Goal: Task Accomplishment & Management: Manage account settings

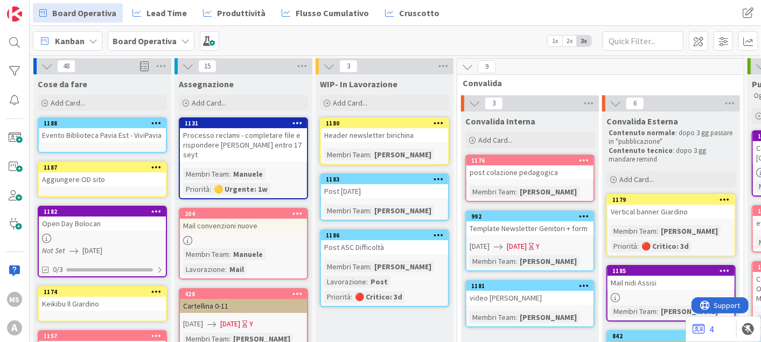
click at [149, 38] on b "Board Operativa" at bounding box center [145, 41] width 64 height 11
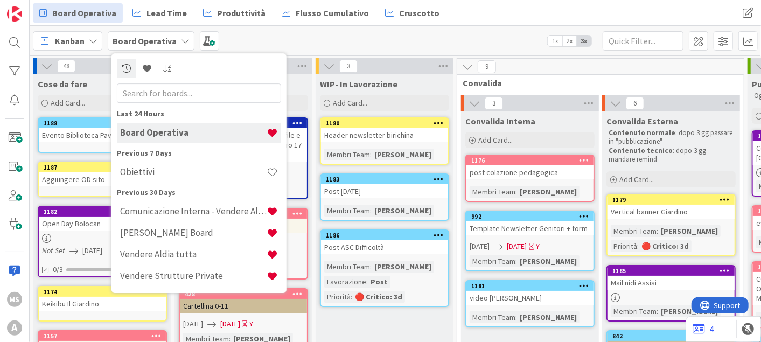
click at [78, 83] on span "Cose da fare" at bounding box center [63, 84] width 50 height 11
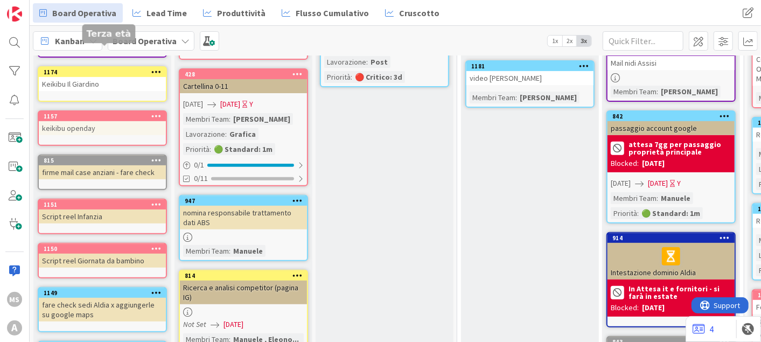
scroll to position [359, 0]
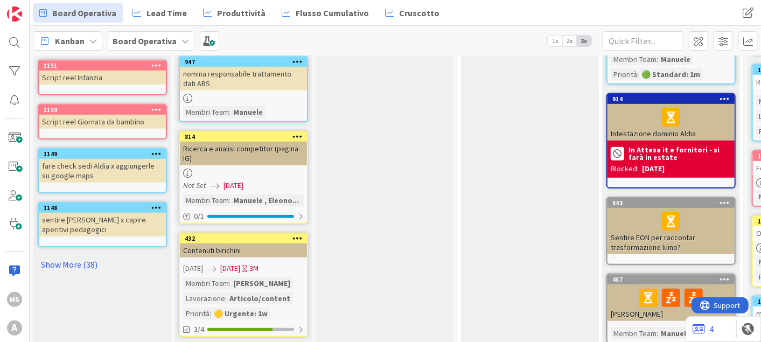
click at [83, 247] on div "Cose da fare Add Card... 1188 Evento Biblioteca Pavia Est - ViviPavia 1187 Aggi…" at bounding box center [102, 174] width 138 height 917
click at [78, 257] on link "Show More (38)" at bounding box center [102, 264] width 129 height 17
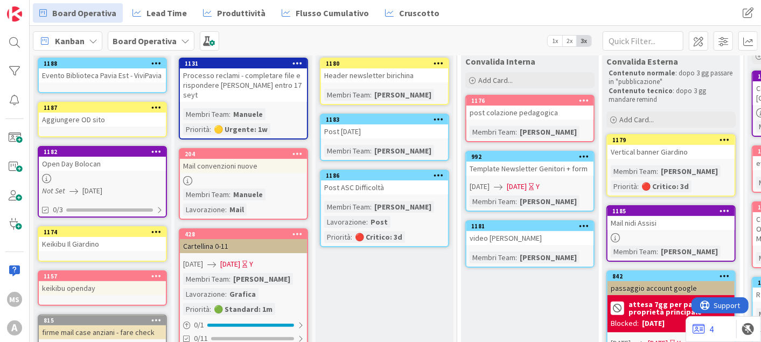
scroll to position [0, 0]
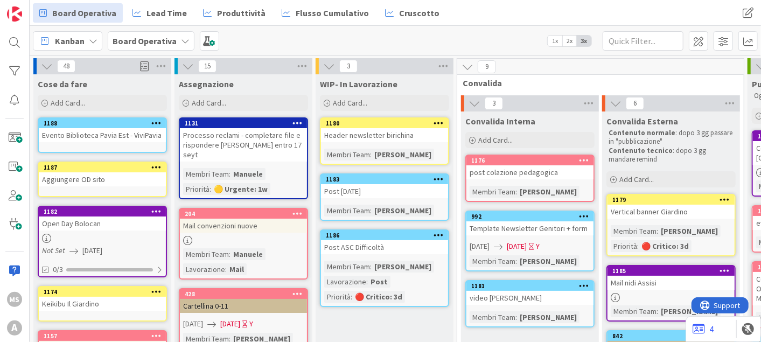
click at [158, 45] on b "Board Operativa" at bounding box center [145, 41] width 64 height 11
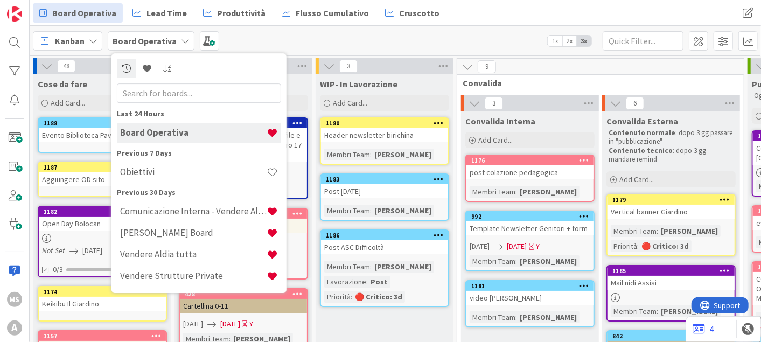
click at [324, 47] on div "Kanban Board Operativa Last 24 Hours Board Operativa Previous 7 Days Obiettivi …" at bounding box center [395, 41] width 731 height 30
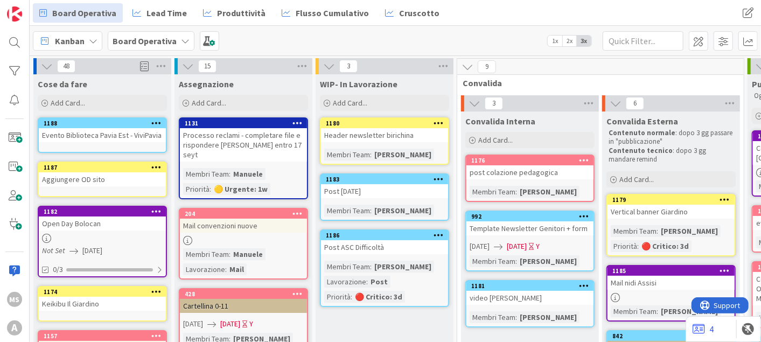
click at [153, 30] on div "Kanban Board Operativa 1x 2x 3x" at bounding box center [395, 41] width 731 height 30
click at [152, 41] on b "Board Operativa" at bounding box center [145, 41] width 64 height 11
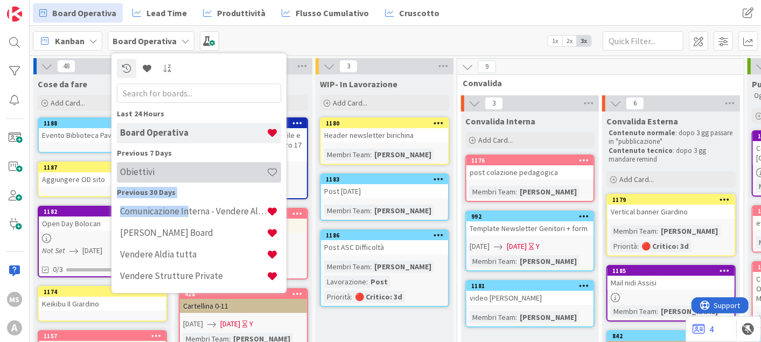
drag, startPoint x: 186, startPoint y: 218, endPoint x: 156, endPoint y: 175, distance: 52.6
click at [156, 175] on div "Last 24 Hours Board Operativa Previous 7 Days Obiettivi Previous 30 Days Comuni…" at bounding box center [199, 197] width 164 height 179
drag, startPoint x: 156, startPoint y: 175, endPoint x: 142, endPoint y: 169, distance: 15.7
click at [142, 169] on h4 "Obiettivi" at bounding box center [193, 171] width 146 height 11
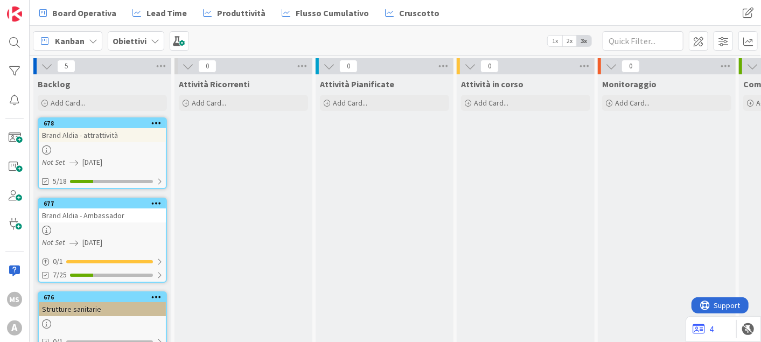
click at [120, 37] on b "Obiettivi" at bounding box center [130, 41] width 34 height 11
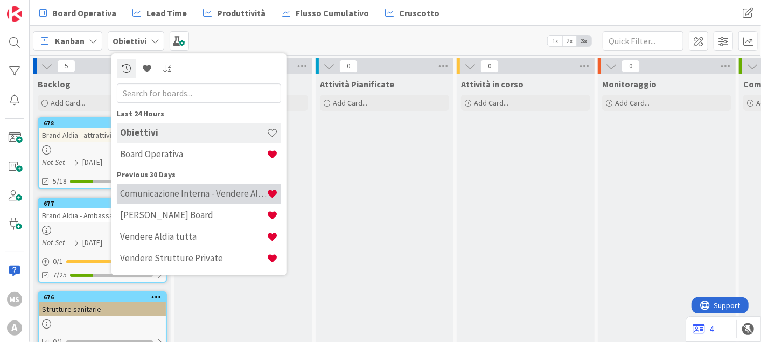
click at [201, 199] on div "Comunicazione Interna - Vendere Aldia ai soci" at bounding box center [199, 194] width 164 height 20
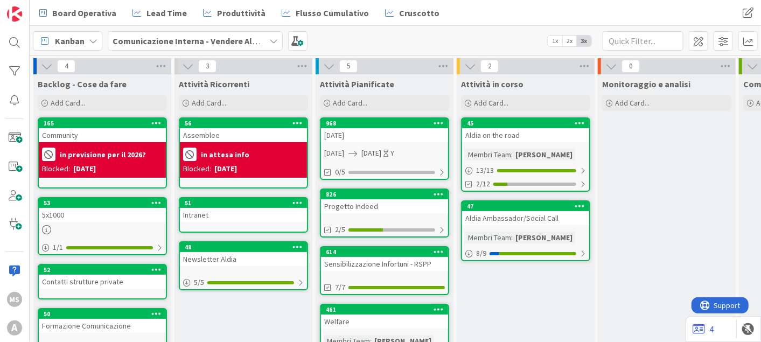
click at [344, 158] on span "[DATE]" at bounding box center [334, 153] width 20 height 11
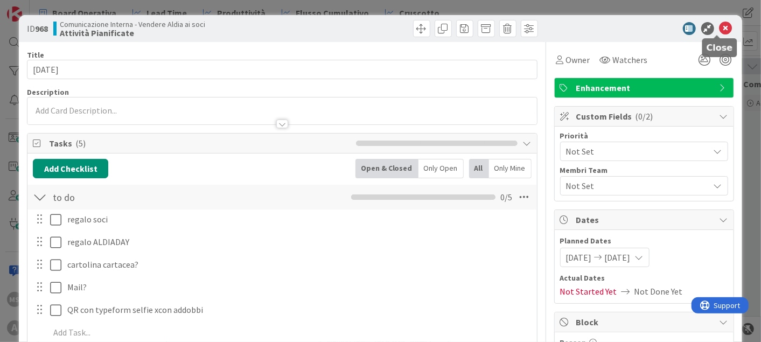
click at [721, 27] on icon at bounding box center [725, 28] width 13 height 13
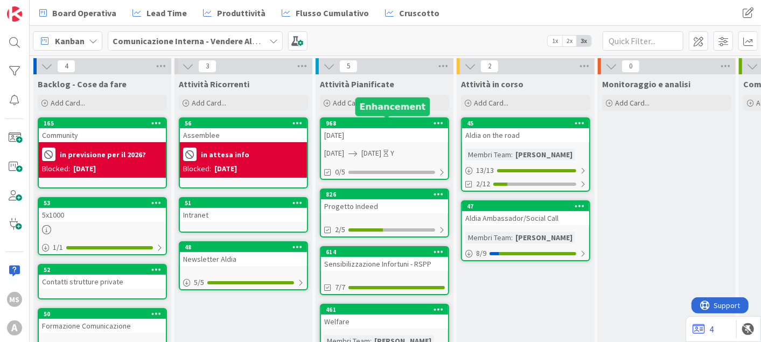
click at [362, 143] on div "968 natale 2025 01/09/2025 31/10/2025 Y 0/5" at bounding box center [384, 148] width 129 height 62
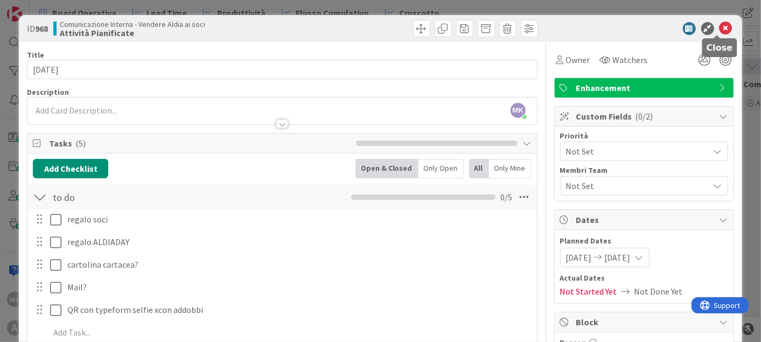
click at [719, 26] on icon at bounding box center [725, 28] width 13 height 13
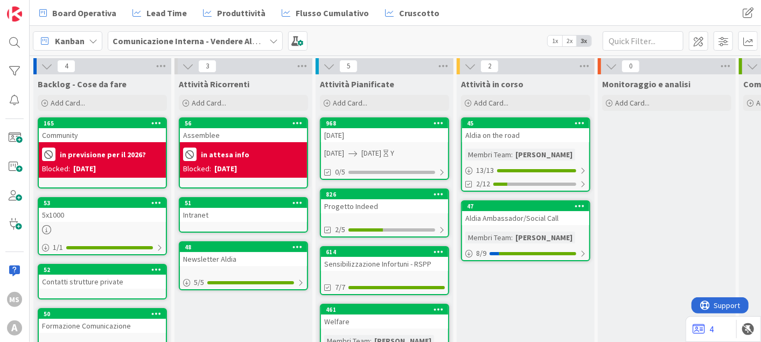
click at [446, 122] on div at bounding box center [438, 124] width 19 height 8
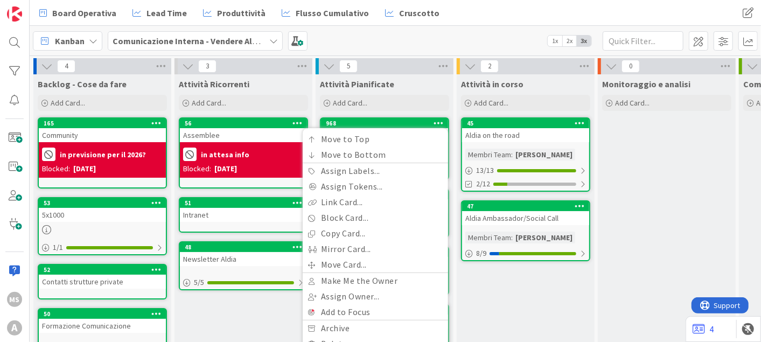
click at [388, 129] on div "Move to Top Move to Bottom Assign Labels... Assign Tokens... Link Card... Block…" at bounding box center [375, 241] width 145 height 227
click at [399, 117] on div "968 Move to Top Move to Bottom Assign Labels... Assign Tokens... Link Card... B…" at bounding box center [384, 148] width 129 height 62
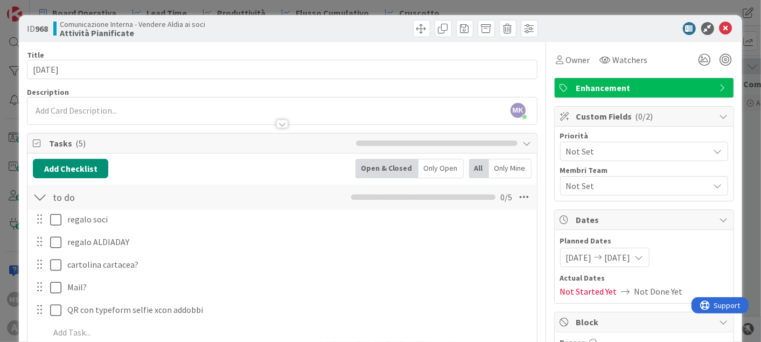
scroll to position [60, 0]
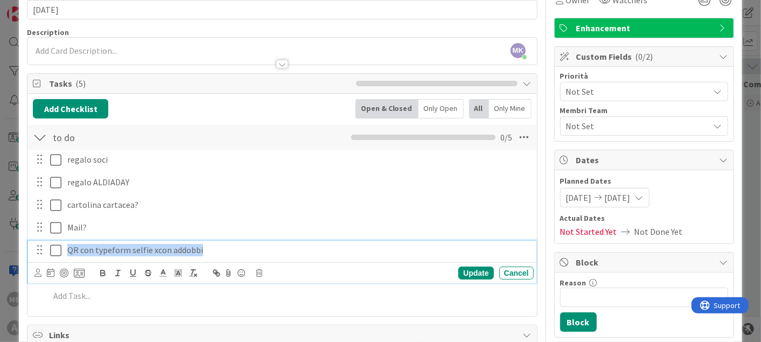
drag, startPoint x: 65, startPoint y: 243, endPoint x: 206, endPoint y: 237, distance: 141.2
click at [206, 237] on div "regalo soci Update Cancel regalo ALDIADAY Update Cancel cartolina cartacea? Upd…" at bounding box center [282, 230] width 498 height 160
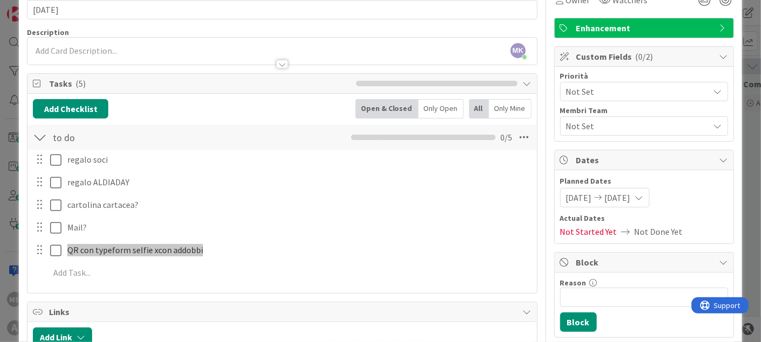
scroll to position [0, 0]
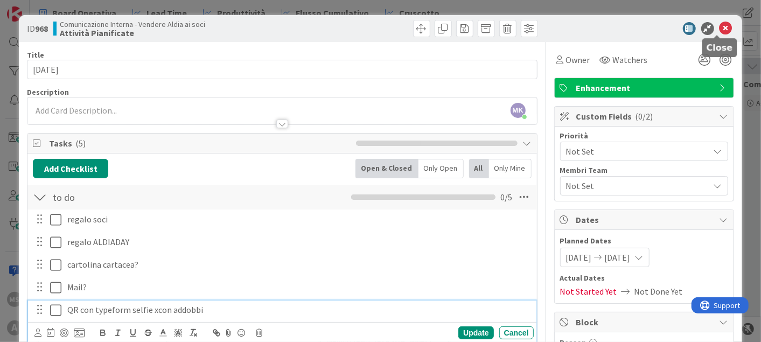
drag, startPoint x: 718, startPoint y: 30, endPoint x: 726, endPoint y: 31, distance: 8.2
click at [727, 32] on div "ID 968 Comunicazione Interna - Vendere Aldia ai soci Attività Pianificate" at bounding box center [380, 28] width 723 height 27
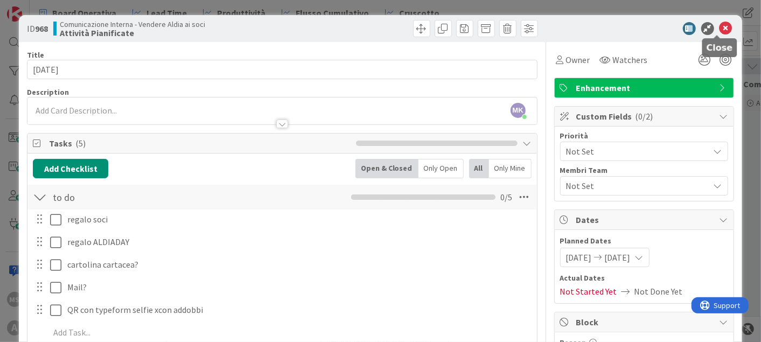
click at [719, 25] on icon at bounding box center [725, 28] width 13 height 13
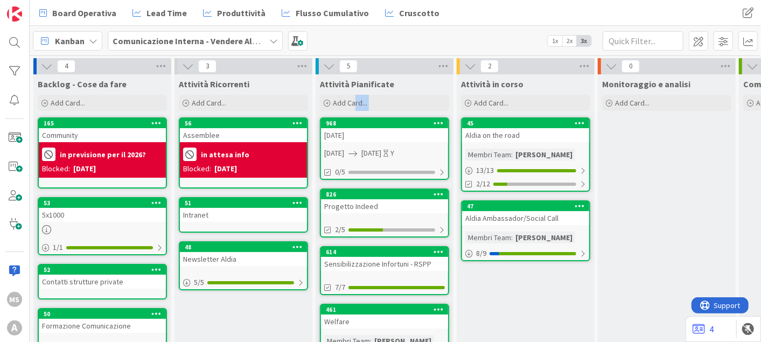
drag, startPoint x: 354, startPoint y: 115, endPoint x: 396, endPoint y: 130, distance: 44.4
click at [396, 130] on div "Attività Pianificate Add Card... 968 Move to Top Move to Bottom Assign Labels..…" at bounding box center [385, 279] width 138 height 410
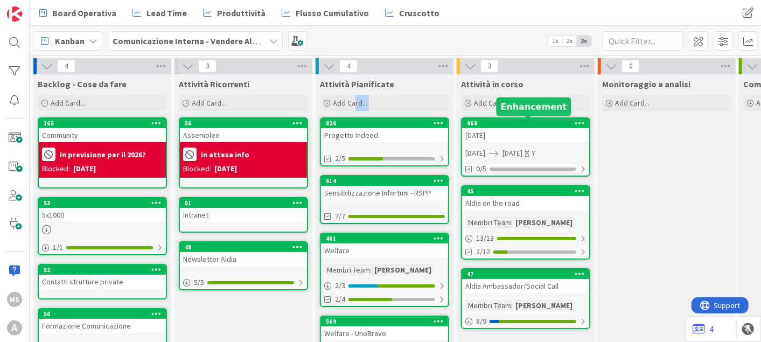
click at [514, 126] on div "968" at bounding box center [528, 124] width 122 height 8
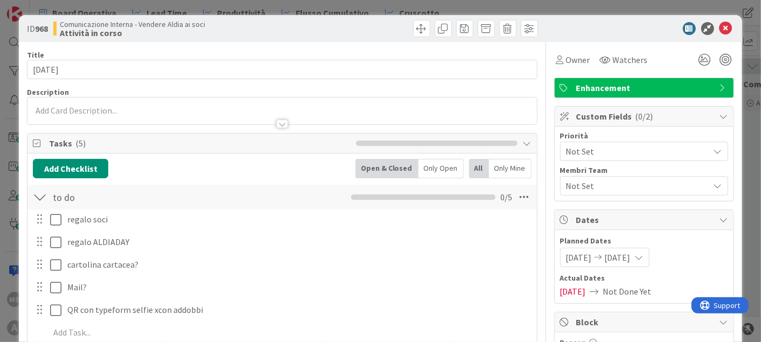
click at [38, 194] on div at bounding box center [40, 196] width 14 height 19
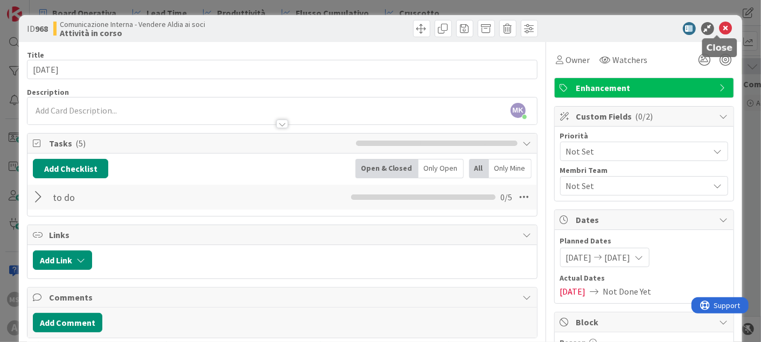
click at [719, 26] on icon at bounding box center [725, 28] width 13 height 13
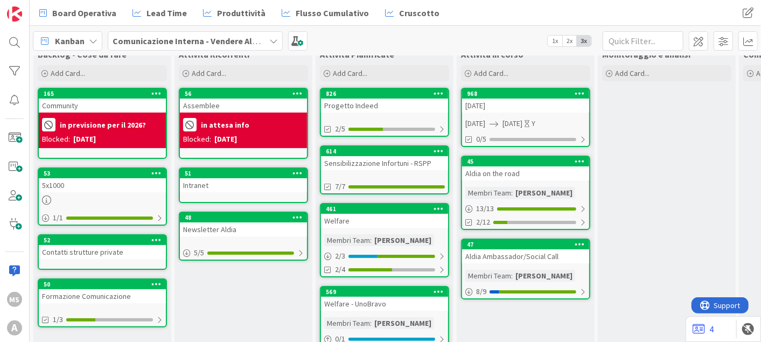
scroll to position [24, 0]
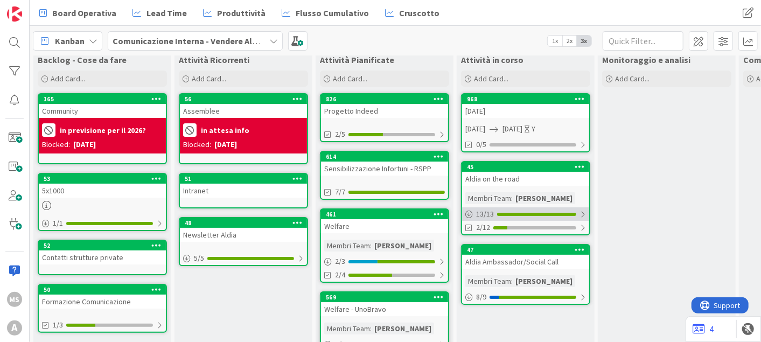
click at [523, 213] on div at bounding box center [536, 214] width 79 height 3
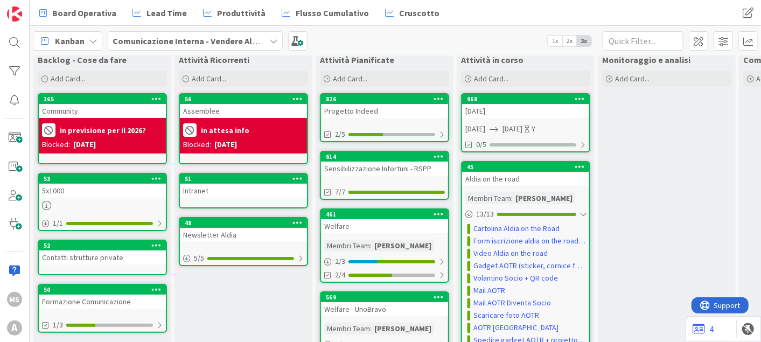
click at [517, 170] on div "45" at bounding box center [525, 167] width 127 height 10
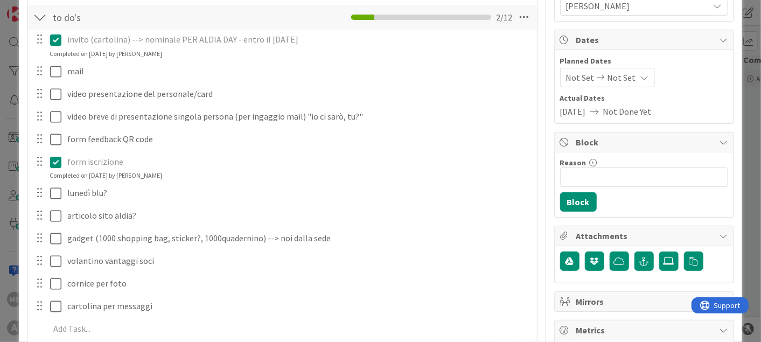
scroll to position [179, 0]
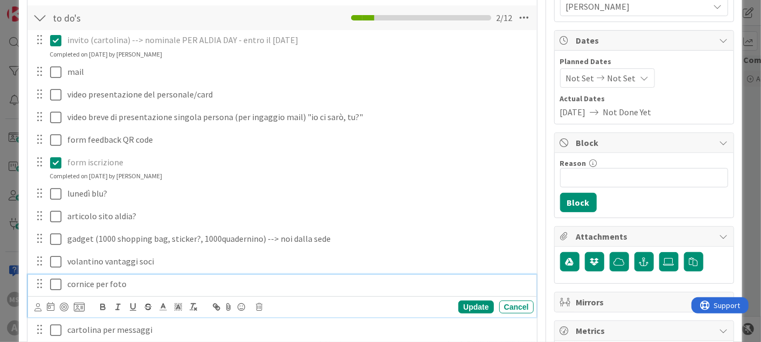
click at [51, 278] on icon at bounding box center [55, 284] width 11 height 13
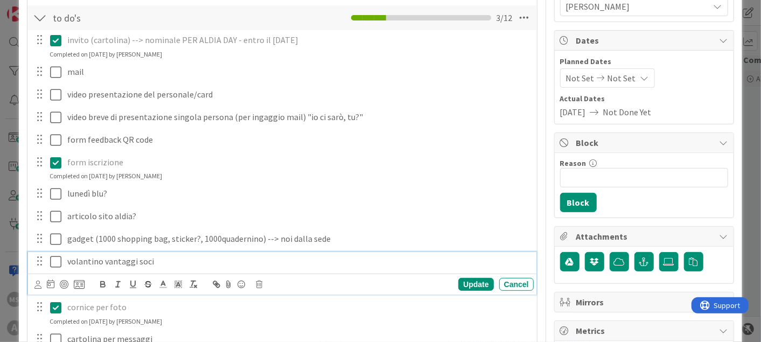
click at [57, 253] on button at bounding box center [56, 261] width 13 height 17
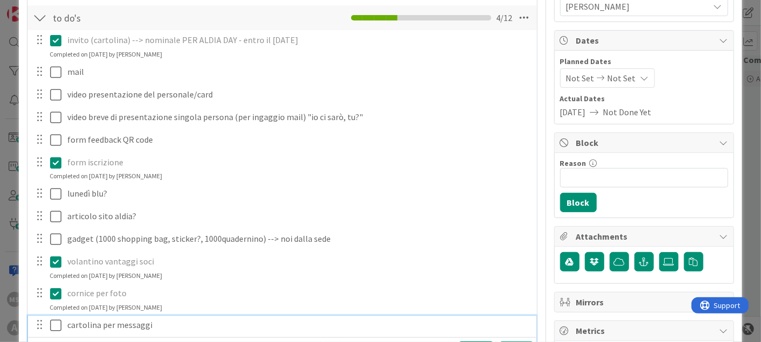
click at [57, 324] on icon at bounding box center [55, 325] width 11 height 13
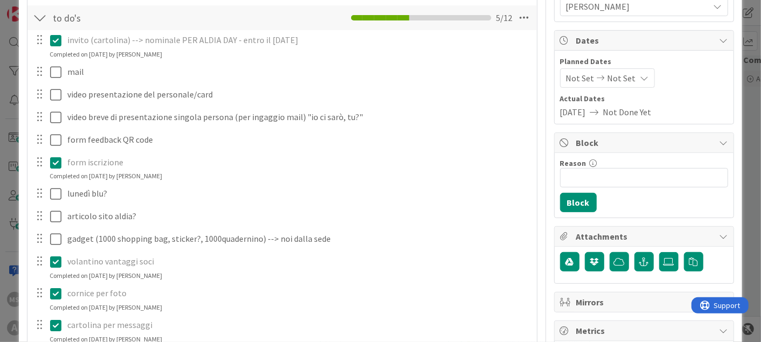
click at [59, 248] on div "invito (cartolina) --> nominale PER ALDIA DAY - entro il 4 dicembre Update Canc…" at bounding box center [282, 200] width 498 height 340
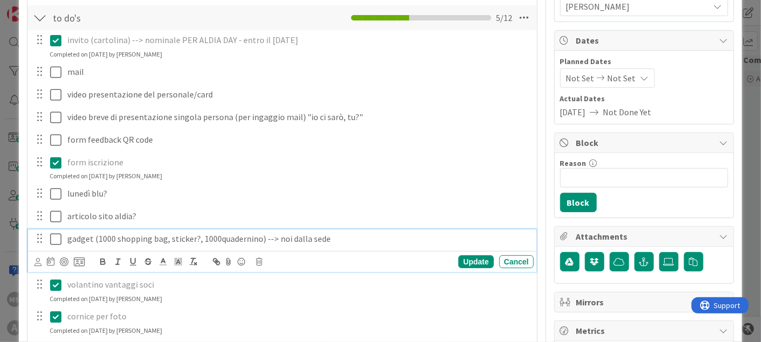
click at [53, 239] on icon at bounding box center [55, 239] width 11 height 13
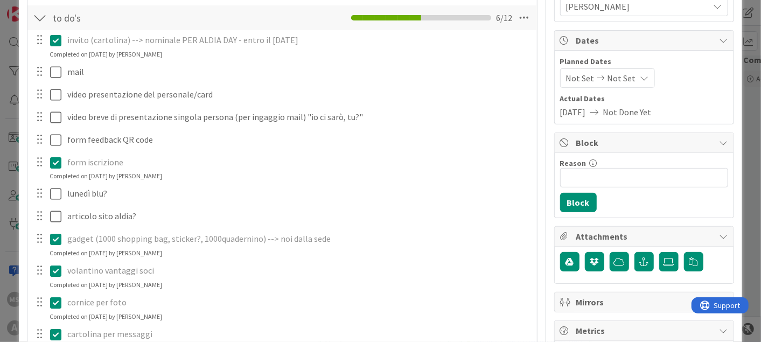
click at [47, 207] on div at bounding box center [47, 216] width 30 height 19
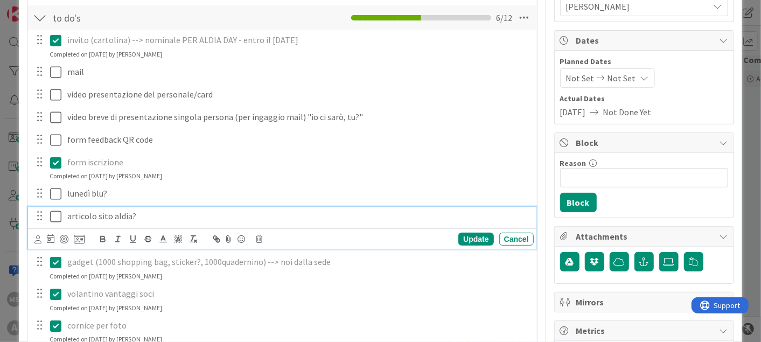
click at [56, 211] on icon at bounding box center [55, 216] width 11 height 13
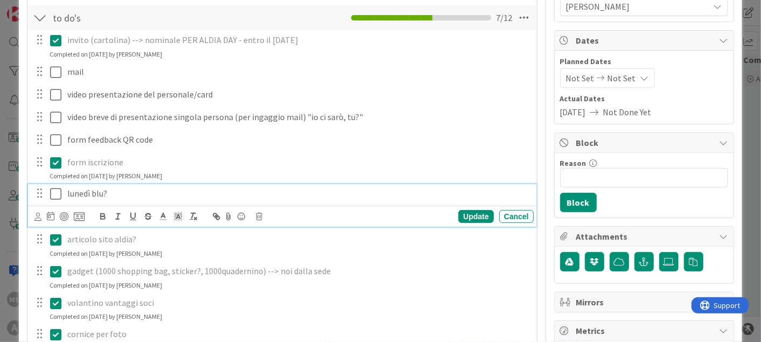
click at [54, 191] on icon at bounding box center [55, 193] width 11 height 13
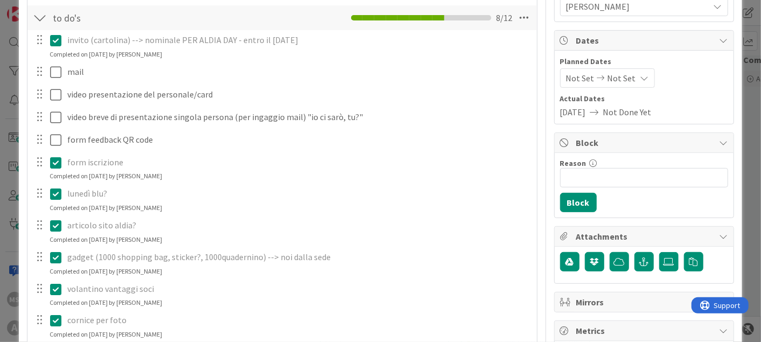
scroll to position [120, 0]
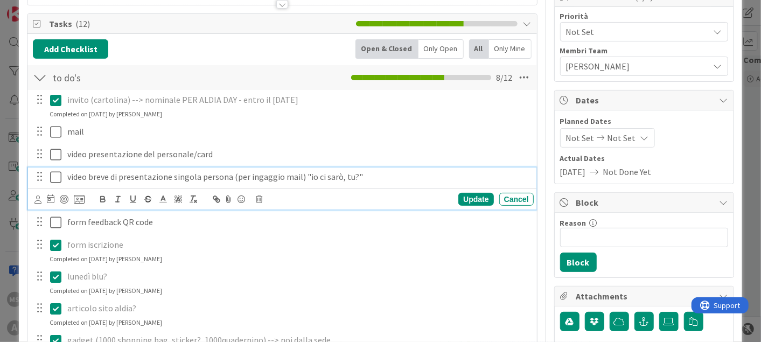
click at [57, 169] on button at bounding box center [56, 177] width 13 height 17
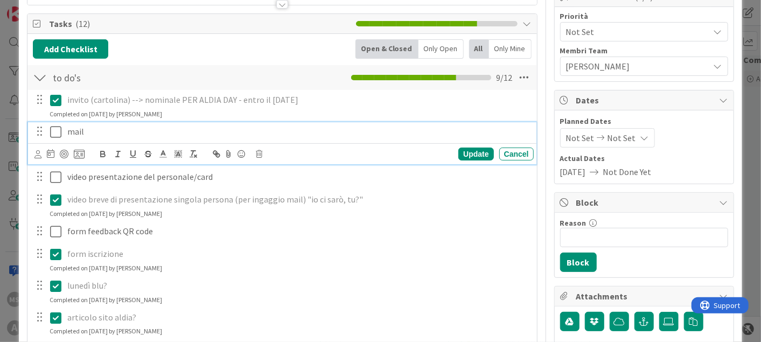
click at [58, 132] on icon at bounding box center [55, 131] width 11 height 13
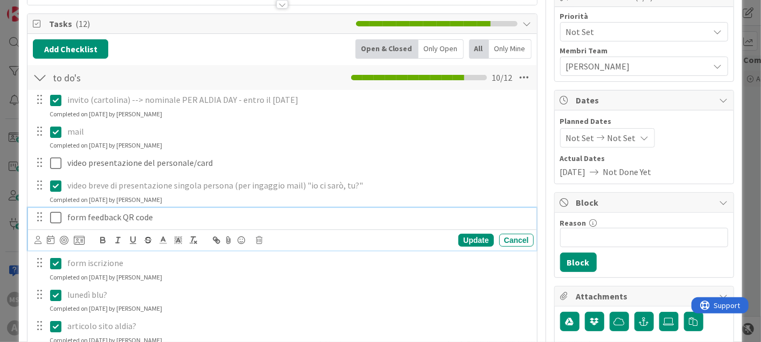
click at [60, 211] on icon at bounding box center [55, 217] width 11 height 13
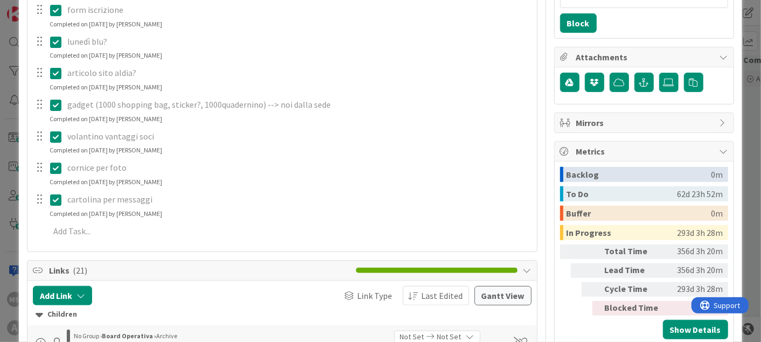
scroll to position [0, 0]
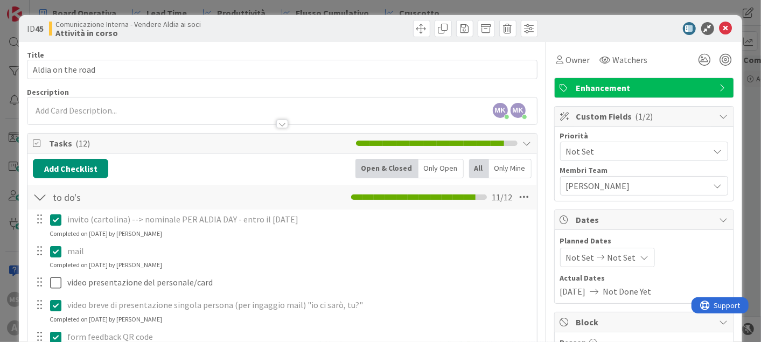
drag, startPoint x: 726, startPoint y: 29, endPoint x: 719, endPoint y: 27, distance: 7.1
click at [722, 29] on div "ID 45 Comunicazione Interna - Vendere Aldia ai soci Attività in corso" at bounding box center [380, 28] width 723 height 27
click at [719, 27] on icon at bounding box center [725, 28] width 13 height 13
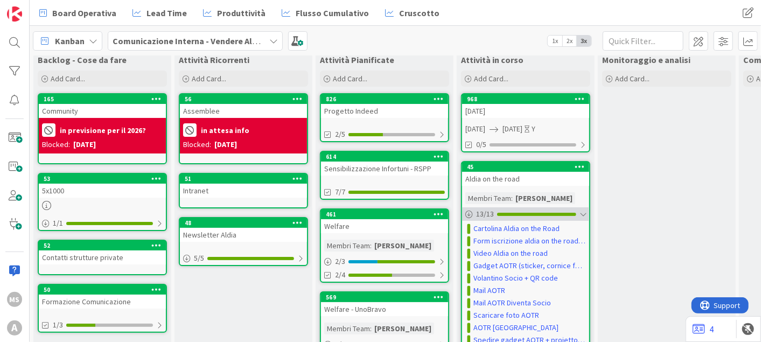
click at [579, 214] on div "13 / 13" at bounding box center [525, 213] width 127 height 13
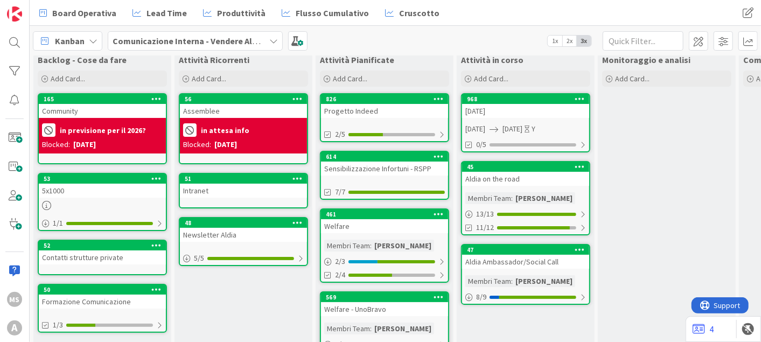
scroll to position [84, 0]
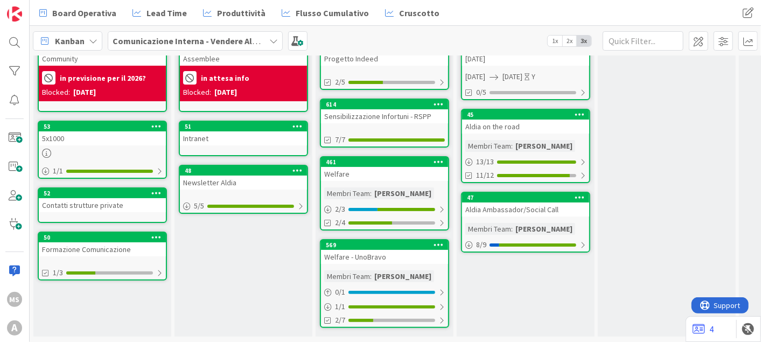
click at [573, 206] on div "Aldia Ambassador/Social Call" at bounding box center [525, 209] width 127 height 14
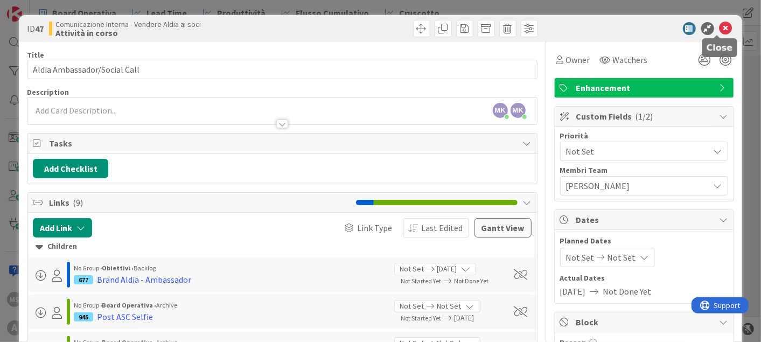
click at [719, 22] on icon at bounding box center [725, 28] width 13 height 13
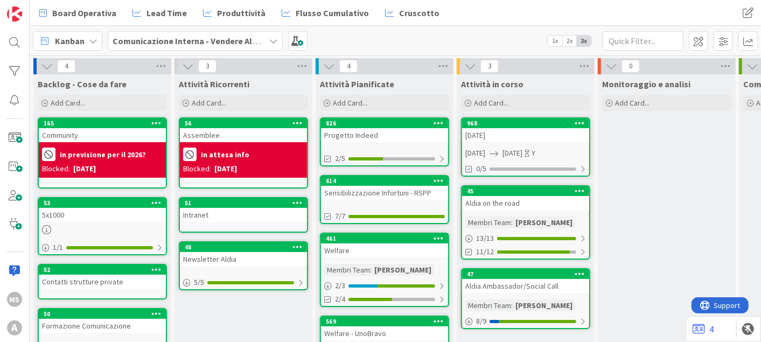
click at [404, 137] on div "Progetto Indeed" at bounding box center [384, 135] width 127 height 14
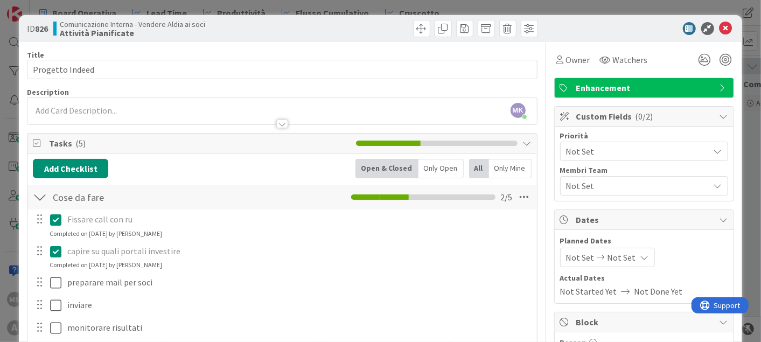
scroll to position [60, 0]
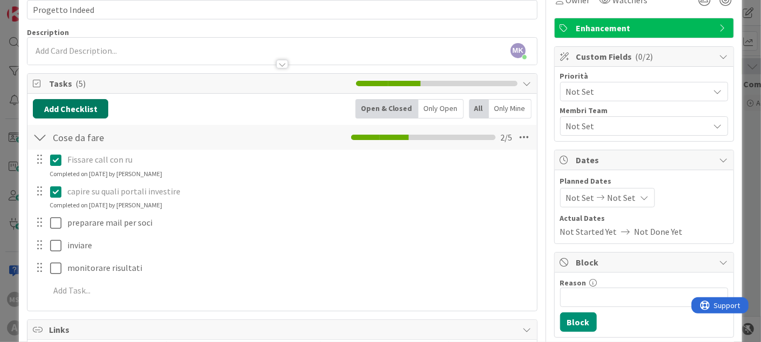
click at [63, 101] on button "Add Checklist" at bounding box center [70, 108] width 75 height 19
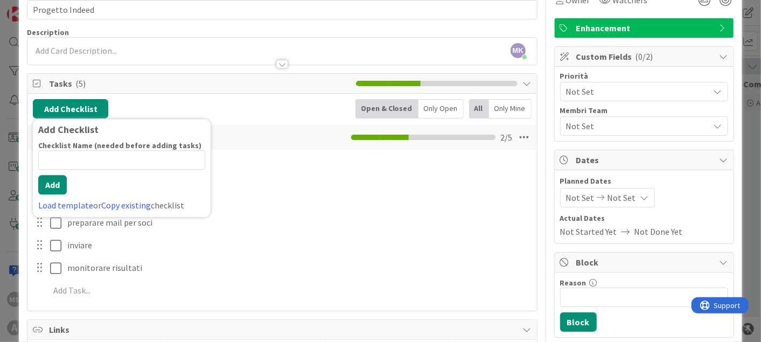
click at [330, 182] on div "capire su quali portali investire" at bounding box center [298, 191] width 471 height 19
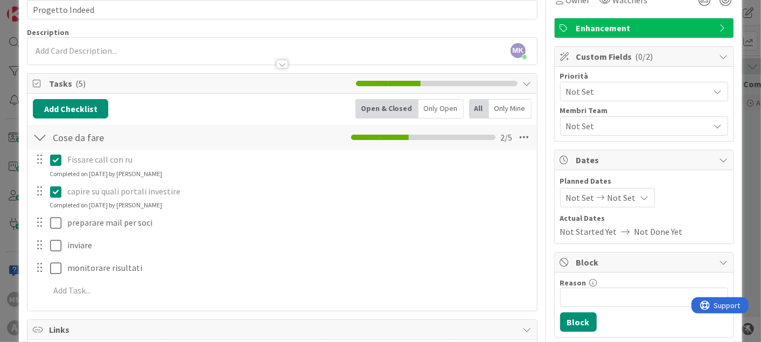
click at [87, 278] on div "Fissare call con ru Update Cancel Completed on 20/05/2025 by Manuele Koici Sici…" at bounding box center [282, 227] width 498 height 155
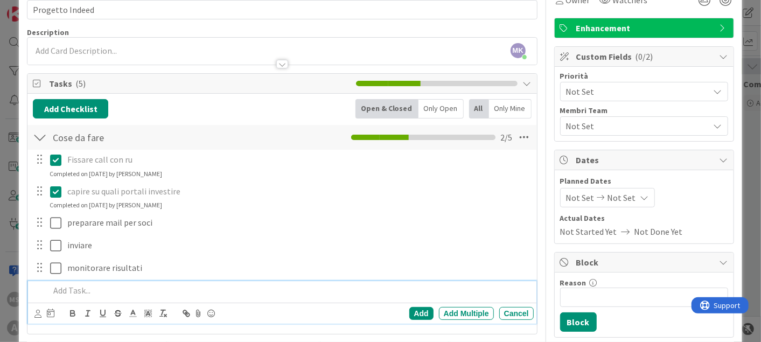
click at [87, 291] on p at bounding box center [289, 290] width 479 height 12
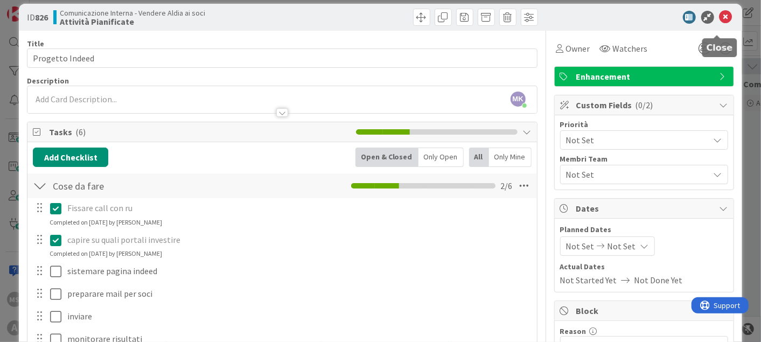
scroll to position [0, 0]
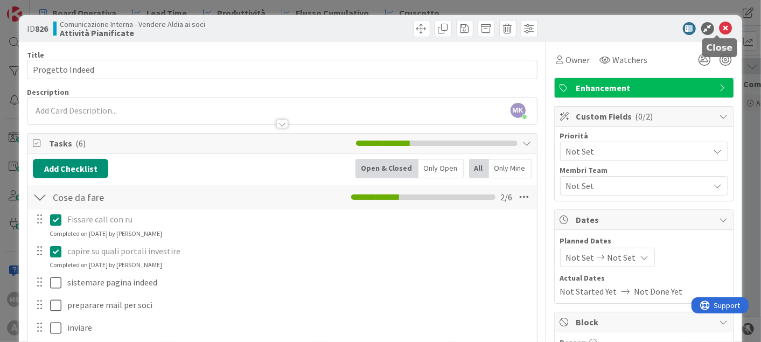
click at [721, 32] on icon at bounding box center [725, 28] width 13 height 13
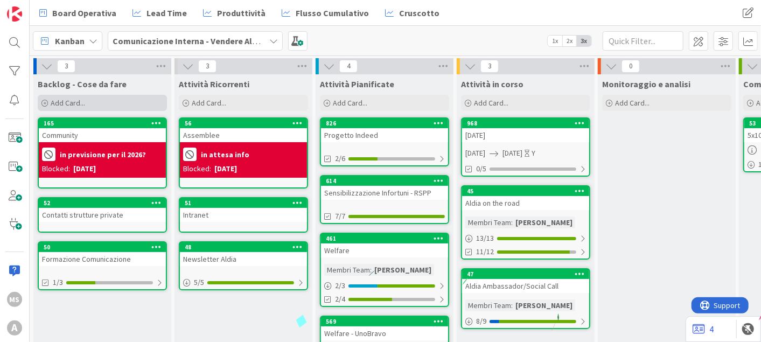
click at [66, 96] on div "Add Card..." at bounding box center [102, 103] width 129 height 16
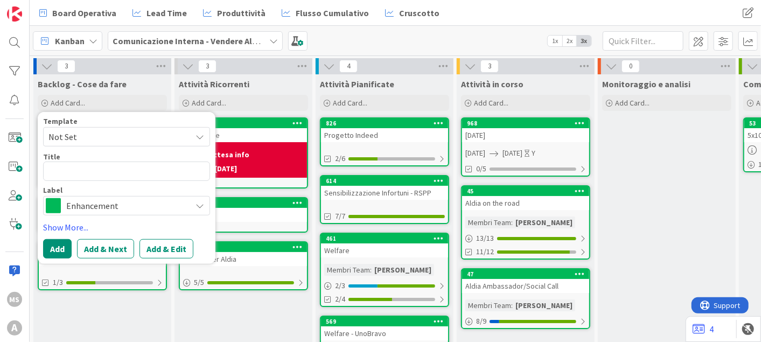
click at [95, 170] on textarea at bounding box center [126, 171] width 167 height 19
type textarea "x"
type textarea "5"
type textarea "x"
type textarea "5"
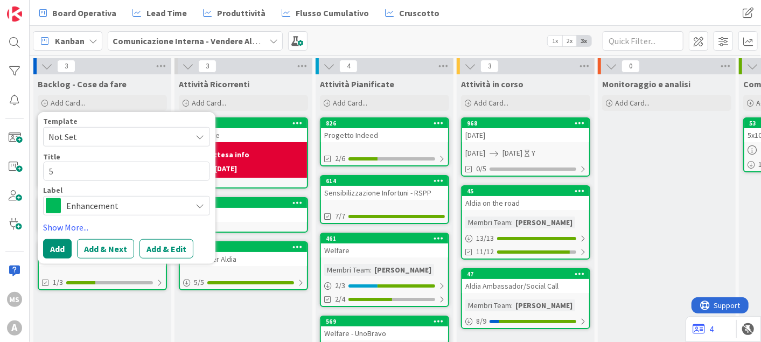
type textarea "x"
type textarea "5 c"
type textarea "x"
type textarea "5"
type textarea "x"
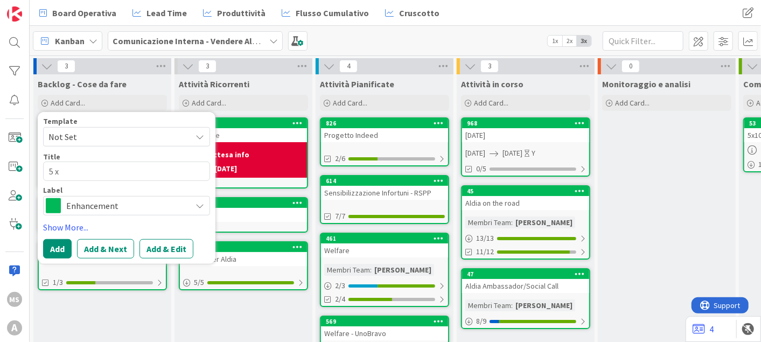
type textarea "5 x"
type textarea "x"
type textarea "5 x 1"
type textarea "x"
type textarea "5 x 10"
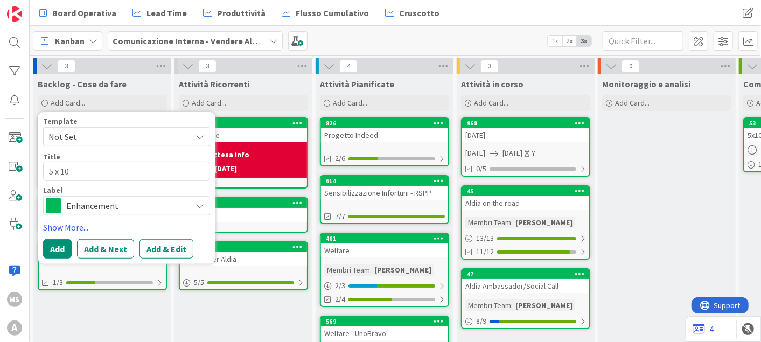
type textarea "x"
type textarea "5 x 100"
type textarea "x"
type textarea "5 x 100'"
type textarea "x"
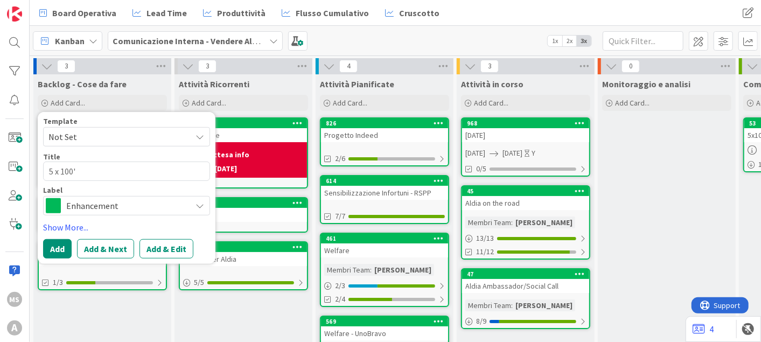
type textarea "5 x 100"
type textarea "x"
type textarea "5 x 1000"
type textarea "x"
type textarea "5 x 1000"
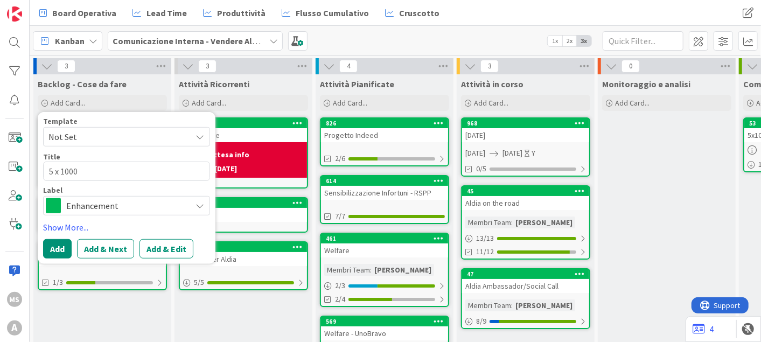
type textarea "x"
type textarea "5 x 1000 -"
type textarea "x"
type textarea "5 x 1000 -"
type textarea "x"
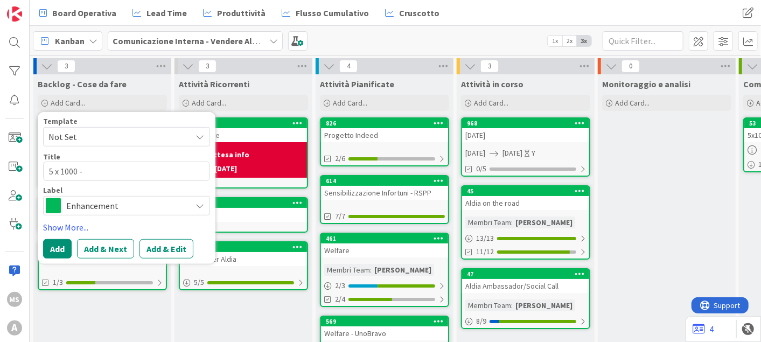
type textarea "5 x 1000 - 2"
type textarea "x"
type textarea "5 x 1000 - 20"
type textarea "x"
type textarea "5 x 1000 - 202"
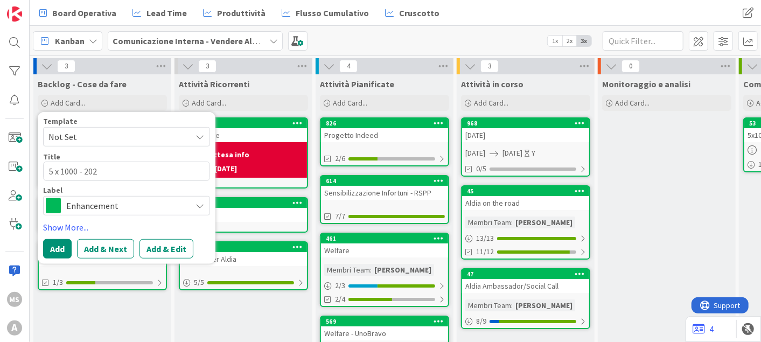
type textarea "x"
type textarea "5 x 1000 - 2026"
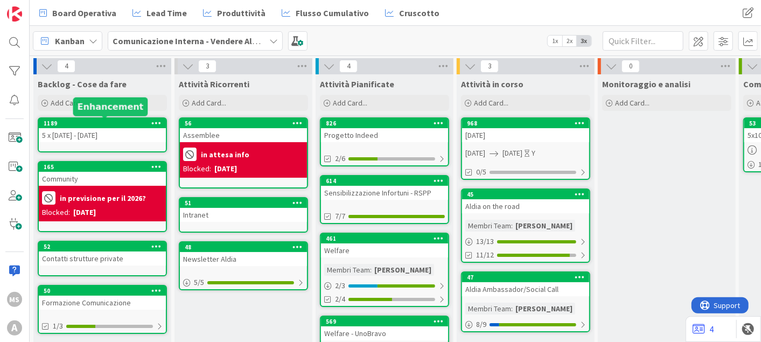
click at [96, 129] on div "5 x 1000 - 2026" at bounding box center [102, 135] width 127 height 14
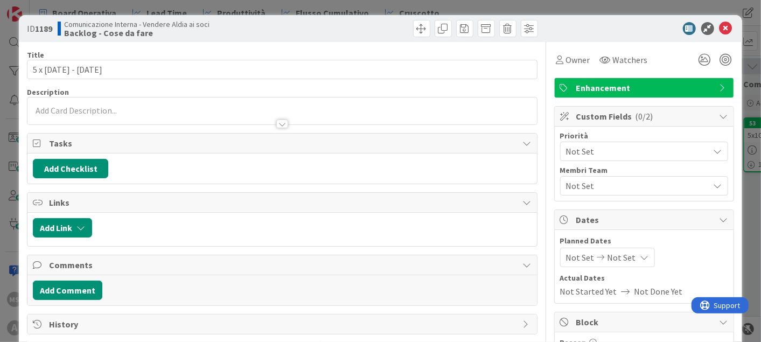
click at [99, 108] on div at bounding box center [281, 110] width 509 height 27
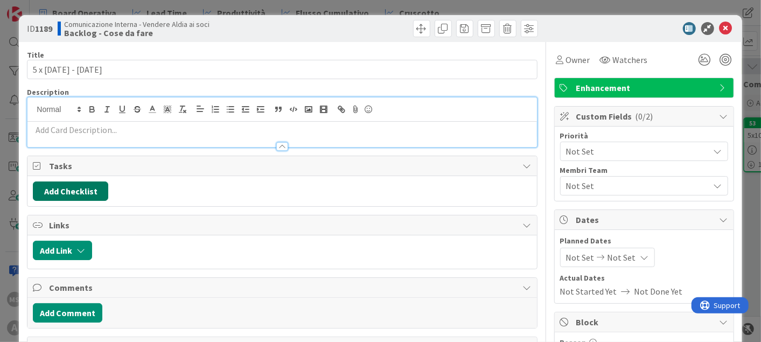
click at [61, 190] on button "Add Checklist" at bounding box center [70, 190] width 75 height 19
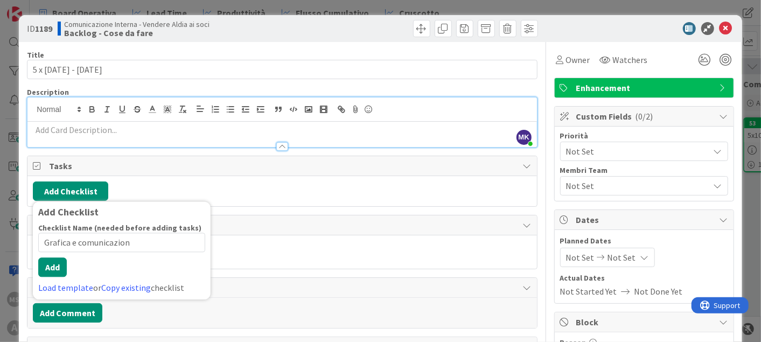
type input "Grafica e comunicazione"
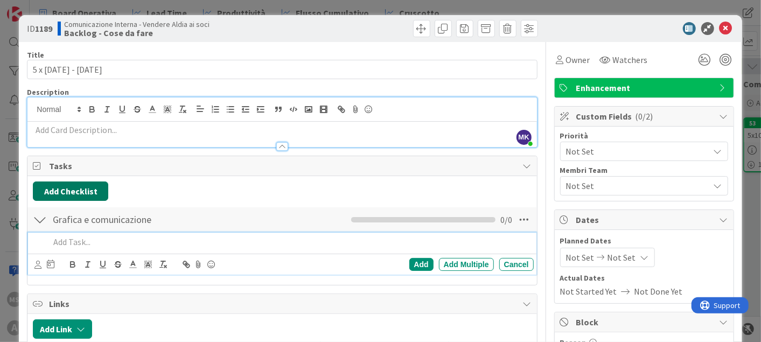
click at [89, 181] on button "Add Checklist" at bounding box center [70, 190] width 75 height 19
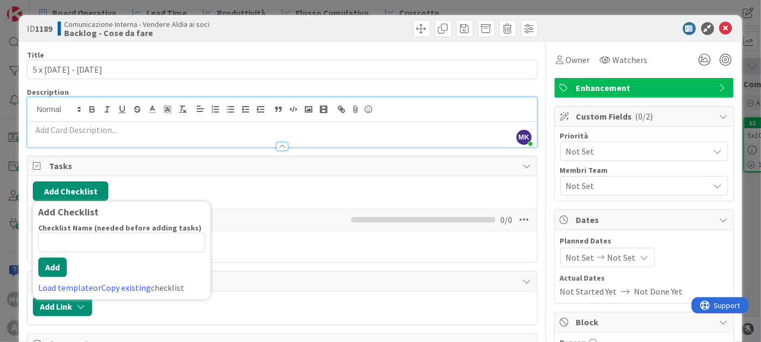
click at [90, 185] on button "Add Checklist" at bounding box center [70, 190] width 75 height 19
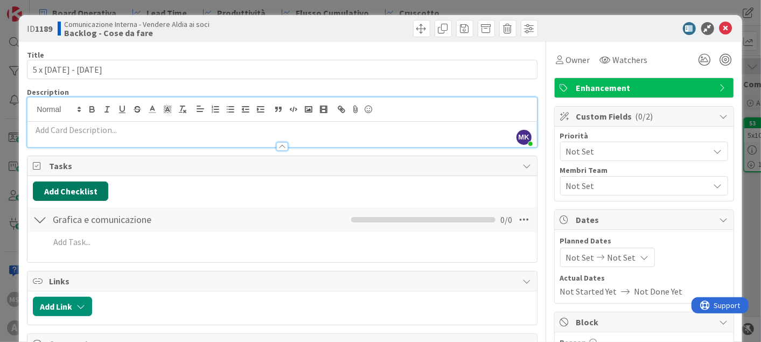
click at [90, 185] on button "Add Checklist" at bounding box center [70, 190] width 75 height 19
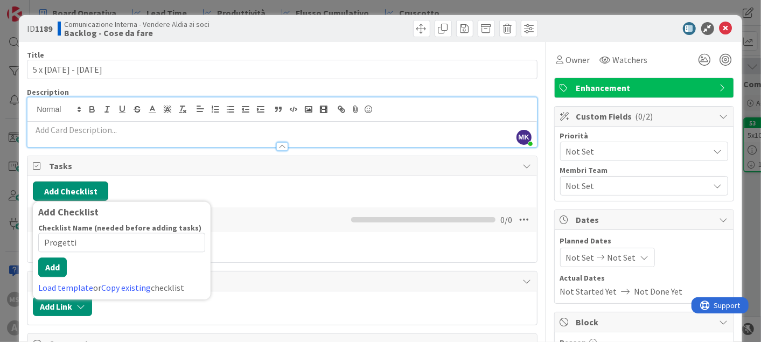
type input "Progetti"
click at [90, 185] on button "Add Checklist" at bounding box center [70, 190] width 75 height 19
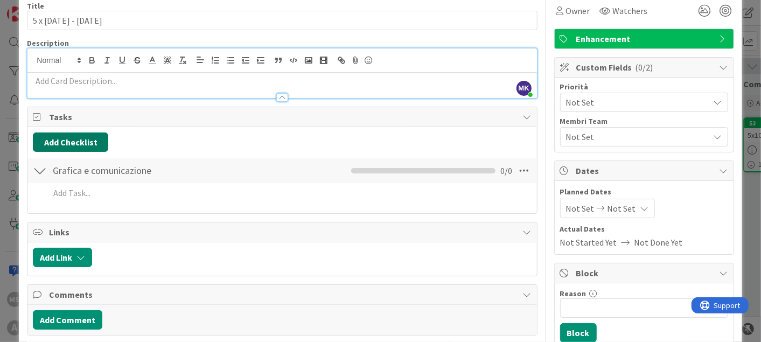
scroll to position [60, 0]
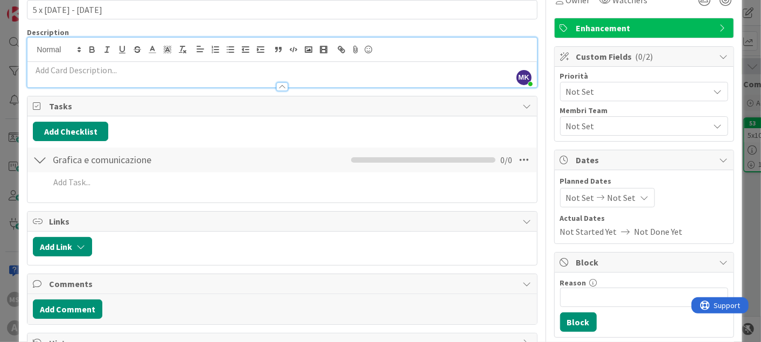
click at [60, 112] on div "Tasks" at bounding box center [281, 106] width 509 height 20
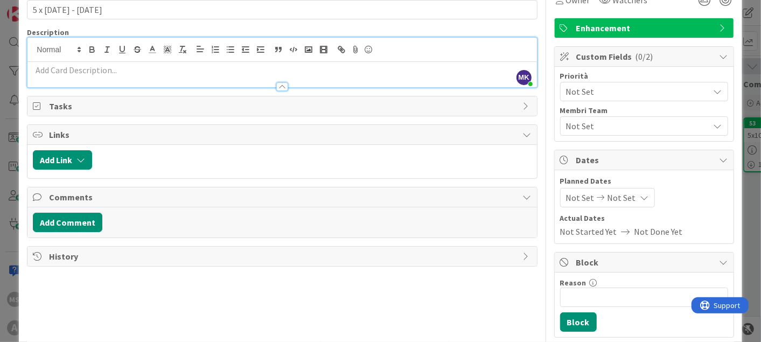
click at [60, 136] on span "Links" at bounding box center [283, 134] width 468 height 13
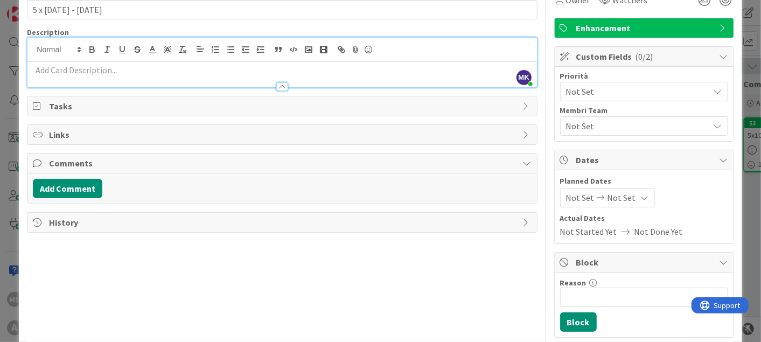
click at [54, 134] on span "Links" at bounding box center [283, 134] width 468 height 13
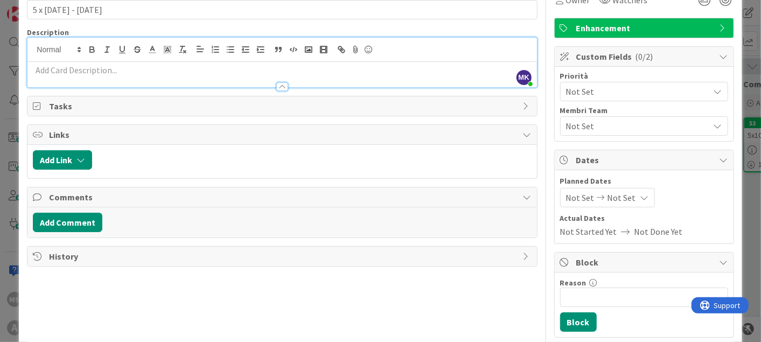
click at [87, 108] on span "Tasks" at bounding box center [283, 106] width 468 height 13
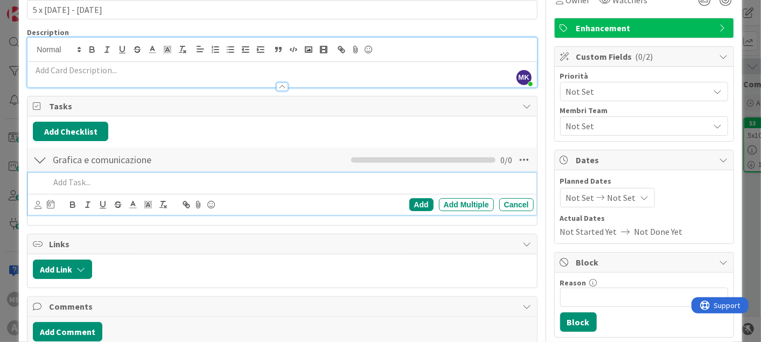
click at [33, 159] on div at bounding box center [40, 159] width 14 height 19
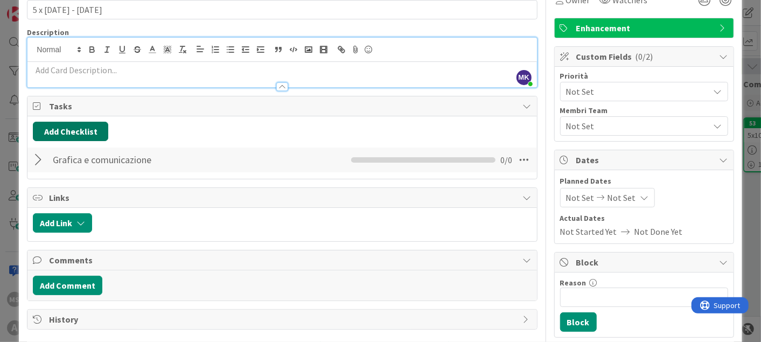
click at [61, 123] on button "Add Checklist" at bounding box center [70, 131] width 75 height 19
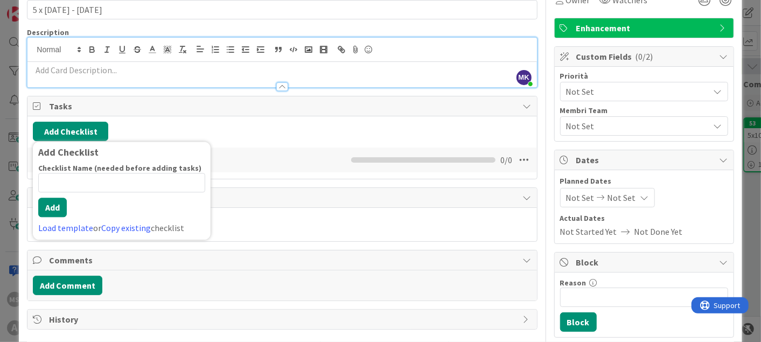
click at [210, 134] on div "Add Checklist Add Checklist Checklist Name (needed before adding tasks) 0 / 64 …" at bounding box center [282, 131] width 498 height 19
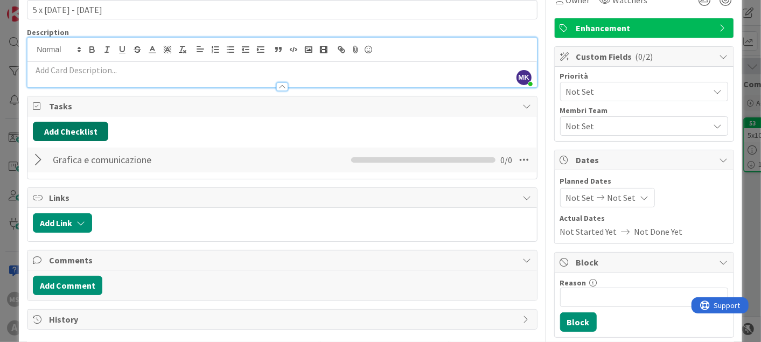
click at [59, 125] on button "Add Checklist" at bounding box center [70, 131] width 75 height 19
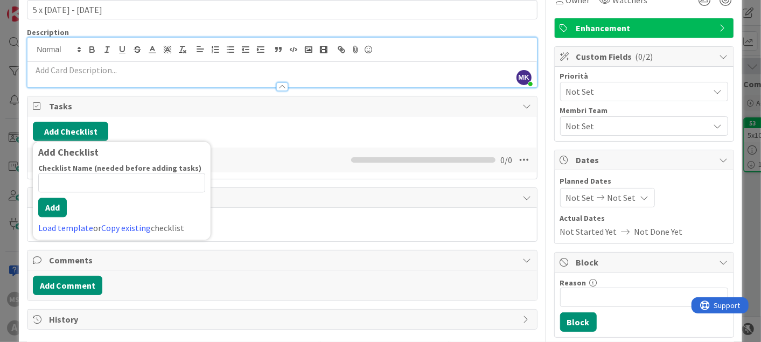
click at [115, 185] on input at bounding box center [121, 182] width 167 height 19
type input "Attività supportate da 5x1000"
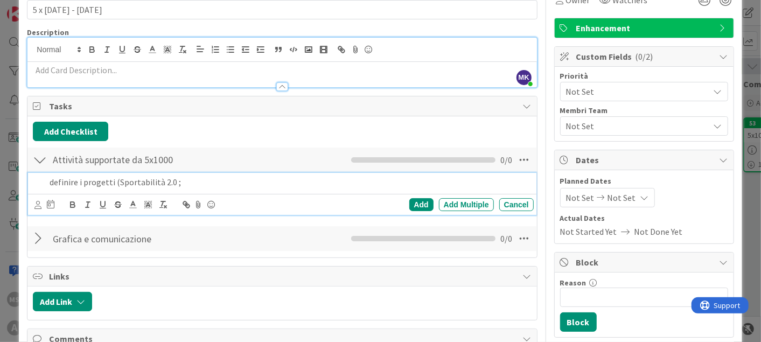
click at [190, 177] on p "definire i progetti (Sportabilità 2.0 ;" at bounding box center [289, 182] width 479 height 12
click at [281, 180] on p "definire i progetti (Sportabilità 2.0; pullman scolastica pavia)" at bounding box center [289, 182] width 479 height 12
click at [310, 178] on p "definire i progetti (Sportabilità 2.0; pullman scolastica pavia)" at bounding box center [289, 182] width 479 height 12
click at [415, 203] on div "Add" at bounding box center [421, 204] width 24 height 13
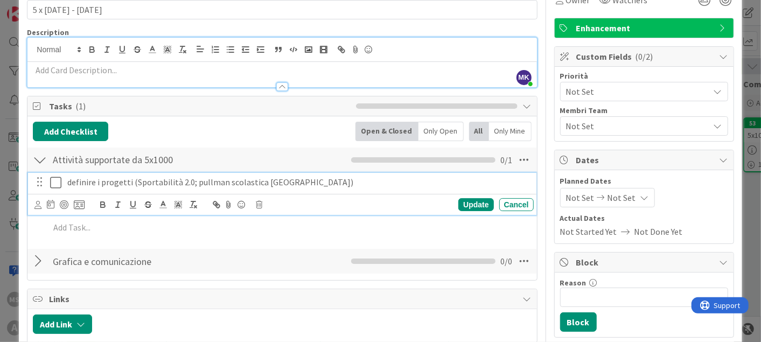
click at [279, 181] on p "definire i progetti (Sportabilità 2.0; pullman scolastica pavia)" at bounding box center [298, 182] width 462 height 12
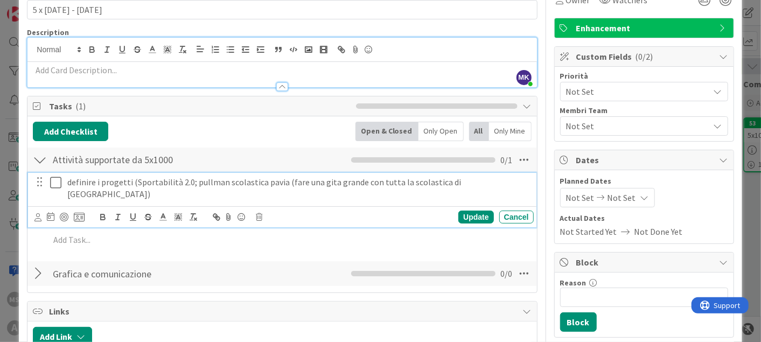
click at [500, 186] on p "definire i progetti (Sportabilità 2.0; pullman scolastica pavia (fare una gita …" at bounding box center [298, 188] width 462 height 24
click at [461, 211] on div "Update" at bounding box center [475, 217] width 35 height 13
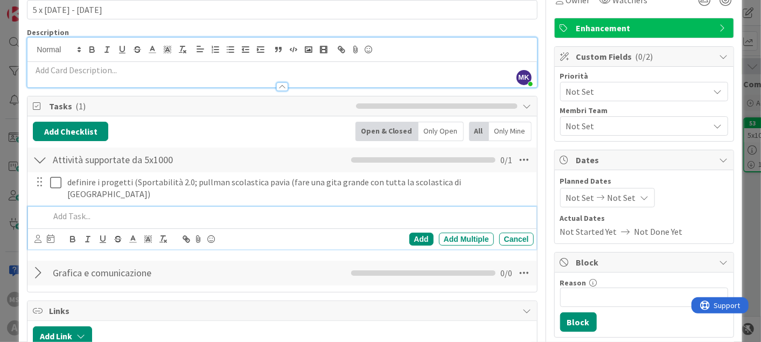
click at [91, 210] on p at bounding box center [289, 216] width 479 height 12
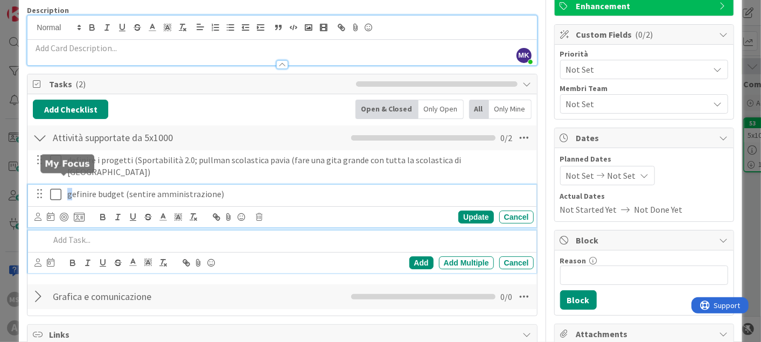
scroll to position [105, 0]
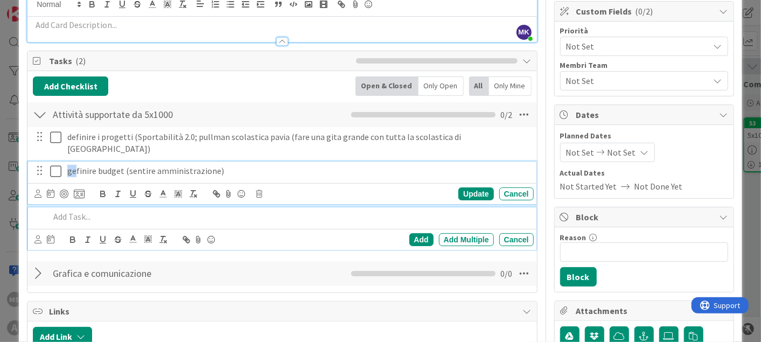
drag, startPoint x: 68, startPoint y: 184, endPoint x: 74, endPoint y: 186, distance: 6.7
click at [74, 186] on div "gefinire budget (sentire amministrazione) Update Cancel" at bounding box center [282, 183] width 508 height 43
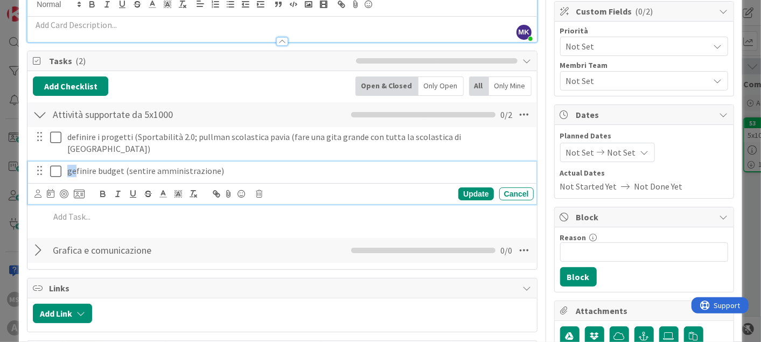
click at [68, 165] on p "gefinire budget (sentire amministrazione)" at bounding box center [298, 171] width 462 height 12
drag, startPoint x: 72, startPoint y: 158, endPoint x: 65, endPoint y: 158, distance: 7.5
click at [65, 162] on div "gefinire budget (sentire amministrazione)" at bounding box center [298, 171] width 471 height 19
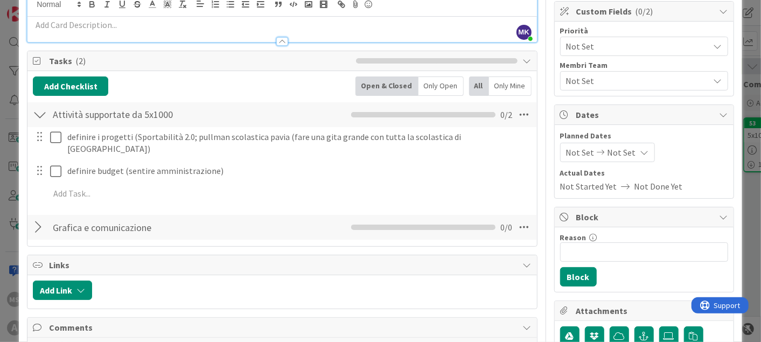
click at [43, 218] on div at bounding box center [40, 227] width 14 height 19
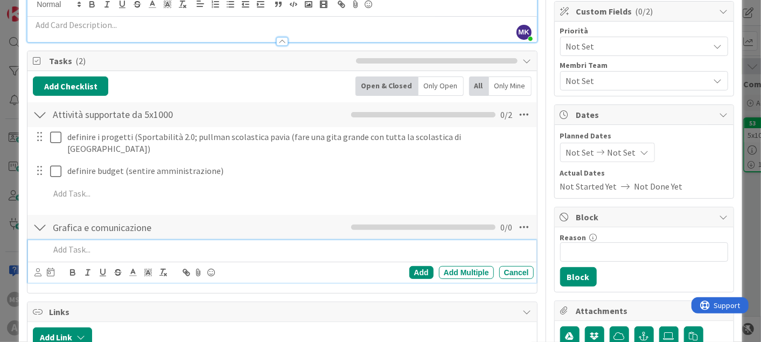
click at [86, 240] on div at bounding box center [289, 249] width 488 height 19
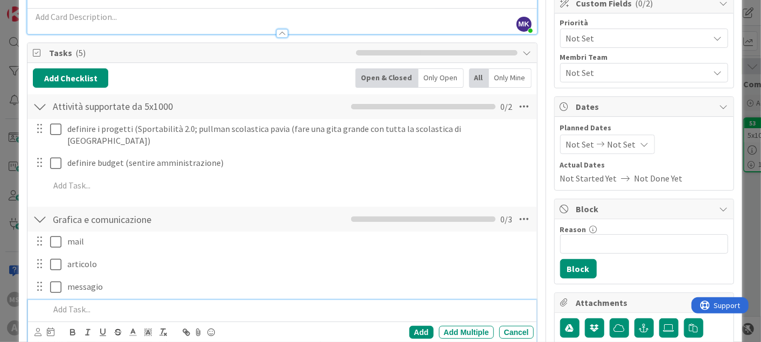
scroll to position [0, 0]
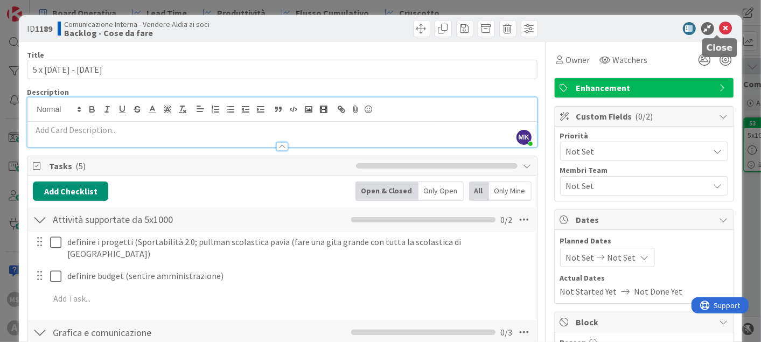
click at [719, 27] on icon at bounding box center [725, 28] width 13 height 13
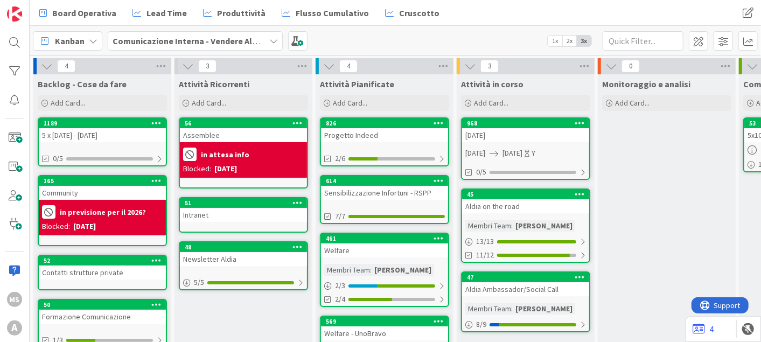
click at [142, 225] on div "Blocked: 19/11/2024" at bounding box center [102, 226] width 121 height 11
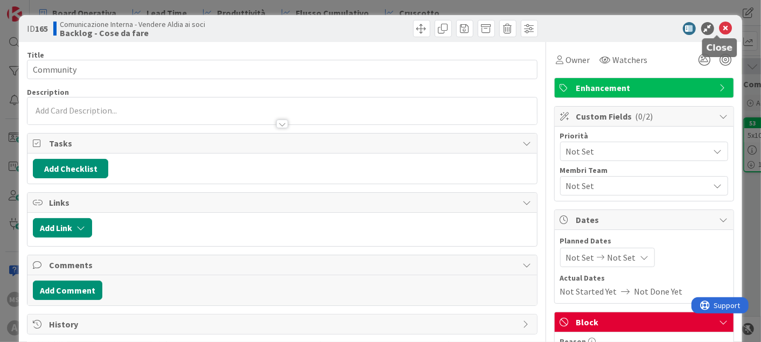
click at [719, 32] on icon at bounding box center [725, 28] width 13 height 13
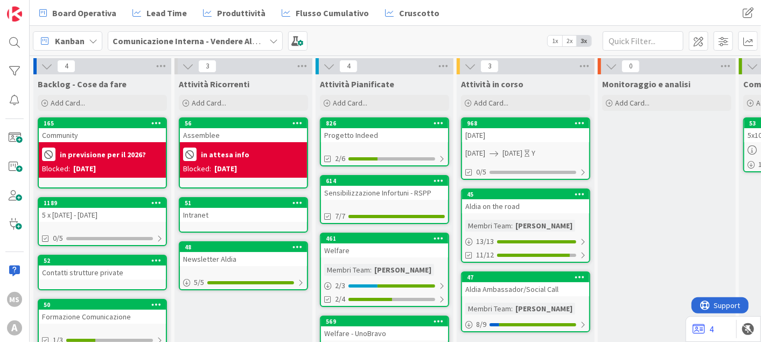
click at [93, 139] on div "Community" at bounding box center [102, 135] width 127 height 14
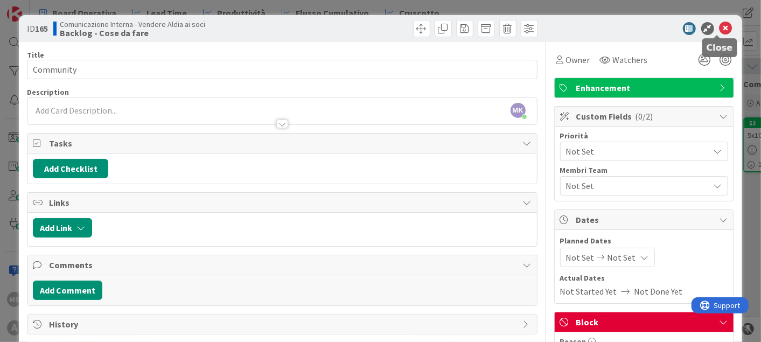
click at [719, 25] on icon at bounding box center [725, 28] width 13 height 13
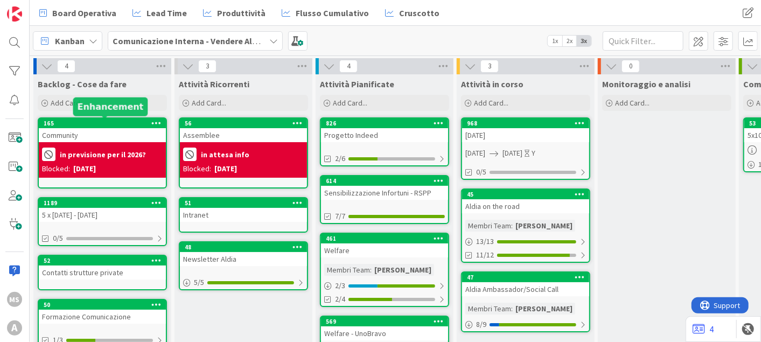
click at [83, 123] on div "165" at bounding box center [105, 124] width 122 height 8
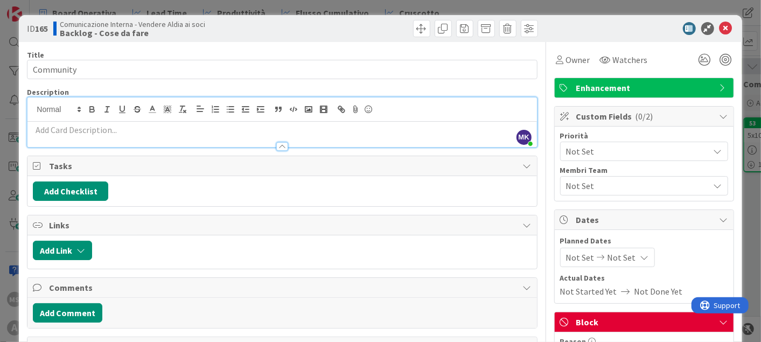
click at [111, 109] on div "MK Manuele Koici Siciliano just joined" at bounding box center [281, 122] width 509 height 50
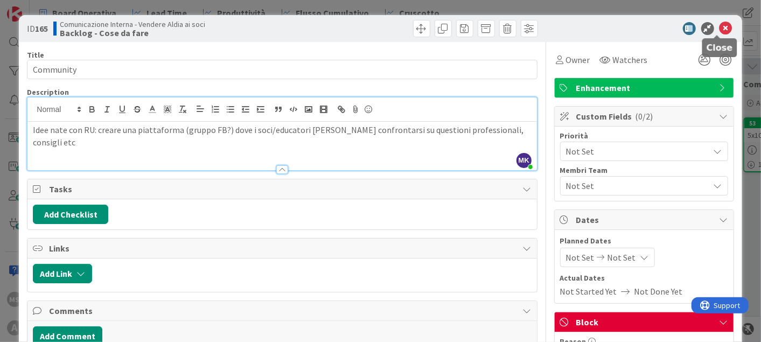
click at [721, 28] on icon at bounding box center [725, 28] width 13 height 13
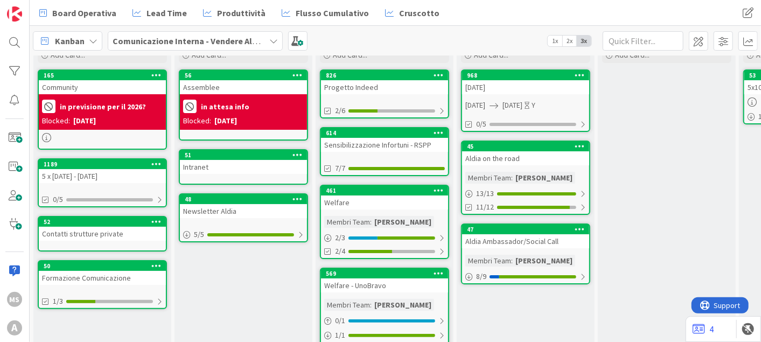
scroll to position [60, 0]
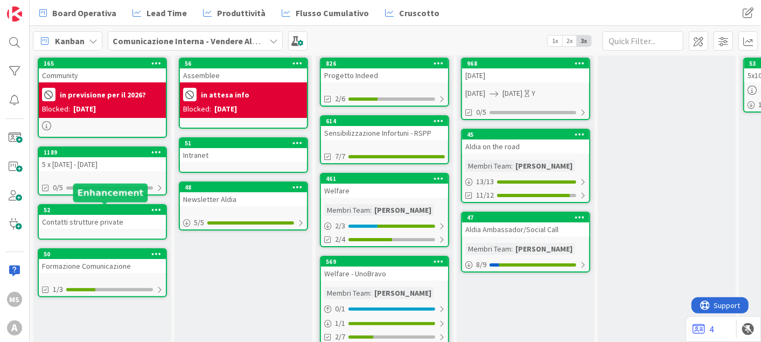
click at [83, 212] on div "52" at bounding box center [105, 210] width 122 height 8
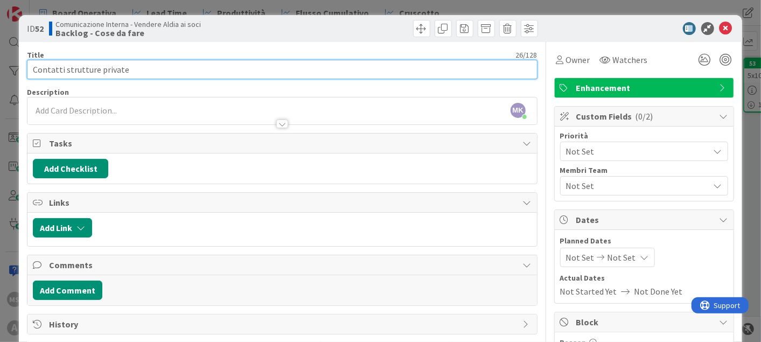
click at [126, 65] on input "Contatti strutture private" at bounding box center [282, 69] width 510 height 19
type input "C"
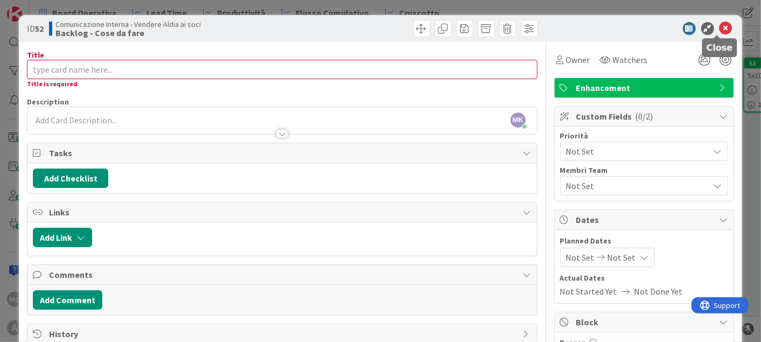
click at [719, 25] on icon at bounding box center [725, 28] width 13 height 13
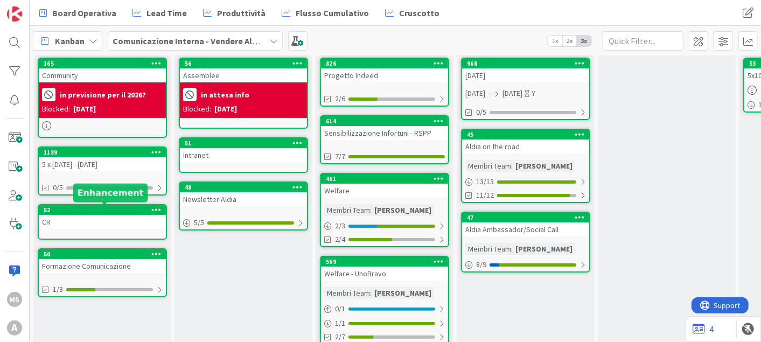
click at [70, 210] on div "52" at bounding box center [105, 210] width 122 height 8
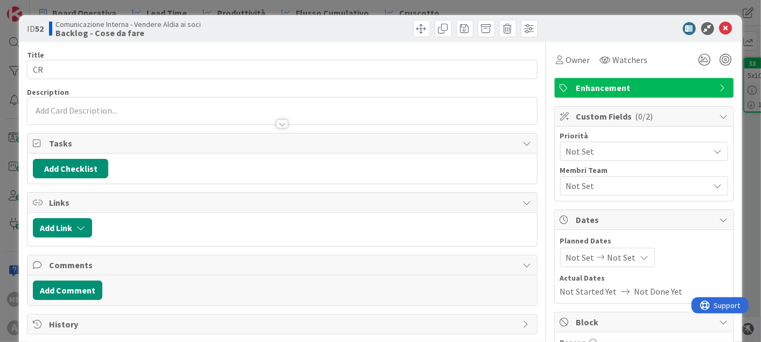
drag, startPoint x: 175, startPoint y: 58, endPoint x: 174, endPoint y: 67, distance: 9.2
click at [175, 63] on div "Title 2 / 128 CR" at bounding box center [282, 64] width 510 height 29
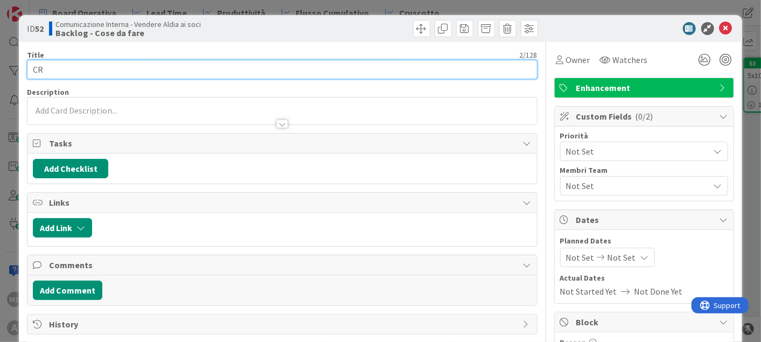
click at [174, 69] on input "CR" at bounding box center [282, 69] width 510 height 19
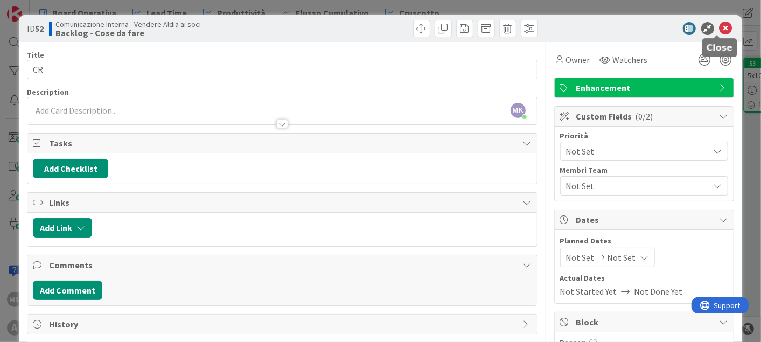
click at [719, 25] on icon at bounding box center [725, 28] width 13 height 13
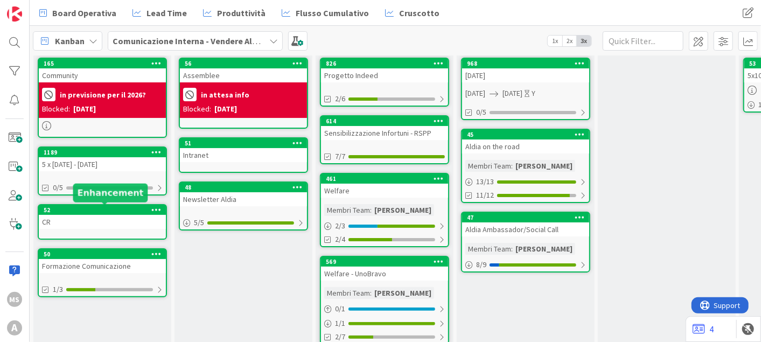
click at [94, 212] on div "52" at bounding box center [105, 210] width 122 height 8
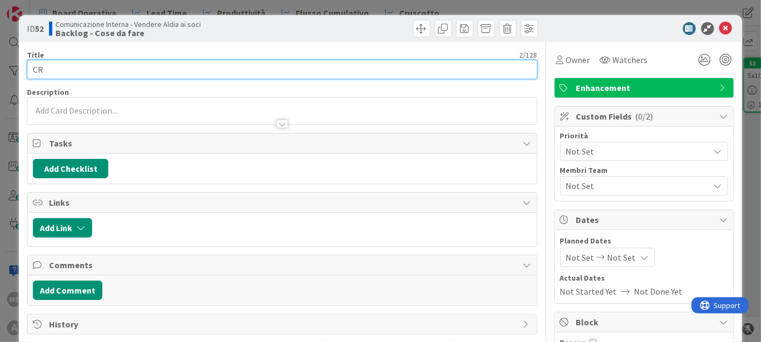
drag, startPoint x: 38, startPoint y: 72, endPoint x: 44, endPoint y: 73, distance: 5.9
click at [44, 73] on input "CR" at bounding box center [282, 69] width 510 height 19
type input "Contatti"
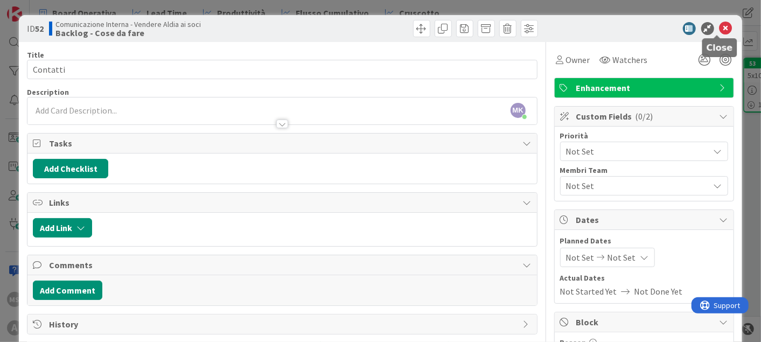
click at [719, 22] on icon at bounding box center [725, 28] width 13 height 13
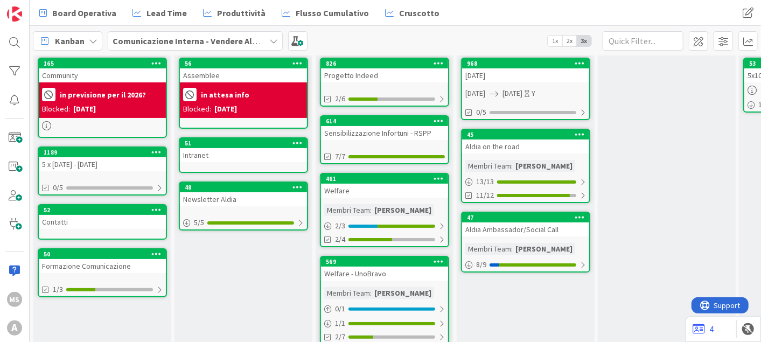
click at [154, 208] on icon at bounding box center [156, 210] width 10 height 8
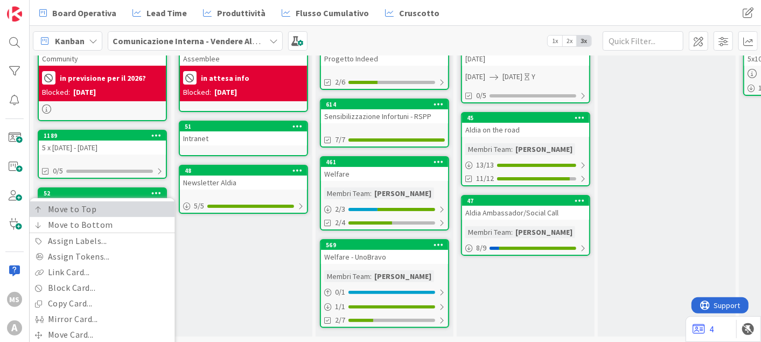
scroll to position [47, 0]
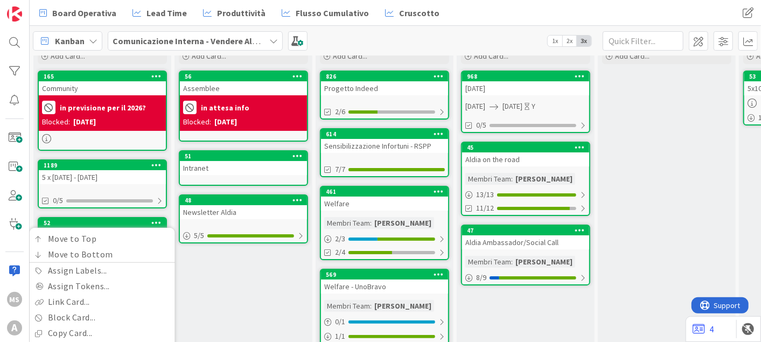
click at [97, 228] on div "Move to Top Move to Bottom Assign Labels... Assign Tokens... Link Card... Block…" at bounding box center [102, 341] width 145 height 227
click at [97, 219] on div "52" at bounding box center [105, 223] width 122 height 8
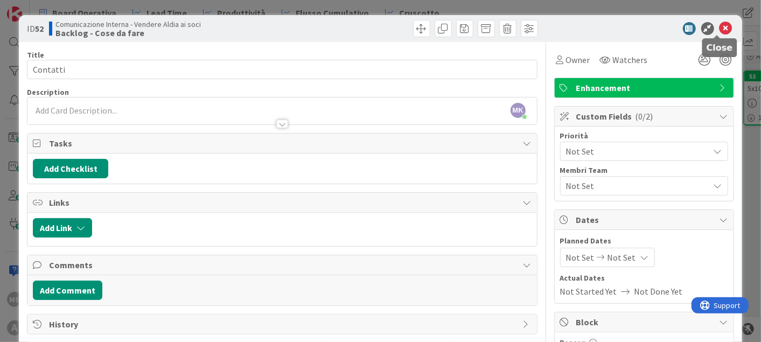
click at [721, 24] on icon at bounding box center [725, 28] width 13 height 13
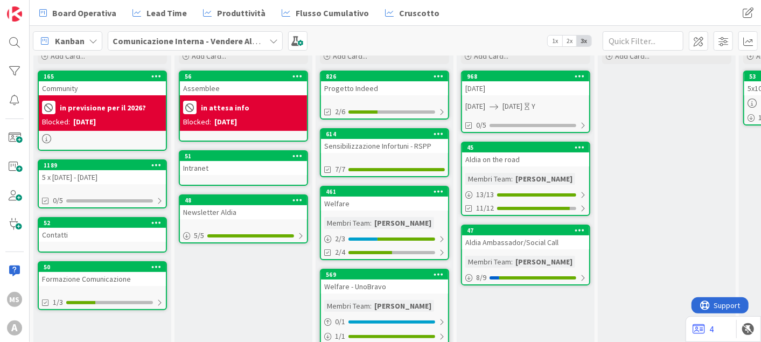
click at [158, 212] on div "Backlog - Cose da fare Add Card... Template Not Set Title 0 / 128 Label Enhance…" at bounding box center [102, 196] width 138 height 339
click at [158, 219] on icon at bounding box center [156, 223] width 10 height 8
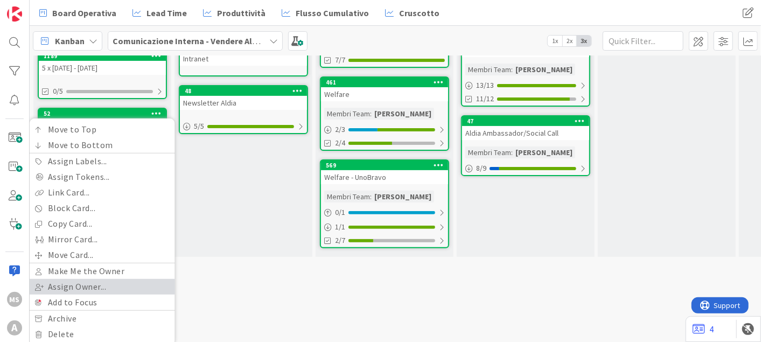
scroll to position [167, 0]
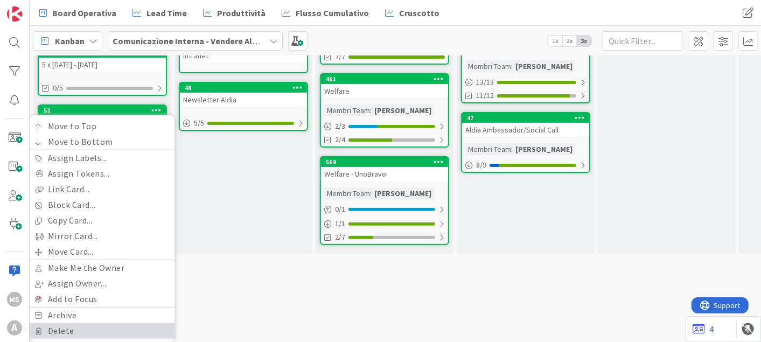
click at [85, 323] on link "Delete" at bounding box center [102, 331] width 145 height 16
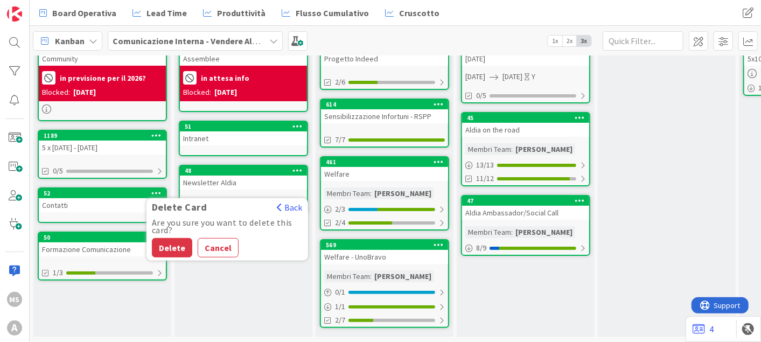
scroll to position [84, 0]
click at [167, 238] on button "Delete" at bounding box center [172, 247] width 40 height 19
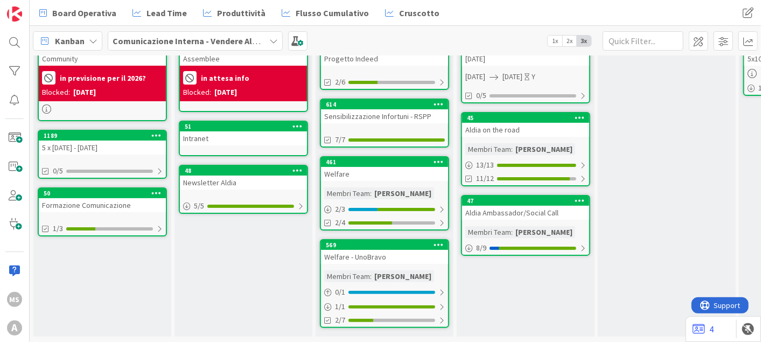
click at [110, 198] on div "Formazione Comunicazione" at bounding box center [102, 205] width 127 height 14
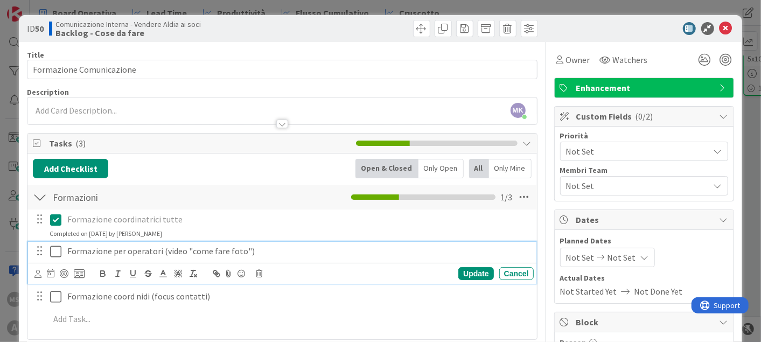
click at [80, 253] on p "Formazione per operatori (video "come fare foto")" at bounding box center [298, 251] width 462 height 12
click at [187, 310] on div at bounding box center [289, 319] width 488 height 19
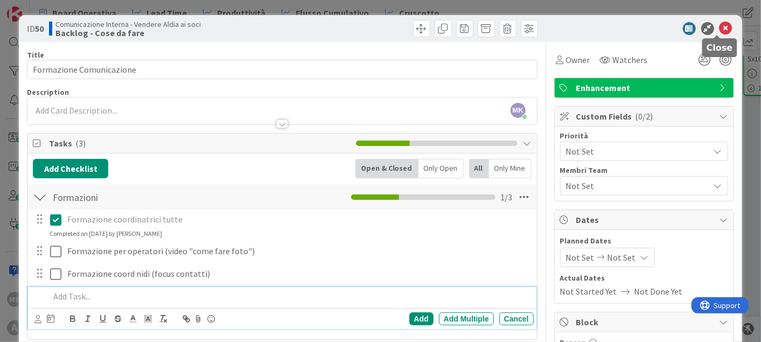
click at [722, 26] on icon at bounding box center [725, 28] width 13 height 13
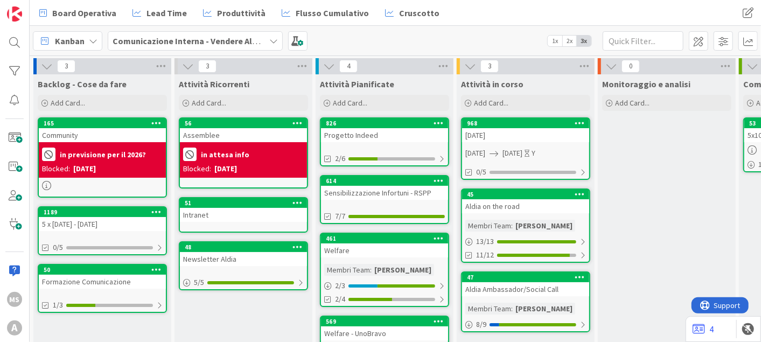
click at [116, 282] on div "Formazione Comunicazione" at bounding box center [102, 282] width 127 height 14
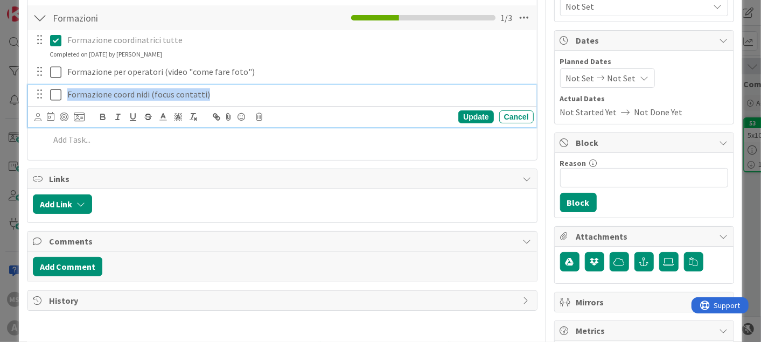
drag, startPoint x: 205, startPoint y: 100, endPoint x: 62, endPoint y: 103, distance: 143.3
click at [62, 103] on div "Formazione coord nidi (focus contatti) Update Cancel" at bounding box center [282, 106] width 508 height 43
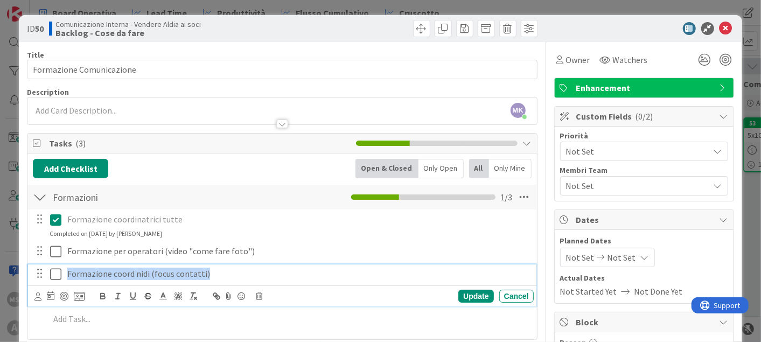
click at [131, 272] on p "Formazione coord nidi (focus contatti)" at bounding box center [298, 274] width 462 height 12
drag, startPoint x: 159, startPoint y: 275, endPoint x: 229, endPoint y: 281, distance: 70.2
click at [229, 281] on div "Formazione coord nidi (focus contatti)" at bounding box center [298, 273] width 471 height 19
click at [205, 270] on p "Formazione coord nidi (focus contatti)" at bounding box center [298, 274] width 462 height 12
drag, startPoint x: 146, startPoint y: 273, endPoint x: 241, endPoint y: 270, distance: 94.3
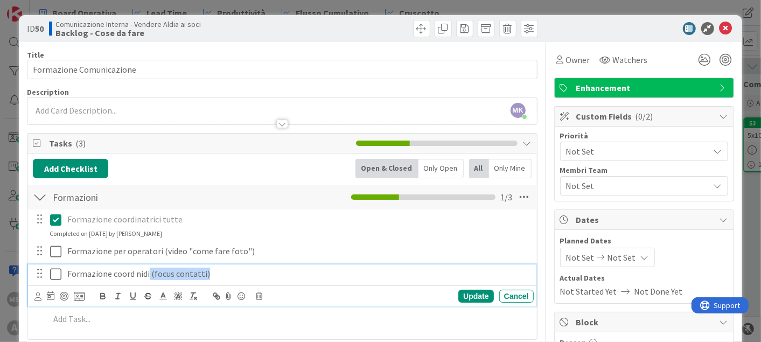
click at [241, 270] on p "Formazione coord nidi (focus contatti)" at bounding box center [298, 274] width 462 height 12
drag, startPoint x: 257, startPoint y: 274, endPoint x: 449, endPoint y: 270, distance: 192.3
click at [449, 270] on p "Formazione coord nidi" at bounding box center [298, 274] width 462 height 12
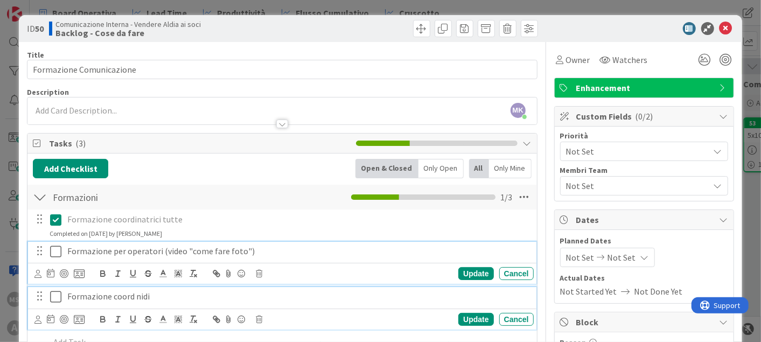
click at [256, 254] on p "Formazione per operatori (video "come fare foto")" at bounding box center [298, 251] width 462 height 12
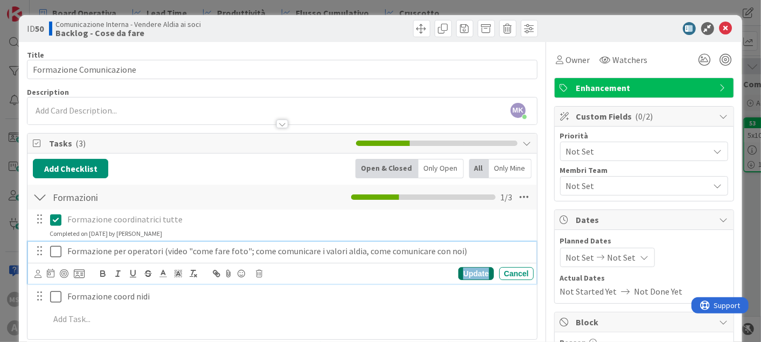
click at [467, 267] on div "Update" at bounding box center [475, 273] width 35 height 13
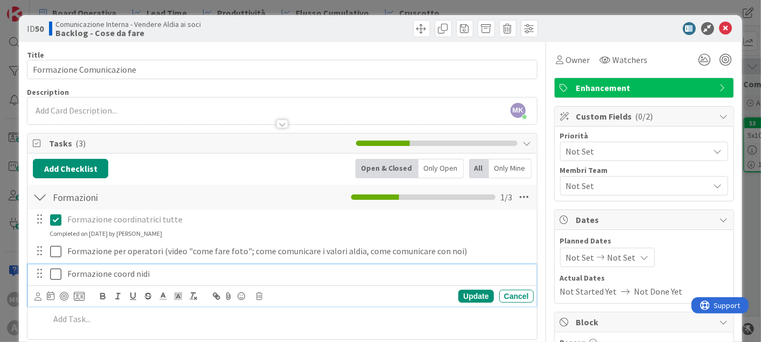
click at [168, 270] on p "Formazione coord nidi" at bounding box center [298, 274] width 462 height 12
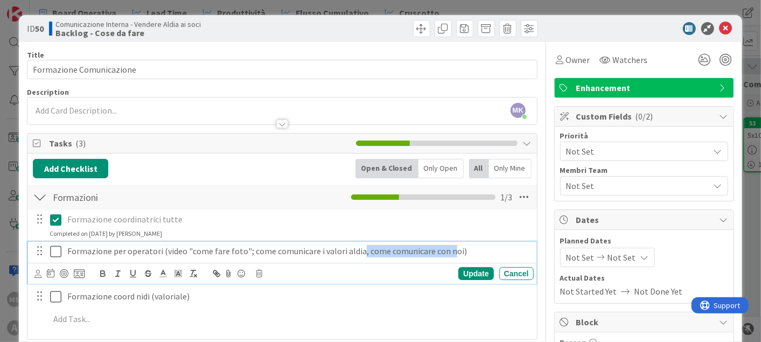
drag, startPoint x: 354, startPoint y: 249, endPoint x: 435, endPoint y: 263, distance: 82.5
click at [436, 262] on div "Formazione per operatori (video "come fare foto"; come comunicare i valori aldi…" at bounding box center [282, 263] width 508 height 43
click at [463, 277] on div "Update" at bounding box center [475, 273] width 35 height 13
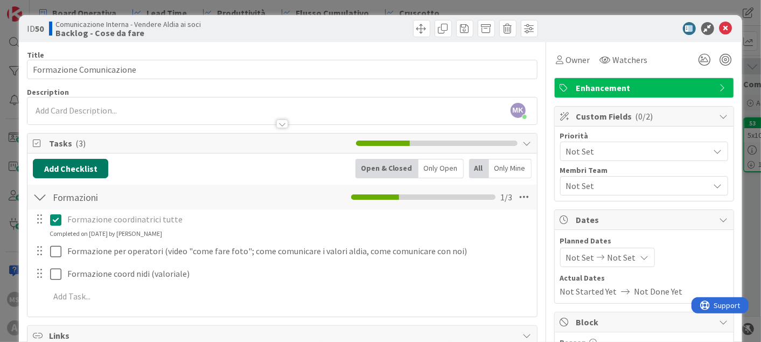
drag, startPoint x: 48, startPoint y: 173, endPoint x: 96, endPoint y: 276, distance: 114.2
click at [105, 290] on div "Add Checklist Open & Closed Only Open All Only Mine Formazioni Checklist Name 1…" at bounding box center [282, 235] width 498 height 152
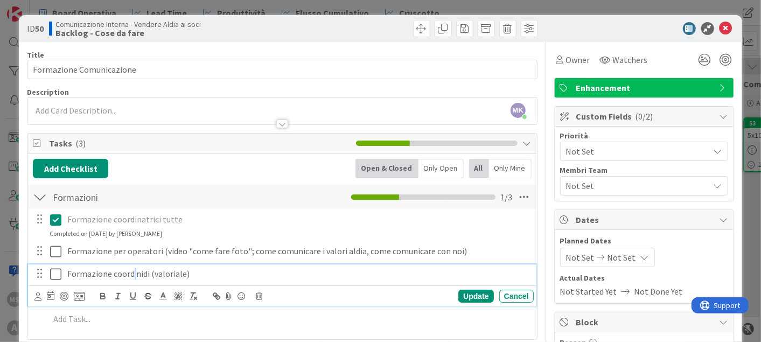
click at [132, 274] on p "Formazione coord nidi (valoriale)" at bounding box center [298, 274] width 462 height 12
click at [146, 273] on p "Formazione coord nidi (valoriale)" at bounding box center [298, 274] width 462 height 12
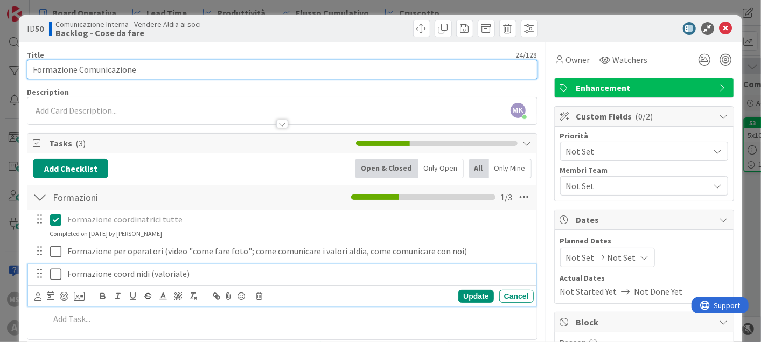
click at [146, 74] on input "Formazione Comunicazione" at bounding box center [282, 69] width 510 height 19
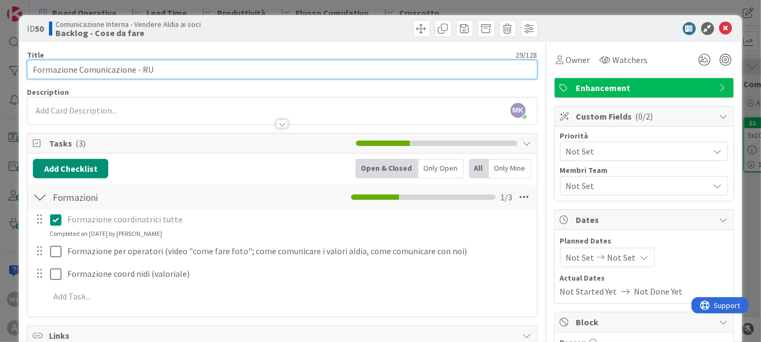
type input "Formazione Comunicazione - RU"
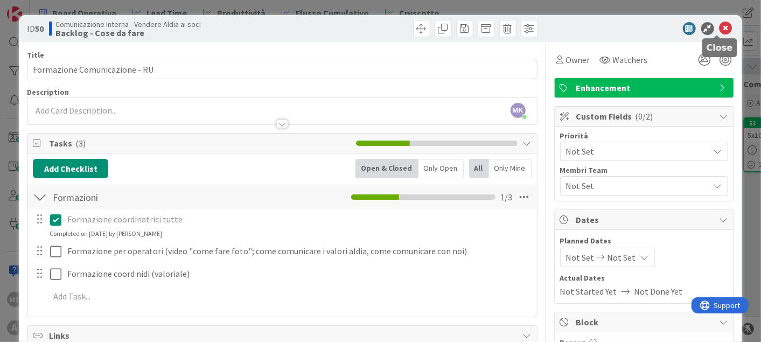
click at [719, 27] on icon at bounding box center [725, 28] width 13 height 13
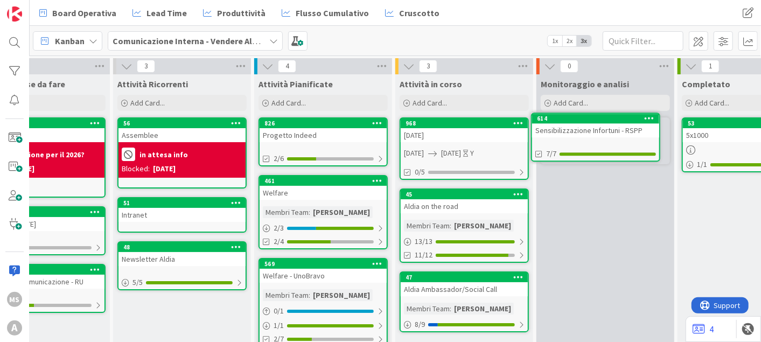
scroll to position [0, 61]
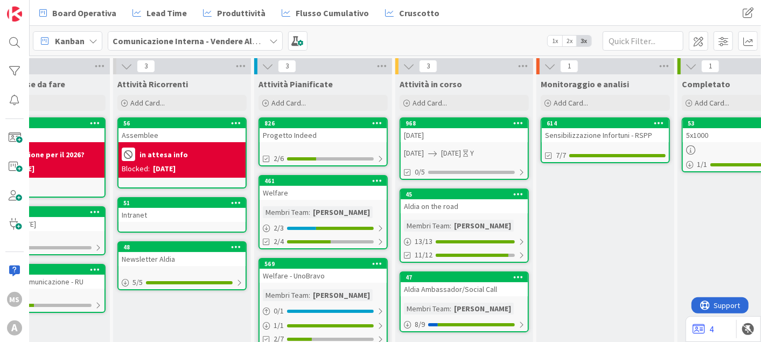
click at [253, 36] on b "Comunicazione Interna - Vendere Aldia ai soci" at bounding box center [202, 41] width 178 height 11
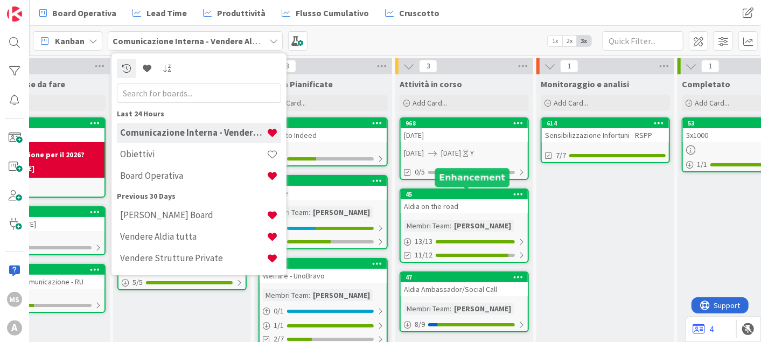
click at [602, 226] on div "Monitoraggio e analisi Add Card... 614 Sensibilizzazione Infortuni - RSPP 7/7" at bounding box center [605, 214] width 138 height 281
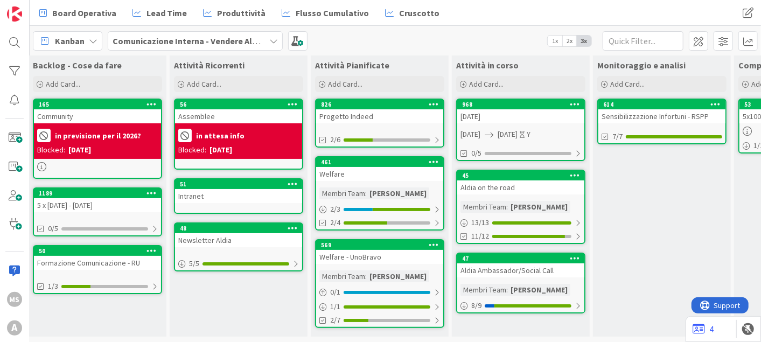
scroll to position [26, 0]
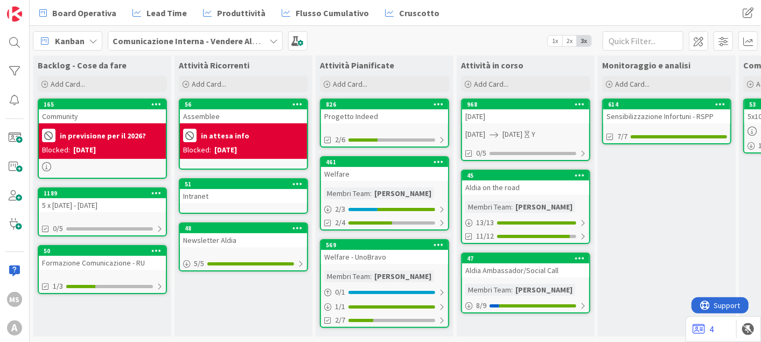
click at [212, 36] on b "Comunicazione Interna - Vendere Aldia ai soci" at bounding box center [202, 41] width 178 height 11
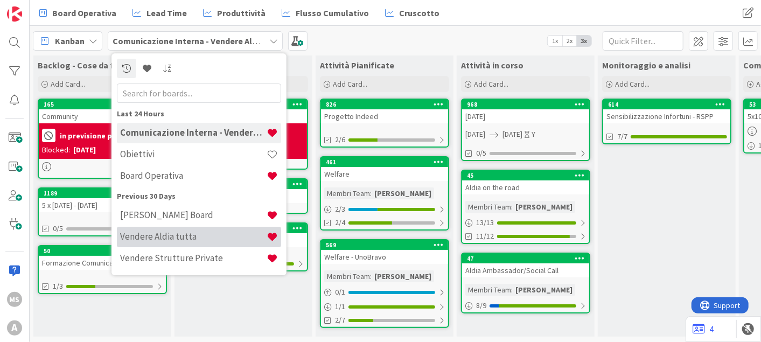
click at [166, 244] on div "Vendere Aldia tutta" at bounding box center [199, 237] width 164 height 20
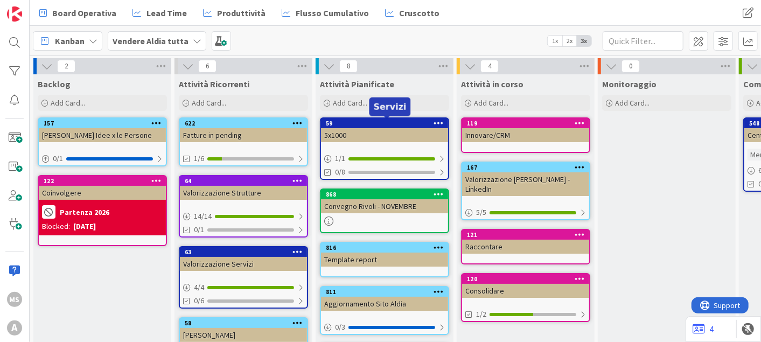
click at [349, 124] on div "59" at bounding box center [387, 124] width 122 height 8
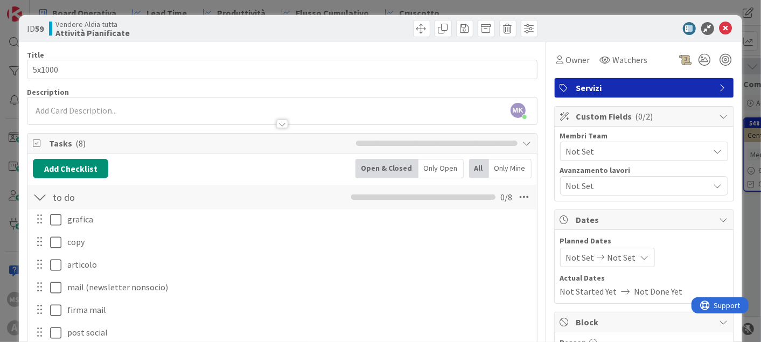
drag, startPoint x: 708, startPoint y: 26, endPoint x: 725, endPoint y: 30, distance: 18.1
click at [717, 29] on div at bounding box center [638, 28] width 191 height 13
click at [728, 30] on div "ID 59 Vendere Aldia tutta Attività Pianificate" at bounding box center [380, 28] width 723 height 27
click at [722, 30] on icon at bounding box center [725, 28] width 13 height 13
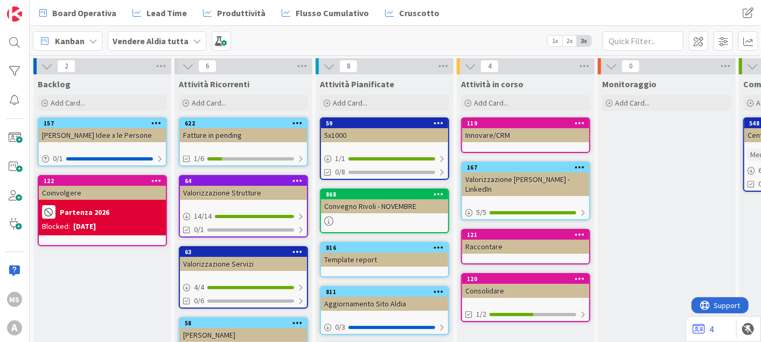
click at [509, 275] on div "120" at bounding box center [528, 279] width 122 height 8
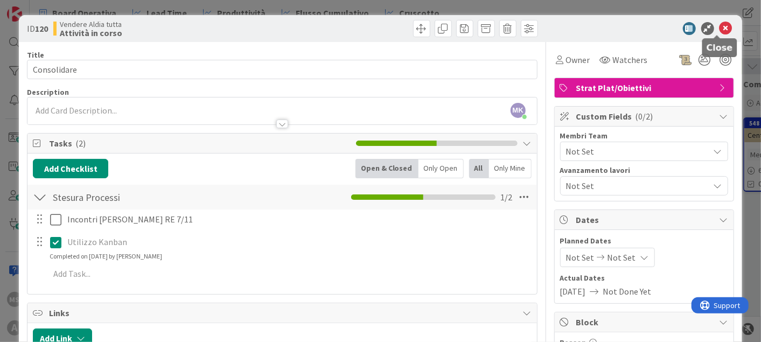
click at [720, 27] on icon at bounding box center [725, 28] width 13 height 13
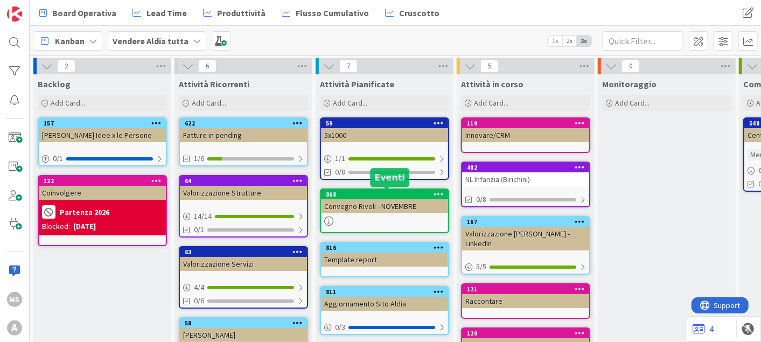
scroll to position [120, 0]
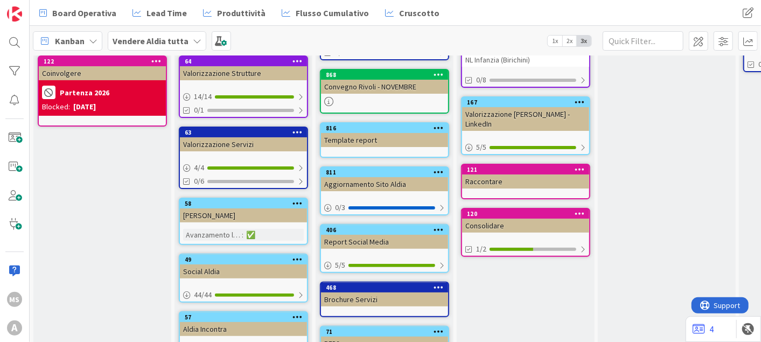
click at [450, 204] on div "Attività Pianificate Add Card... 59 5x1000 1 / 1 0/8 868 Convegno Rivoli - NOVE…" at bounding box center [385, 169] width 138 height 429
click at [443, 206] on div at bounding box center [441, 208] width 6 height 9
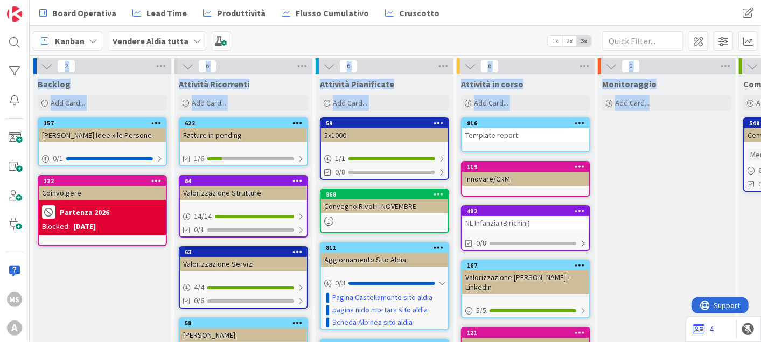
scroll to position [0, 185]
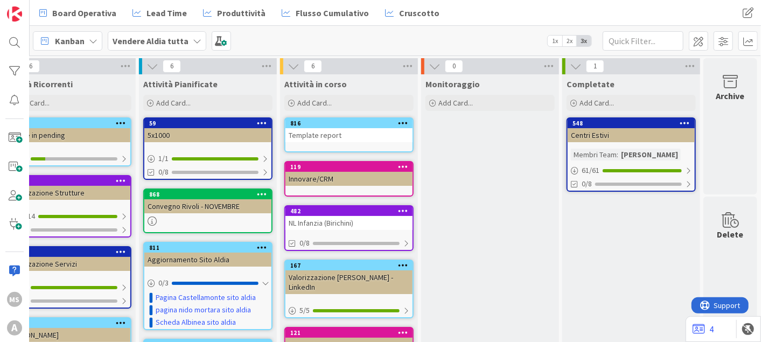
drag, startPoint x: 708, startPoint y: 106, endPoint x: 485, endPoint y: 163, distance: 230.1
click at [479, 166] on div "Monitoraggio Add Card..." at bounding box center [490, 288] width 138 height 428
click at [485, 162] on div "Monitoraggio Add Card..." at bounding box center [490, 288] width 138 height 428
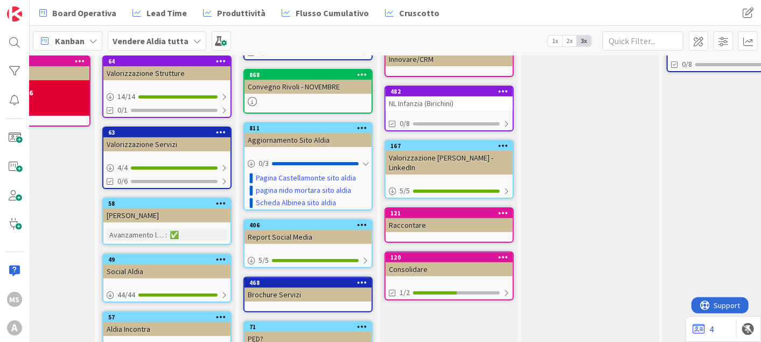
scroll to position [0, 76]
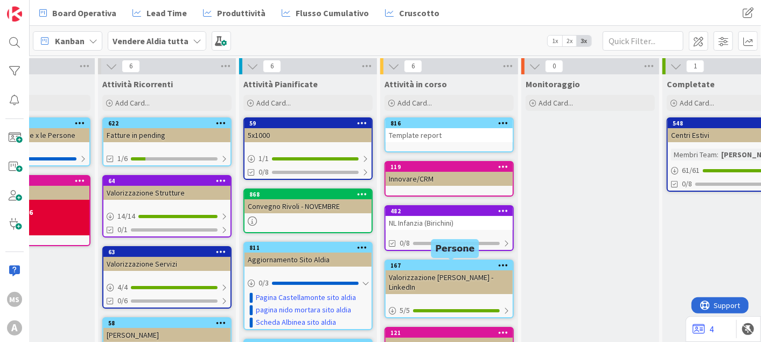
click at [422, 263] on div "167" at bounding box center [451, 266] width 122 height 8
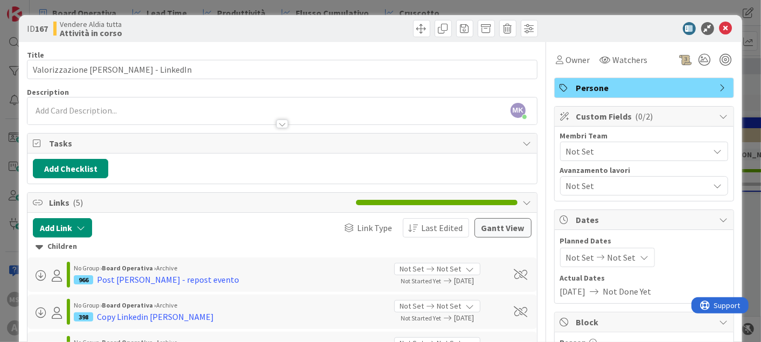
click at [715, 37] on div "ID 167 Vendere Aldia tutta Attività in corso" at bounding box center [380, 28] width 723 height 27
click at [719, 29] on icon at bounding box center [725, 28] width 13 height 13
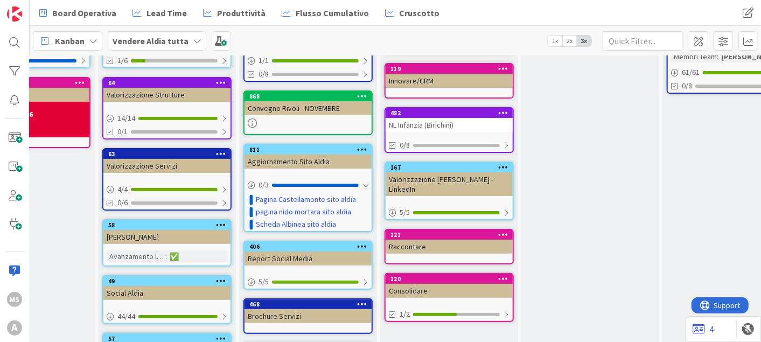
scroll to position [120, 76]
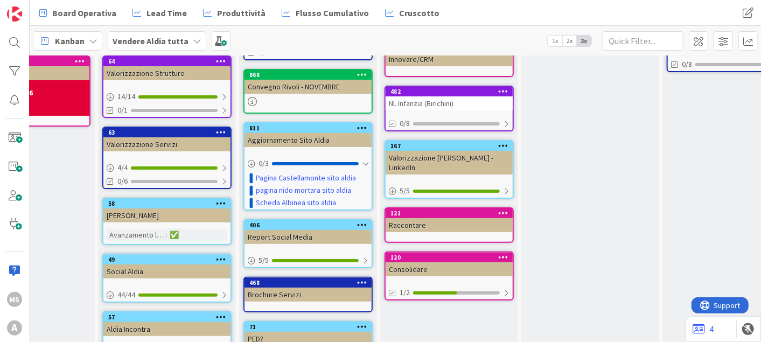
click at [456, 207] on div "121 Raccontare" at bounding box center [448, 225] width 129 height 36
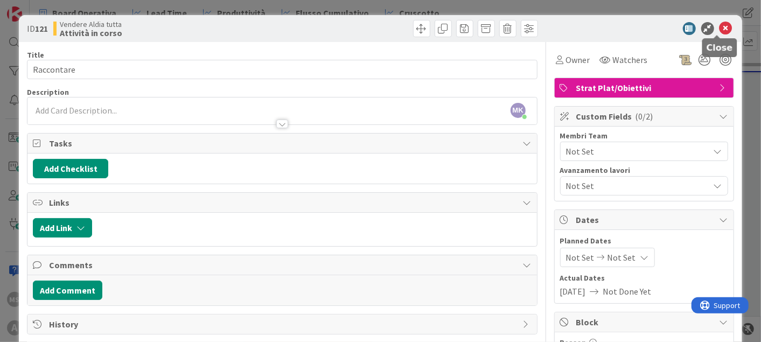
click at [719, 29] on icon at bounding box center [725, 28] width 13 height 13
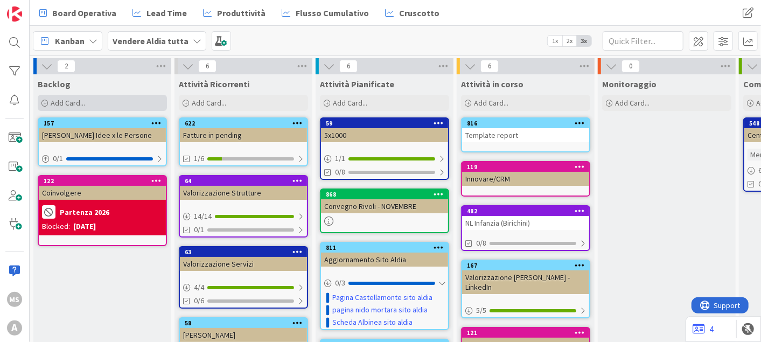
click at [65, 102] on span "Add Card..." at bounding box center [68, 103] width 34 height 10
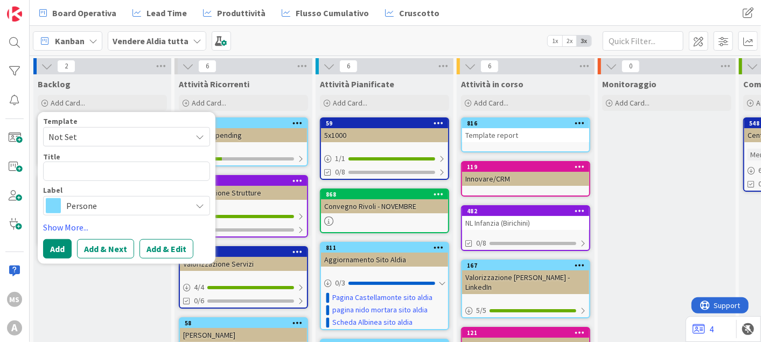
click at [111, 215] on div "Template Not Set Title 0 / 128 Label Persone Show More... Add Add & Next Add & …" at bounding box center [126, 187] width 167 height 141
click at [116, 200] on span "Persone" at bounding box center [126, 205] width 120 height 15
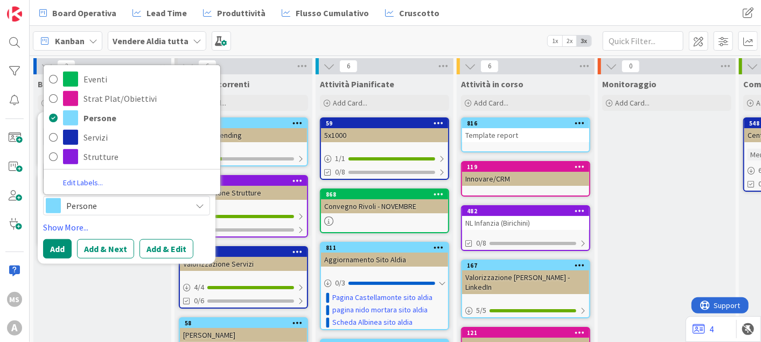
click at [114, 280] on div "Backlog Add Card... Template Not Set Title 0 / 128 Label Persone Eventi Strat P…" at bounding box center [102, 288] width 138 height 428
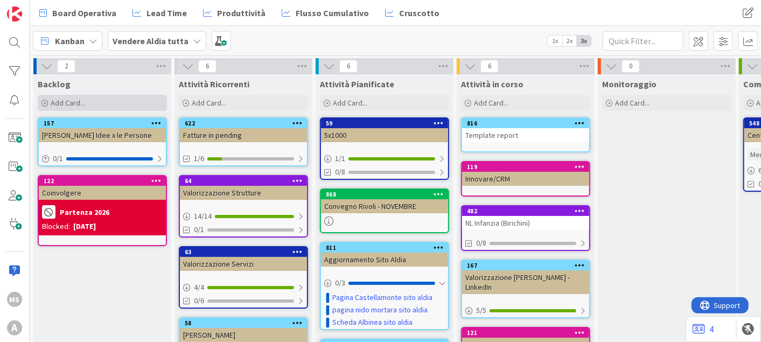
click at [61, 102] on span "Add Card..." at bounding box center [68, 103] width 34 height 10
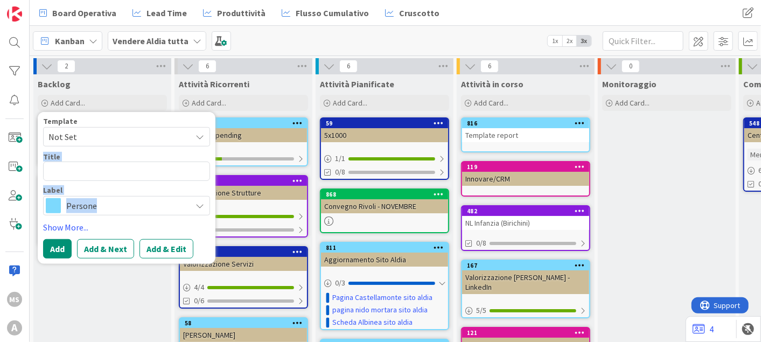
drag, startPoint x: 130, startPoint y: 210, endPoint x: 90, endPoint y: 166, distance: 59.5
click at [90, 166] on div "Template Not Set Title 0 / 128 Label Persone Eventi Strat Plat/Obiettivi Person…" at bounding box center [126, 166] width 167 height 98
click at [90, 166] on textarea at bounding box center [126, 171] width 167 height 19
click at [149, 34] on span "Vendere Aldia tutta" at bounding box center [151, 40] width 76 height 13
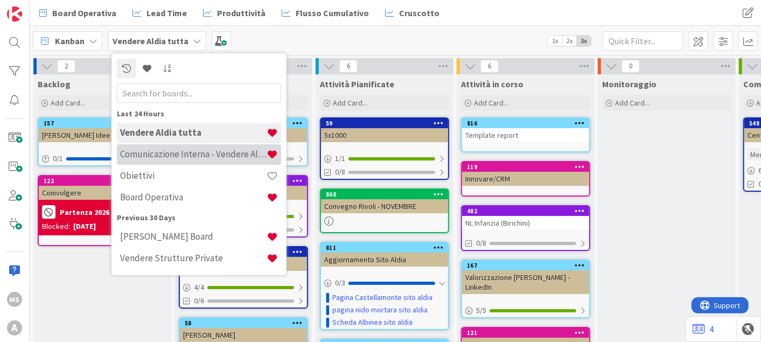
click at [200, 151] on h4 "Comunicazione Interna - Vendere Aldia ai soci" at bounding box center [193, 154] width 146 height 11
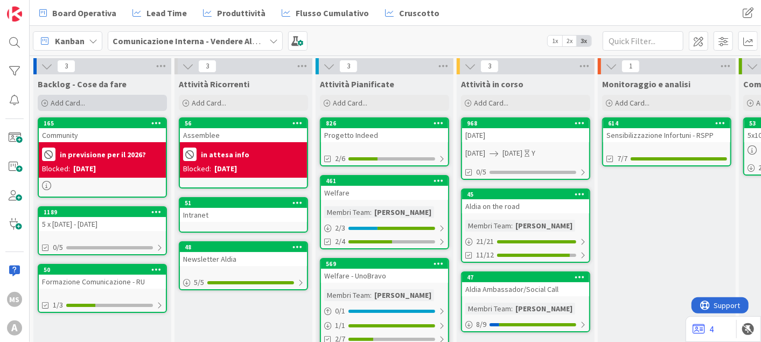
click at [82, 104] on span "Add Card..." at bounding box center [68, 103] width 34 height 10
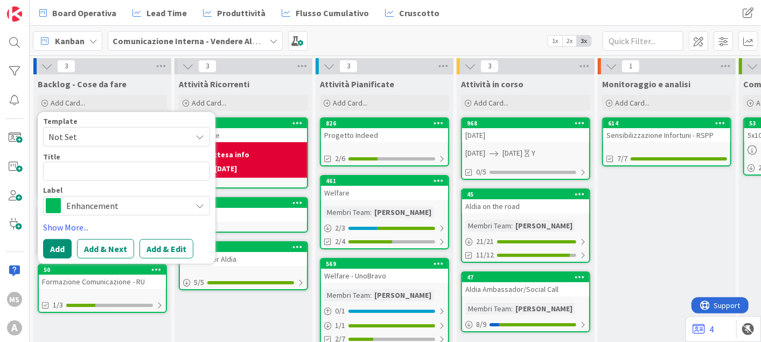
type textarea "x"
type textarea "U"
type textarea "x"
type textarea "Un"
type textarea "x"
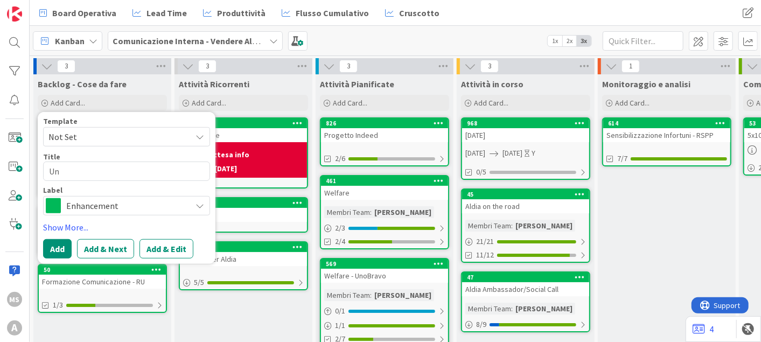
type textarea "Uni"
type textarea "x"
type textarea "Unif"
type textarea "x"
type textarea "Unifi"
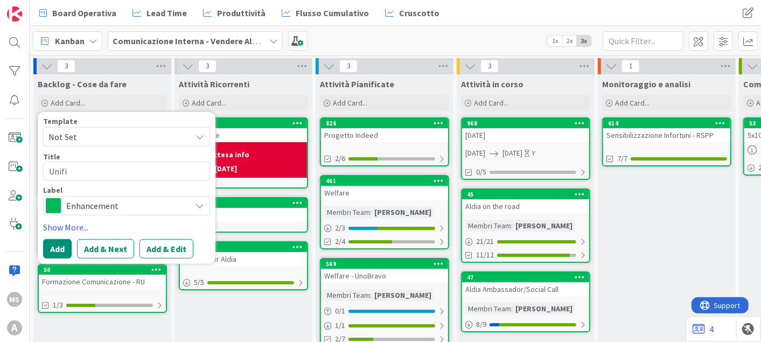
type textarea "x"
type textarea "Unific"
type textarea "x"
type textarea "Unifica"
type textarea "x"
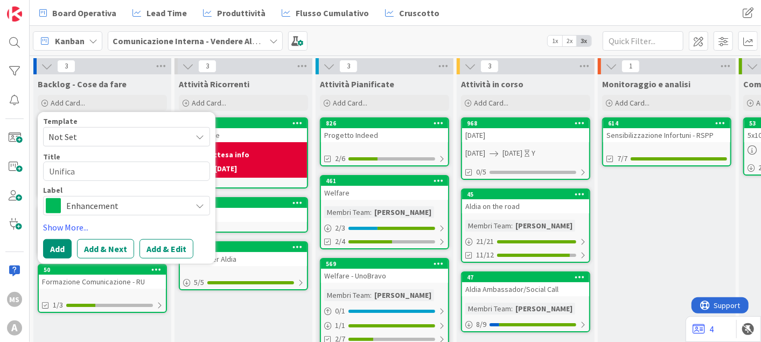
type textarea "Unificar"
type textarea "x"
type textarea "Unificare"
type textarea "x"
type textarea "Unificare i"
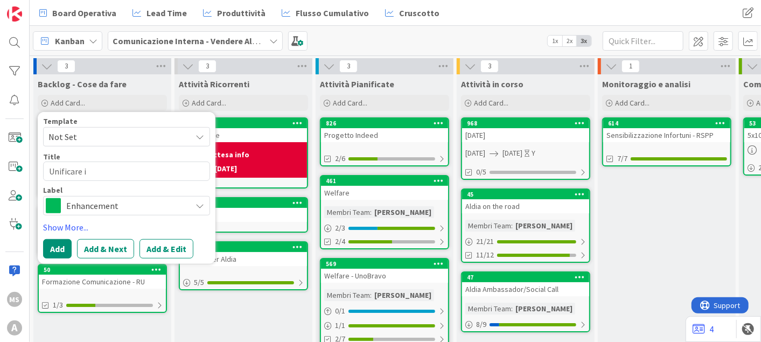
type textarea "x"
type textarea "Unificare im"
type textarea "x"
type textarea "Unificare imm"
type textarea "x"
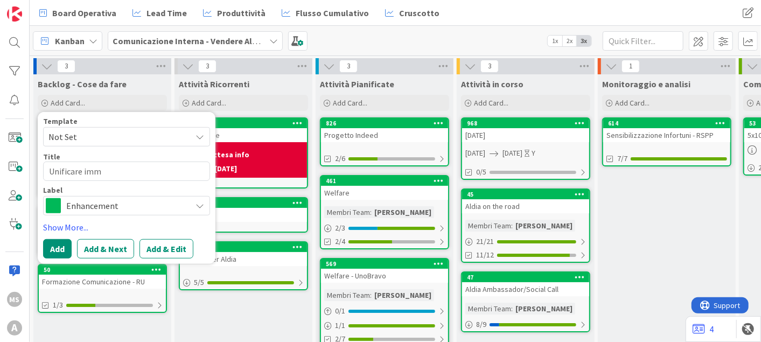
type textarea "Unificare imma"
type textarea "x"
type textarea "Unificare immag"
type textarea "x"
type textarea "Unificare immagi"
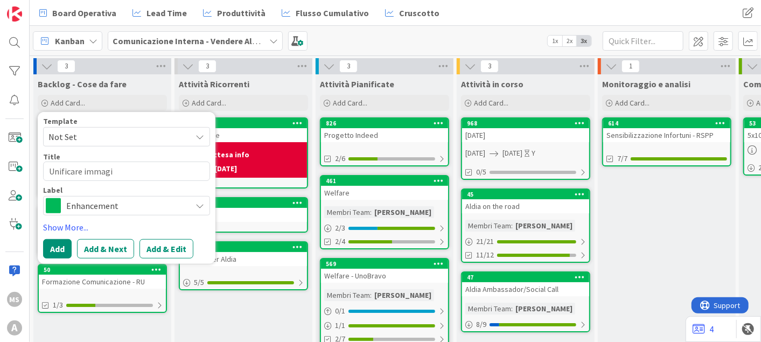
type textarea "x"
type textarea "Unificare immagin"
type textarea "x"
type textarea "Unificare immagine"
type textarea "x"
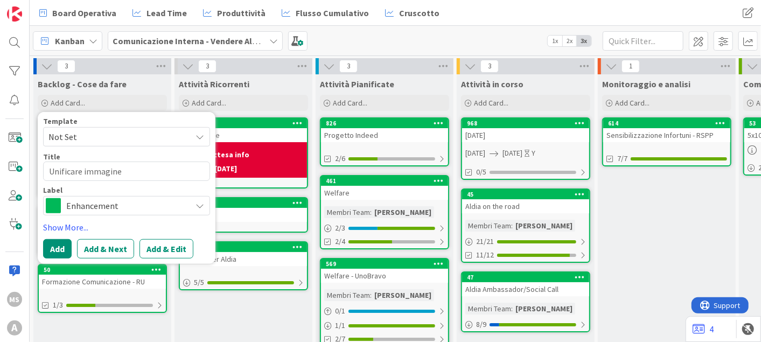
type textarea "Unificare immagine b"
type textarea "x"
type textarea "Unificare immagine br"
type textarea "x"
type textarea "Unificare immagine bra"
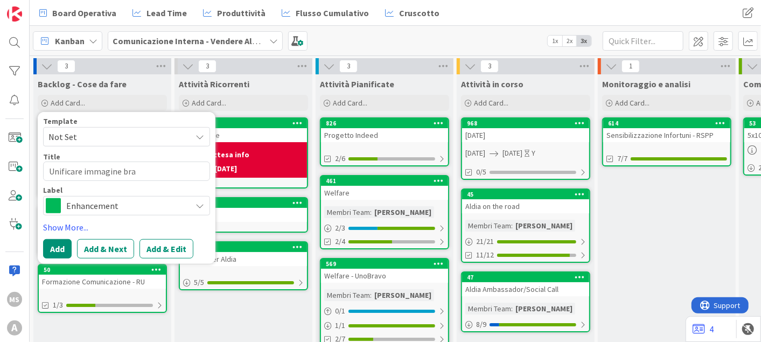
type textarea "x"
type textarea "Unificare immagine brand"
type textarea "x"
type textarea "Unificare immagine brand"
type textarea "x"
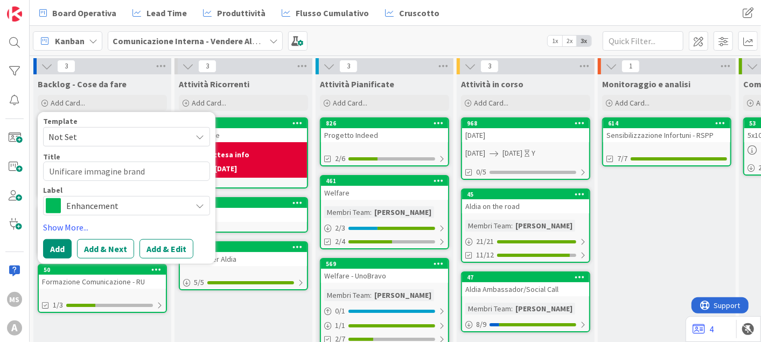
type textarea "Unificare immagine brand a"
type textarea "x"
type textarea "Unificare immagine brand al"
type textarea "x"
type textarea "Unificare immagine brand ald"
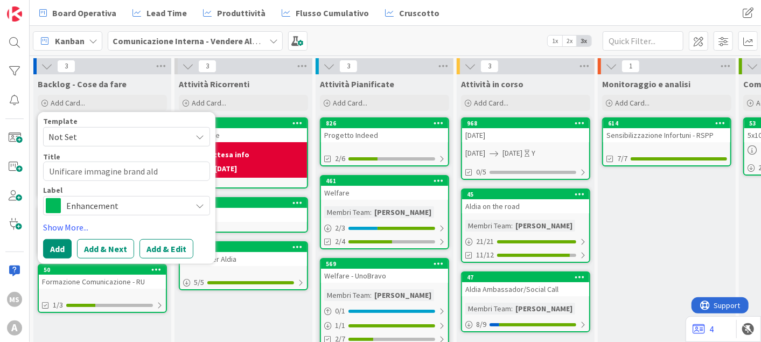
type textarea "x"
type textarea "Unificare immagine brand aldia"
type textarea "x"
type textarea "Unificare immagine brand aldia"
type textarea "x"
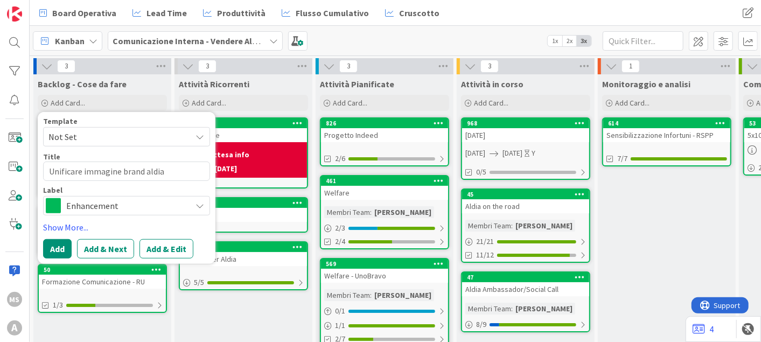
type textarea "Unificare immagine brand aldia s"
type textarea "x"
type textarea "Unificare immagine brand aldia se"
type textarea "x"
type textarea "Unificare immagine brand aldia sed"
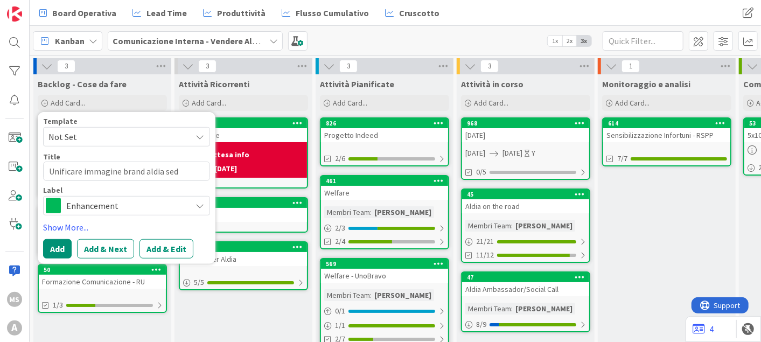
type textarea "x"
type textarea "Unificare immagine brand aldia sedi"
type textarea "x"
type textarea "Unificare immagine brand aldia sedi"
type textarea "x"
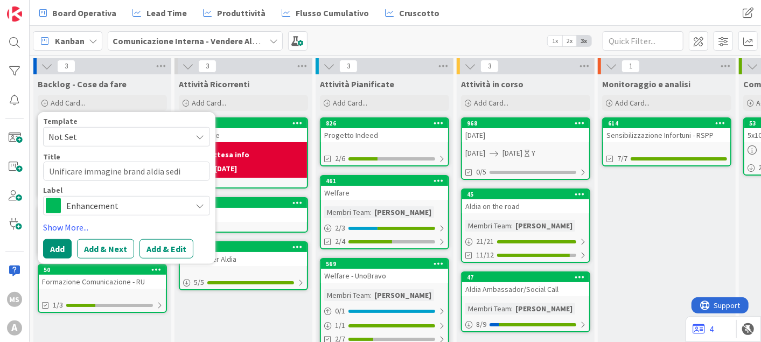
type textarea "Unificare immagine brand aldia sedi t"
type textarea "x"
type textarea "Unificare immagine brand aldia sedi te"
type textarea "x"
type textarea "Unificare immagine brand aldia sedi ter"
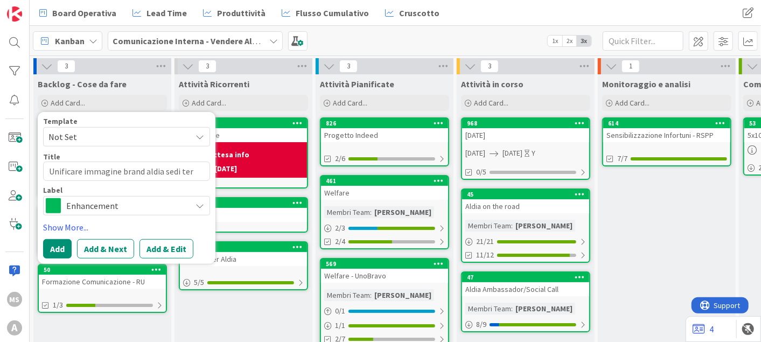
type textarea "x"
type textarea "Unificare immagine brand aldia sedi terr"
type textarea "x"
type textarea "Unificare immagine brand aldia sedi terri"
type textarea "x"
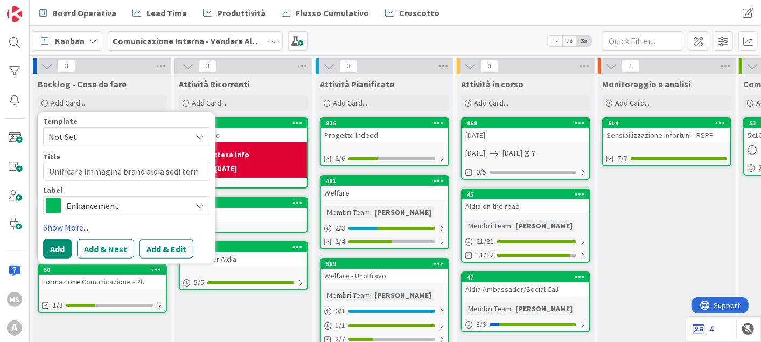
type textarea "Unificare immagine brand aldia sedi territ"
type textarea "x"
type textarea "Unificare immagine brand aldia sedi territo"
type textarea "x"
type textarea "Unificare immagine brand aldia sedi territor"
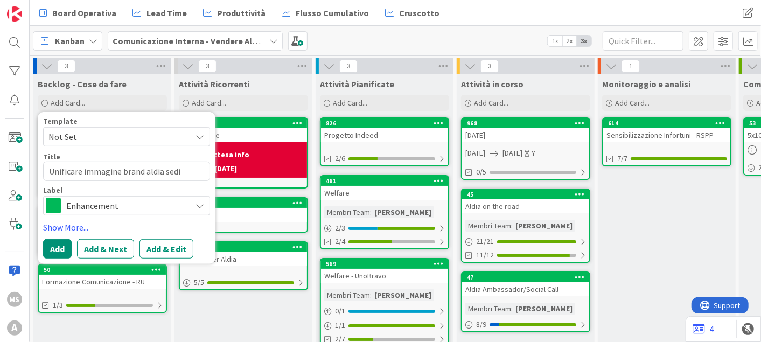
type textarea "x"
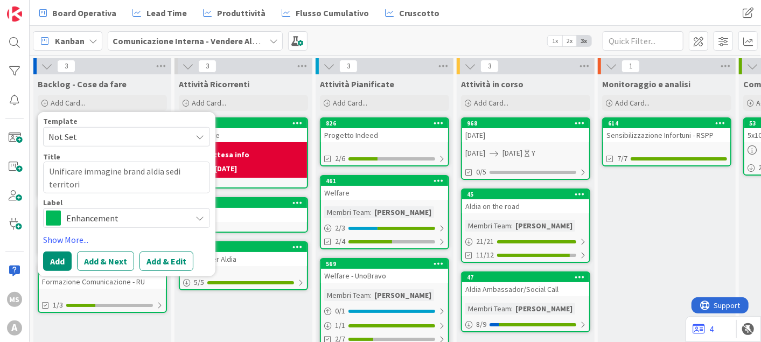
type textarea "Unificare immagine brand aldia sedi territoria"
type textarea "x"
type textarea "Unificare immagine brand aldia sedi territorial"
type textarea "x"
type textarea "Unificare immagine brand aldia sedi territoriali"
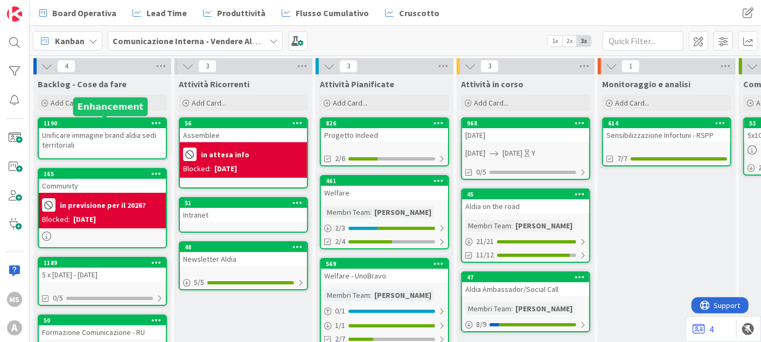
click at [123, 127] on div "1190" at bounding box center [105, 124] width 122 height 8
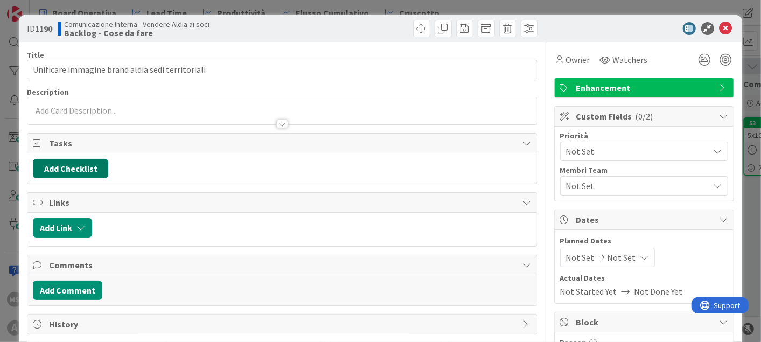
drag, startPoint x: 62, startPoint y: 162, endPoint x: 101, endPoint y: 100, distance: 73.5
click at [101, 102] on div at bounding box center [281, 110] width 509 height 27
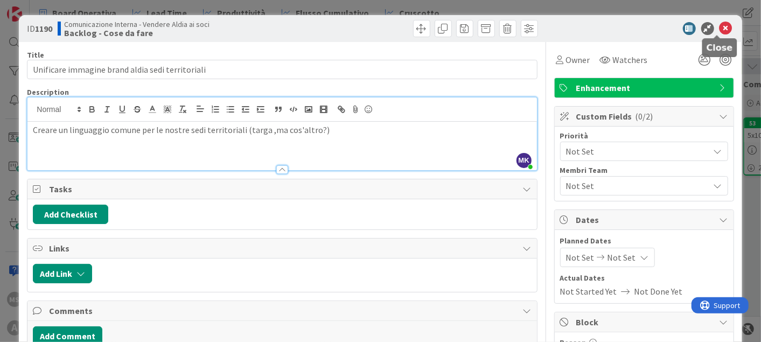
click at [721, 22] on div "ID 1190 Comunicazione Interna - Vendere Aldia ai soci Backlog - Cose da fare" at bounding box center [380, 28] width 723 height 27
click at [719, 24] on icon at bounding box center [725, 28] width 13 height 13
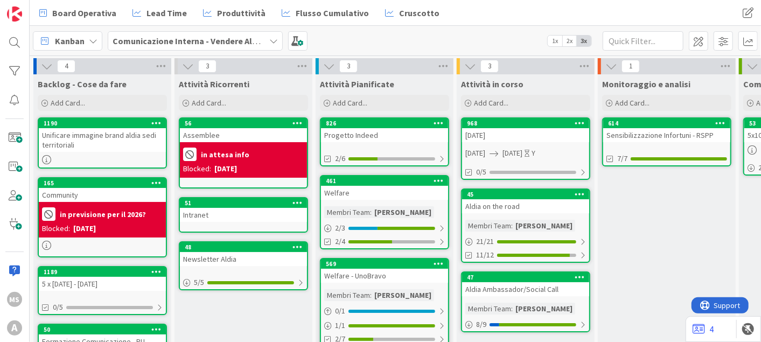
click at [241, 30] on div "Kanban Comunicazione Interna - Vendere Aldia ai soci 1x 2x 3x" at bounding box center [395, 41] width 731 height 30
click at [236, 43] on b "Comunicazione Interna - Vendere Aldia ai soci" at bounding box center [202, 41] width 178 height 11
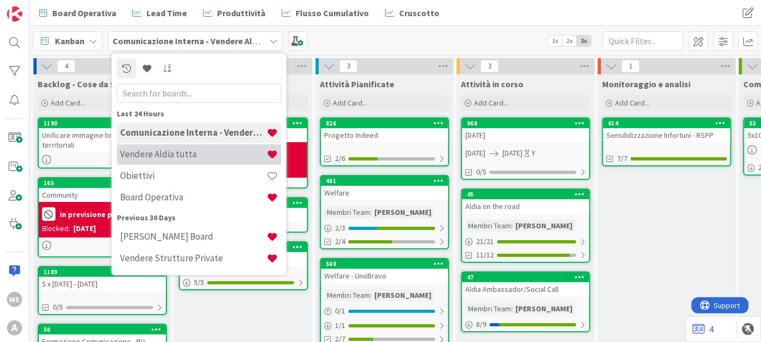
click at [166, 154] on h4 "Vendere Aldia tutta" at bounding box center [193, 154] width 146 height 11
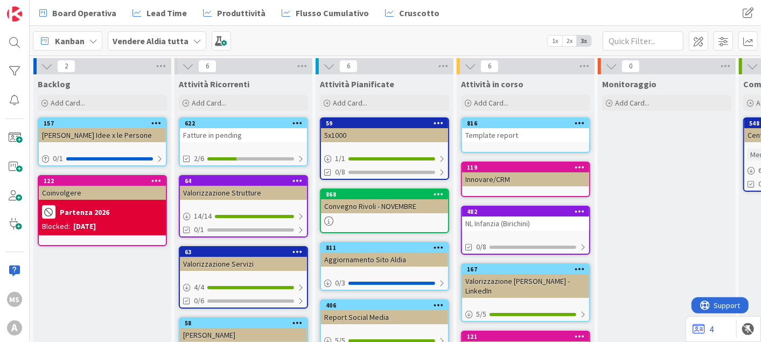
click at [140, 138] on div "Rinnovo Idee x le Persone" at bounding box center [102, 135] width 127 height 14
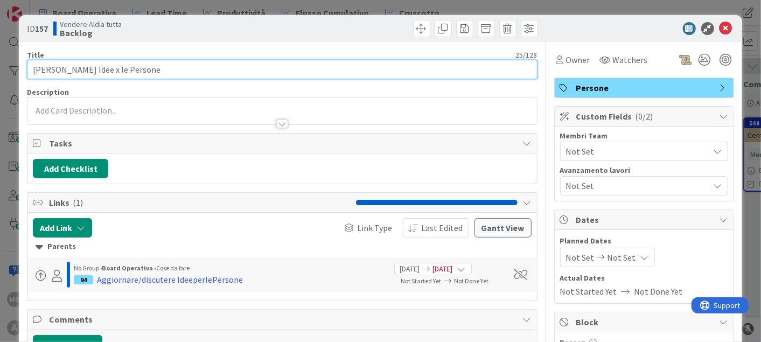
click at [51, 72] on input "Rinnovo Idee x le Persone" at bounding box center [282, 69] width 510 height 19
type input "ripensare Idee x le Persone"
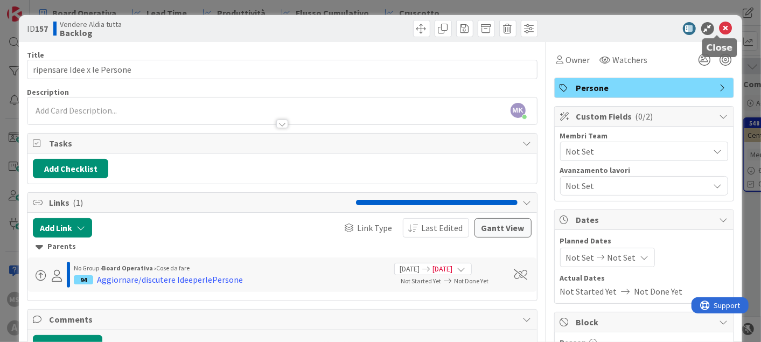
click at [719, 23] on icon at bounding box center [725, 28] width 13 height 13
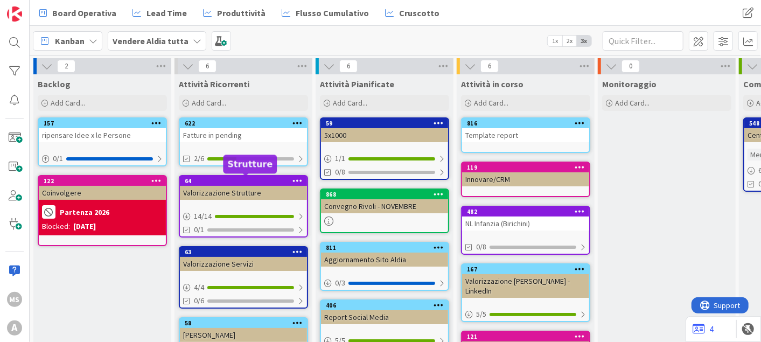
click at [254, 183] on div "64" at bounding box center [246, 181] width 122 height 8
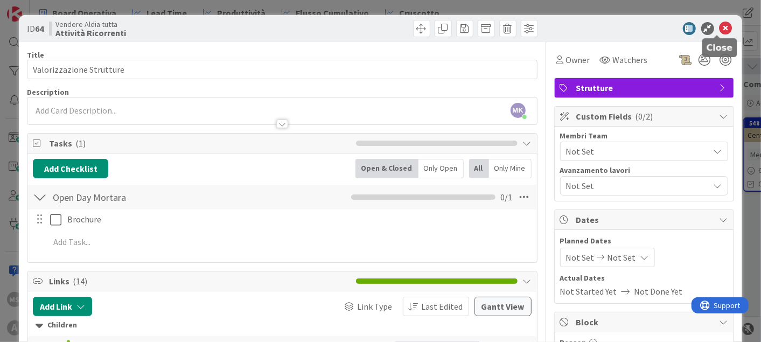
click at [719, 23] on icon at bounding box center [725, 28] width 13 height 13
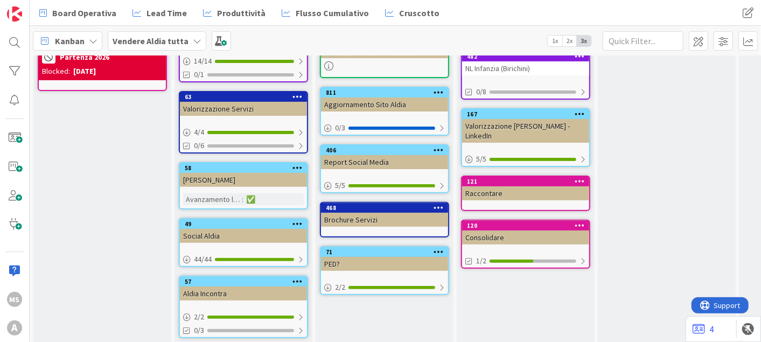
scroll to position [172, 0]
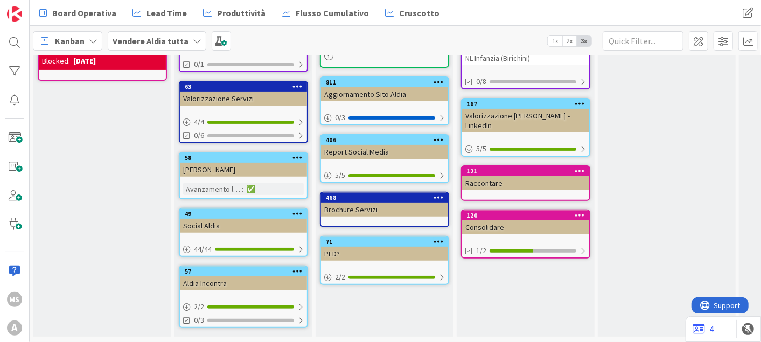
click at [241, 163] on div "Aldia Racconta" at bounding box center [243, 170] width 127 height 14
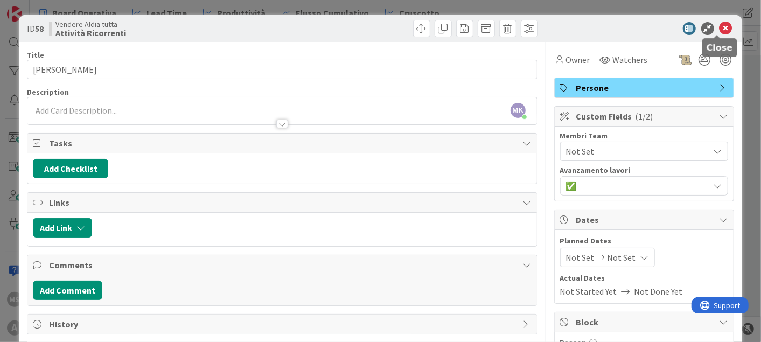
click at [719, 30] on icon at bounding box center [725, 28] width 13 height 13
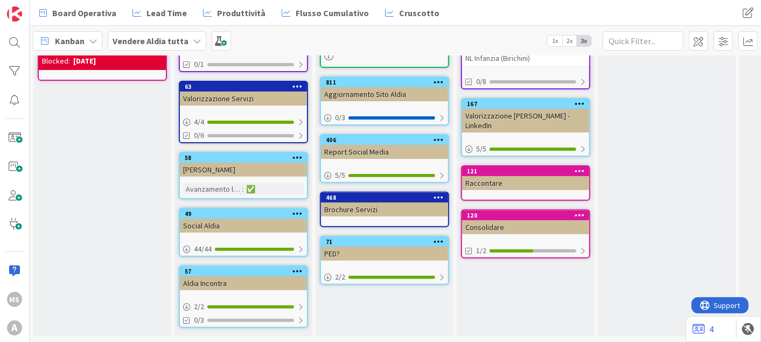
click at [293, 276] on div "Aldia Incontra" at bounding box center [243, 283] width 127 height 14
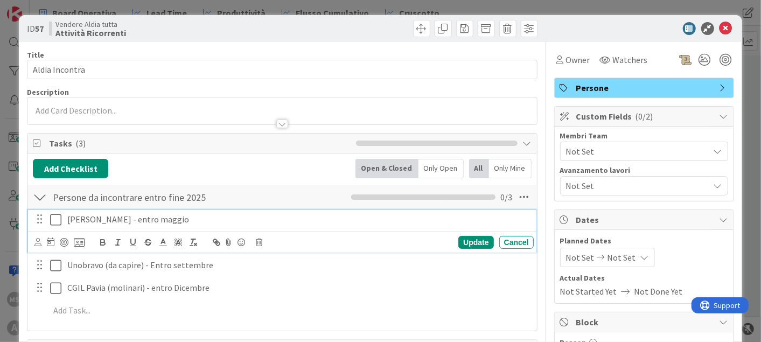
click at [52, 220] on icon at bounding box center [55, 219] width 11 height 13
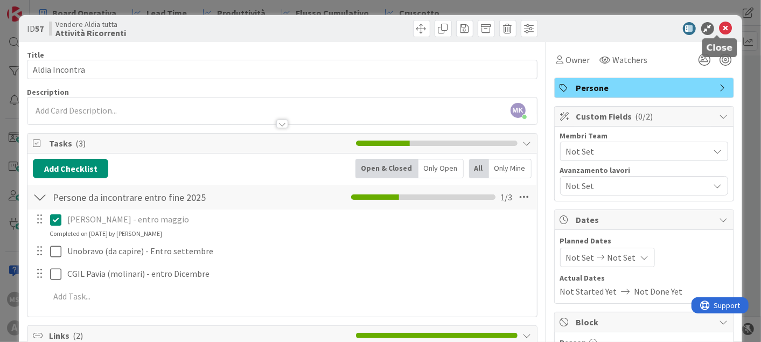
click at [719, 26] on icon at bounding box center [725, 28] width 13 height 13
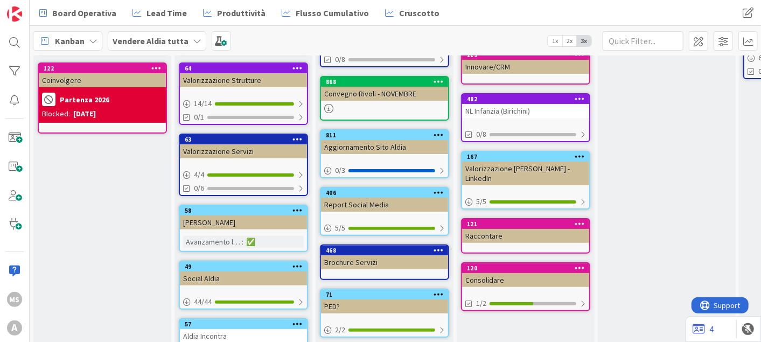
scroll to position [172, 0]
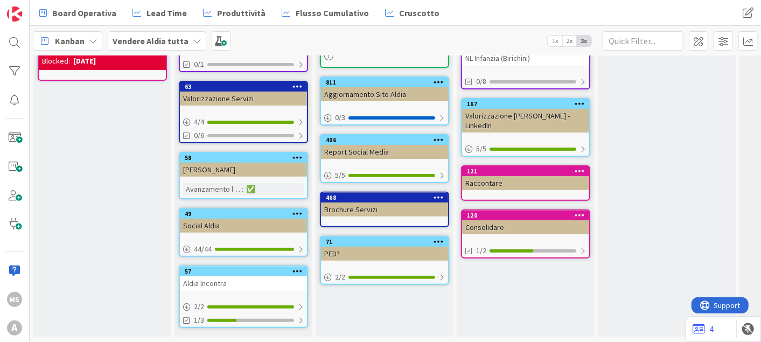
click at [352, 247] on div "PED?" at bounding box center [384, 254] width 127 height 14
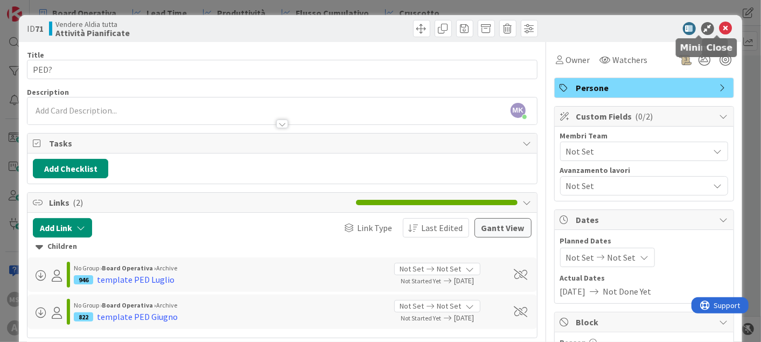
click at [719, 27] on icon at bounding box center [725, 28] width 13 height 13
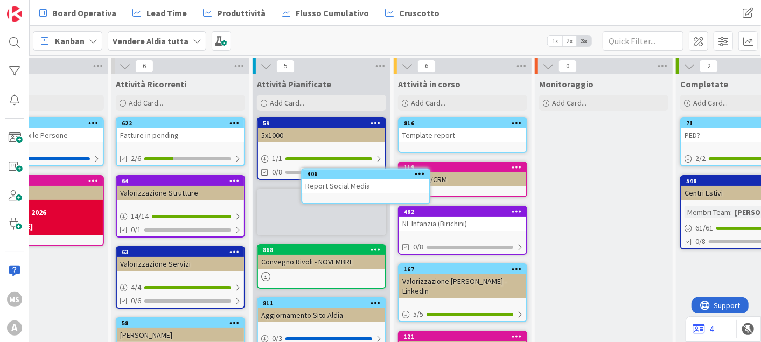
scroll to position [0, 63]
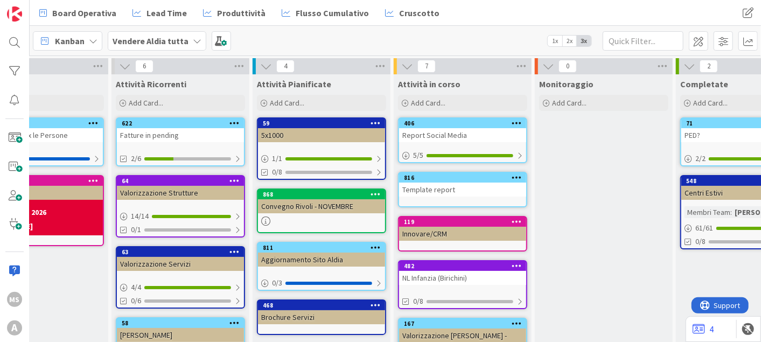
click at [456, 53] on div "Kanban Vendere Aldia tutta 1x 2x 3x" at bounding box center [395, 41] width 731 height 30
click at [488, 121] on div "406" at bounding box center [465, 124] width 122 height 8
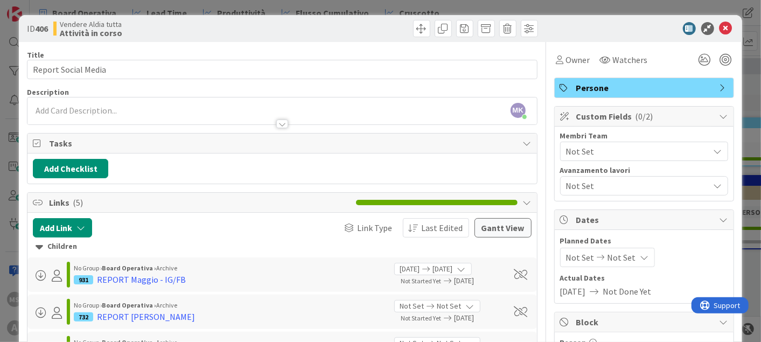
click at [724, 23] on div at bounding box center [638, 28] width 191 height 13
click at [719, 26] on icon at bounding box center [725, 28] width 13 height 13
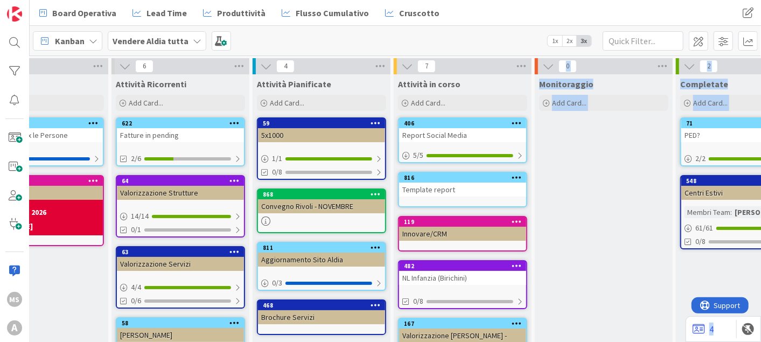
drag, startPoint x: 461, startPoint y: 171, endPoint x: 518, endPoint y: 171, distance: 56.5
drag, startPoint x: 518, startPoint y: 171, endPoint x: 637, endPoint y: 163, distance: 118.7
click at [637, 163] on div "Monitoraggio Add Card..." at bounding box center [604, 288] width 138 height 428
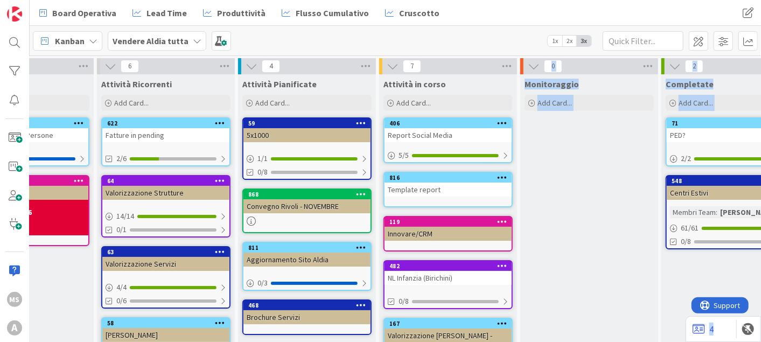
scroll to position [0, 76]
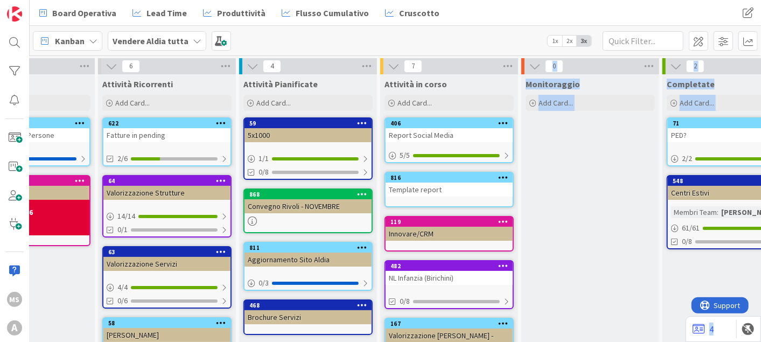
click at [324, 201] on div "Convegno Rivoli - NOVEMBRE" at bounding box center [307, 206] width 127 height 14
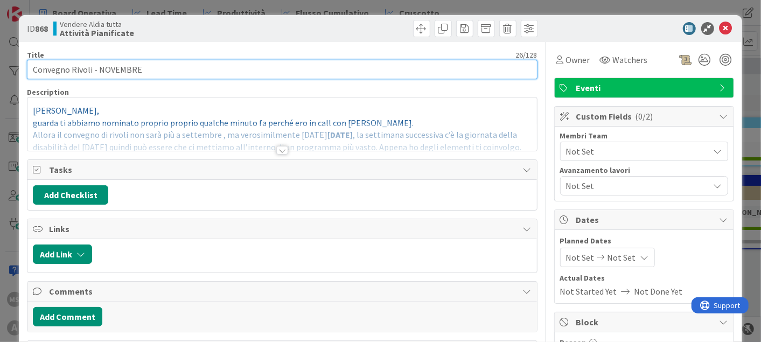
click at [113, 73] on input "Convegno Rivoli - NOVEMBRE" at bounding box center [282, 69] width 510 height 19
type input "Convegno Rivoli - Gennaio 2026"
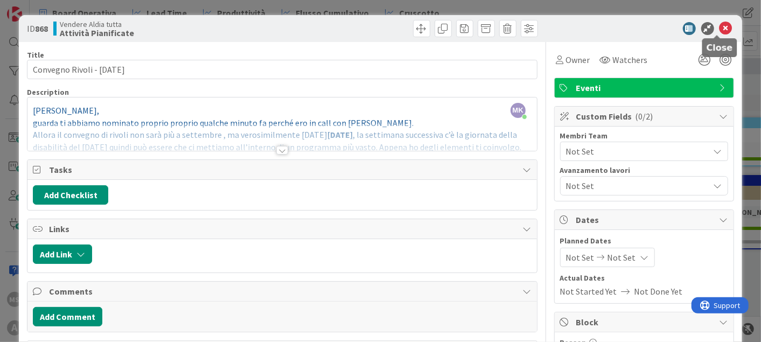
click at [719, 27] on icon at bounding box center [725, 28] width 13 height 13
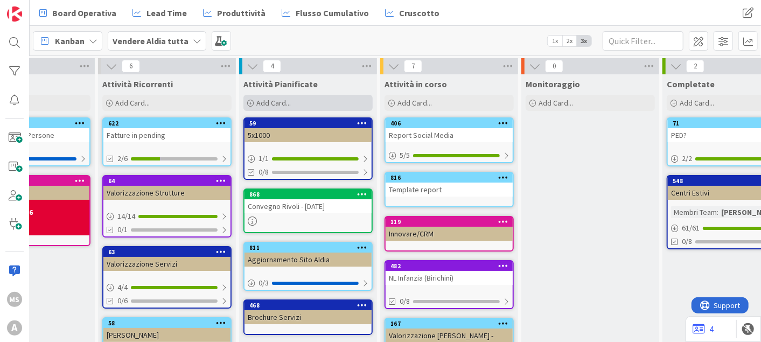
click at [293, 106] on div "Add Card..." at bounding box center [307, 103] width 129 height 16
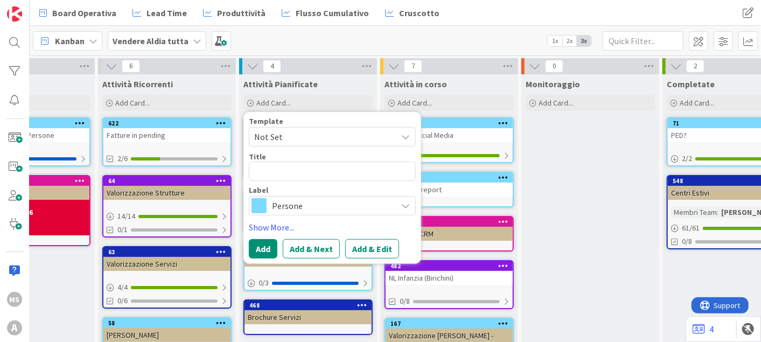
click at [309, 206] on span "Persone" at bounding box center [332, 205] width 120 height 15
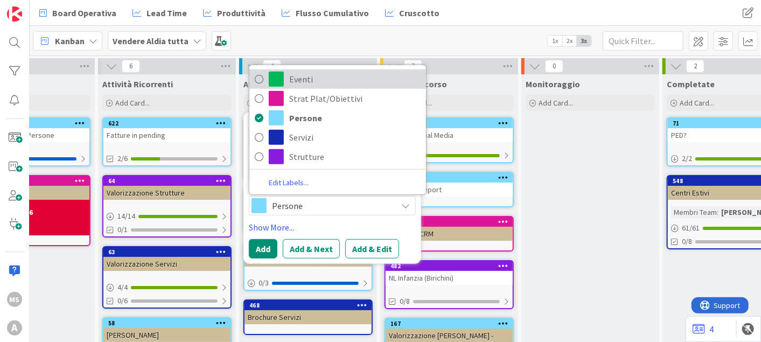
click at [292, 81] on span "Eventi" at bounding box center [354, 79] width 131 height 16
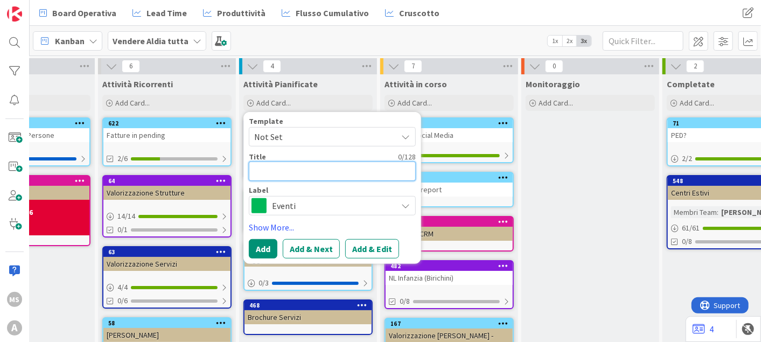
click at [277, 167] on textarea at bounding box center [332, 171] width 167 height 19
type textarea "x"
type textarea "C"
type textarea "x"
type textarea "Co"
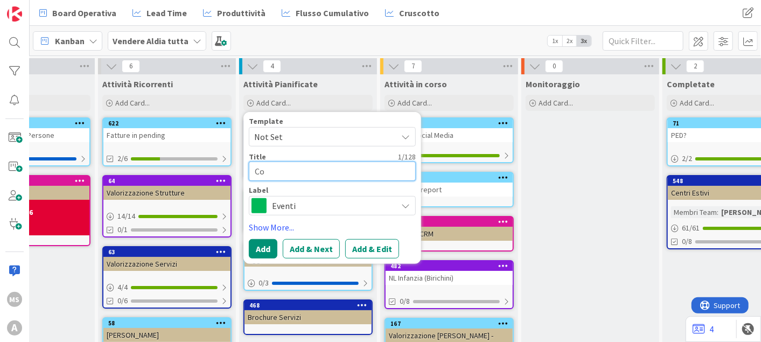
type textarea "x"
type textarea "Con"
type textarea "x"
type textarea "Conb"
type textarea "x"
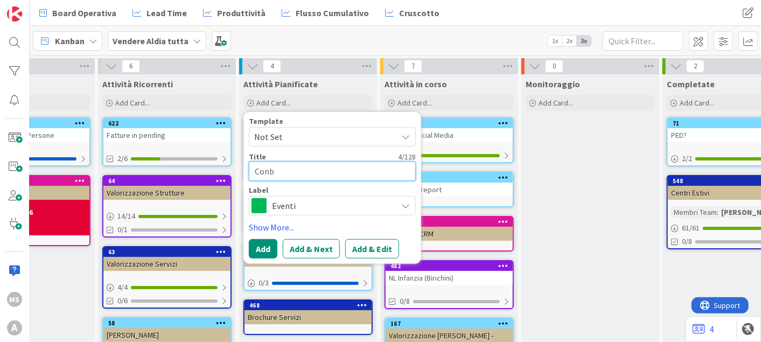
type textarea "Con"
type textarea "x"
type textarea "Cong"
type textarea "x"
type textarea "Conge"
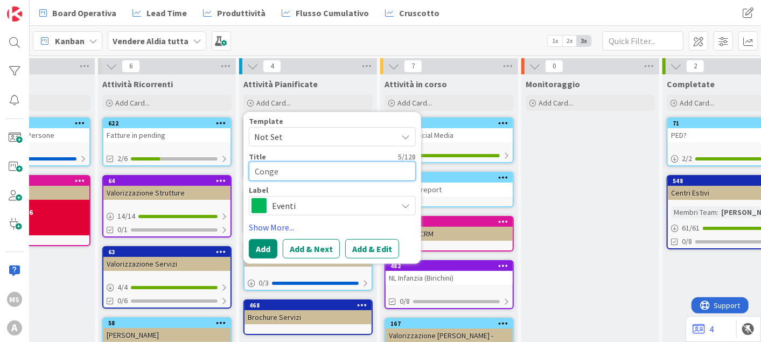
type textarea "x"
type textarea "Cong"
type textarea "x"
type textarea "Con"
type textarea "x"
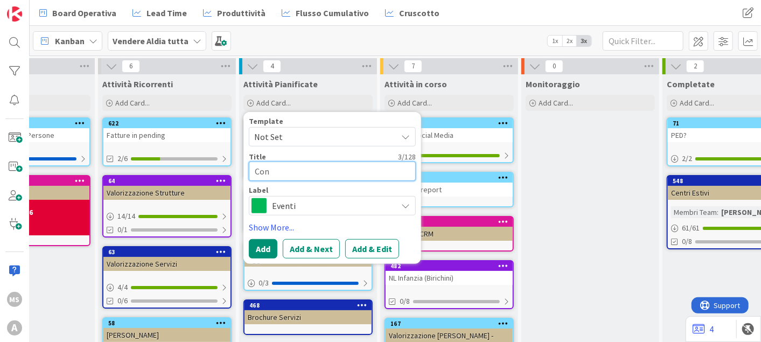
type textarea "Conv"
type textarea "x"
type textarea "Conve"
type textarea "x"
type textarea "Conveg"
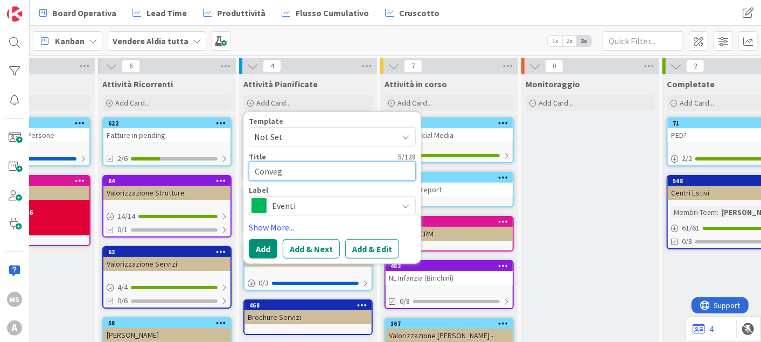
type textarea "x"
type textarea "Convegn"
type textarea "x"
type textarea "Convegno"
type textarea "x"
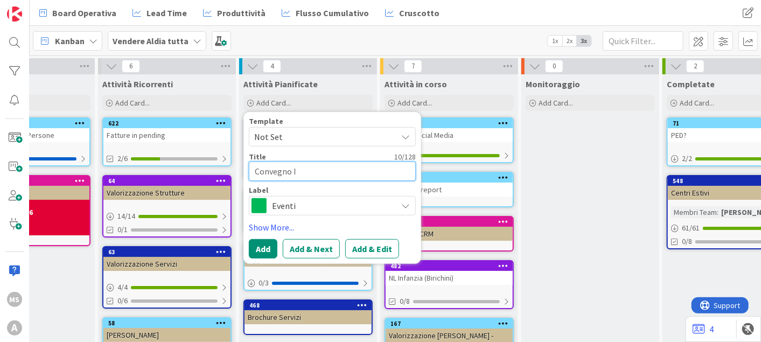
type textarea "Convegno I"
type textarea "x"
type textarea "Convegno I b"
type textarea "x"
type textarea "Convegno I ba"
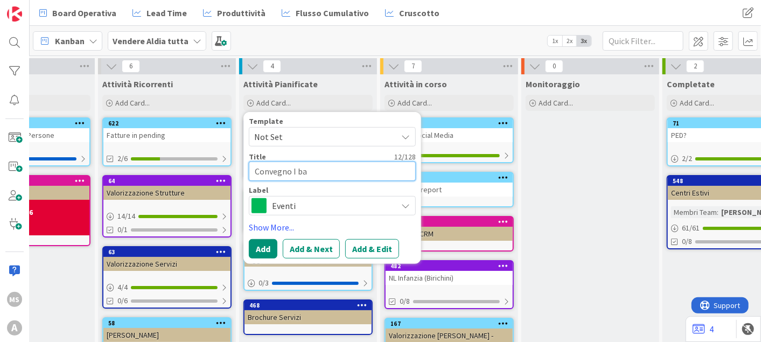
type textarea "x"
type textarea "Convegno I bam"
type textarea "x"
type textarea "Convegno I bambi"
type textarea "x"
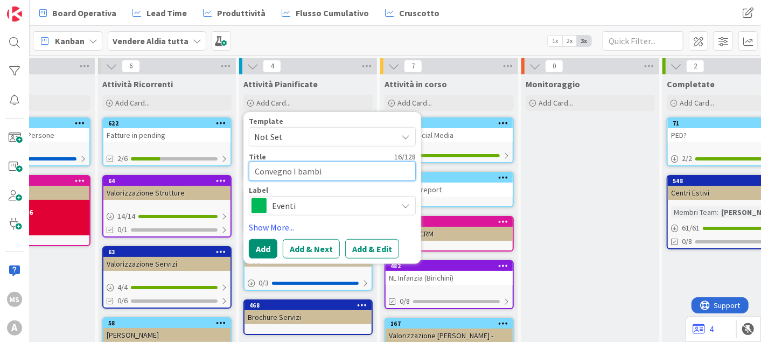
type textarea "Convegno I bambin"
type textarea "x"
type textarea "Convegno I bambini"
type textarea "x"
type textarea "Convegno I bambini c"
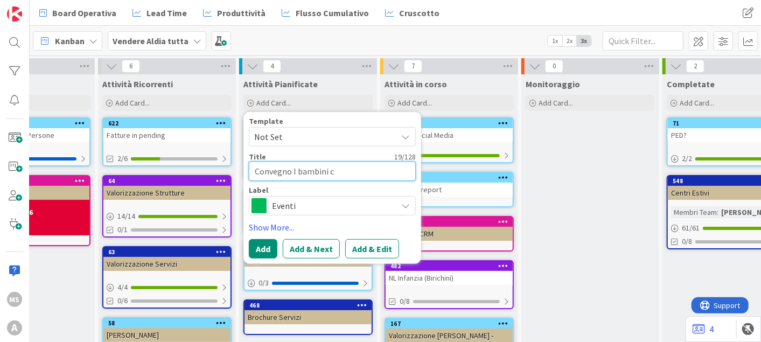
type textarea "x"
type textarea "Convegno I bambini ca"
type textarea "x"
type textarea "Convegno I bambini cat"
type textarea "x"
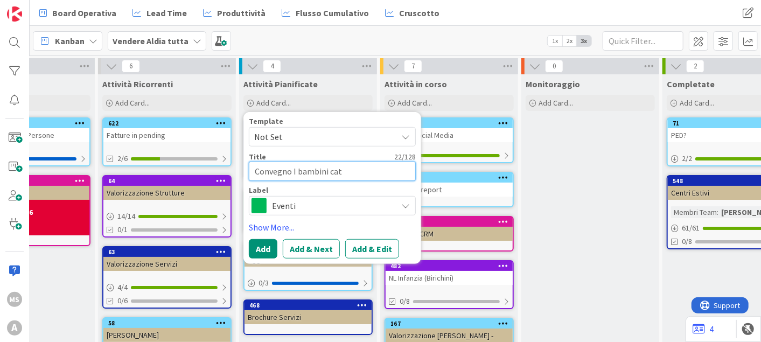
type textarea "Convegno I bambini catt"
type textarea "x"
type textarea "Convegno I bambini catti"
type textarea "x"
type textarea "Convegno I bambini cattiv"
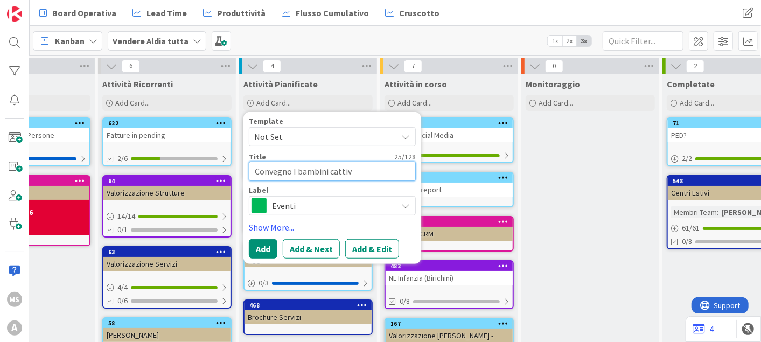
type textarea "x"
type textarea "Convegno I bambini cattivi"
type textarea "x"
type textarea "Convegno I bambini cattivi"
type textarea "x"
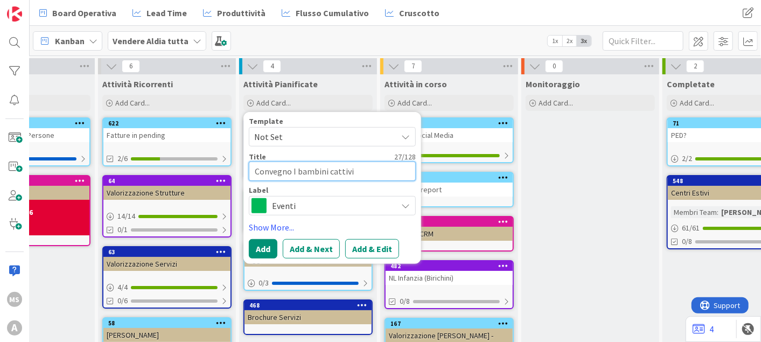
type textarea "Convegno I bambini cattivi n"
type textarea "x"
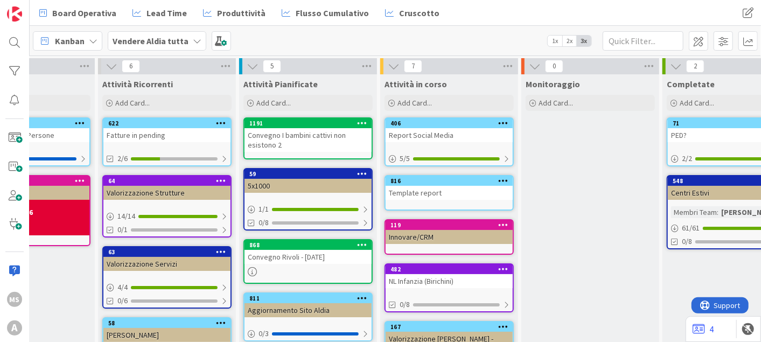
click at [150, 54] on div "Kanban Vendere Aldia tutta 1x 2x 3x" at bounding box center [395, 41] width 731 height 30
click at [150, 50] on div "Vendere Aldia tutta" at bounding box center [157, 40] width 99 height 19
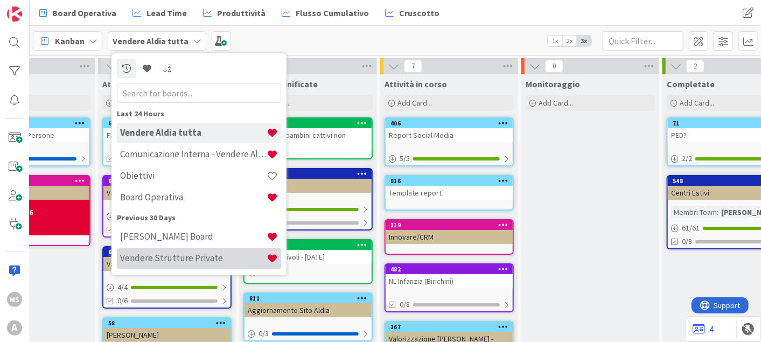
click at [179, 259] on h4 "Vendere Strutture Private" at bounding box center [193, 258] width 146 height 11
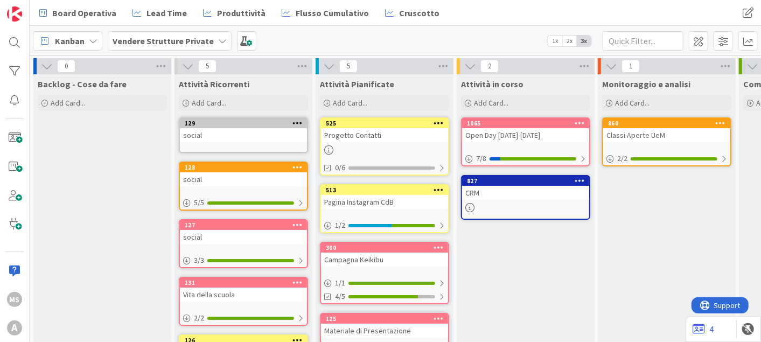
click at [373, 130] on div "Progetto Contatti" at bounding box center [384, 135] width 127 height 14
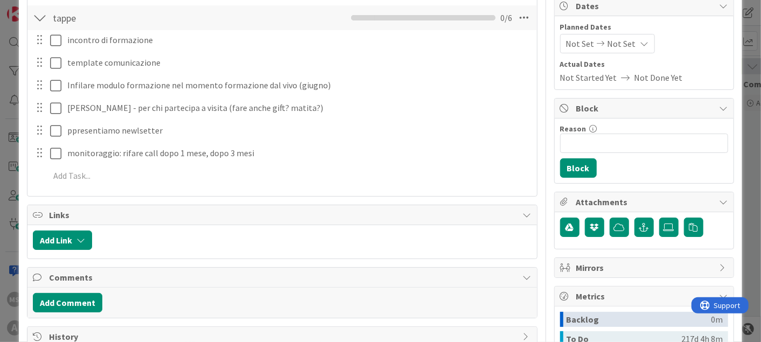
scroll to position [120, 0]
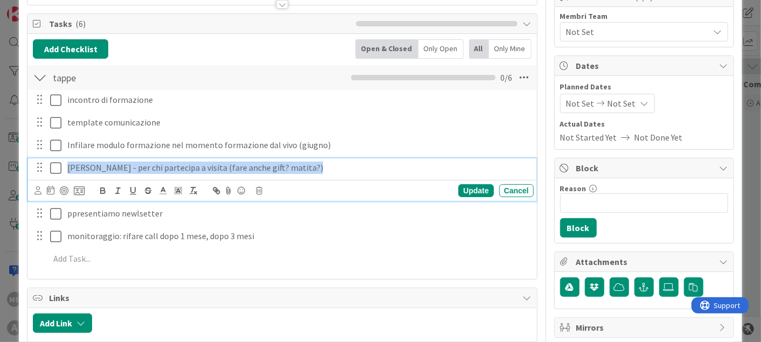
drag, startPoint x: 310, startPoint y: 169, endPoint x: 38, endPoint y: 157, distance: 271.7
click at [38, 157] on div "incontro di formazione Update Cancel template comunicazione Update Cancel Infil…" at bounding box center [282, 181] width 498 height 183
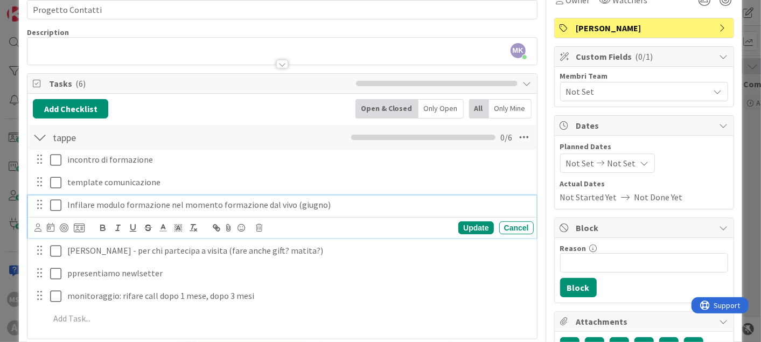
click at [189, 204] on p "Infilare modulo formazione nel momento formazione dal vivo (giugno)" at bounding box center [298, 205] width 462 height 12
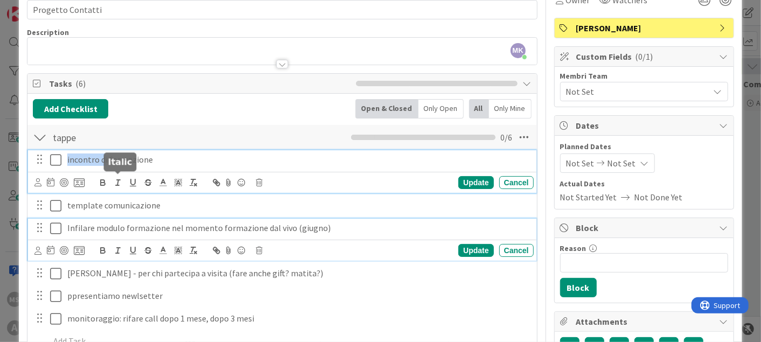
drag, startPoint x: 102, startPoint y: 162, endPoint x: 145, endPoint y: 160, distance: 43.1
click at [131, 160] on p "incontro di formazione" at bounding box center [298, 159] width 462 height 12
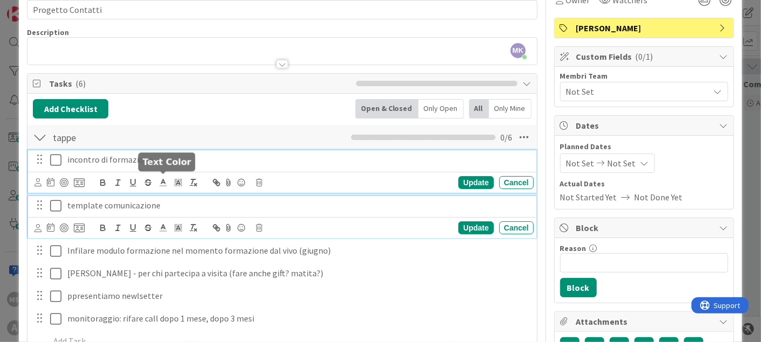
click at [159, 196] on div "template comunicazione" at bounding box center [298, 205] width 471 height 19
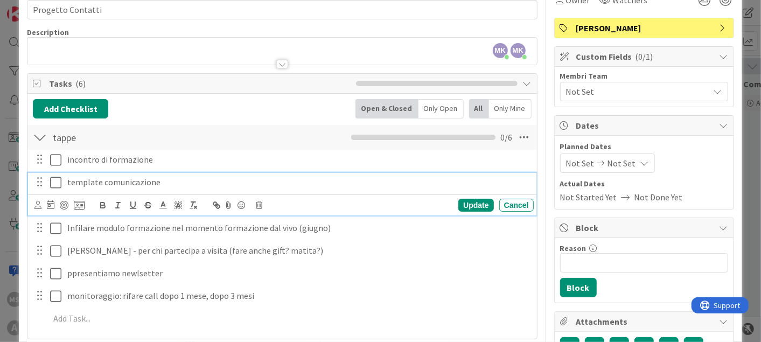
click at [270, 261] on div "incontro di formazione Update Cancel template comunicazione Update Cancel Infil…" at bounding box center [282, 241] width 498 height 183
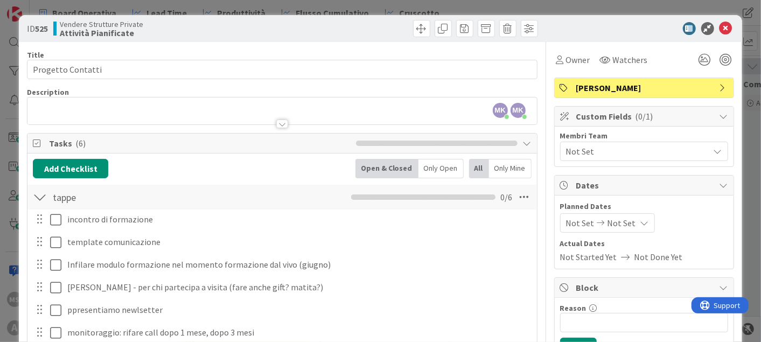
scroll to position [0, 0]
click at [40, 200] on div at bounding box center [40, 196] width 14 height 19
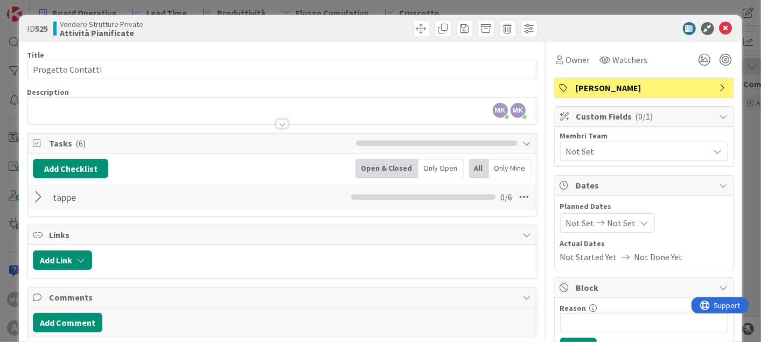
click at [40, 200] on div at bounding box center [40, 196] width 14 height 19
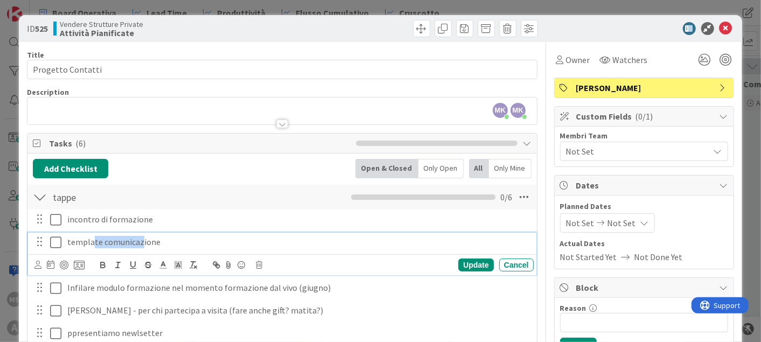
drag, startPoint x: 139, startPoint y: 242, endPoint x: 92, endPoint y: 246, distance: 47.0
click at [92, 246] on p "template comunicazione" at bounding box center [298, 242] width 462 height 12
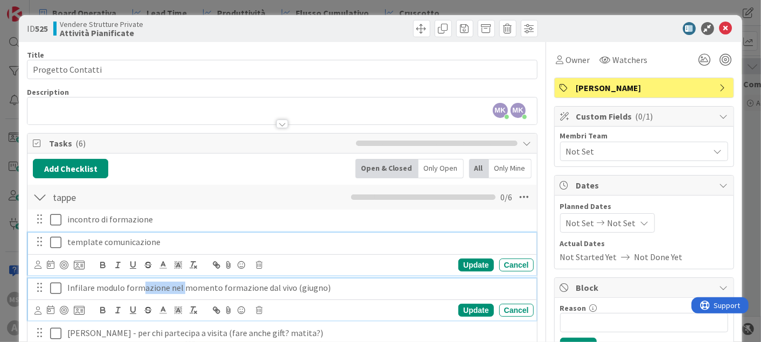
drag, startPoint x: 139, startPoint y: 286, endPoint x: 182, endPoint y: 292, distance: 43.4
click at [182, 292] on p "Infilare modulo formazione nel momento formazione dal vivo (giugno)" at bounding box center [298, 288] width 462 height 12
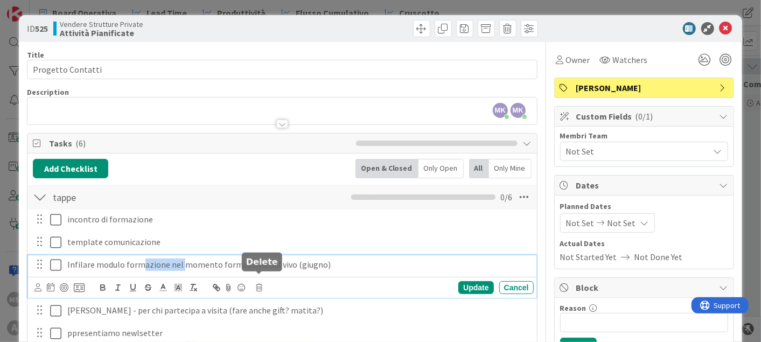
scroll to position [60, 0]
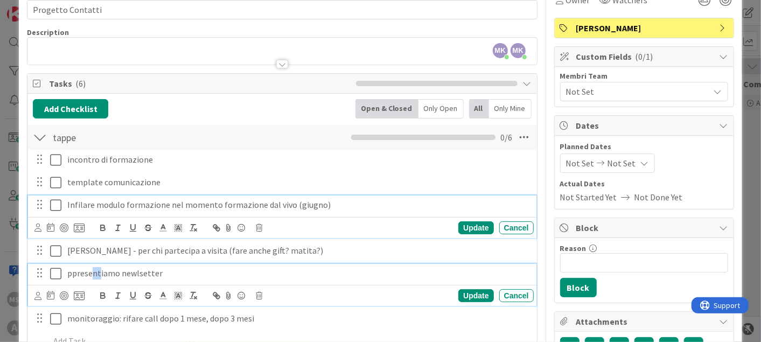
drag, startPoint x: 91, startPoint y: 272, endPoint x: 97, endPoint y: 273, distance: 6.5
click at [97, 273] on p "ppresentiamo newlsetter" at bounding box center [298, 273] width 462 height 12
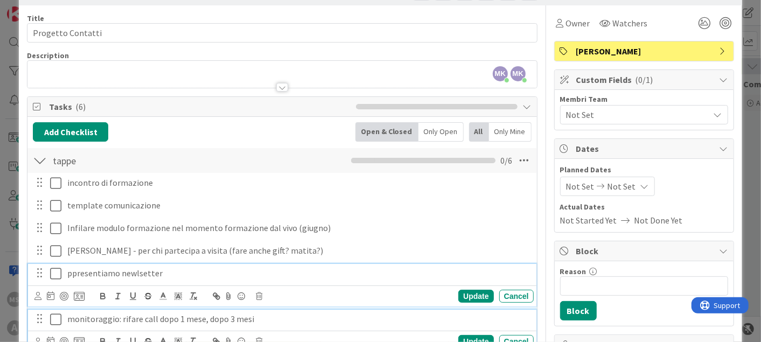
click at [205, 320] on p "monitoraggio: rifare call dopo 1 mese, dopo 3 mesi" at bounding box center [298, 319] width 462 height 12
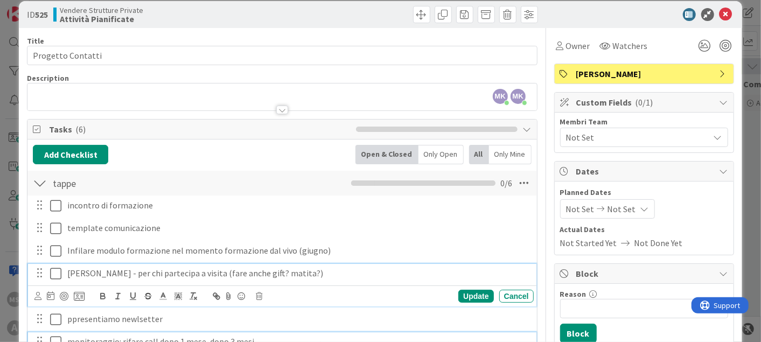
scroll to position [37, 0]
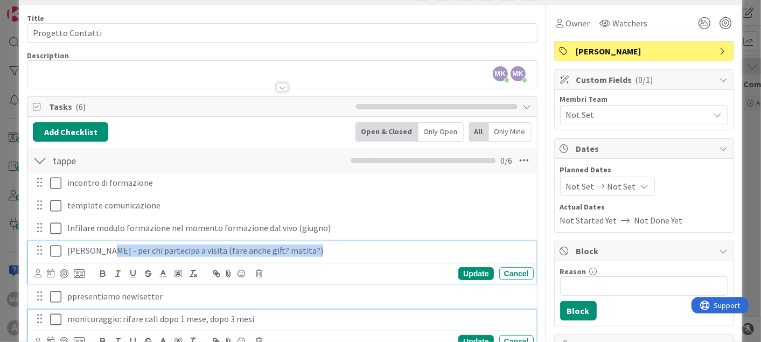
drag, startPoint x: 102, startPoint y: 279, endPoint x: 307, endPoint y: 250, distance: 207.1
click at [307, 250] on div "kit benvenuto - per chi partecipa a visita (fare anche gift? matita?)" at bounding box center [298, 250] width 471 height 19
click at [307, 250] on p "kit benvenuto - per chi partecipa a visita (fare anche gift? matita?)" at bounding box center [298, 250] width 462 height 12
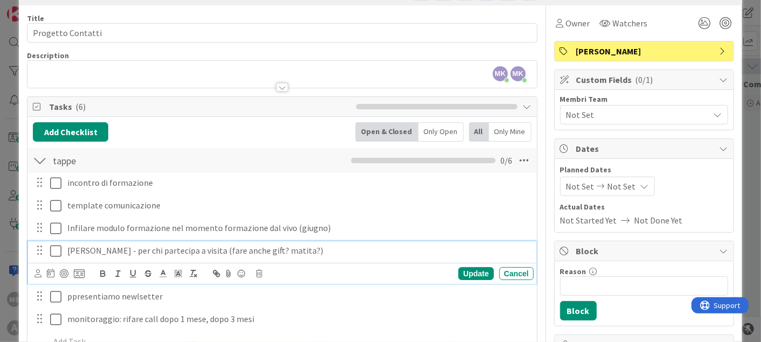
click at [307, 250] on p "kit benvenuto - per chi partecipa a visita (fare anche gift? matita?)" at bounding box center [298, 250] width 462 height 12
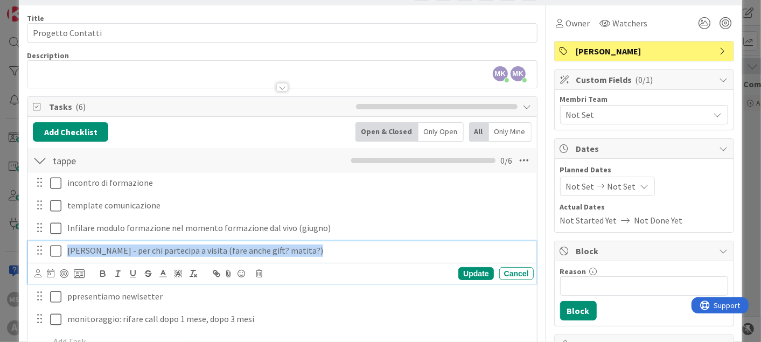
click at [307, 250] on p "kit benvenuto - per chi partecipa a visita (fare anche gift? matita?)" at bounding box center [298, 250] width 462 height 12
click at [505, 266] on div "Update Cancel" at bounding box center [283, 273] width 499 height 15
click at [506, 266] on div "Update Cancel" at bounding box center [283, 273] width 499 height 15
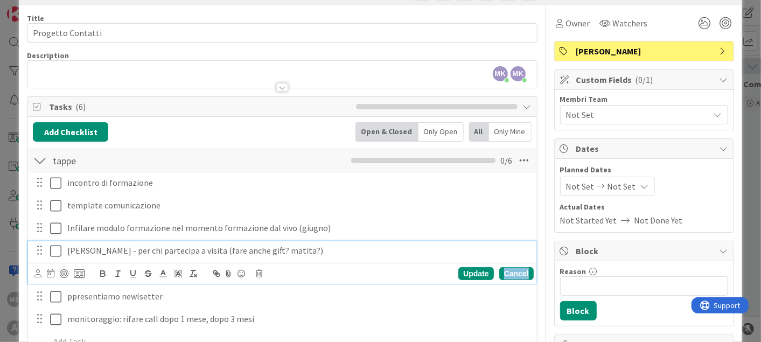
click at [505, 270] on div "Cancel" at bounding box center [516, 273] width 34 height 13
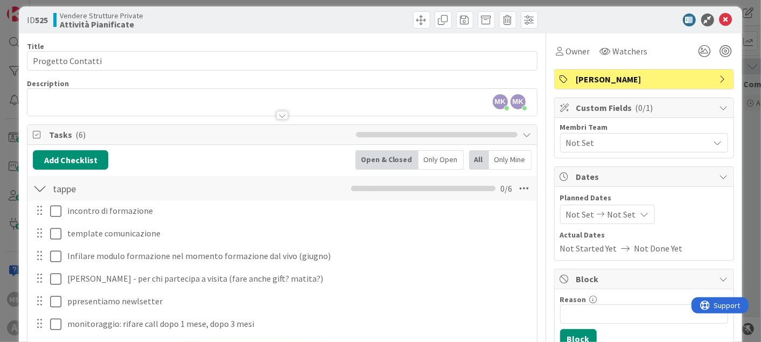
scroll to position [0, 0]
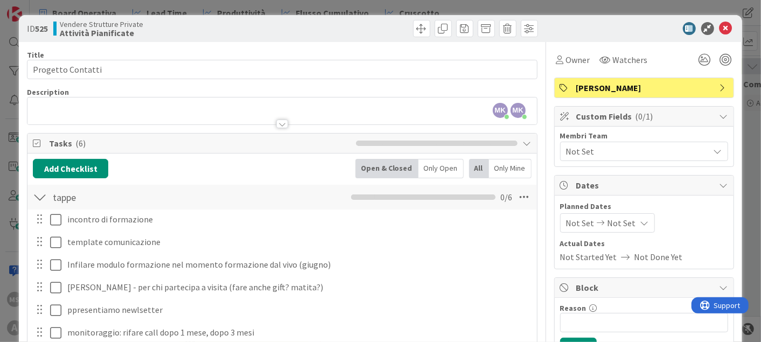
click at [724, 27] on div at bounding box center [638, 28] width 191 height 13
click at [719, 31] on icon at bounding box center [725, 28] width 13 height 13
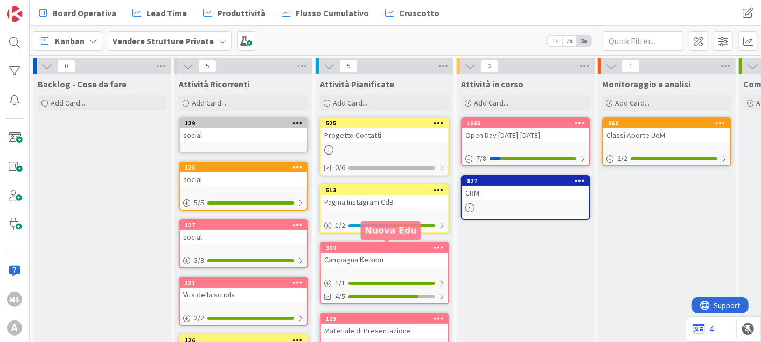
click at [395, 244] on div "300" at bounding box center [387, 248] width 122 height 8
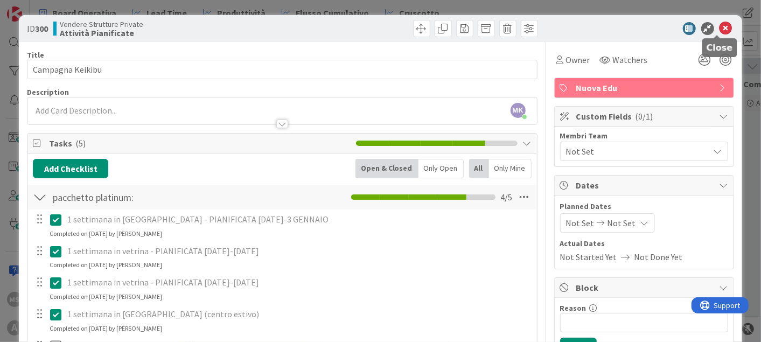
click at [719, 28] on icon at bounding box center [725, 28] width 13 height 13
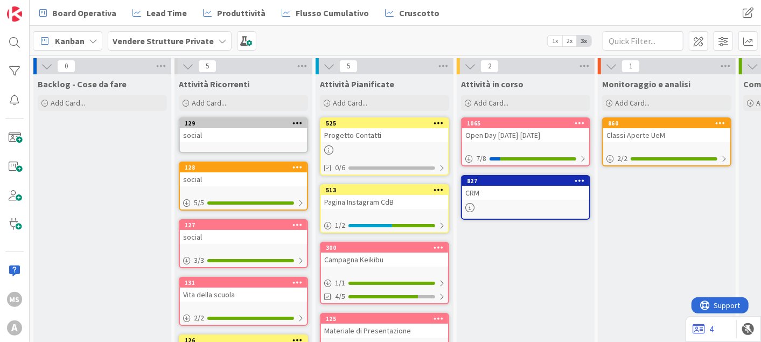
click at [374, 197] on div "Pagina Instagram CdB" at bounding box center [384, 202] width 127 height 14
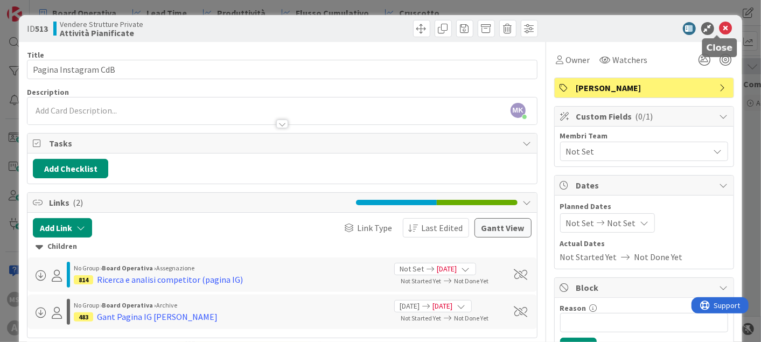
click at [719, 30] on icon at bounding box center [725, 28] width 13 height 13
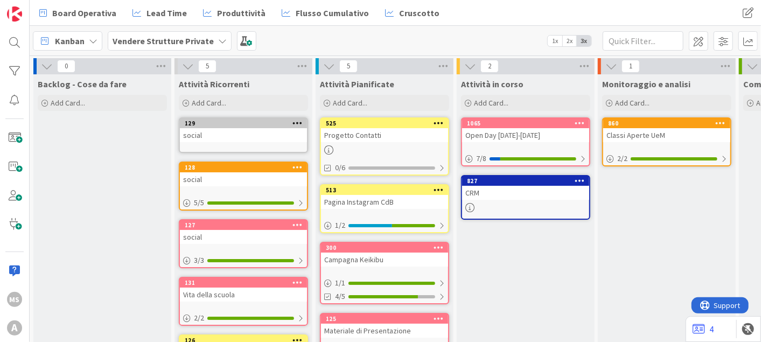
click at [123, 246] on div "Backlog - Cose da fare Add Card..." at bounding box center [102, 257] width 138 height 367
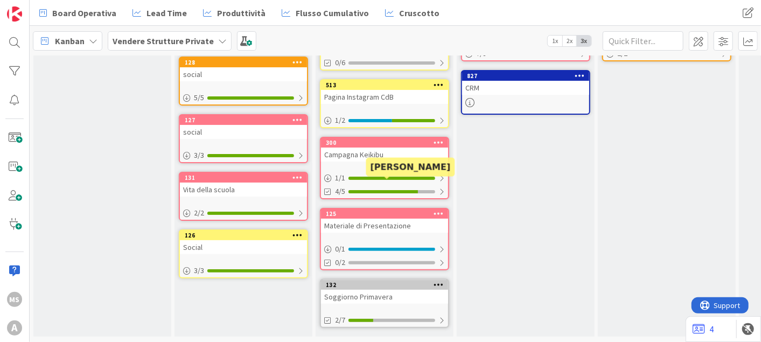
scroll to position [113, 0]
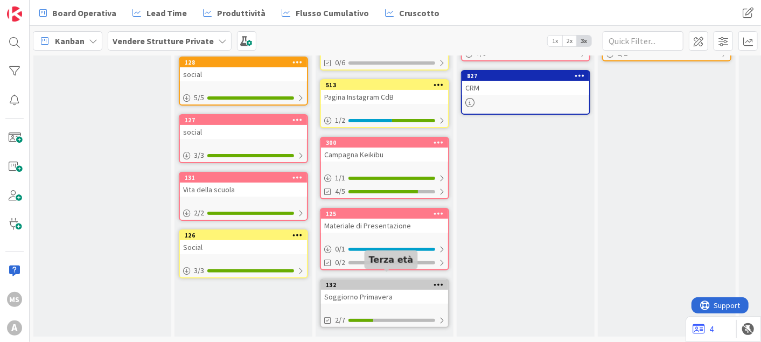
click at [391, 281] on div "132" at bounding box center [387, 285] width 122 height 8
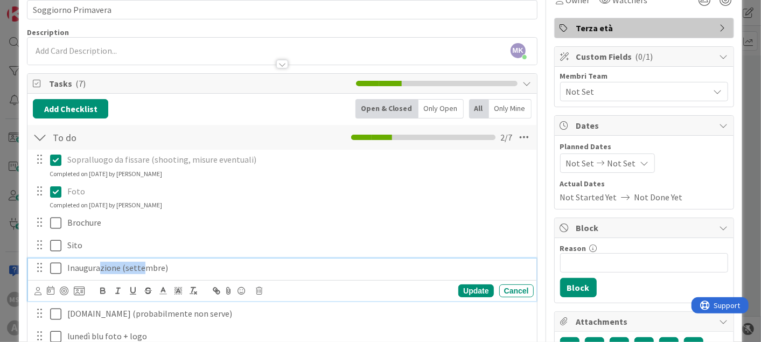
drag, startPoint x: 111, startPoint y: 269, endPoint x: 139, endPoint y: 272, distance: 27.6
click at [139, 272] on p "Inaugurazione (settembre)" at bounding box center [298, 268] width 462 height 12
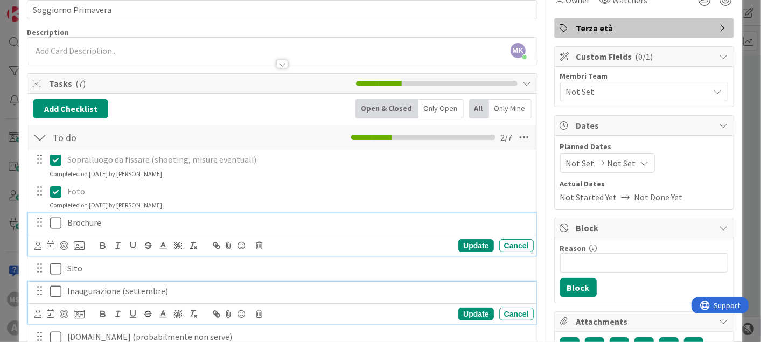
click at [135, 225] on p "Brochure" at bounding box center [298, 222] width 462 height 12
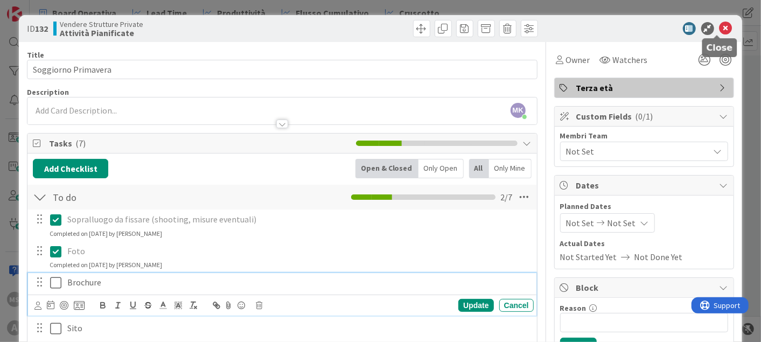
drag, startPoint x: 708, startPoint y: 28, endPoint x: 717, endPoint y: 31, distance: 10.1
click at [717, 31] on div at bounding box center [638, 28] width 191 height 13
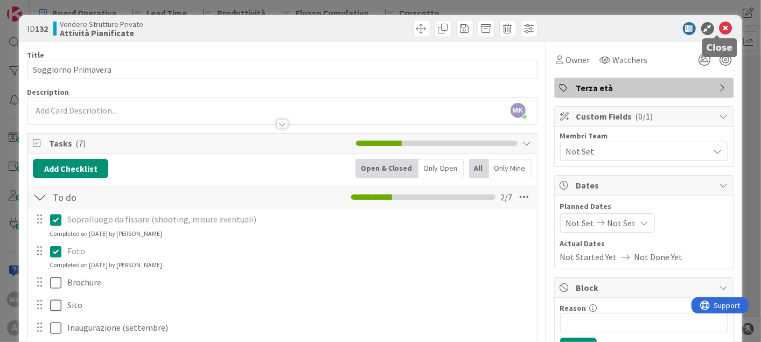
click at [719, 31] on icon at bounding box center [725, 28] width 13 height 13
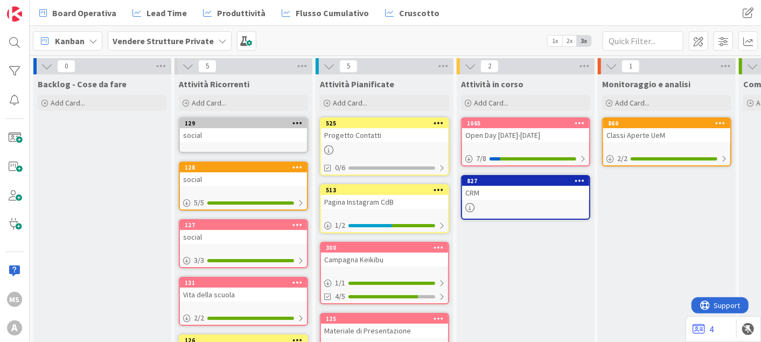
click at [142, 41] on b "Vendere Strutture Private" at bounding box center [163, 41] width 101 height 11
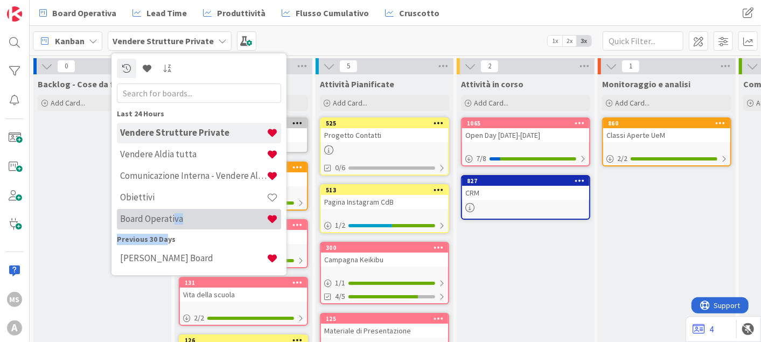
drag, startPoint x: 165, startPoint y: 237, endPoint x: 171, endPoint y: 224, distance: 14.9
click at [171, 224] on div "Last 24 Hours Vendere Strutture Private Vendere Aldia tutta Comunicazione Inter…" at bounding box center [199, 189] width 164 height 162
drag, startPoint x: 171, startPoint y: 224, endPoint x: 152, endPoint y: 211, distance: 22.9
click at [152, 211] on div "Board Operativa" at bounding box center [199, 219] width 164 height 20
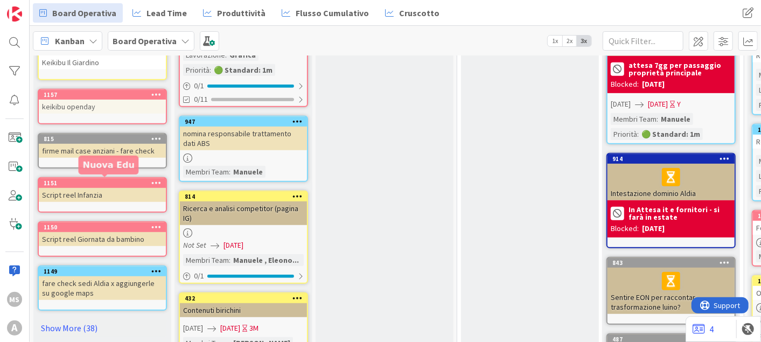
scroll to position [359, 0]
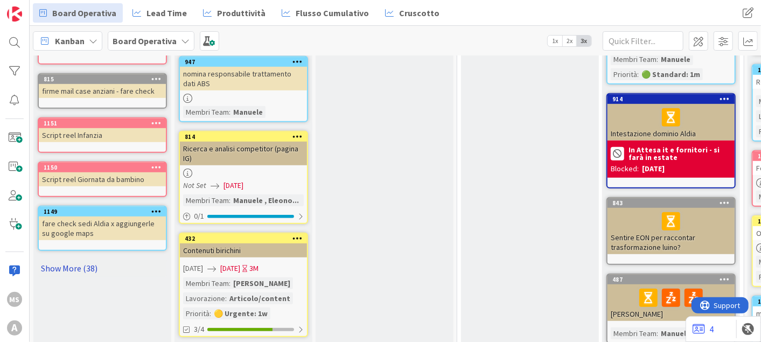
click at [83, 265] on link "Show More (38)" at bounding box center [102, 268] width 129 height 17
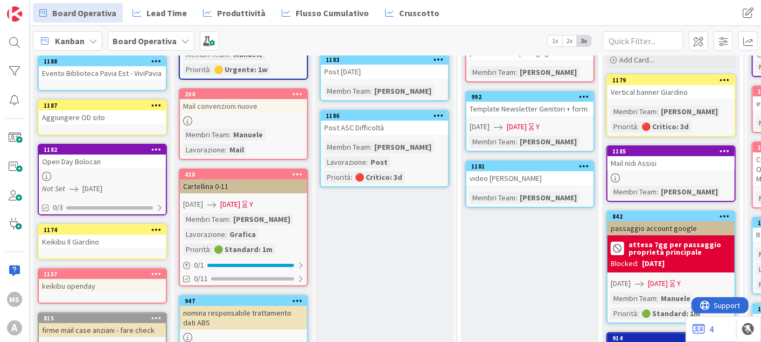
scroll to position [0, 0]
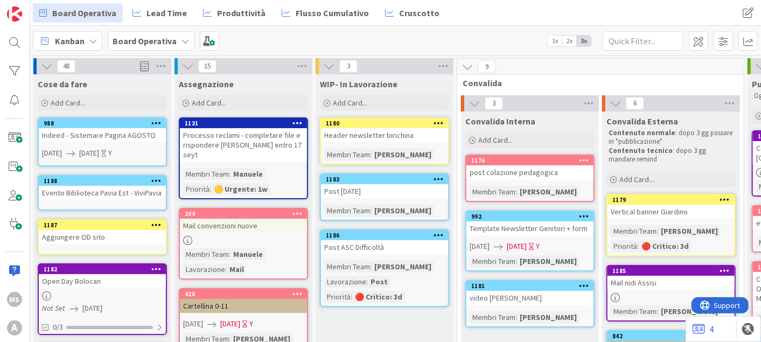
click at [178, 33] on div "Board Operativa" at bounding box center [151, 40] width 87 height 19
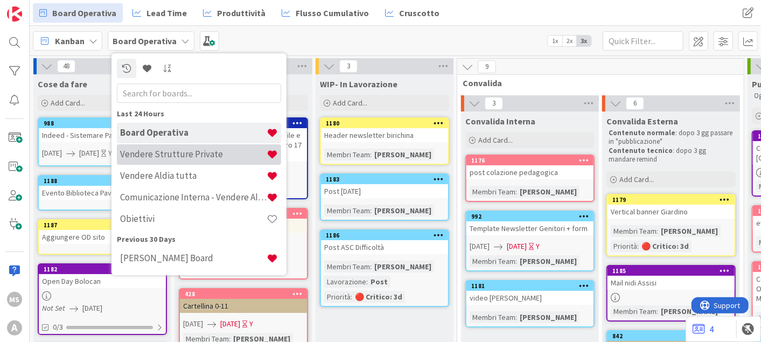
click at [190, 149] on h4 "Vendere Strutture Private" at bounding box center [193, 154] width 146 height 11
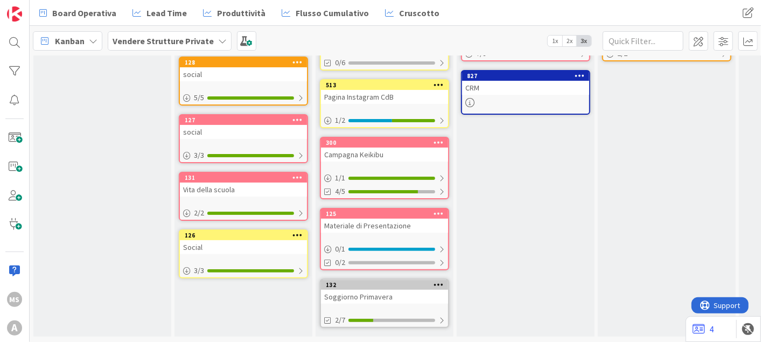
click at [408, 281] on div "132" at bounding box center [384, 285] width 127 height 10
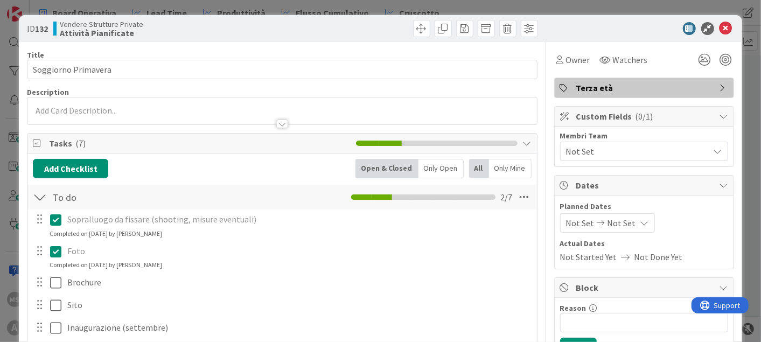
click at [721, 21] on div "ID 132 Vendere Strutture Private Attività Pianificate" at bounding box center [380, 28] width 723 height 27
click at [719, 32] on icon at bounding box center [725, 28] width 13 height 13
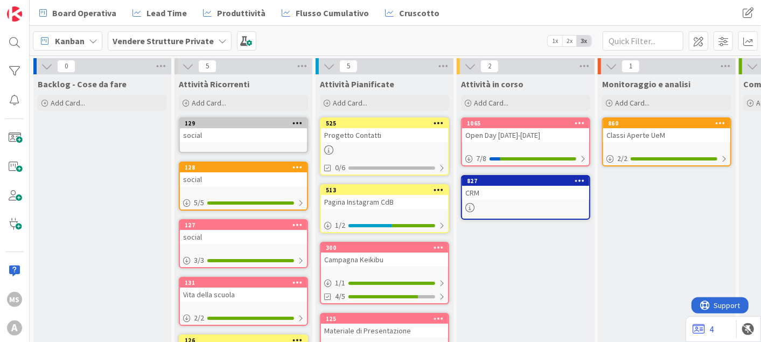
scroll to position [113, 0]
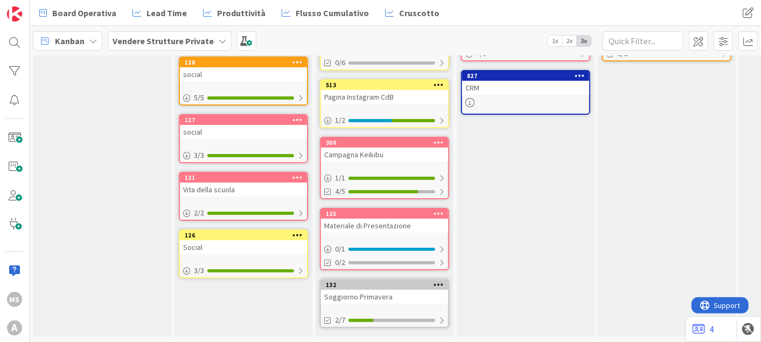
click at [434, 281] on icon at bounding box center [438, 285] width 10 height 8
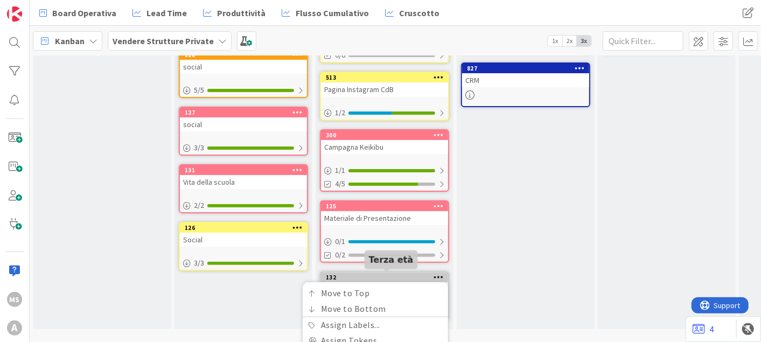
click at [408, 276] on div "132" at bounding box center [387, 278] width 122 height 8
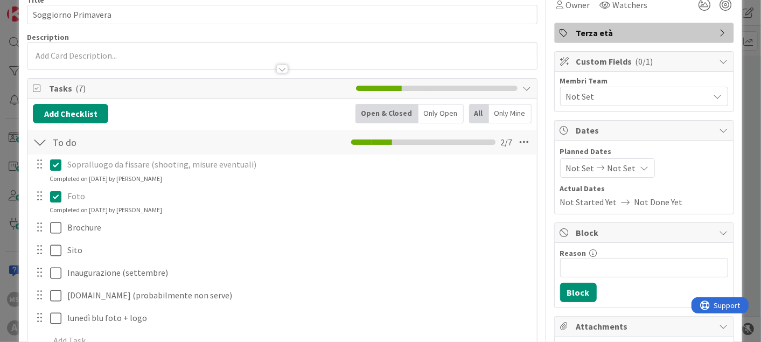
scroll to position [60, 0]
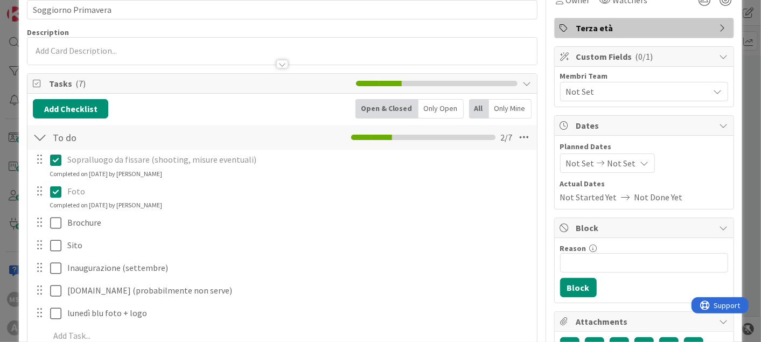
click at [36, 246] on div at bounding box center [39, 245] width 14 height 16
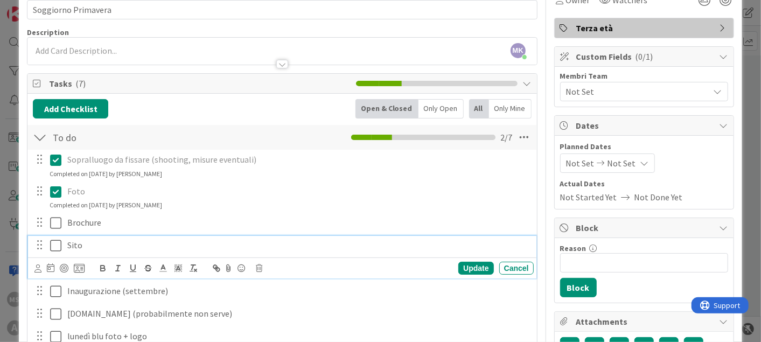
click at [75, 250] on p "Sito" at bounding box center [298, 245] width 462 height 12
click at [80, 262] on div at bounding box center [59, 268] width 50 height 13
click at [78, 268] on icon at bounding box center [79, 268] width 11 height 10
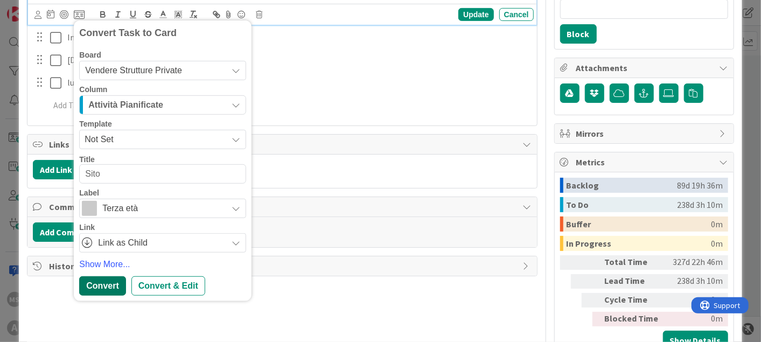
click at [107, 281] on div "Convert" at bounding box center [102, 285] width 46 height 19
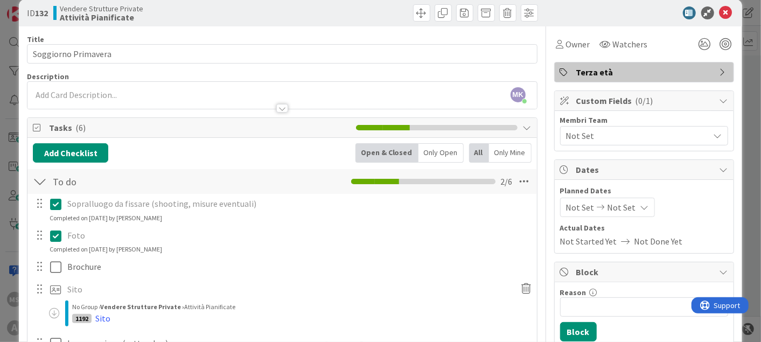
scroll to position [0, 0]
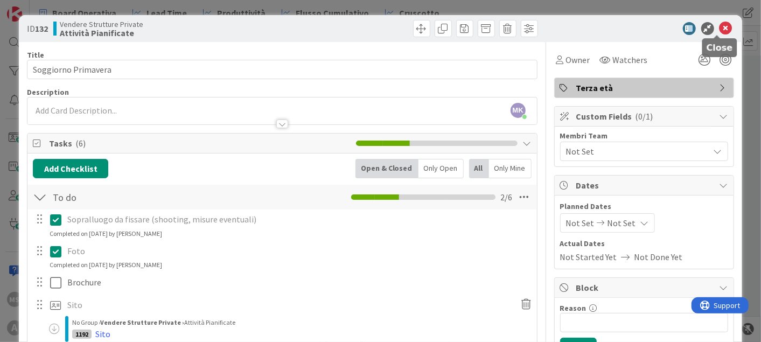
click at [719, 22] on icon at bounding box center [725, 28] width 13 height 13
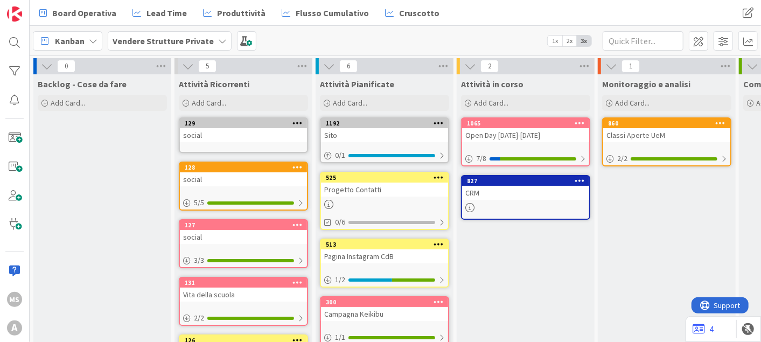
click at [366, 137] on div "Sito" at bounding box center [384, 135] width 127 height 14
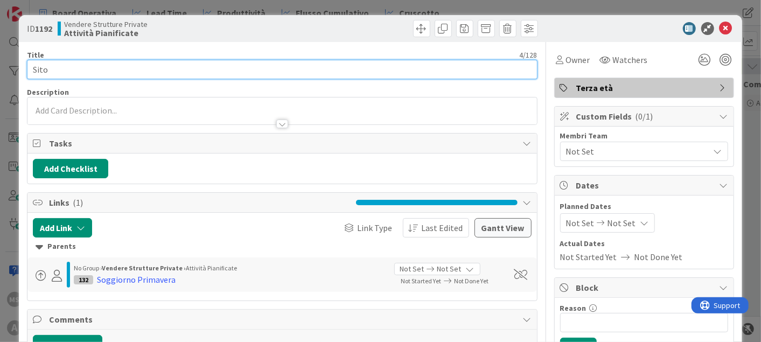
click at [90, 67] on input "Sito" at bounding box center [282, 69] width 510 height 19
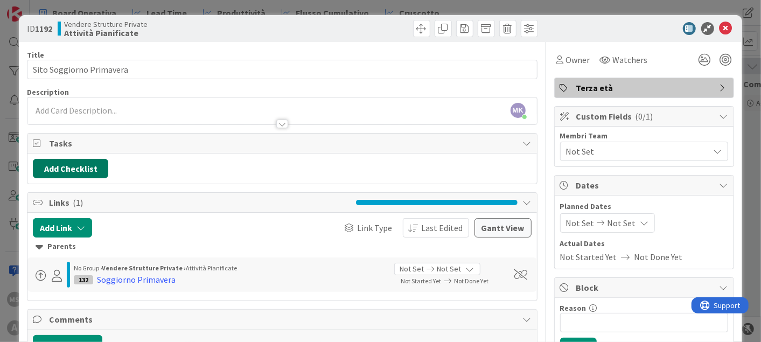
click at [81, 157] on div "Add Checklist" at bounding box center [281, 168] width 509 height 30
click at [81, 168] on button "Add Checklist" at bounding box center [70, 168] width 75 height 19
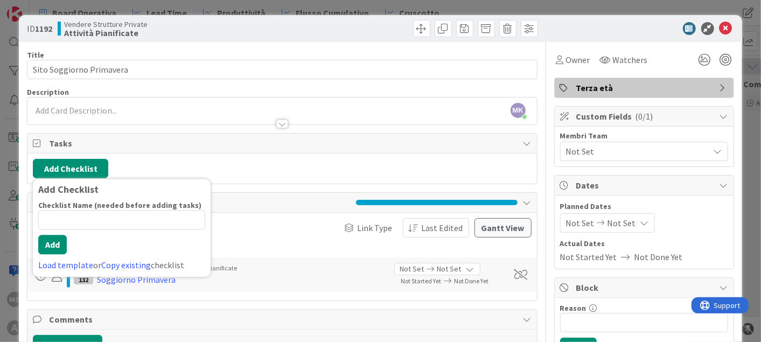
click at [88, 222] on input at bounding box center [121, 219] width 167 height 19
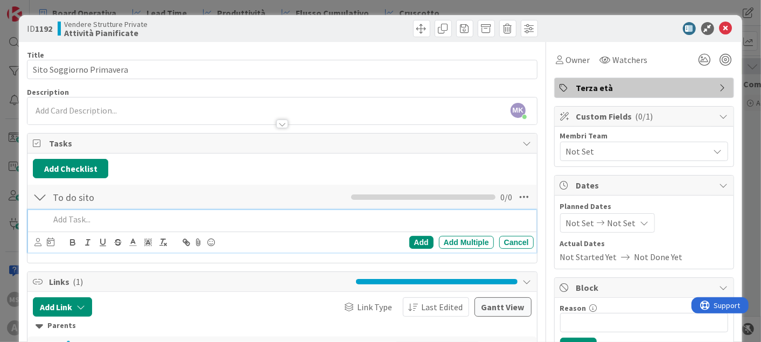
click at [96, 222] on p at bounding box center [289, 219] width 479 height 12
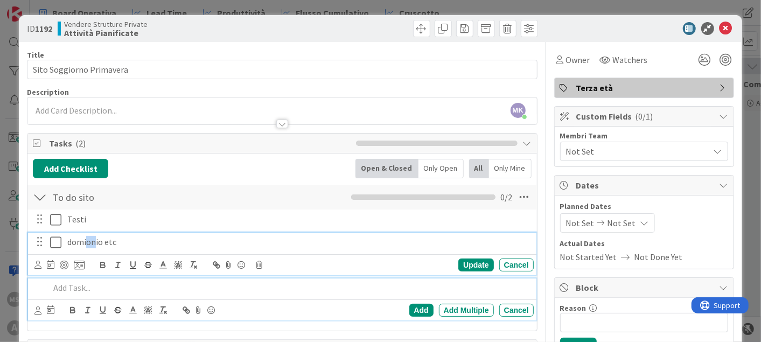
drag, startPoint x: 85, startPoint y: 246, endPoint x: 94, endPoint y: 244, distance: 8.7
click at [94, 244] on p "domionio etc" at bounding box center [298, 242] width 462 height 12
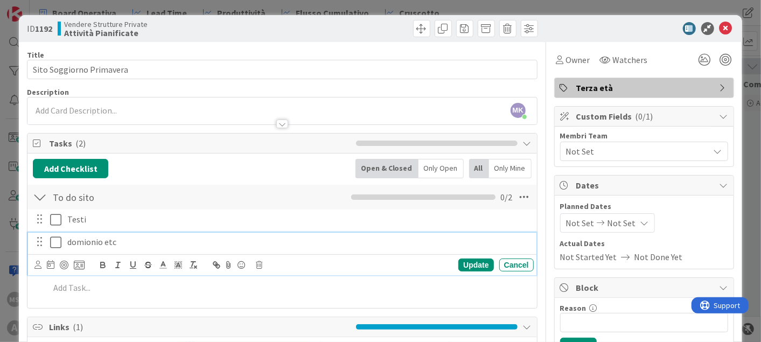
click at [80, 242] on p "domionio etc" at bounding box center [298, 242] width 462 height 12
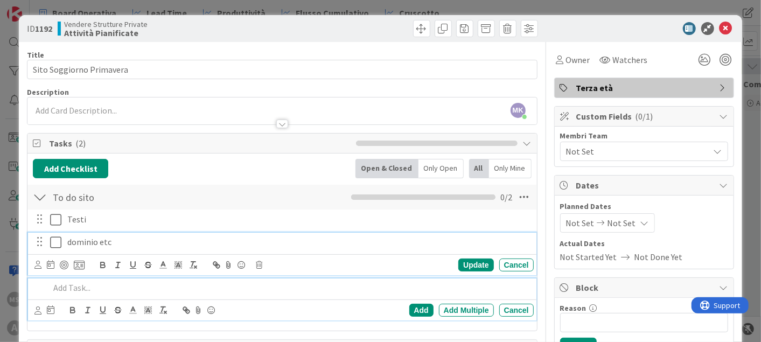
click at [136, 286] on p at bounding box center [289, 288] width 479 height 12
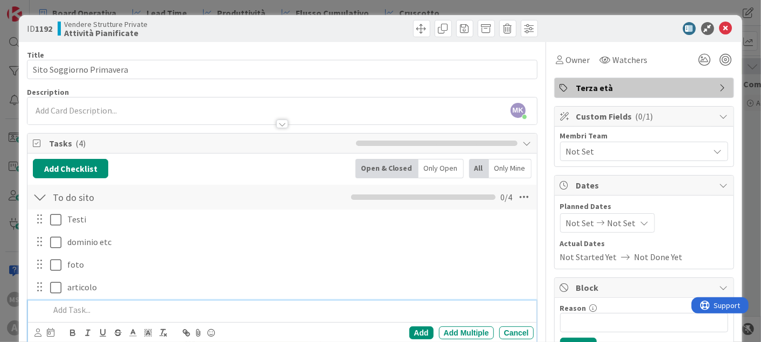
click at [114, 310] on p at bounding box center [289, 310] width 479 height 12
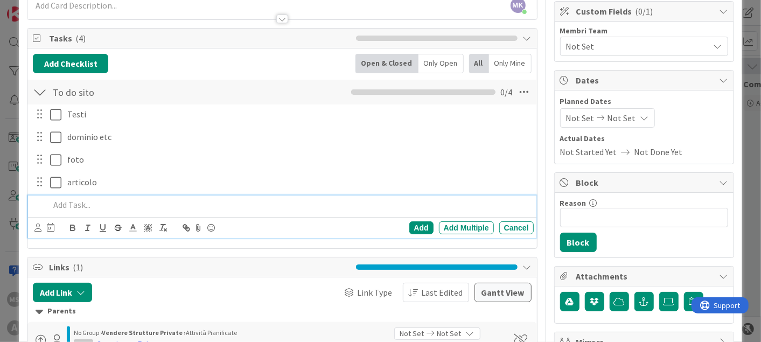
scroll to position [60, 0]
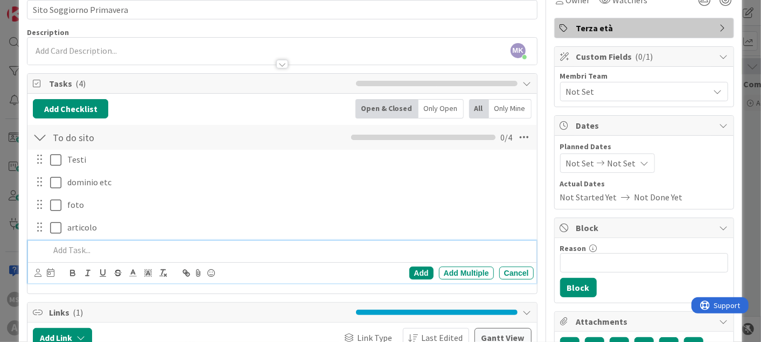
click at [607, 157] on span "Not Set" at bounding box center [621, 163] width 29 height 13
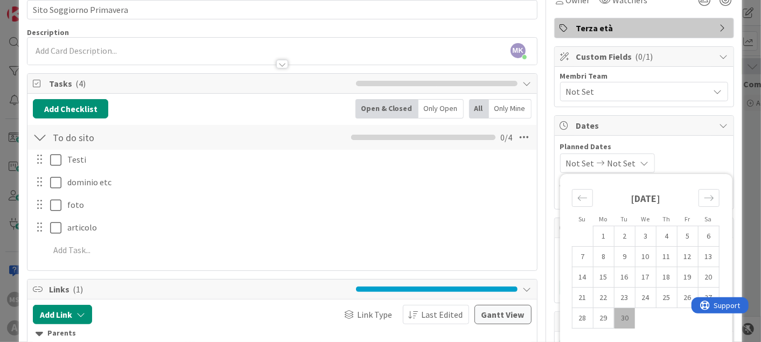
click at [618, 315] on td "30" at bounding box center [624, 318] width 21 height 20
click at [704, 196] on icon "Move forward to switch to the next month." at bounding box center [709, 198] width 10 height 10
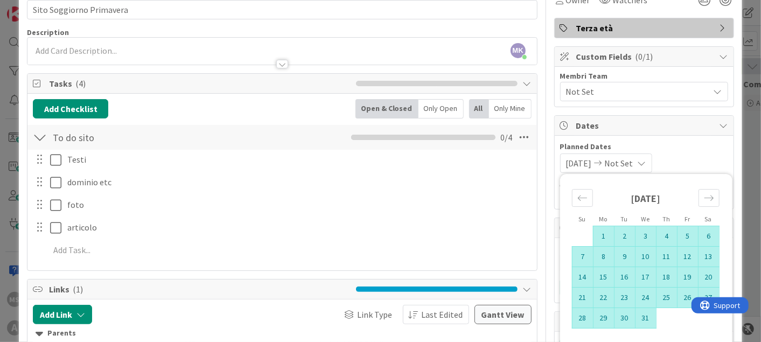
click at [642, 314] on td "31" at bounding box center [645, 318] width 21 height 20
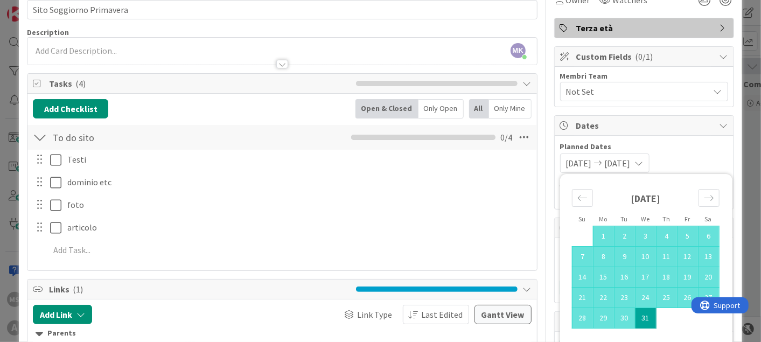
click at [683, 157] on div "30/09/2025 31/12/2025 Su Mo Tu We Th Fr Sa November 2025 1 2 3 4 5 6 7 8 9 10 1…" at bounding box center [644, 162] width 168 height 19
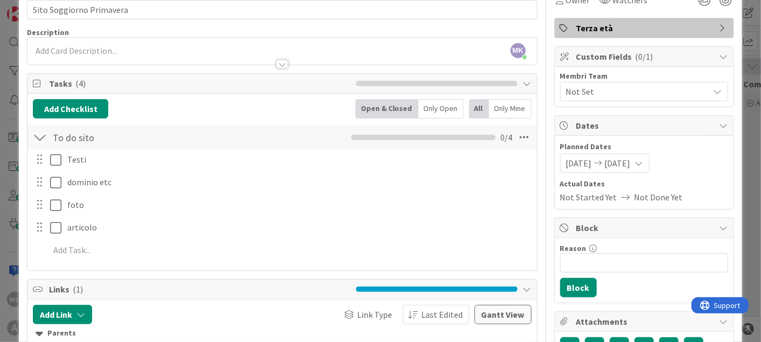
scroll to position [0, 0]
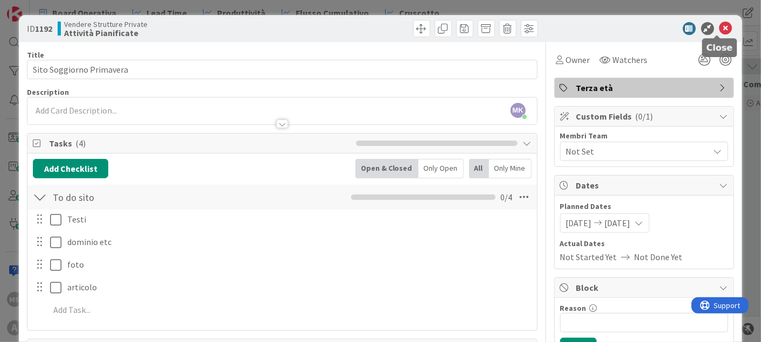
click at [719, 24] on icon at bounding box center [725, 28] width 13 height 13
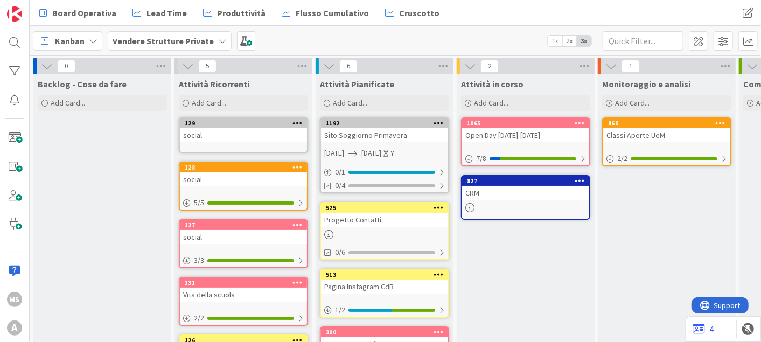
click at [164, 44] on b "Vendere Strutture Private" at bounding box center [163, 41] width 101 height 11
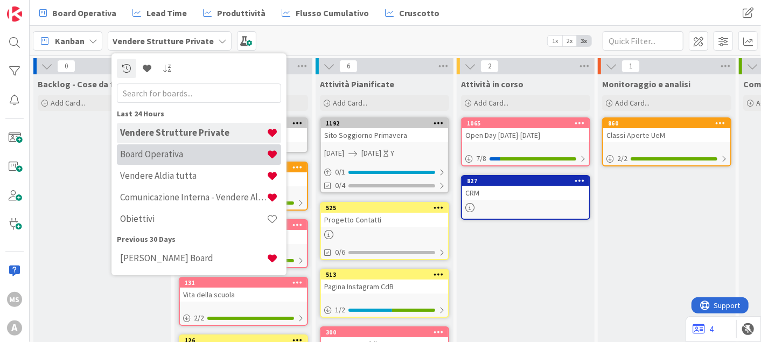
click at [178, 152] on h4 "Board Operativa" at bounding box center [193, 154] width 146 height 11
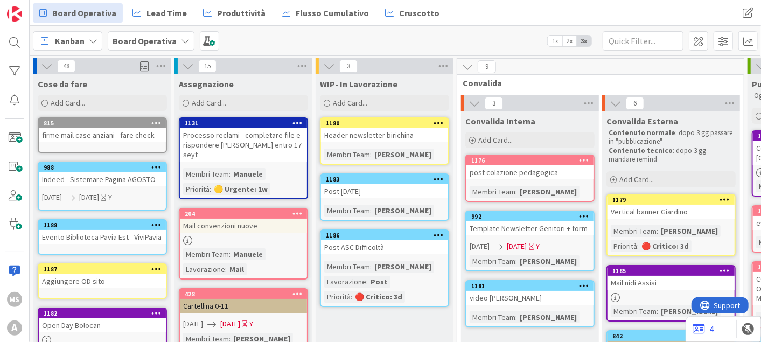
click at [137, 135] on div "firme mail case anziani - fare check" at bounding box center [102, 135] width 127 height 14
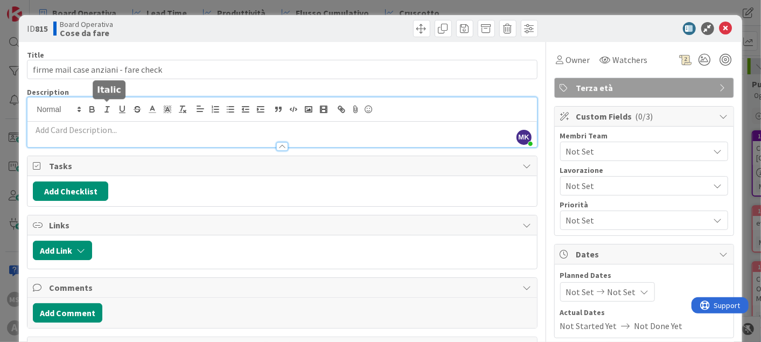
click at [111, 107] on div "MK Manuele Koici Siciliano just joined" at bounding box center [281, 122] width 509 height 50
click at [81, 186] on button "Add Checklist" at bounding box center [70, 190] width 75 height 19
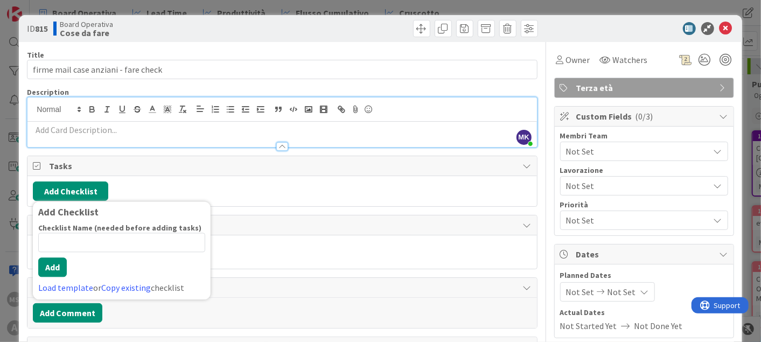
click at [320, 180] on div "Add Checklist Add Checklist Checklist Name (needed before adding tasks) 0 / 64 …" at bounding box center [281, 191] width 509 height 30
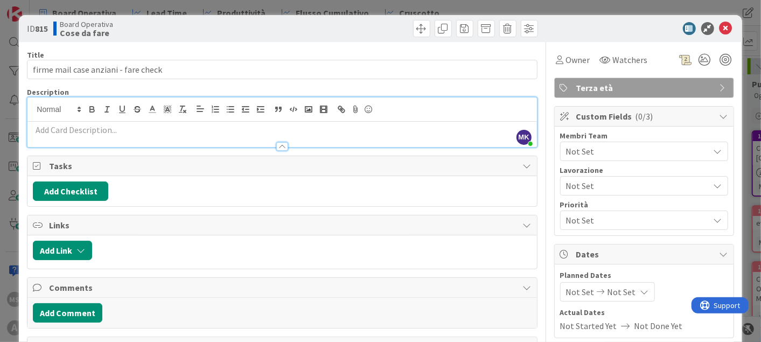
click at [76, 130] on p at bounding box center [282, 130] width 498 height 12
click at [75, 130] on p at bounding box center [282, 130] width 498 height 12
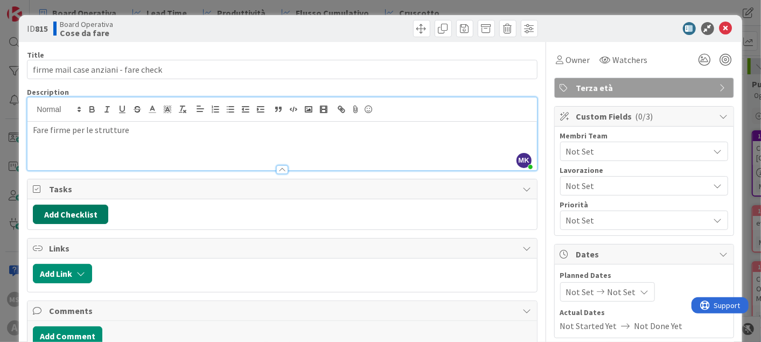
click at [62, 212] on button "Add Checklist" at bounding box center [70, 214] width 75 height 19
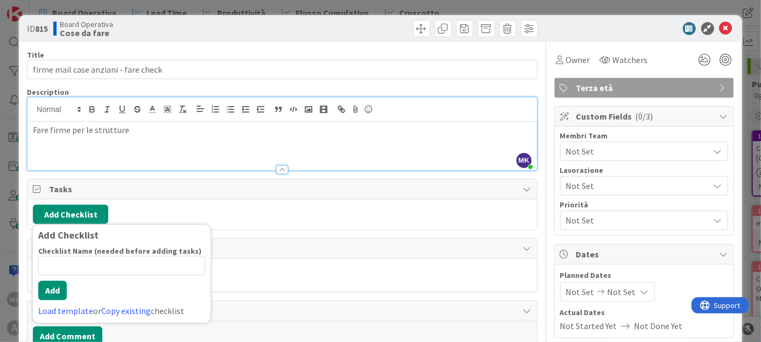
click at [86, 262] on input at bounding box center [121, 265] width 167 height 19
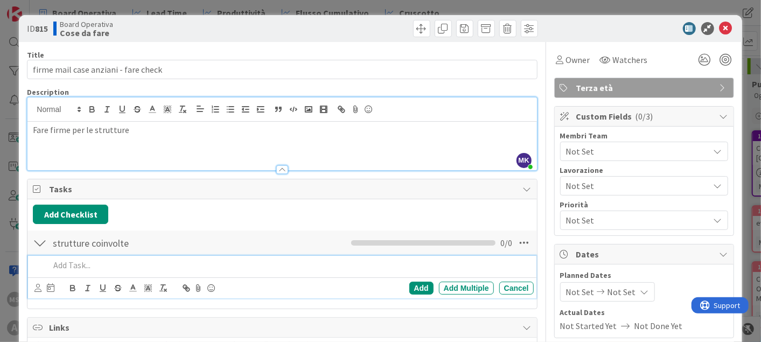
click at [101, 262] on p at bounding box center [289, 265] width 479 height 12
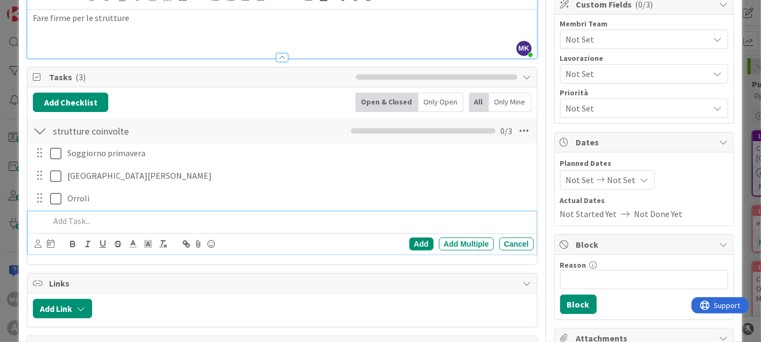
scroll to position [120, 0]
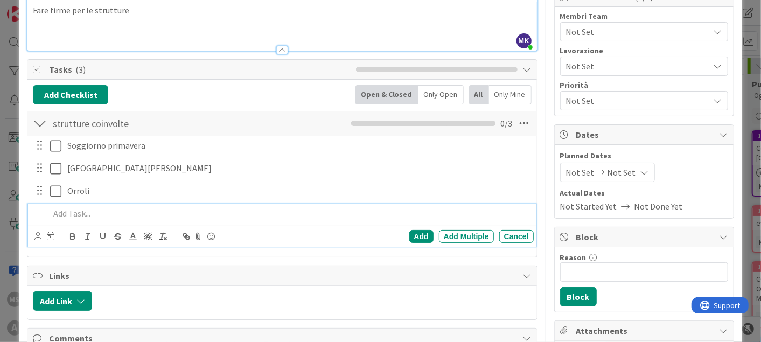
click at [118, 218] on p at bounding box center [289, 213] width 479 height 12
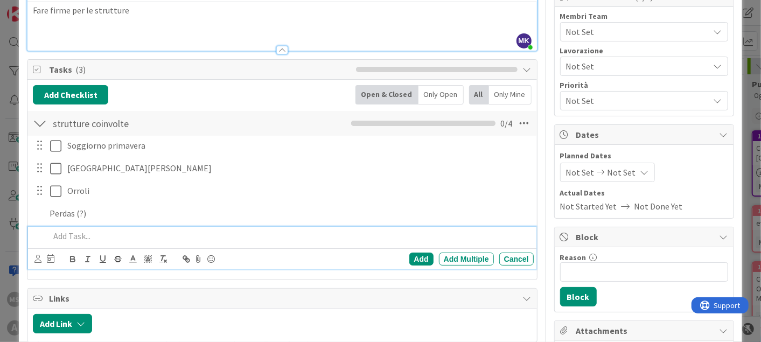
scroll to position [142, 0]
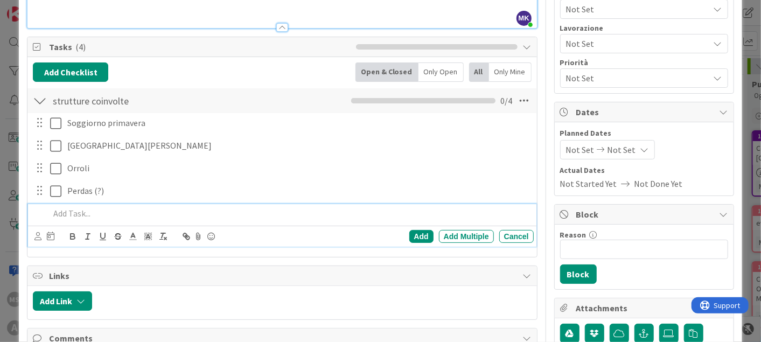
click at [95, 215] on p at bounding box center [289, 213] width 479 height 12
click at [89, 205] on div at bounding box center [289, 213] width 488 height 19
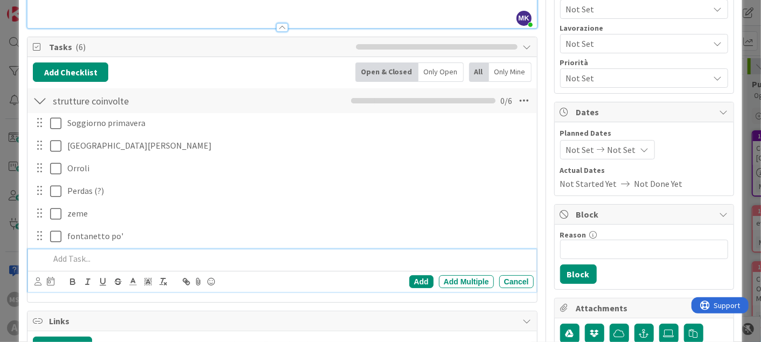
click at [82, 255] on p at bounding box center [289, 259] width 479 height 12
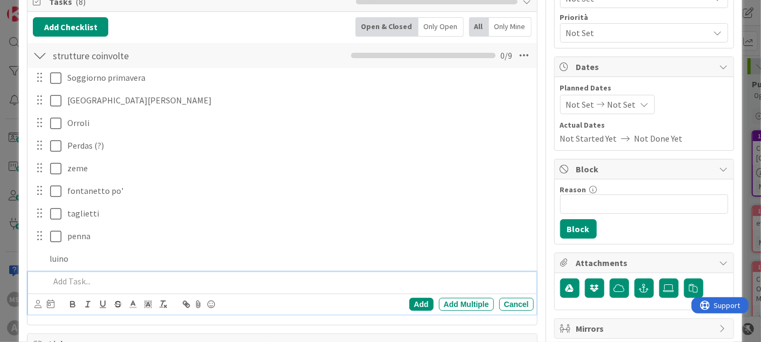
scroll to position [210, 0]
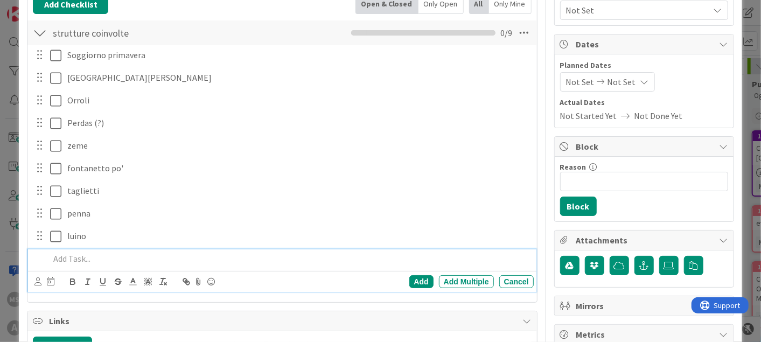
click at [78, 271] on div "Add Add Multiple Cancel" at bounding box center [282, 281] width 508 height 21
click at [95, 249] on div at bounding box center [289, 258] width 488 height 19
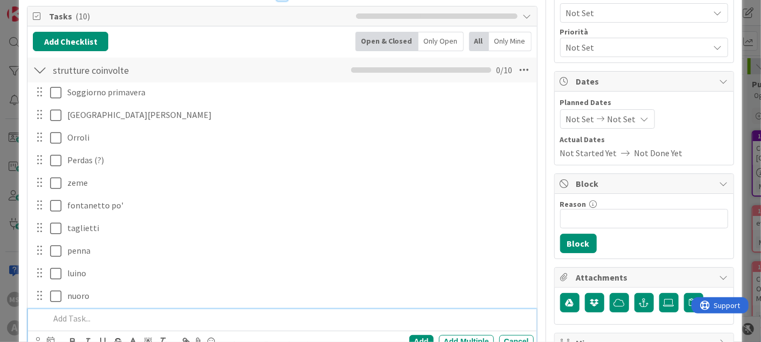
scroll to position [0, 0]
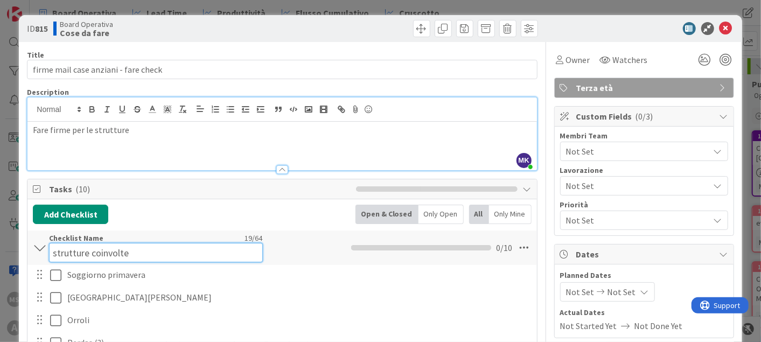
click at [49, 249] on input "strutture coinvolte" at bounding box center [155, 252] width 213 height 19
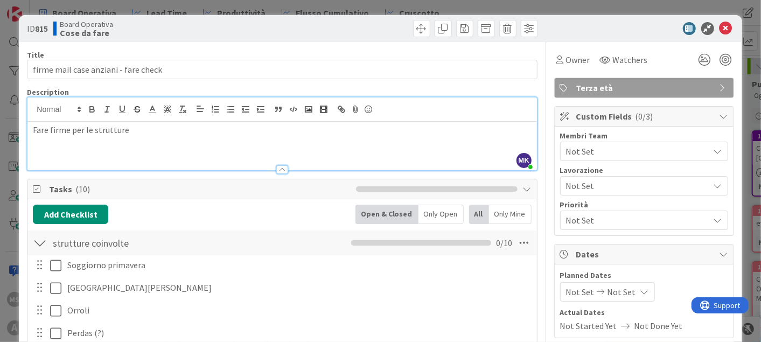
click at [44, 247] on div at bounding box center [40, 242] width 14 height 19
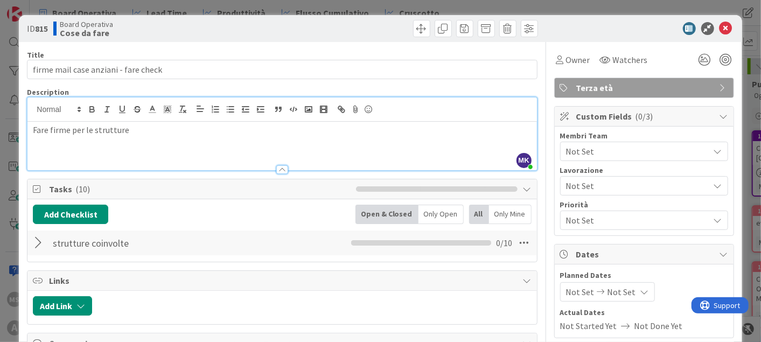
click at [31, 242] on div "strutture coinvolte Checklist Name 19 / 64 strutture coinvolte 0 / 10" at bounding box center [281, 242] width 509 height 25
click at [37, 238] on div at bounding box center [40, 242] width 14 height 19
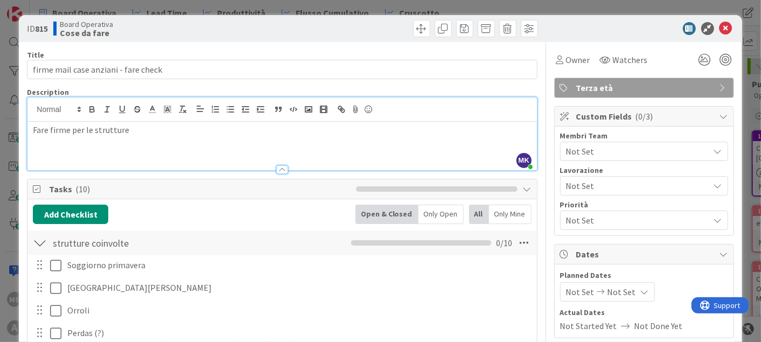
click at [40, 234] on div at bounding box center [40, 242] width 14 height 19
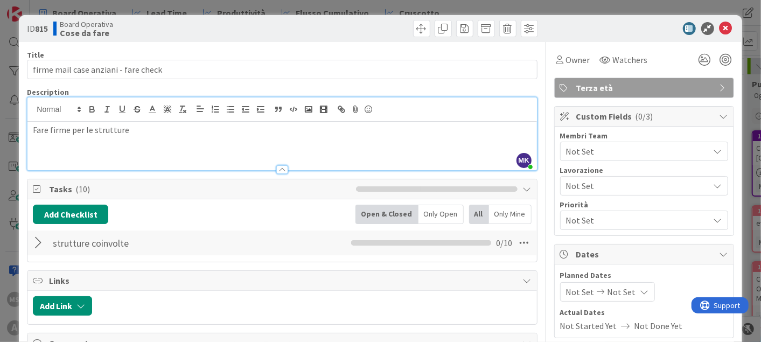
click at [42, 245] on div at bounding box center [40, 242] width 14 height 19
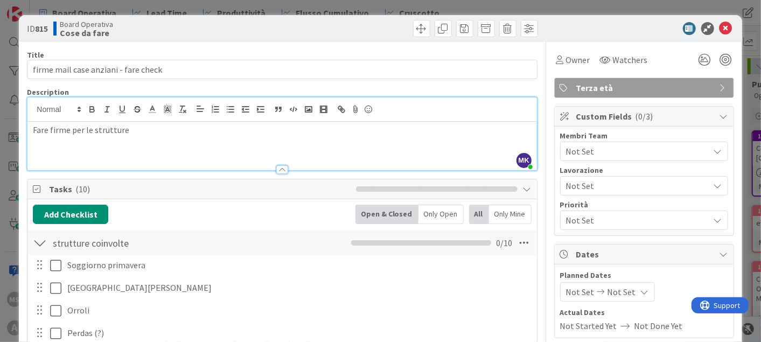
click at [34, 251] on div at bounding box center [40, 242] width 14 height 19
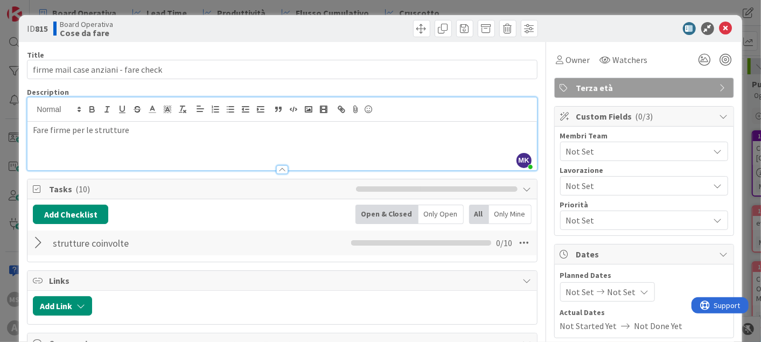
click at [45, 239] on div at bounding box center [40, 242] width 14 height 19
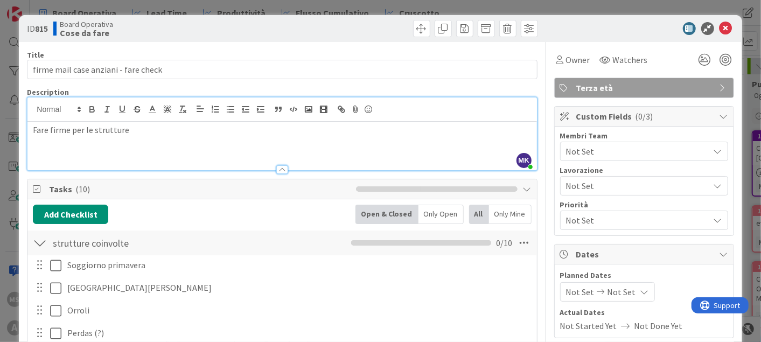
click at [60, 207] on button "Add Checklist" at bounding box center [70, 214] width 75 height 19
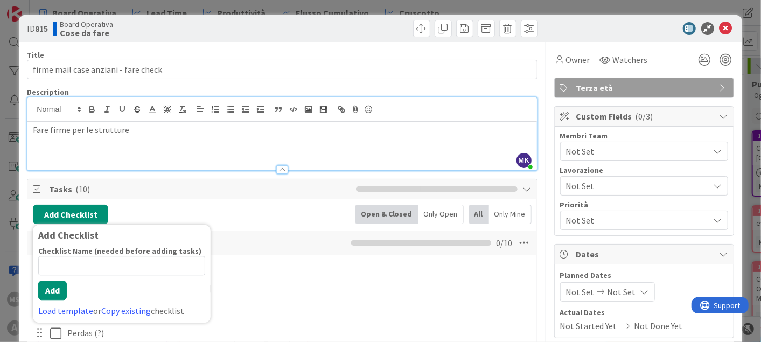
click at [81, 260] on input at bounding box center [121, 265] width 167 height 19
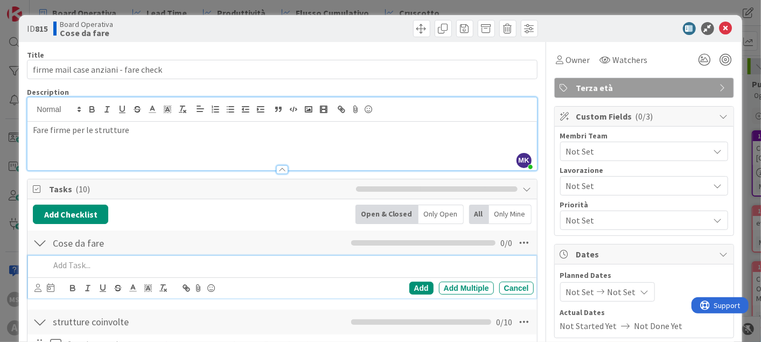
click at [65, 262] on p at bounding box center [289, 265] width 479 height 12
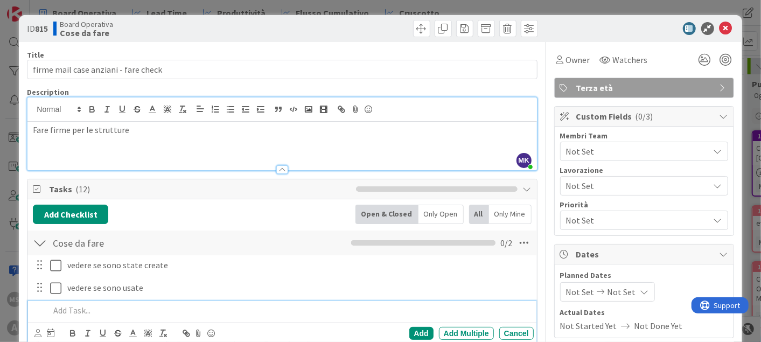
click at [48, 251] on div "Cose da fare Checklist Name 12 / 64 Cose da fare 0 / 2" at bounding box center [281, 242] width 509 height 25
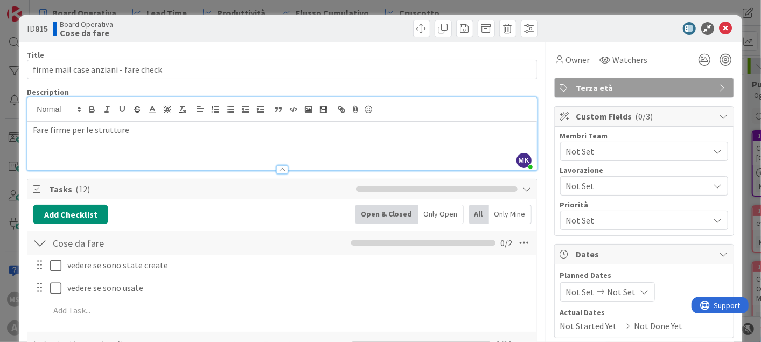
click at [42, 249] on div at bounding box center [40, 242] width 14 height 19
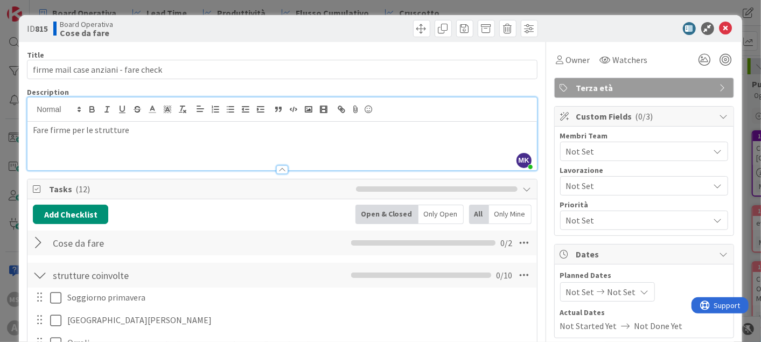
click at [45, 272] on div at bounding box center [40, 274] width 14 height 19
click at [710, 29] on div at bounding box center [638, 28] width 191 height 13
click at [39, 235] on div at bounding box center [40, 242] width 14 height 19
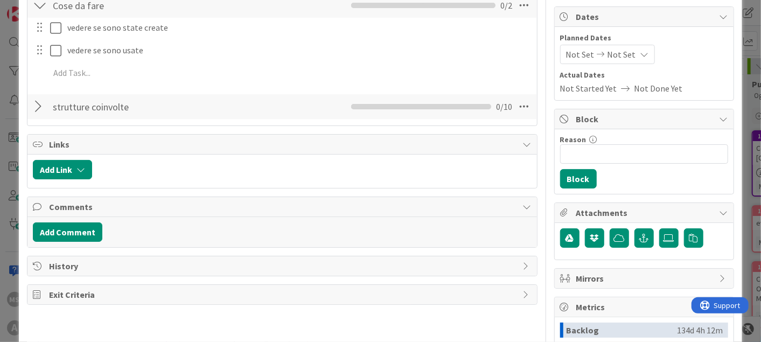
scroll to position [239, 0]
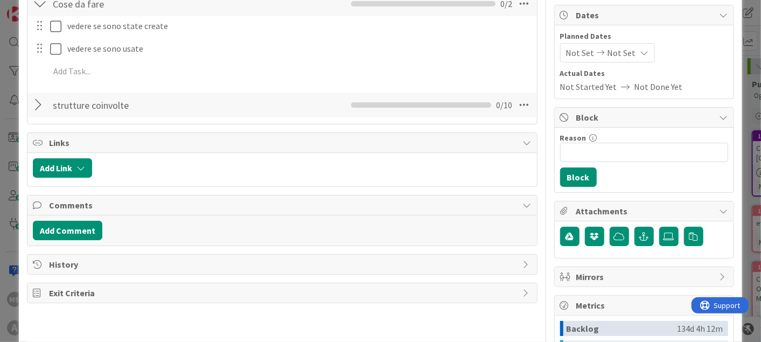
click at [44, 100] on div at bounding box center [40, 104] width 14 height 19
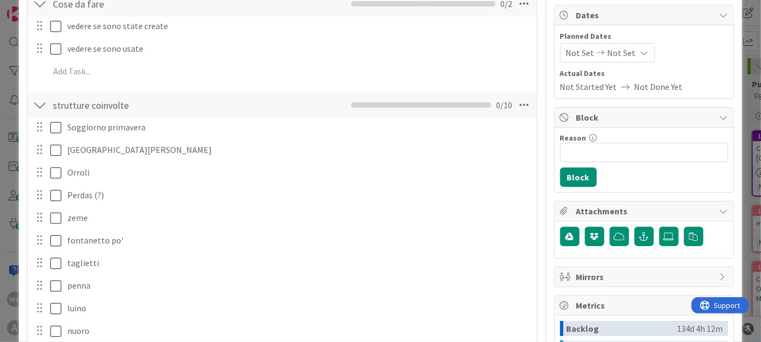
scroll to position [0, 0]
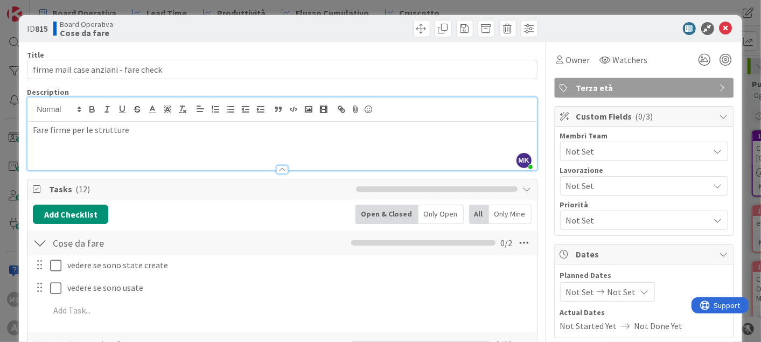
click at [727, 24] on div "ID 815 Board Operativa Cose da fare" at bounding box center [380, 28] width 723 height 27
click at [719, 29] on icon at bounding box center [725, 28] width 13 height 13
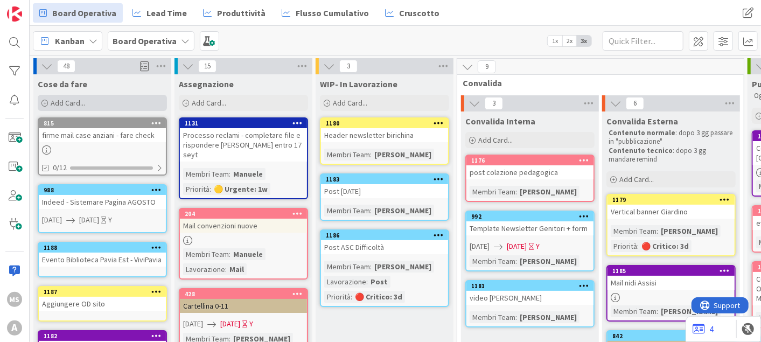
click at [66, 106] on span "Add Card..." at bounding box center [68, 103] width 34 height 10
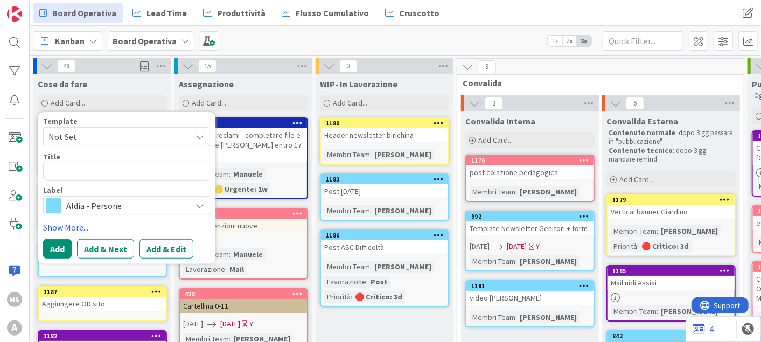
click at [135, 179] on textarea at bounding box center [126, 171] width 167 height 19
click at [165, 213] on span "Aldia - Persone" at bounding box center [126, 205] width 120 height 15
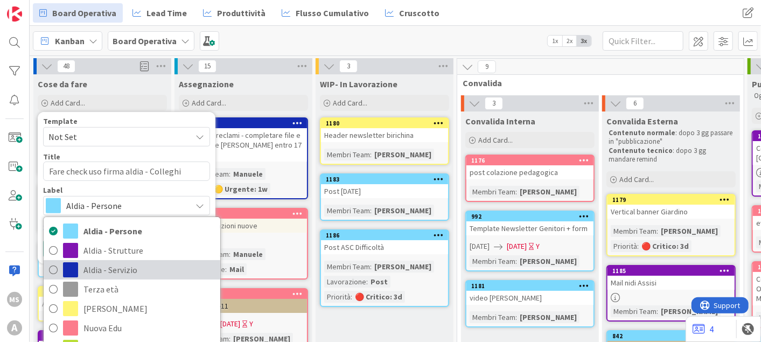
click at [138, 265] on span "Aldia - Servizio" at bounding box center [148, 270] width 131 height 16
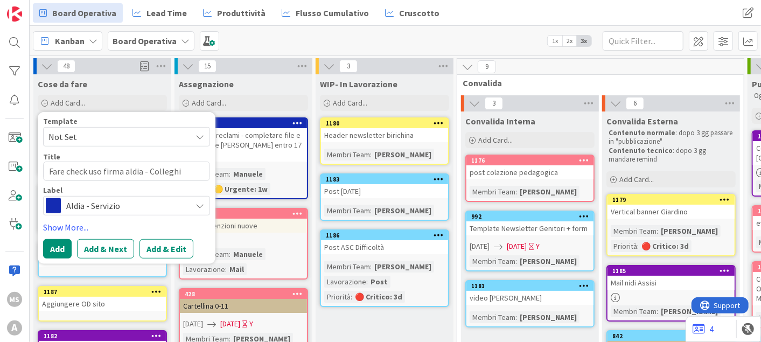
click at [161, 206] on span "Aldia - Servizio" at bounding box center [126, 205] width 120 height 15
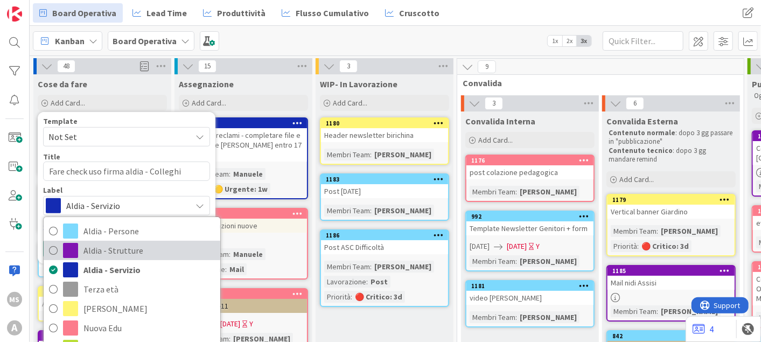
click at [94, 256] on span "Aldia - Strutture" at bounding box center [148, 250] width 131 height 16
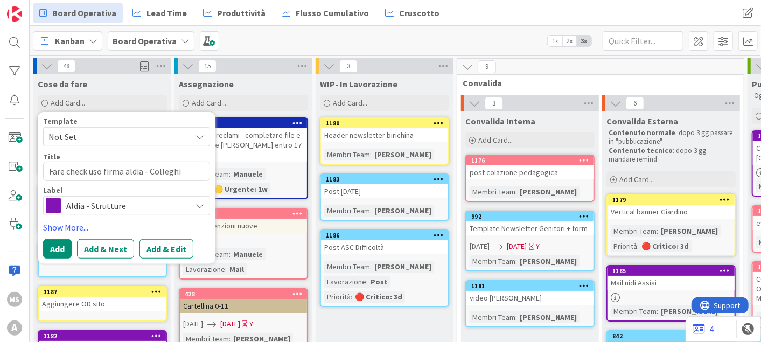
click at [117, 201] on span "Aldia - Strutture" at bounding box center [126, 205] width 120 height 15
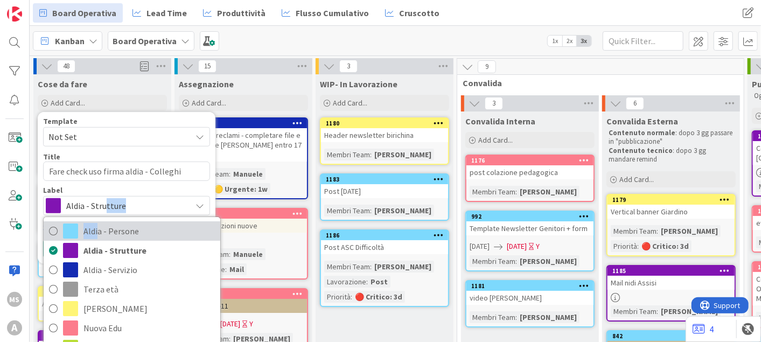
drag, startPoint x: 104, startPoint y: 215, endPoint x: 98, endPoint y: 228, distance: 14.7
click at [98, 215] on div "Aldia - Strutture Aldia - Persone Aldia - Strutture Aldia - Servizio Terza età …" at bounding box center [126, 205] width 167 height 19
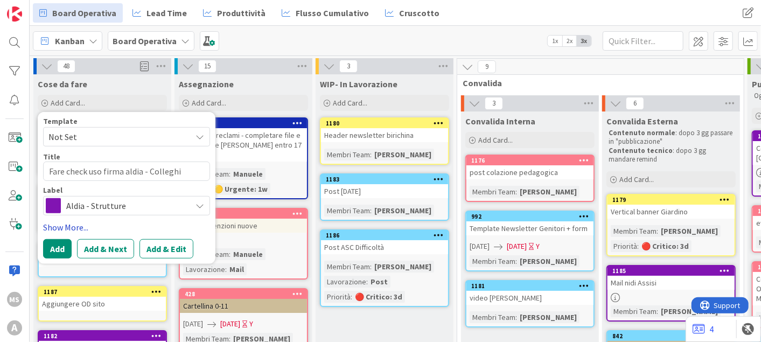
click at [98, 228] on link "Show More..." at bounding box center [126, 227] width 167 height 13
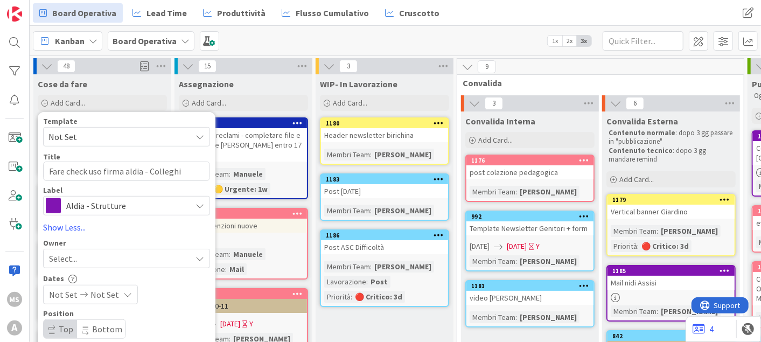
click at [96, 202] on span "Aldia - Strutture" at bounding box center [126, 205] width 120 height 15
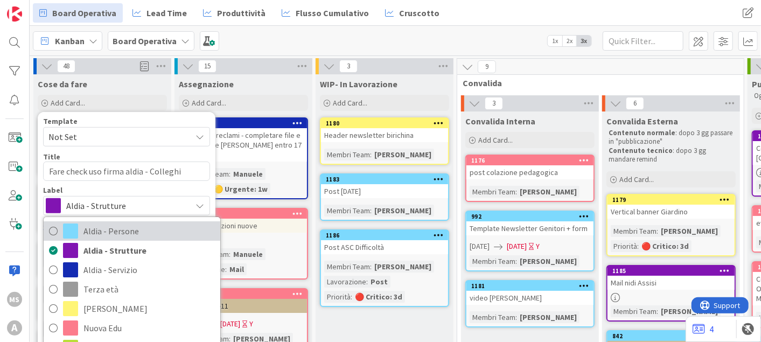
click at [65, 230] on span at bounding box center [70, 230] width 15 height 15
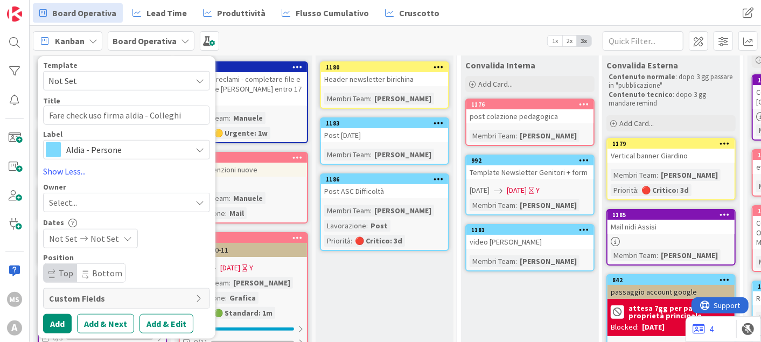
scroll to position [120, 0]
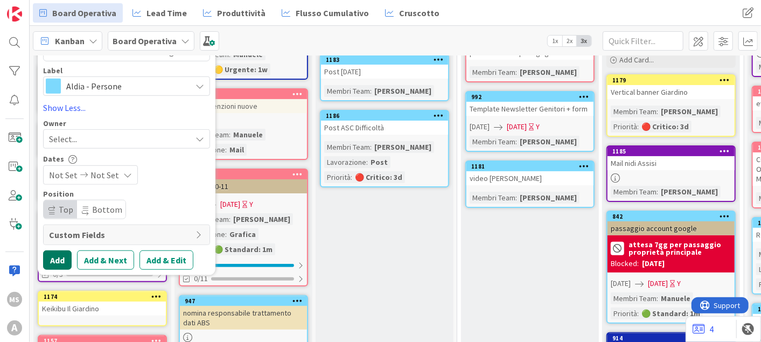
click at [54, 257] on button "Add" at bounding box center [57, 259] width 29 height 19
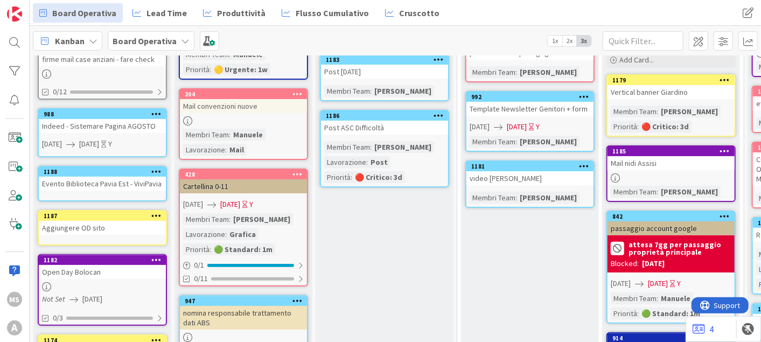
scroll to position [0, 0]
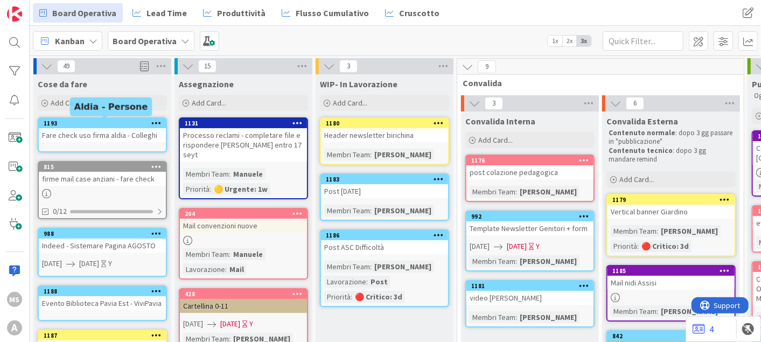
click at [110, 126] on div "1193" at bounding box center [105, 124] width 122 height 8
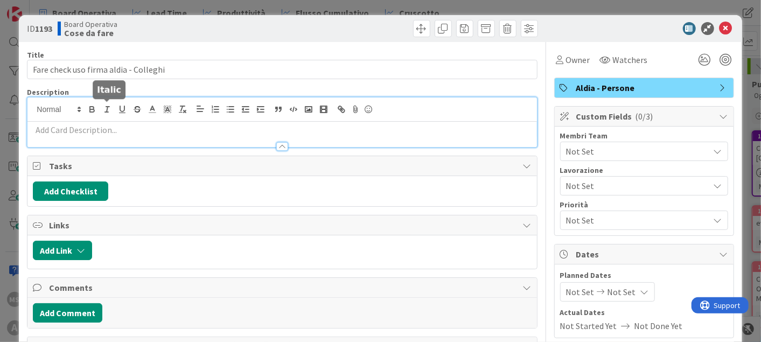
click at [111, 104] on div at bounding box center [281, 122] width 509 height 50
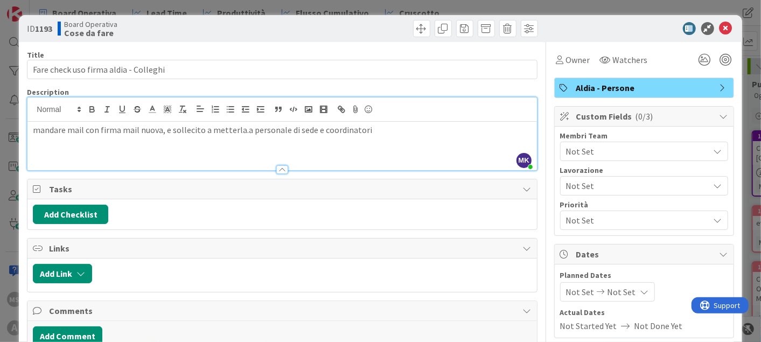
click at [239, 133] on p "mandare mail con firma mail nuova, e sollecito a metterla.a personale di sede e…" at bounding box center [282, 130] width 498 height 12
click at [240, 130] on p "mandare mail con firma mail nuova, e sollecito a metterla.a personale di sede e…" at bounding box center [282, 130] width 498 height 12
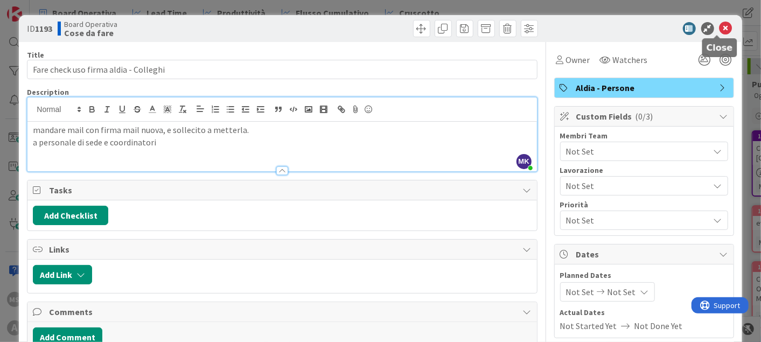
click at [719, 24] on icon at bounding box center [725, 28] width 13 height 13
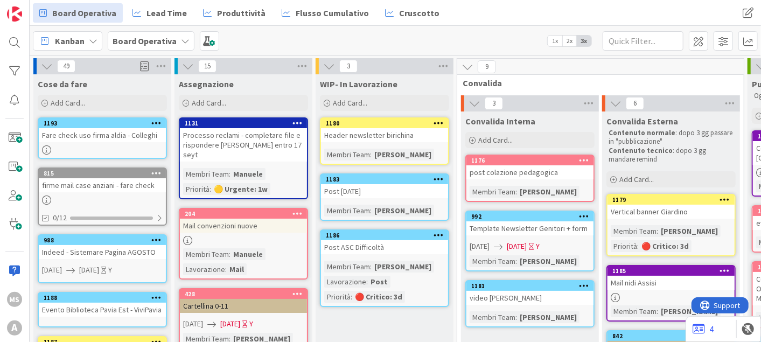
click at [152, 123] on icon at bounding box center [156, 123] width 10 height 8
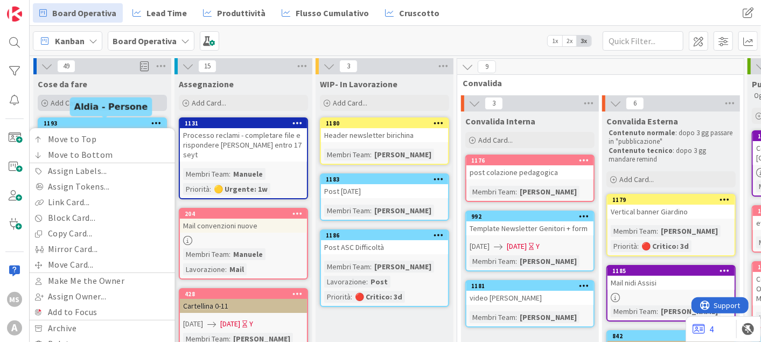
drag, startPoint x: 96, startPoint y: 126, endPoint x: 104, endPoint y: 108, distance: 20.0
click at [104, 99] on div "Add Card..." at bounding box center [102, 103] width 129 height 16
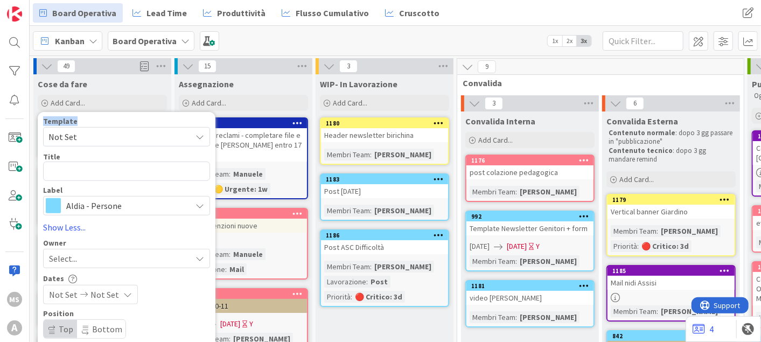
drag, startPoint x: 96, startPoint y: 124, endPoint x: 122, endPoint y: 93, distance: 40.5
click at [122, 93] on div "Cose da fare Add Card... Template Not Set Title 0 / 128 Label Aldia - Persone A…" at bounding box center [102, 93] width 138 height 39
drag, startPoint x: 122, startPoint y: 93, endPoint x: 145, endPoint y: 89, distance: 24.0
click at [145, 89] on div "Cose da fare" at bounding box center [102, 84] width 129 height 11
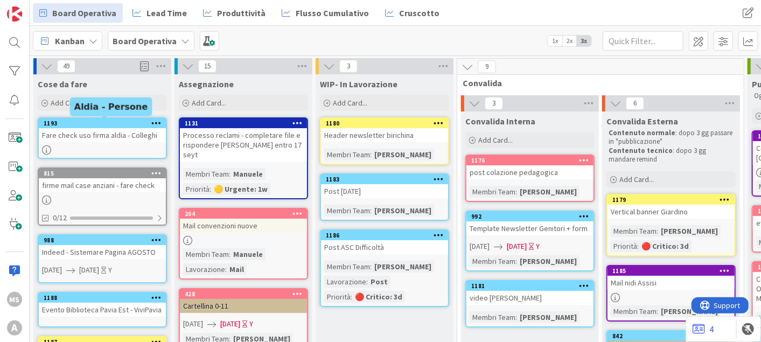
click at [97, 129] on div "Fare check uso firma aldia - Colleghi" at bounding box center [102, 135] width 127 height 14
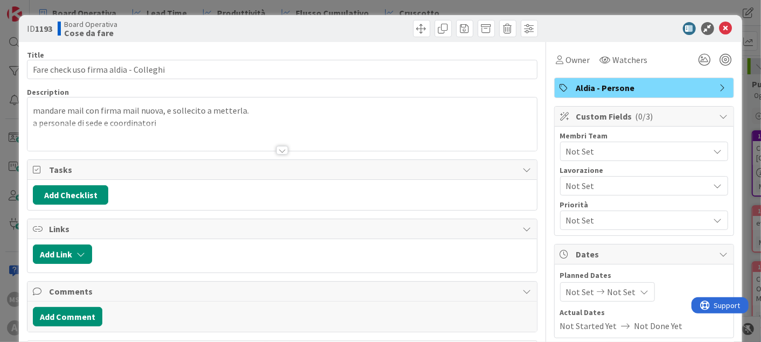
click at [592, 154] on span "Not Set" at bounding box center [637, 151] width 143 height 13
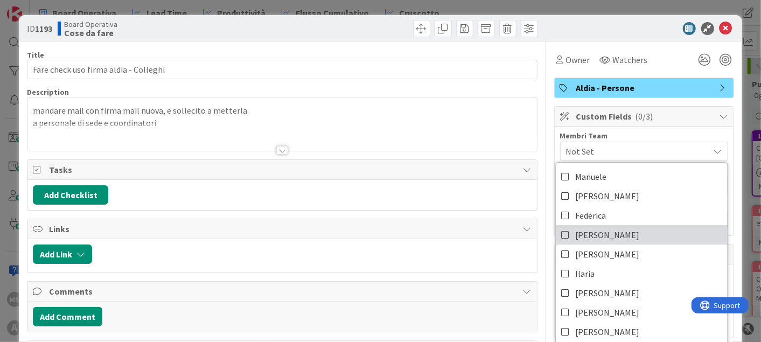
click at [561, 235] on icon at bounding box center [565, 235] width 9 height 16
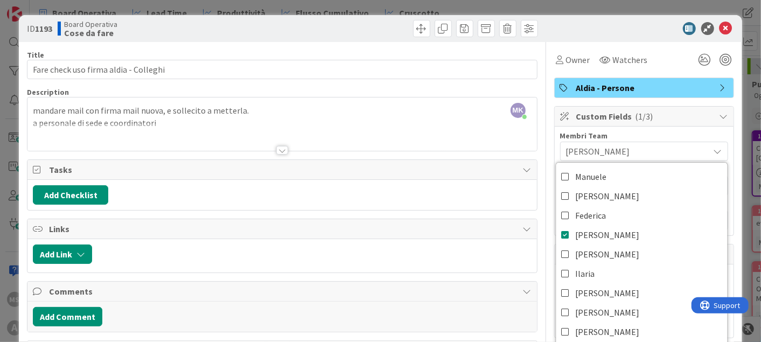
click at [717, 19] on div "ID 1193 Board Operativa Cose da fare" at bounding box center [380, 28] width 723 height 27
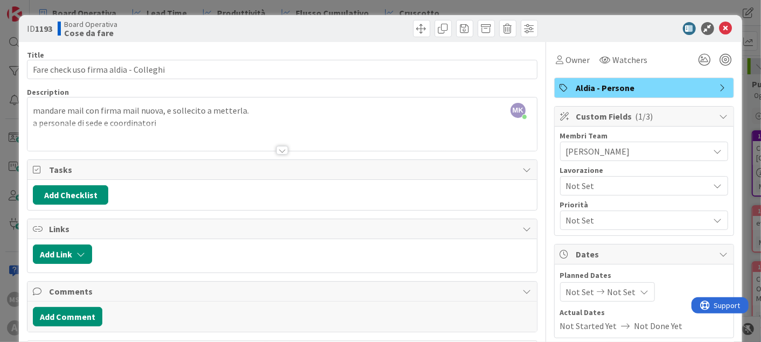
click at [719, 26] on icon at bounding box center [725, 28] width 13 height 13
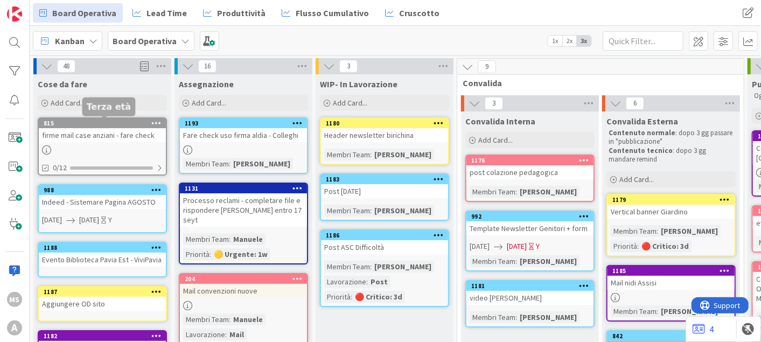
click at [94, 126] on div "815" at bounding box center [105, 124] width 122 height 8
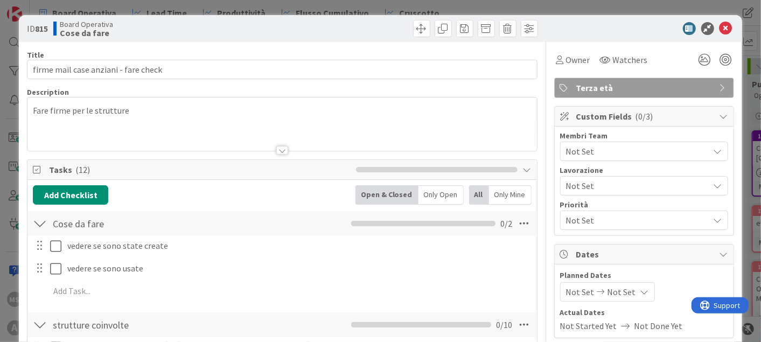
drag, startPoint x: 691, startPoint y: 117, endPoint x: 663, endPoint y: 150, distance: 42.8
click at [663, 150] on div "Custom Fields ( 0/3 ) Membri Team Not Set Lavorazione Not Set Priorità Not Set" at bounding box center [644, 171] width 180 height 130
click at [663, 149] on span "Not Set" at bounding box center [637, 151] width 143 height 13
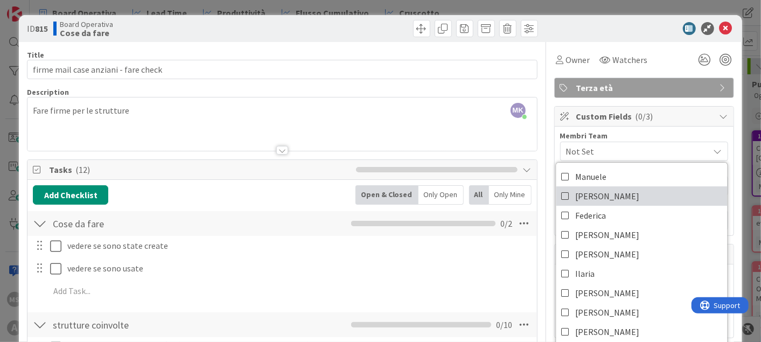
click at [575, 200] on span "[PERSON_NAME]" at bounding box center [607, 196] width 64 height 16
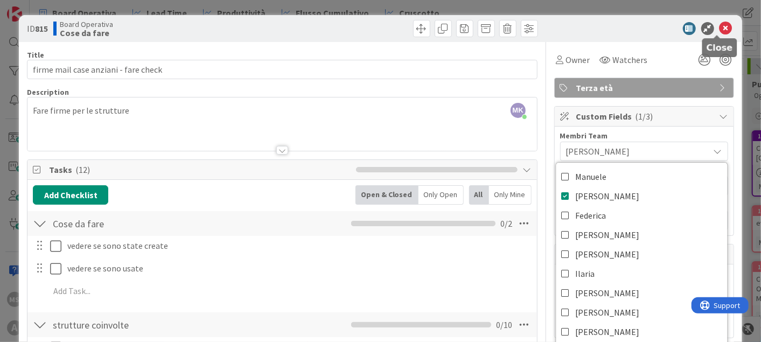
click at [719, 34] on icon at bounding box center [725, 28] width 13 height 13
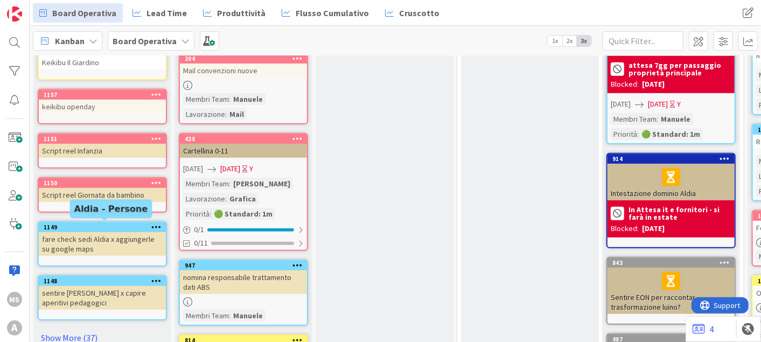
scroll to position [359, 0]
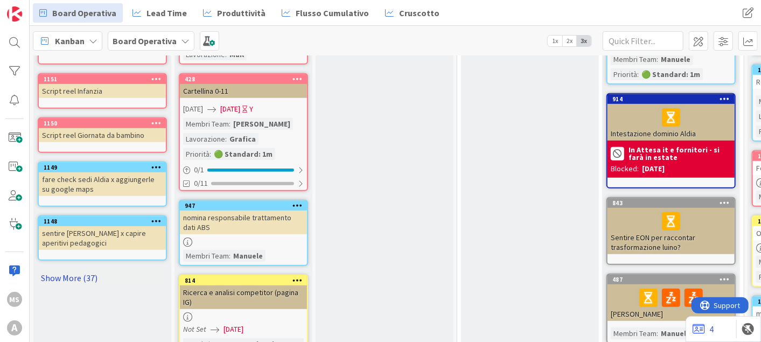
click at [68, 271] on link "Show More (37)" at bounding box center [102, 277] width 129 height 17
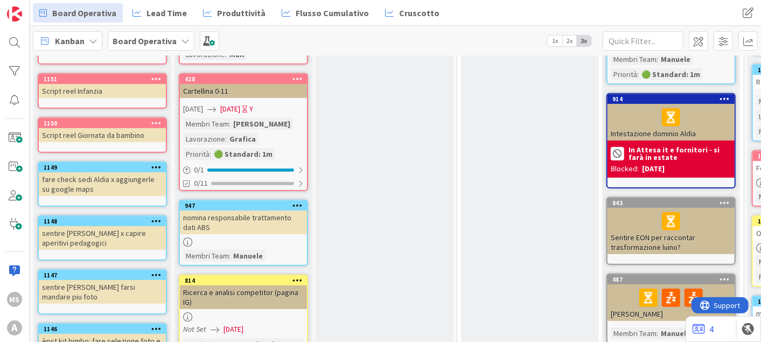
scroll to position [299, 0]
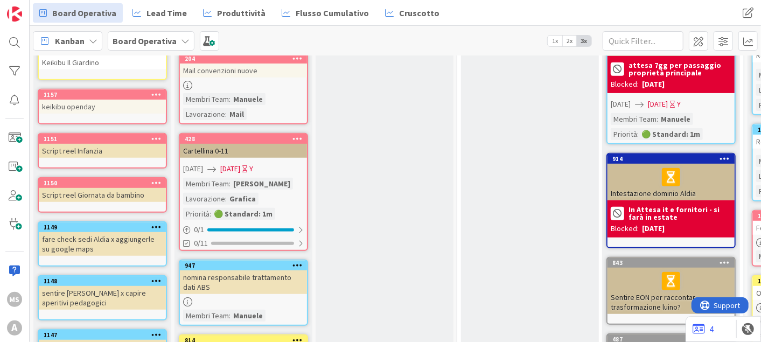
drag, startPoint x: 532, startPoint y: 197, endPoint x: 564, endPoint y: 200, distance: 32.0
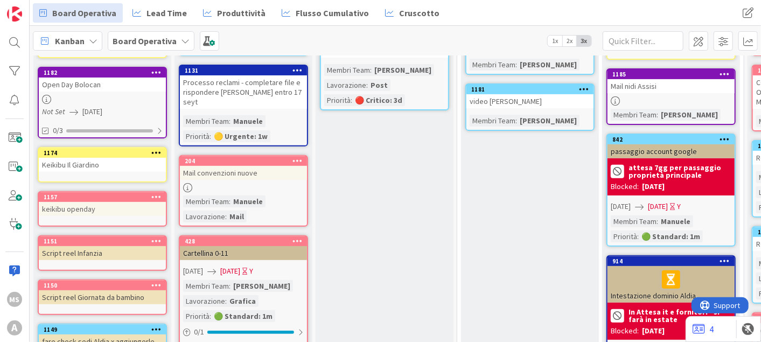
scroll to position [179, 0]
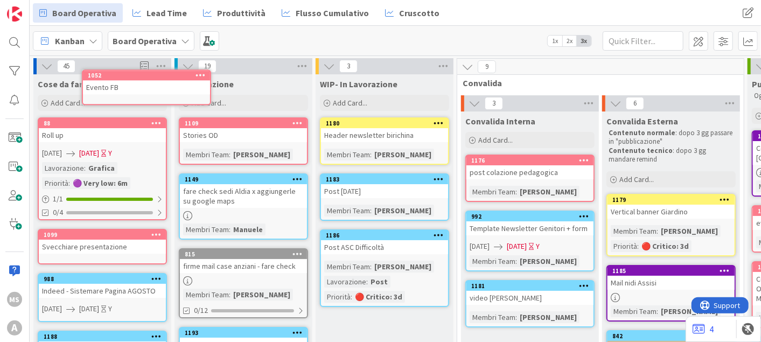
scroll to position [0, 0]
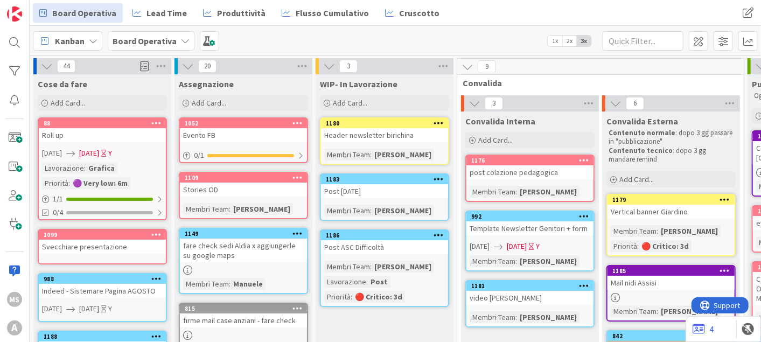
click at [234, 132] on div "Evento FB" at bounding box center [243, 135] width 127 height 14
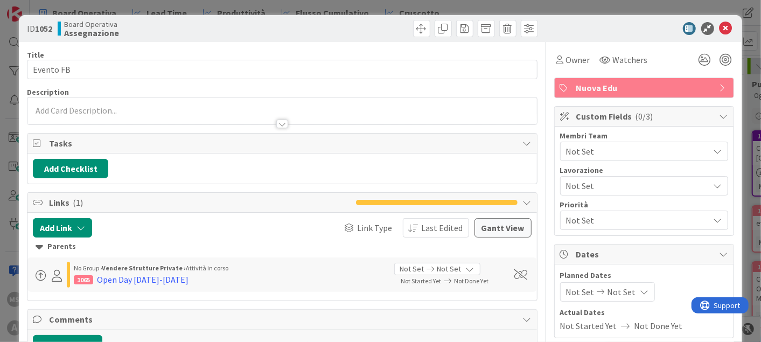
click at [610, 152] on span "Not Set" at bounding box center [637, 151] width 143 height 13
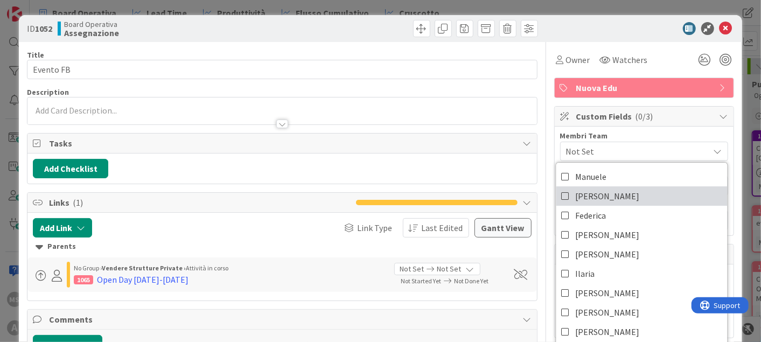
click at [561, 196] on icon at bounding box center [565, 196] width 9 height 16
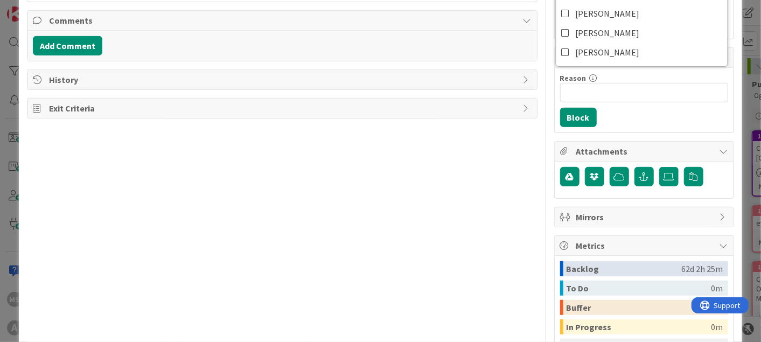
scroll to position [299, 0]
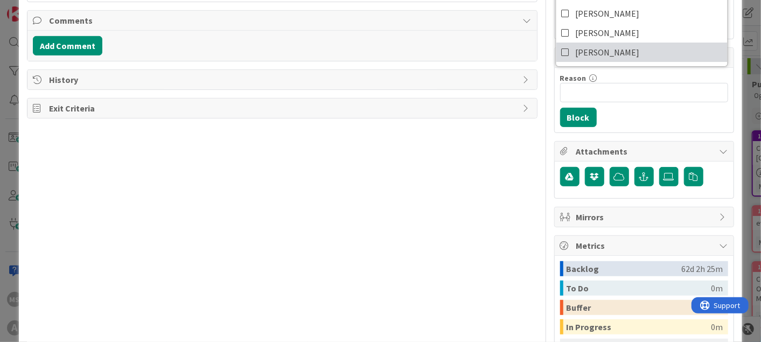
click at [561, 55] on icon at bounding box center [565, 52] width 9 height 16
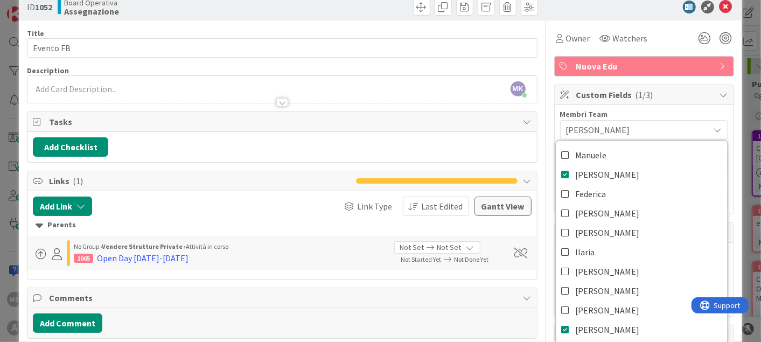
scroll to position [0, 0]
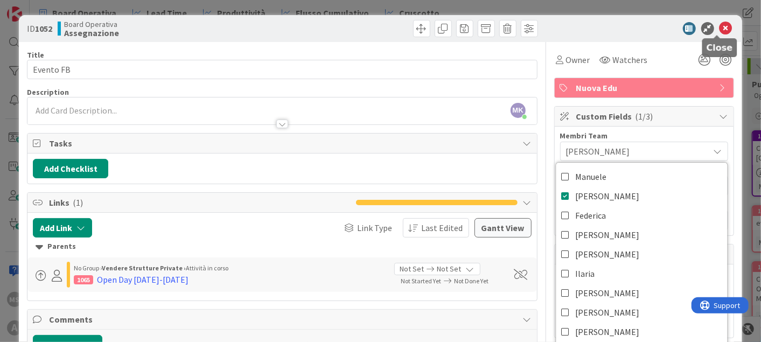
click at [721, 30] on icon at bounding box center [725, 28] width 13 height 13
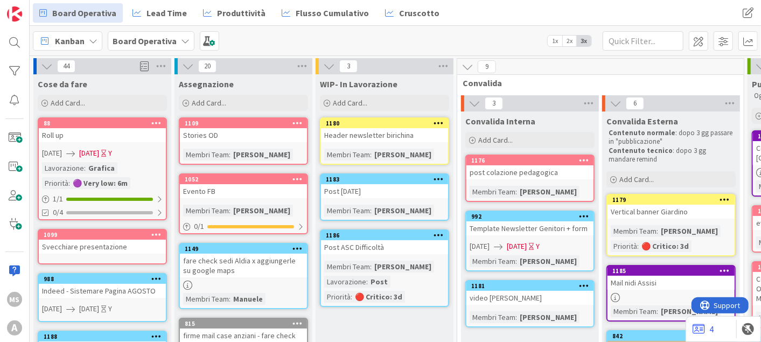
click at [271, 152] on div "Membri Team : Eleonora" at bounding box center [243, 155] width 121 height 12
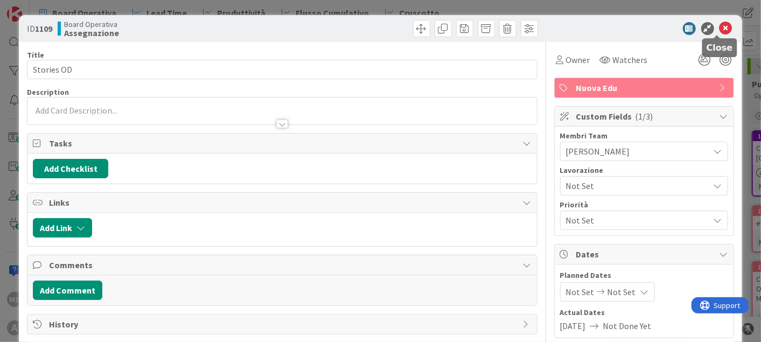
click at [719, 22] on icon at bounding box center [725, 28] width 13 height 13
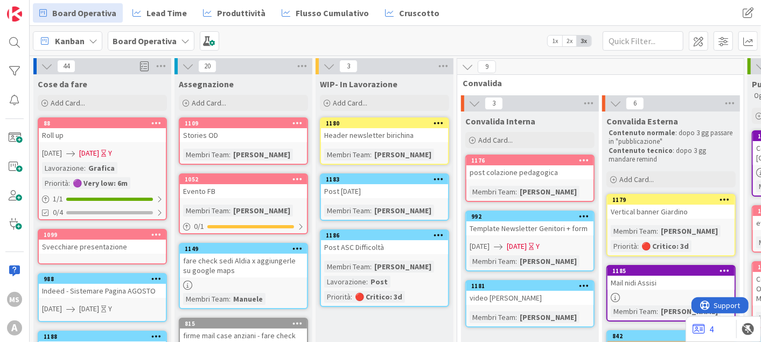
click at [227, 213] on div "Membri Team" at bounding box center [206, 211] width 46 height 12
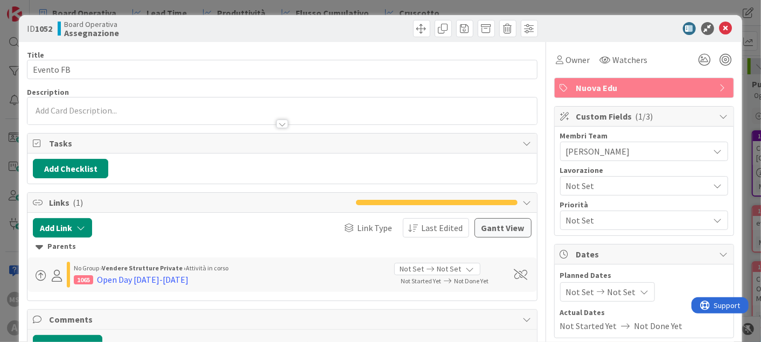
click at [599, 153] on span "[PERSON_NAME]" at bounding box center [637, 151] width 143 height 13
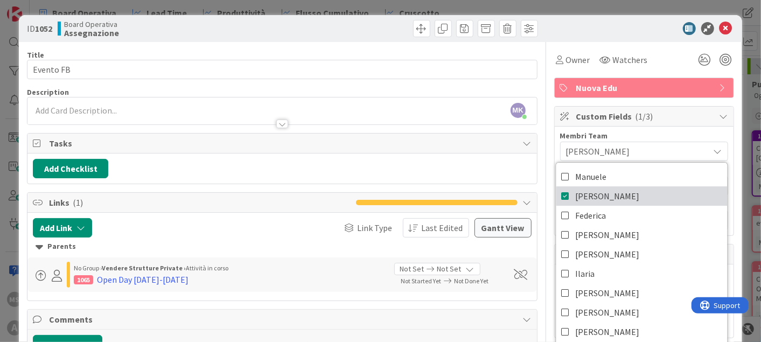
click at [563, 190] on link "[PERSON_NAME]" at bounding box center [641, 195] width 171 height 19
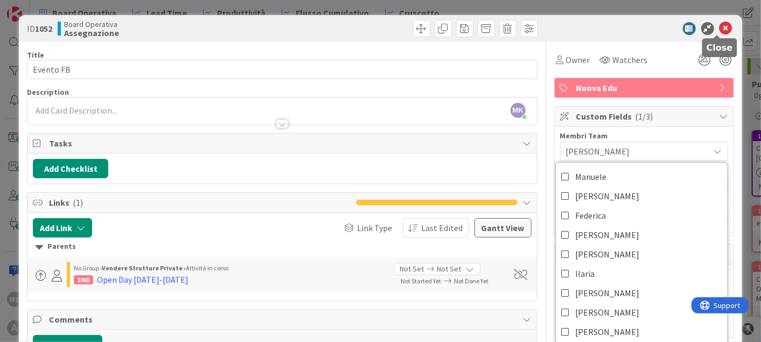
click at [719, 26] on icon at bounding box center [725, 28] width 13 height 13
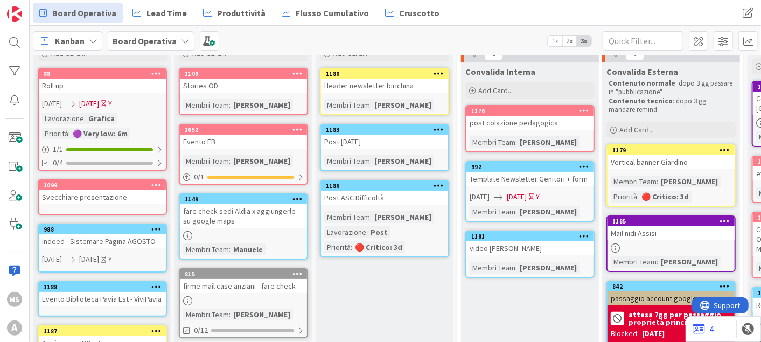
scroll to position [60, 0]
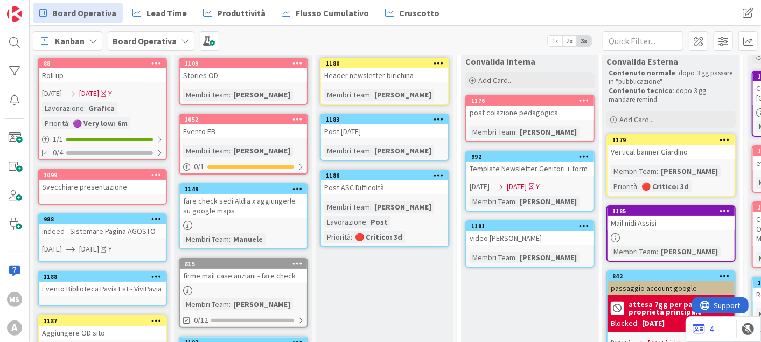
click at [99, 226] on div "Indeed - Sistemare Pagina AGOSTO" at bounding box center [102, 231] width 127 height 14
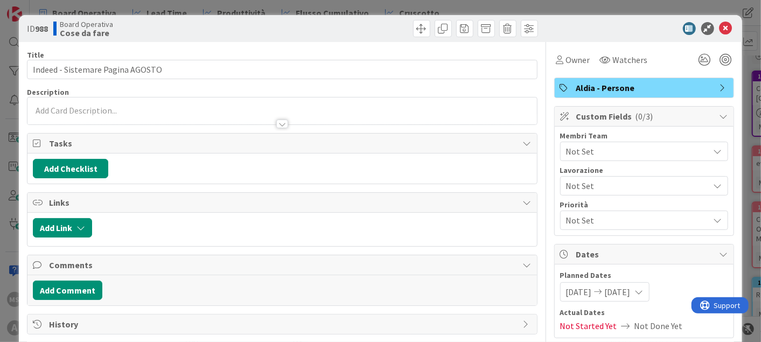
click at [634, 156] on span "Not Set" at bounding box center [637, 151] width 143 height 13
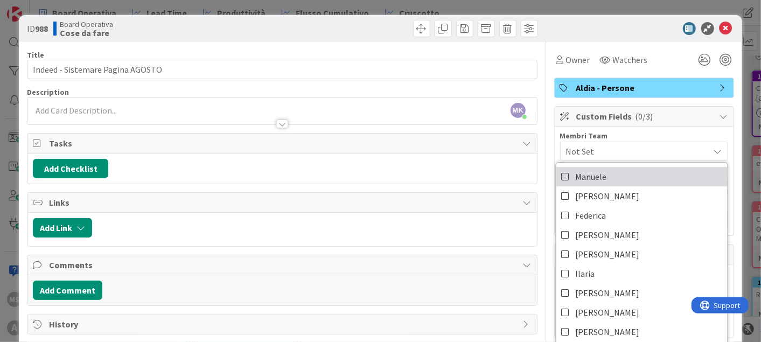
click at [618, 184] on link "Manuele" at bounding box center [641, 176] width 171 height 19
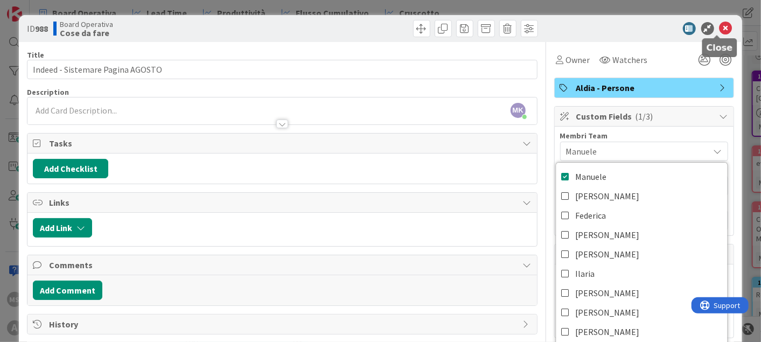
click at [719, 25] on icon at bounding box center [725, 28] width 13 height 13
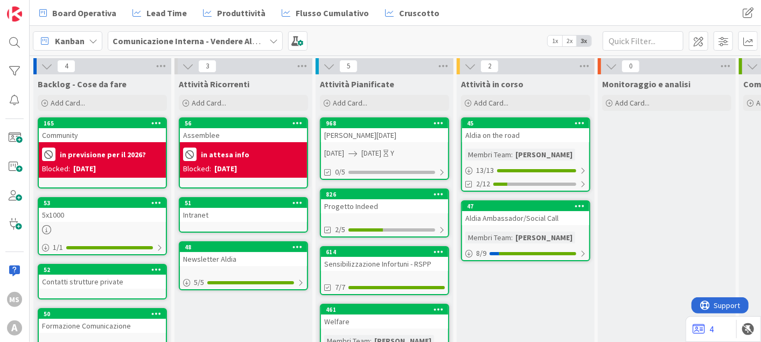
drag, startPoint x: 182, startPoint y: 27, endPoint x: 178, endPoint y: 41, distance: 14.5
click at [181, 35] on div "Kanban Comunicazione Interna - Vendere Aldia ai soci 1x 2x 3x" at bounding box center [395, 41] width 731 height 30
click at [178, 42] on b "Comunicazione Interna - Vendere Aldia ai soci" at bounding box center [202, 41] width 178 height 11
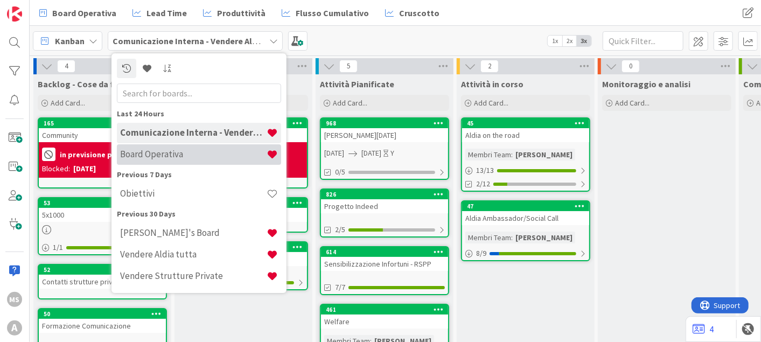
click at [197, 152] on h4 "Board Operativa" at bounding box center [193, 154] width 146 height 11
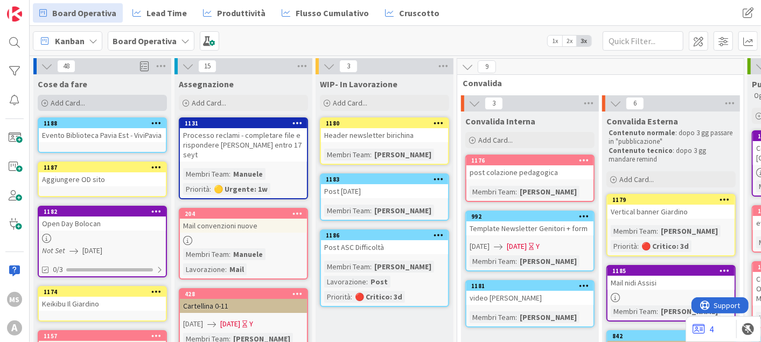
click at [109, 99] on div "Add Card..." at bounding box center [102, 103] width 129 height 16
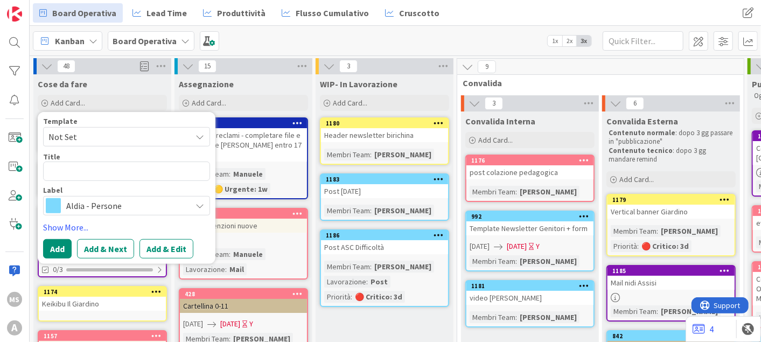
click at [130, 73] on div "48" at bounding box center [102, 66] width 138 height 16
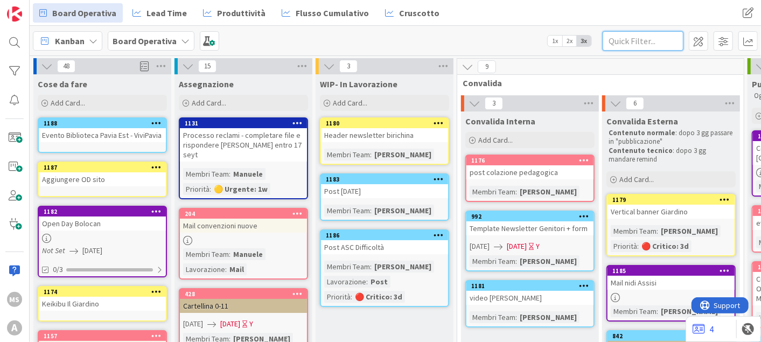
click at [633, 44] on input "text" at bounding box center [643, 40] width 81 height 19
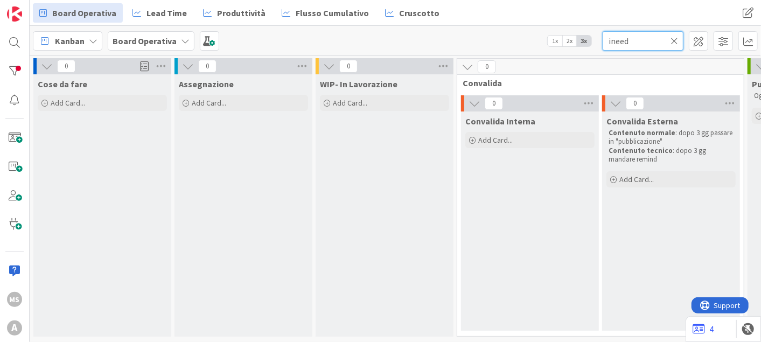
drag, startPoint x: 614, startPoint y: 38, endPoint x: 683, endPoint y: 57, distance: 71.1
click at [683, 57] on div "Board Operativa Lead Time Produttività Flusso Cumulativo Cruscotto Board Operat…" at bounding box center [395, 171] width 731 height 342
type input "indeed"
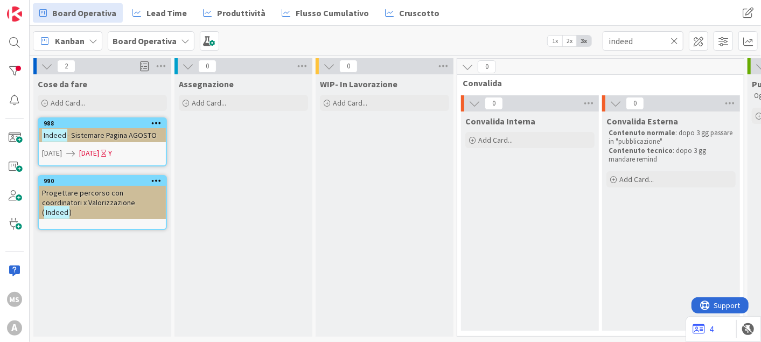
click at [94, 157] on span "[DATE]" at bounding box center [89, 153] width 20 height 11
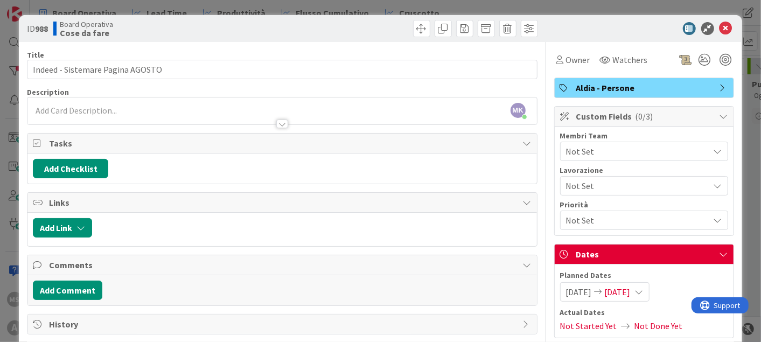
scroll to position [60, 0]
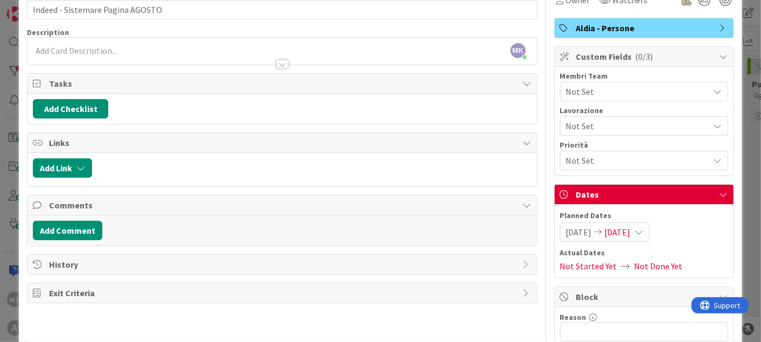
click at [649, 237] on div "01/08/2025 31/08/2025" at bounding box center [604, 231] width 89 height 19
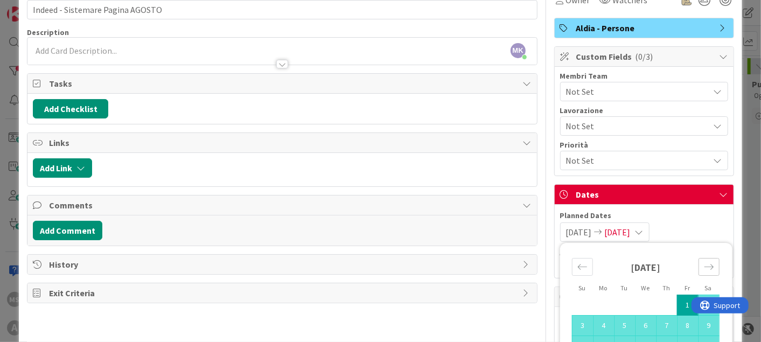
scroll to position [120, 0]
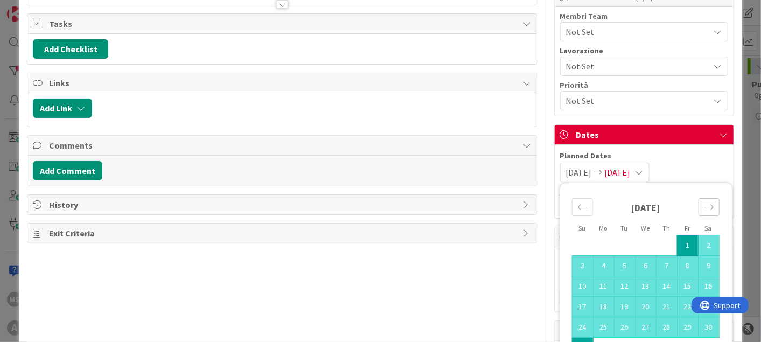
click at [708, 211] on div "Move forward to switch to the next month." at bounding box center [708, 207] width 21 height 18
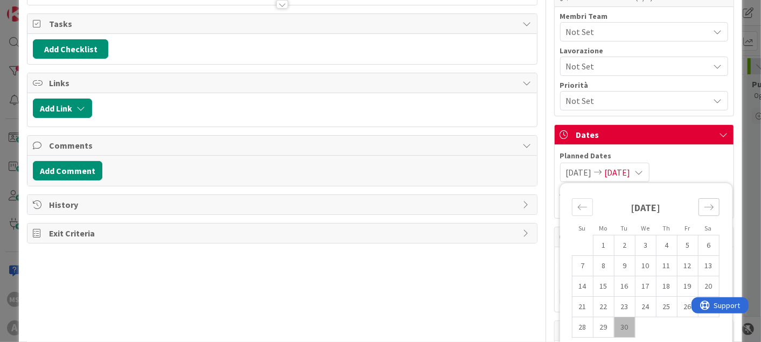
click at [704, 202] on icon "Move forward to switch to the next month." at bounding box center [709, 207] width 10 height 10
click at [615, 282] on td "14" at bounding box center [624, 286] width 21 height 20
type input "14/10/2025"
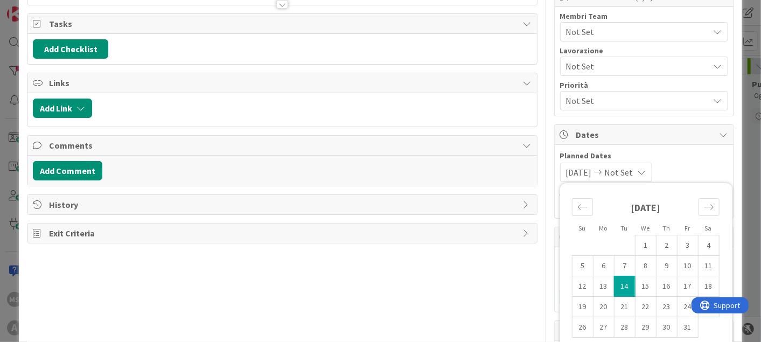
click at [572, 195] on div "[DATE]" at bounding box center [646, 211] width 148 height 46
click at [577, 202] on icon "Move backward to switch to the previous month." at bounding box center [582, 207] width 10 height 10
click at [577, 205] on icon "Move backward to switch to the previous month." at bounding box center [582, 207] width 10 height 10
click at [677, 240] on td "1" at bounding box center [687, 245] width 21 height 20
type input "[DATE]"
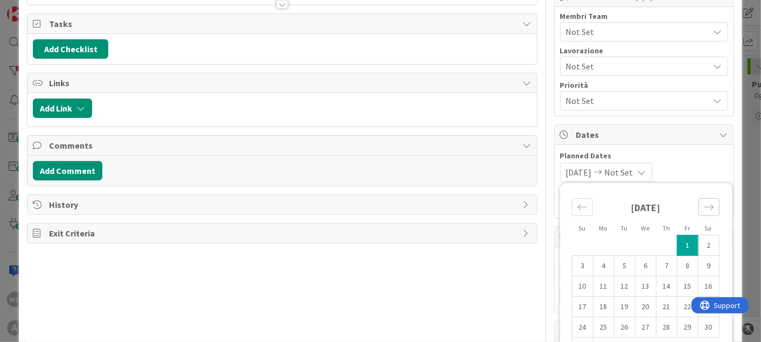
drag, startPoint x: 700, startPoint y: 205, endPoint x: 617, endPoint y: 178, distance: 87.4
click at [628, 184] on div "Su Mo Tu We Th Fr Sa July 2025 1 2 3 4 5 6 7 8 9 10 11 12 13 14 15 16 17 18 19 …" at bounding box center [646, 340] width 172 height 314
click at [618, 172] on span "Not Set" at bounding box center [619, 172] width 29 height 13
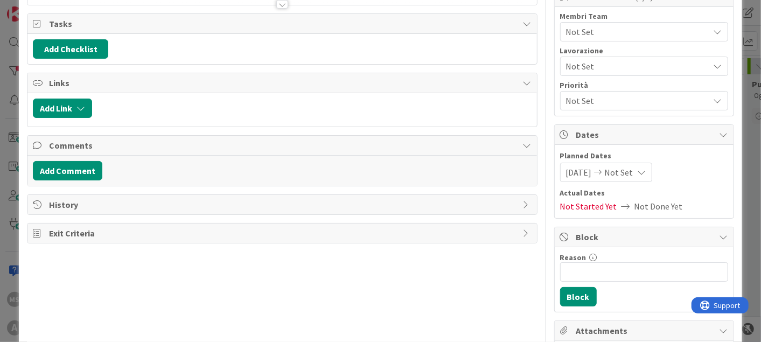
drag, startPoint x: 605, startPoint y: 151, endPoint x: 616, endPoint y: 164, distance: 17.2
click at [606, 151] on span "Planned Dates" at bounding box center [644, 155] width 168 height 11
click at [633, 180] on div "01/08/2025 Not Set" at bounding box center [606, 172] width 92 height 19
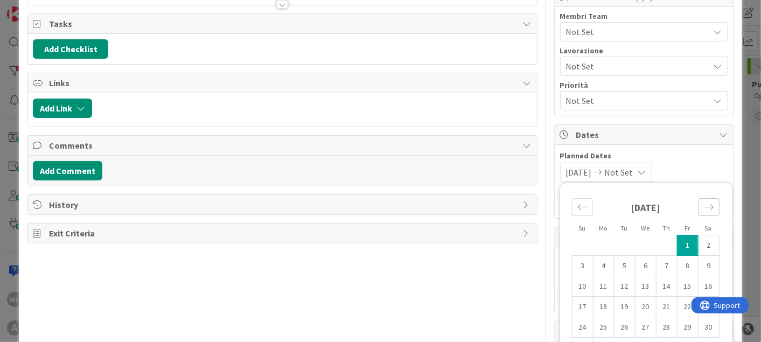
drag, startPoint x: 705, startPoint y: 202, endPoint x: 704, endPoint y: 208, distance: 5.6
click at [704, 208] on div "Move forward to switch to the next month." at bounding box center [708, 207] width 21 height 18
click at [704, 208] on icon "Move forward to switch to the next month." at bounding box center [709, 207] width 10 height 10
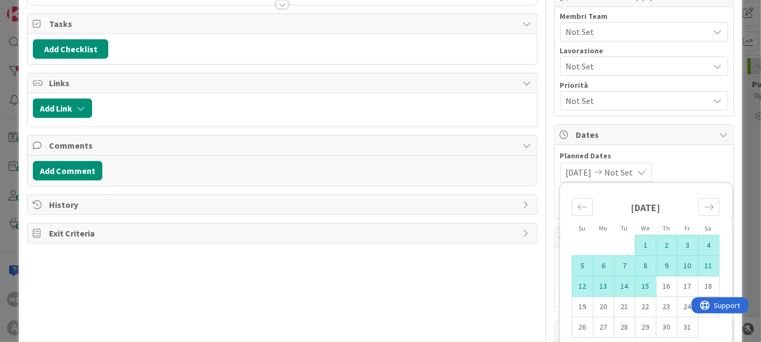
click at [644, 281] on td "15" at bounding box center [645, 286] width 21 height 20
type input "[DATE]"
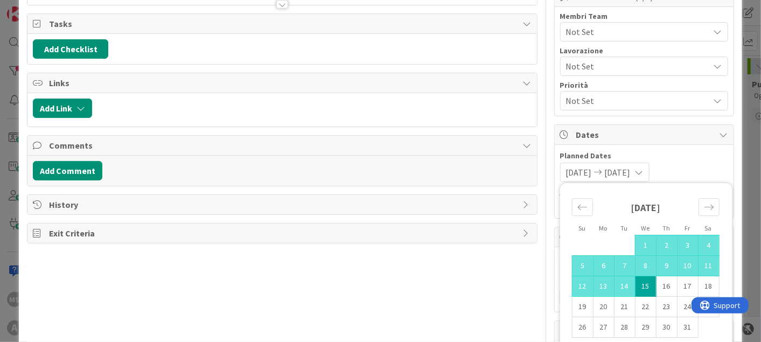
click at [712, 160] on span "Planned Dates" at bounding box center [644, 155] width 168 height 11
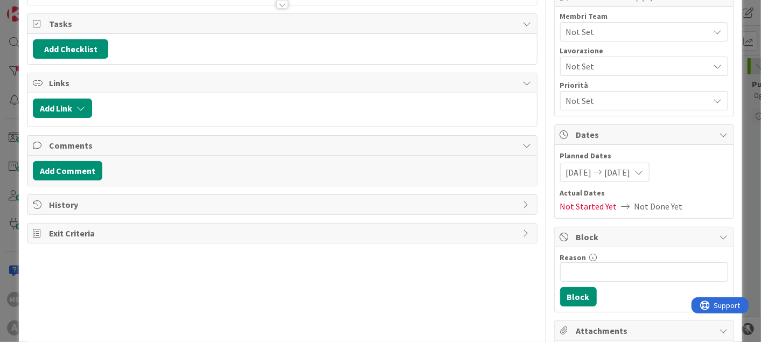
scroll to position [0, 0]
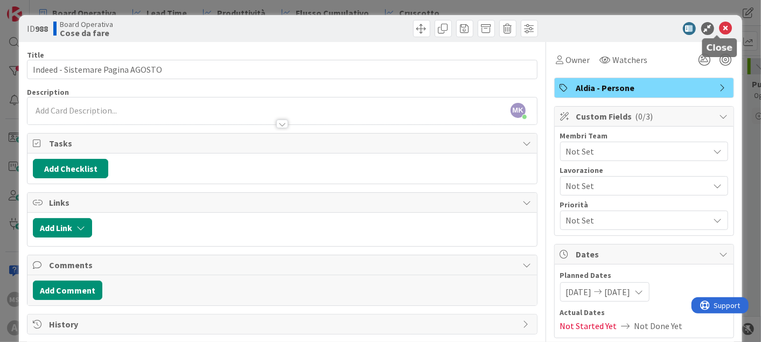
click at [719, 34] on icon at bounding box center [725, 28] width 13 height 13
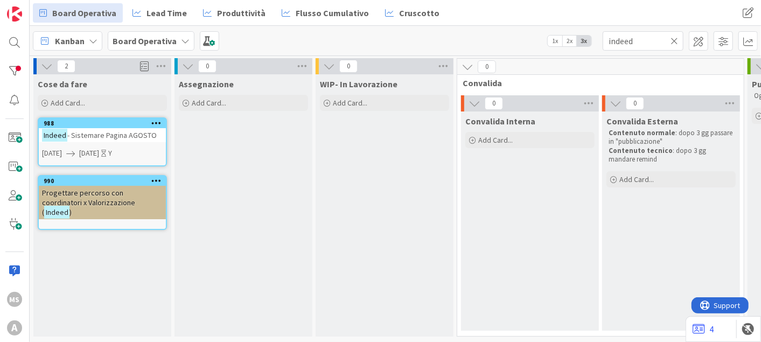
click at [674, 40] on icon at bounding box center [674, 41] width 8 height 10
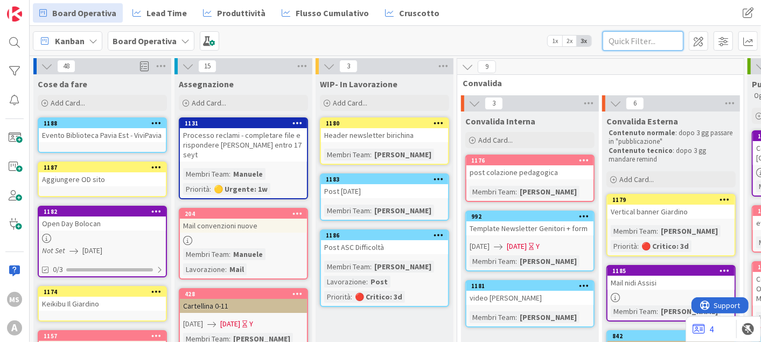
click at [647, 39] on input "text" at bounding box center [643, 40] width 81 height 19
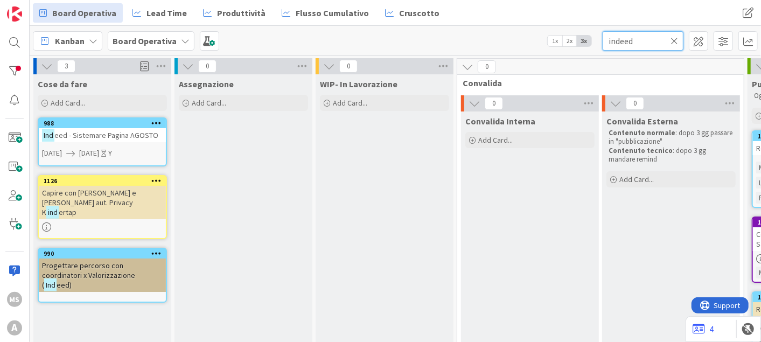
type input "indeed"
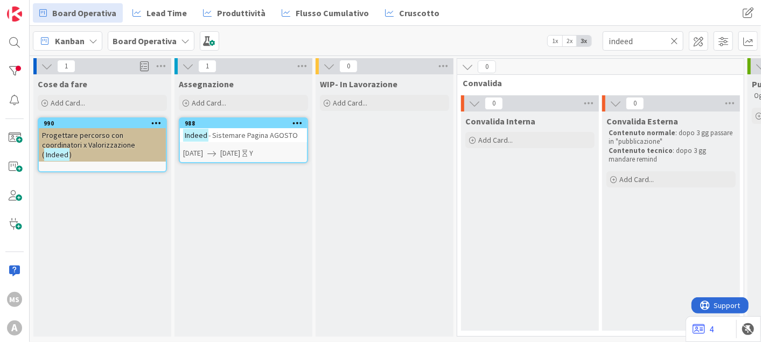
click at [677, 43] on icon at bounding box center [674, 41] width 8 height 10
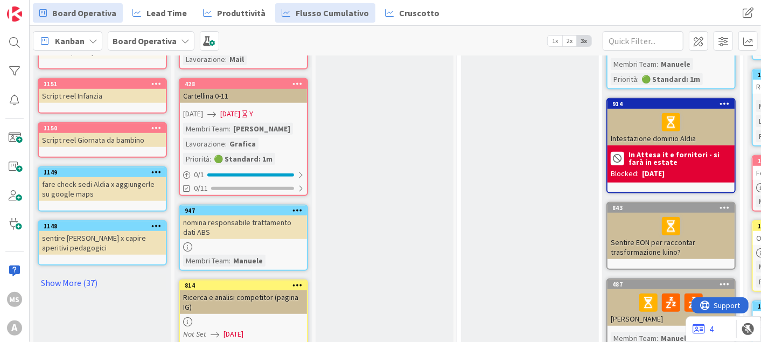
scroll to position [359, 0]
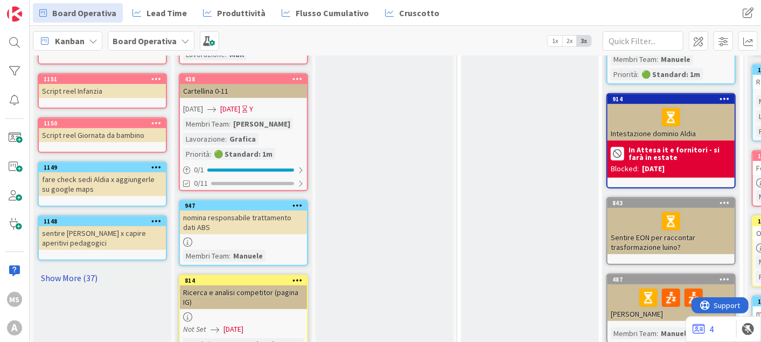
click at [94, 275] on link "Show More (37)" at bounding box center [102, 277] width 129 height 17
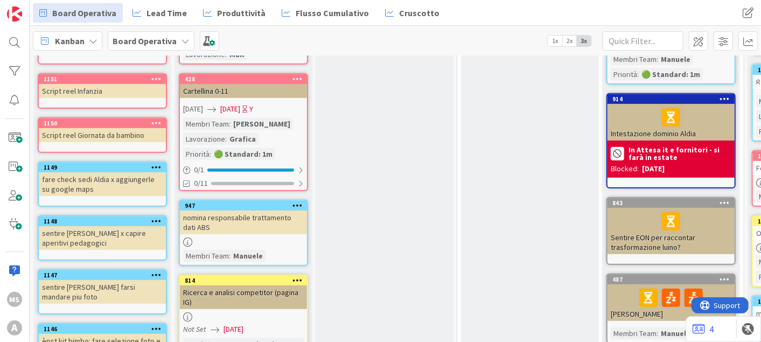
click at [150, 165] on div at bounding box center [155, 168] width 19 height 8
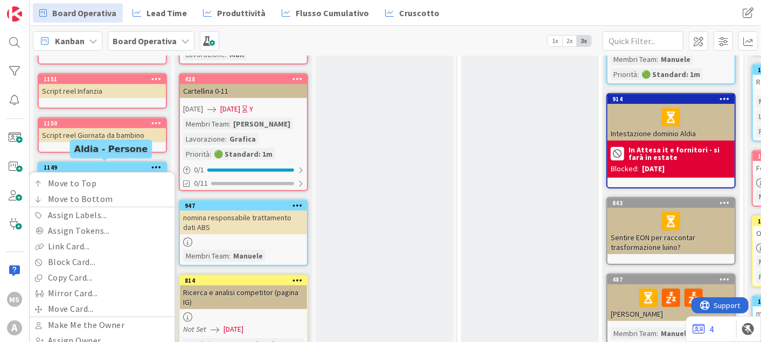
drag, startPoint x: 103, startPoint y: 167, endPoint x: 97, endPoint y: 164, distance: 7.5
click at [97, 164] on div "1149" at bounding box center [105, 168] width 122 height 8
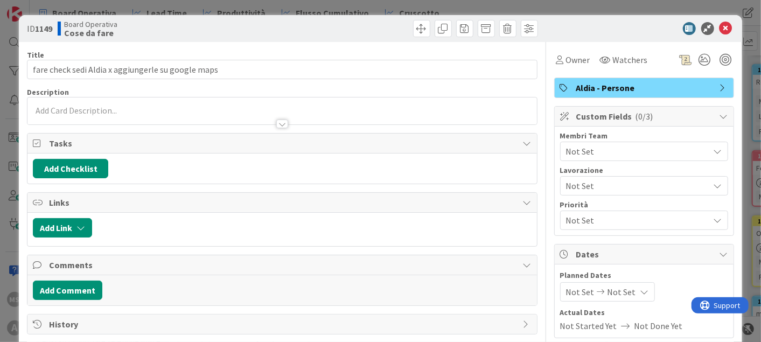
click at [580, 137] on div "Membri Team" at bounding box center [644, 136] width 168 height 8
click at [642, 143] on div "Not Set" at bounding box center [644, 151] width 168 height 19
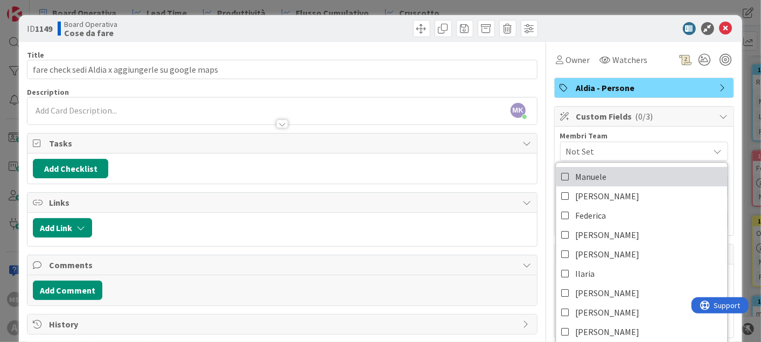
click at [586, 174] on span "Manuele" at bounding box center [590, 177] width 31 height 16
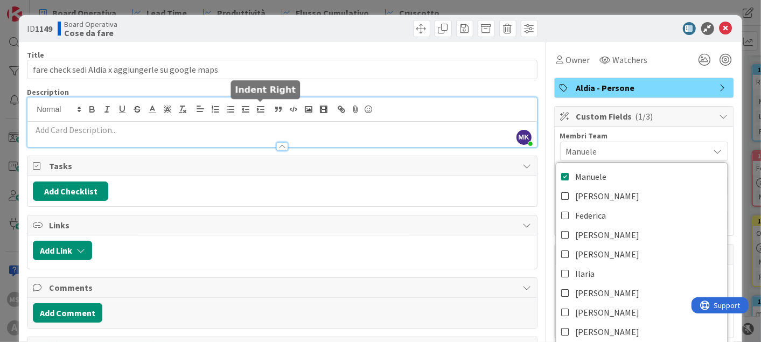
click at [255, 108] on div "MK [PERSON_NAME] just joined" at bounding box center [281, 122] width 509 height 50
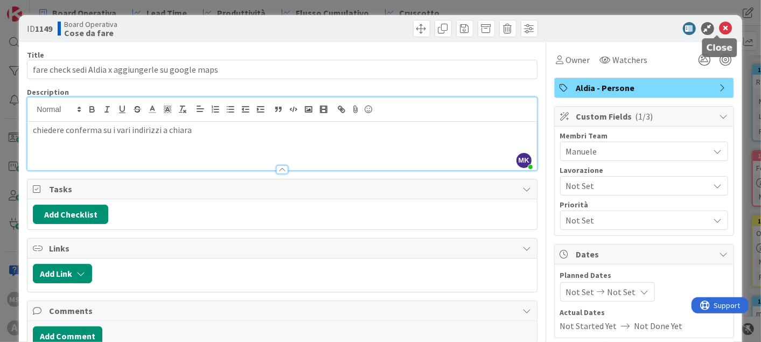
click at [719, 24] on icon at bounding box center [725, 28] width 13 height 13
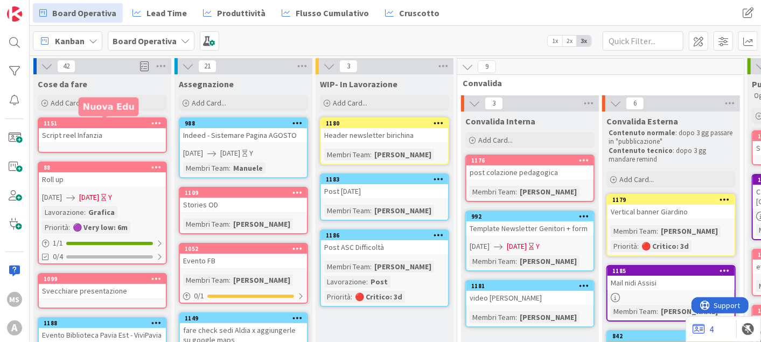
click at [106, 125] on div "1151" at bounding box center [105, 124] width 122 height 8
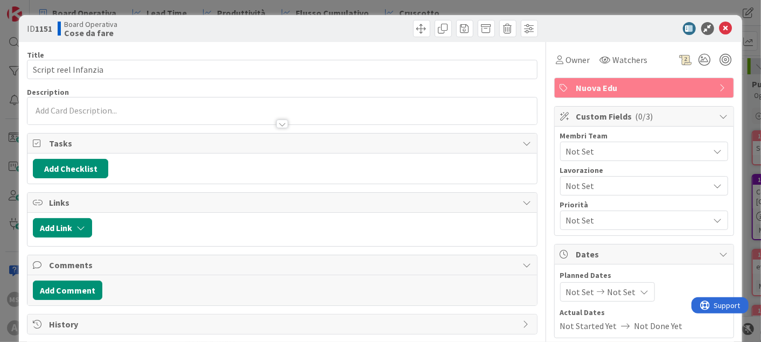
click at [141, 58] on div "Title 20 / 128" at bounding box center [282, 55] width 510 height 10
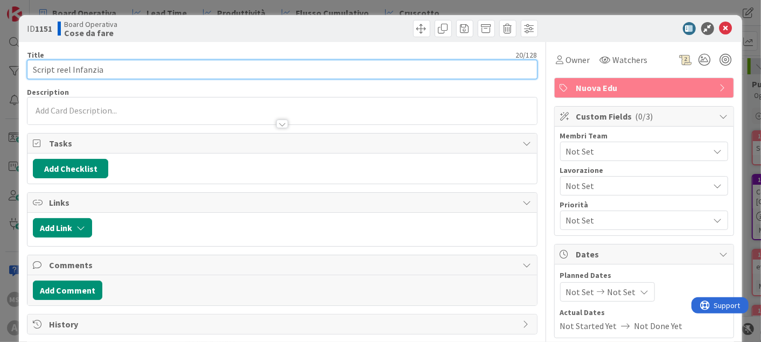
click at [141, 72] on input "Script reel Infanzia" at bounding box center [282, 69] width 510 height 19
type input "Script reel Infanzia - ganci"
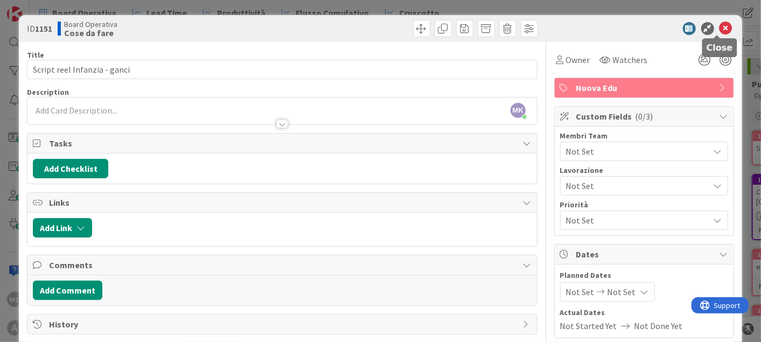
click at [719, 29] on icon at bounding box center [725, 28] width 13 height 13
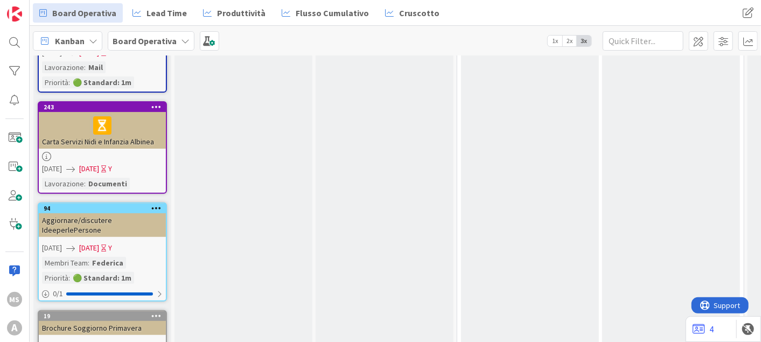
scroll to position [2501, 0]
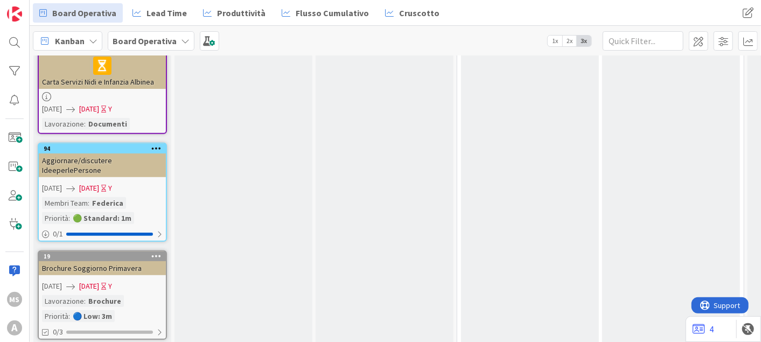
click at [99, 281] on span "[DATE]" at bounding box center [89, 286] width 20 height 11
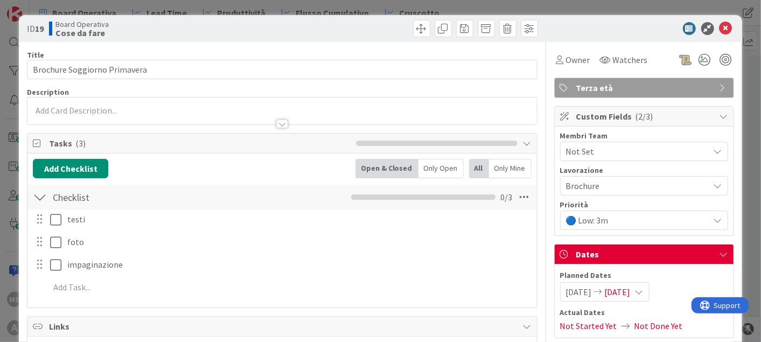
click at [631, 291] on span "[DATE]" at bounding box center [618, 291] width 26 height 13
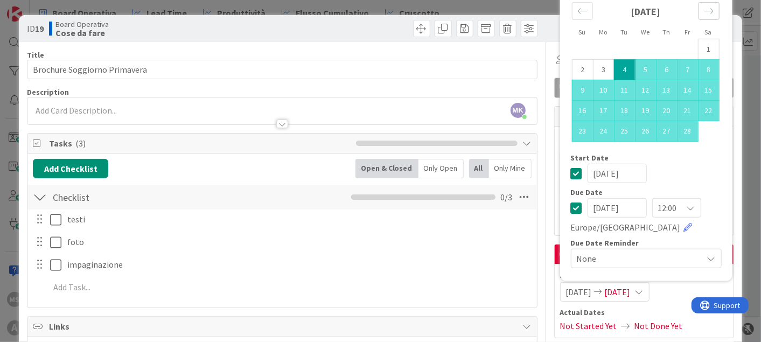
click at [698, 3] on div "Move forward to switch to the next month." at bounding box center [708, 11] width 21 height 18
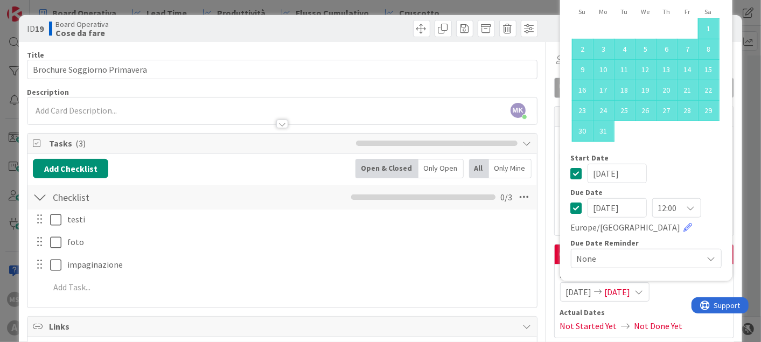
click at [695, 3] on div "[DATE] 1 2 3 4 5 6 7 8 9 10 11 12 13 14 15 16 17 18 19 20 21 22 23 24 25 26 27 …" at bounding box center [645, 63] width 171 height 182
click at [604, 198] on input "[DATE]" at bounding box center [616, 207] width 59 height 19
click at [610, 204] on input "[DATE]" at bounding box center [616, 207] width 59 height 19
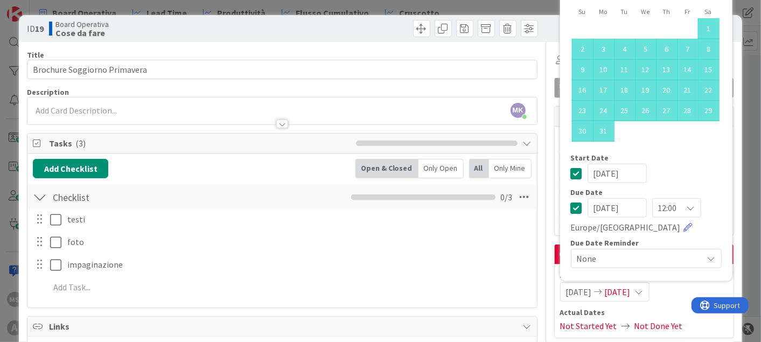
click at [595, 208] on input "[DATE]" at bounding box center [616, 207] width 59 height 19
type input "[DATE]"
click at [661, 174] on div "[DATE]" at bounding box center [646, 173] width 151 height 19
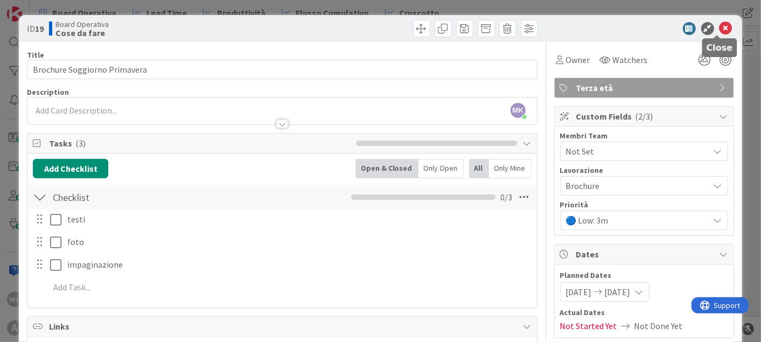
click at [719, 25] on icon at bounding box center [725, 28] width 13 height 13
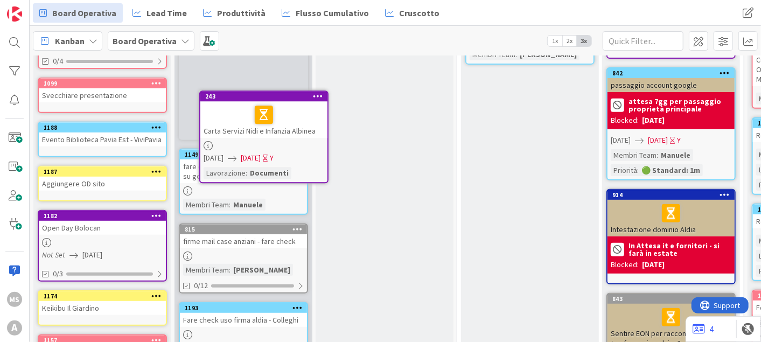
scroll to position [238, 0]
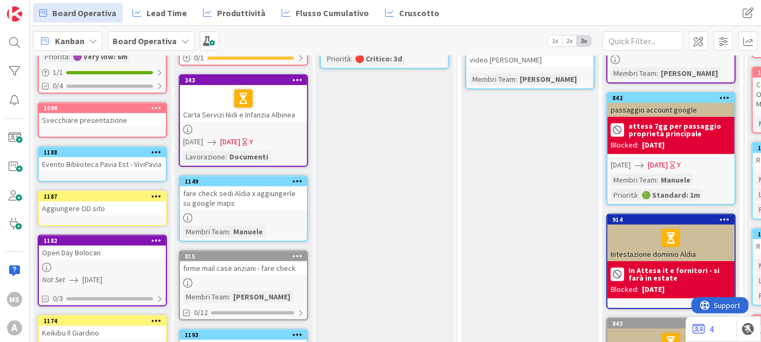
click at [240, 137] on span "[DATE]" at bounding box center [230, 141] width 20 height 11
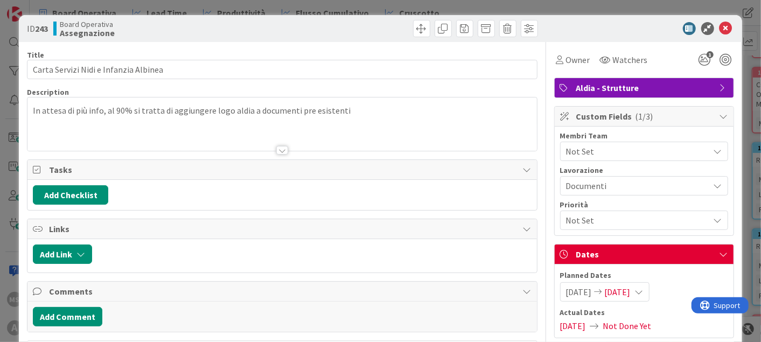
drag, startPoint x: 610, startPoint y: 166, endPoint x: 615, endPoint y: 162, distance: 6.1
click at [611, 166] on div "Lavorazione" at bounding box center [644, 170] width 168 height 8
click at [619, 155] on span "Not Set" at bounding box center [637, 151] width 143 height 13
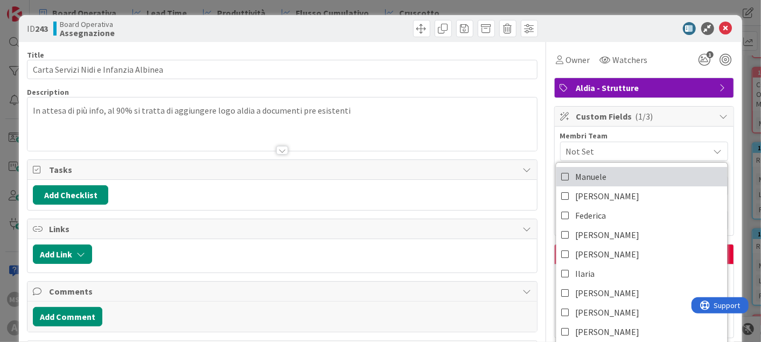
click at [610, 175] on link "Manuele" at bounding box center [641, 176] width 171 height 19
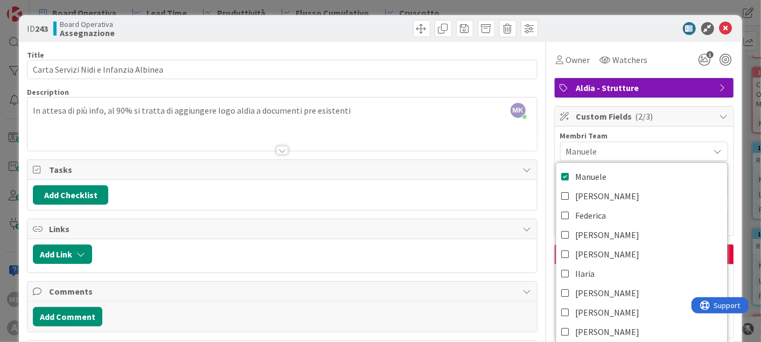
click at [739, 6] on div "ID 243 Board Operativa Assegnazione Title 37 / 128 Carta Servizi Nidi e Infanzi…" at bounding box center [380, 171] width 761 height 342
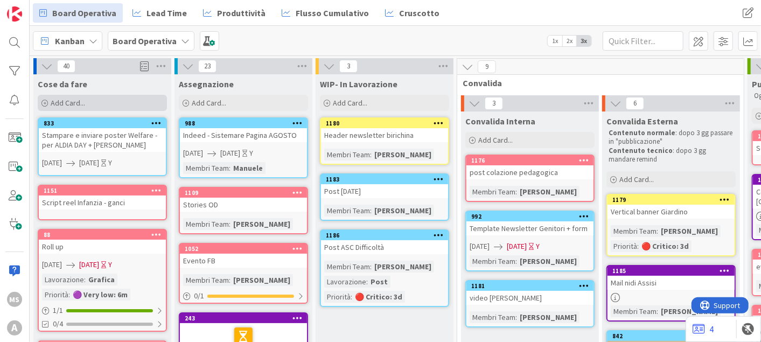
click at [104, 109] on div "Add Card..." at bounding box center [102, 103] width 129 height 16
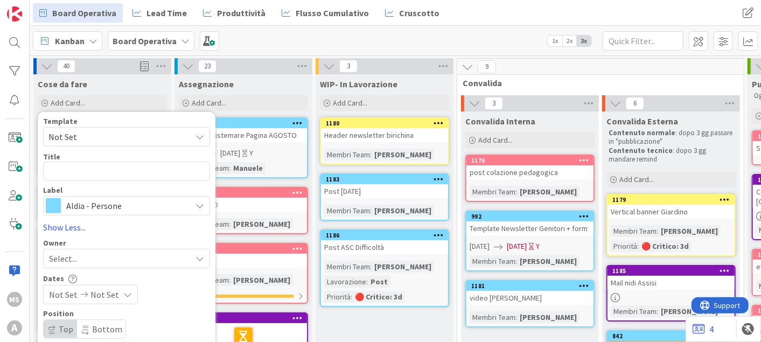
click at [118, 196] on div "Aldia - Persone" at bounding box center [126, 205] width 167 height 19
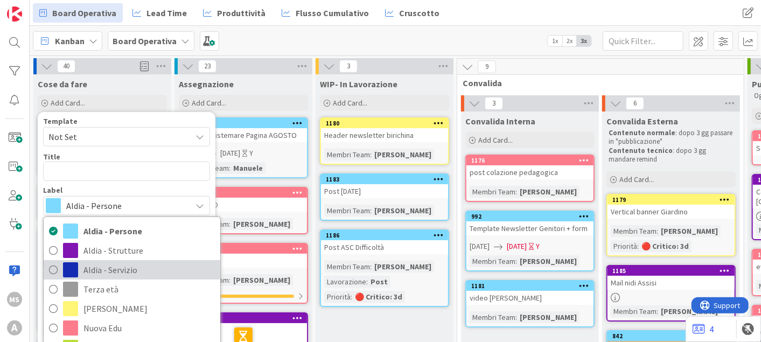
scroll to position [120, 0]
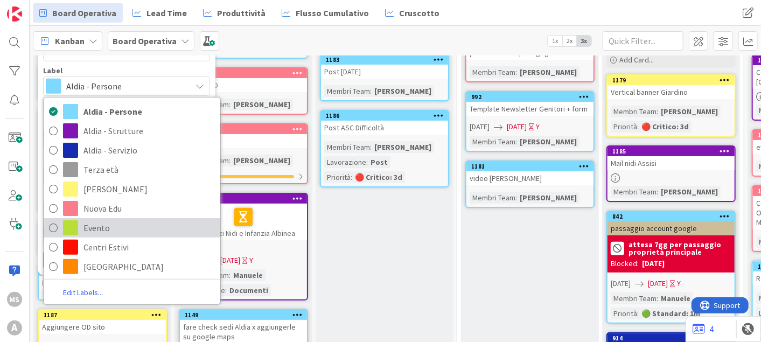
click at [96, 229] on span "Evento" at bounding box center [148, 228] width 131 height 16
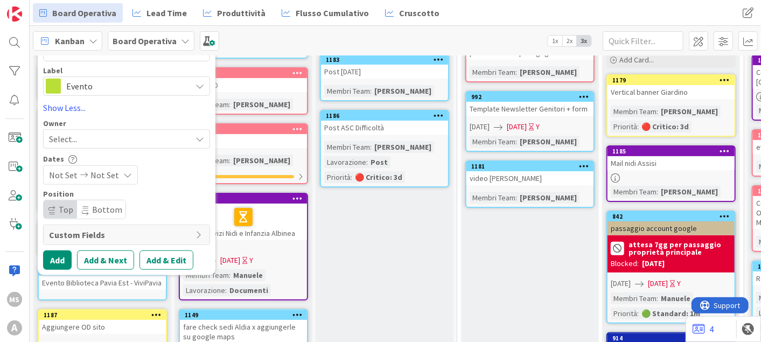
scroll to position [60, 0]
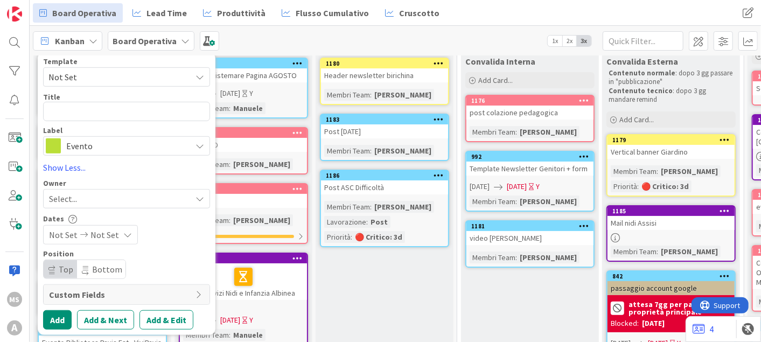
click at [86, 95] on div "Title 0 / 128" at bounding box center [126, 97] width 167 height 10
click at [102, 109] on textarea at bounding box center [126, 111] width 167 height 19
type textarea "r"
type textarea "x"
type textarea "re"
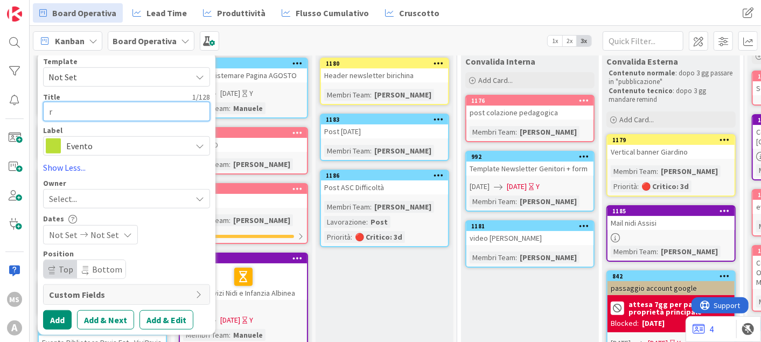
type textarea "x"
type textarea "ree"
type textarea "x"
type textarea "reel"
type textarea "x"
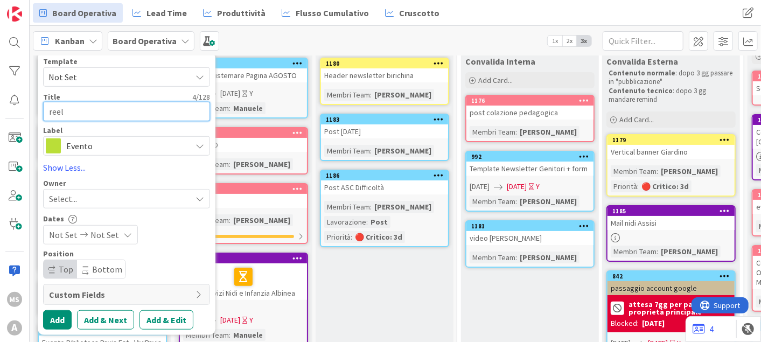
type textarea "reel"
type textarea "x"
type textarea "reel c"
type textarea "x"
type textarea "reel ci"
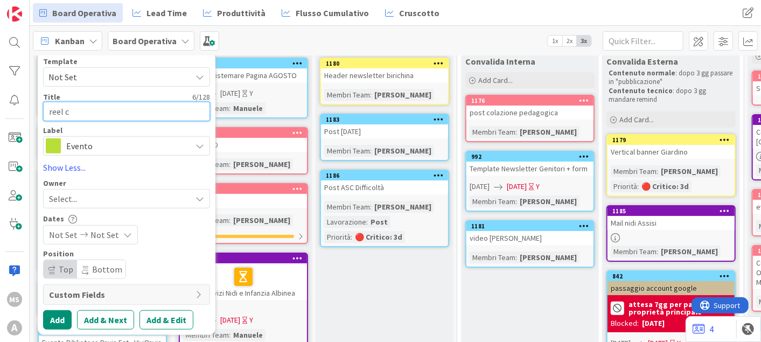
type textarea "x"
type textarea "reel civ"
type textarea "x"
type textarea "reel ci"
type textarea "x"
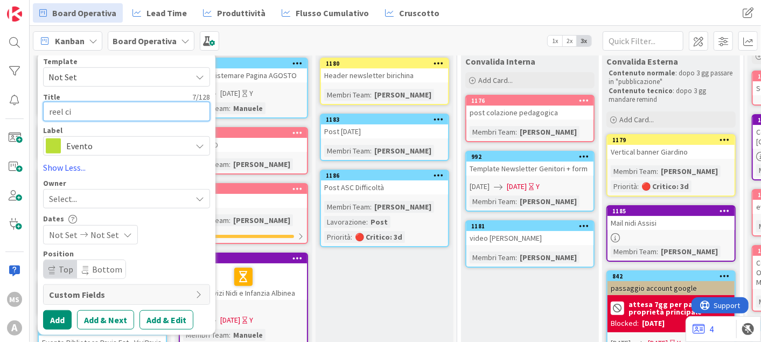
type textarea "reel civ"
type textarea "x"
type textarea "reel civn"
type textarea "x"
type textarea "reel civng"
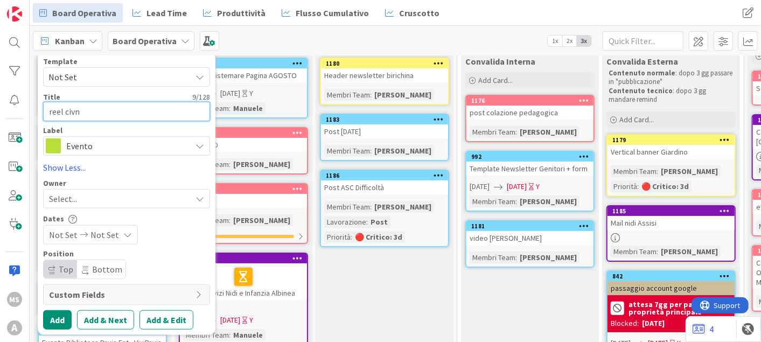
type textarea "x"
type textarea "reel civnge"
type textarea "x"
type textarea "reel civng"
type textarea "x"
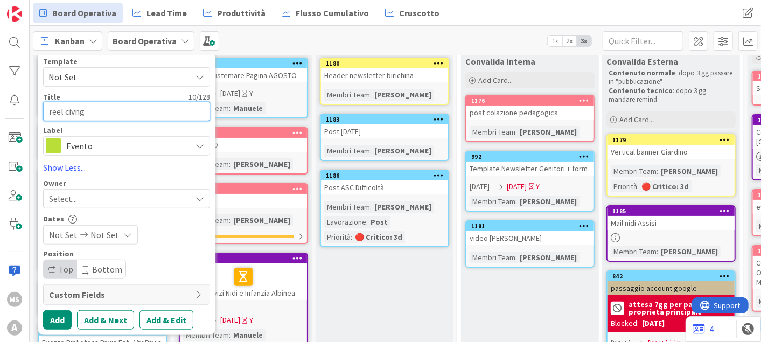
type textarea "reel civn"
type textarea "x"
type textarea "reel civ"
type textarea "x"
type textarea "reel ci"
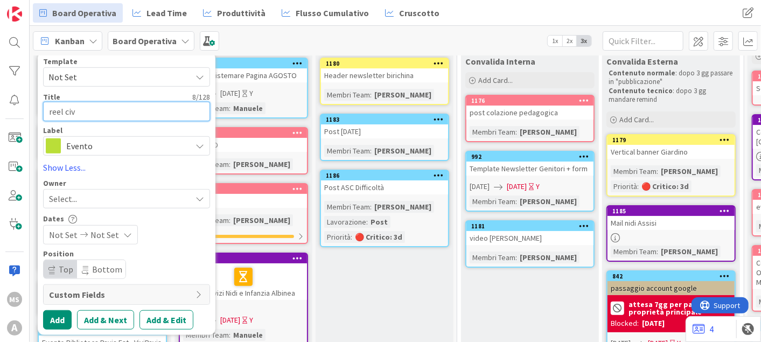
type textarea "x"
type textarea "reel c"
type textarea "x"
type textarea "reel co"
type textarea "x"
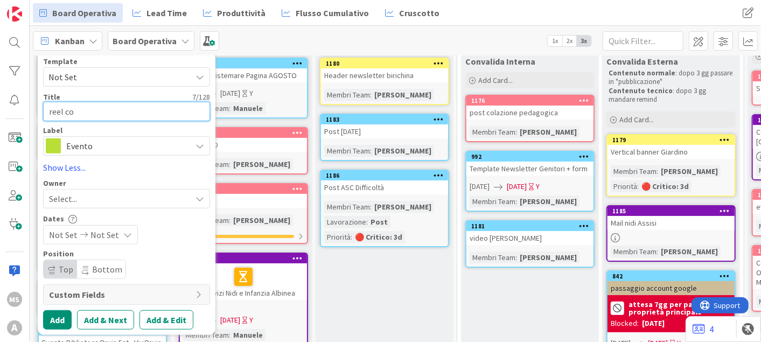
type textarea "reel con"
type textarea "x"
type textarea "reel conv"
type textarea "x"
type textarea "reel conve"
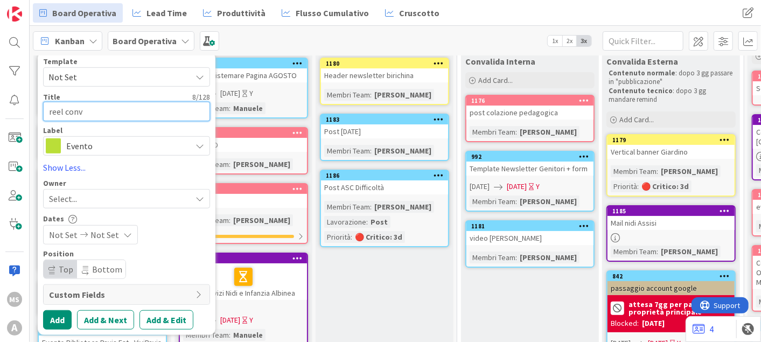
type textarea "x"
type textarea "reel conveg"
type textarea "x"
type textarea "reel convegn"
type textarea "x"
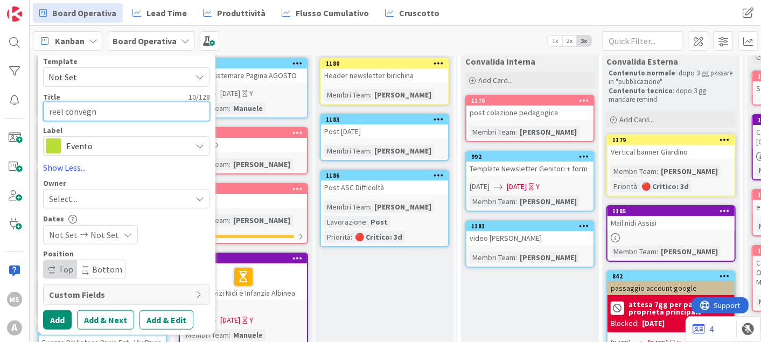
type textarea "reel convegno"
type textarea "x"
type textarea "reel convegno"
type textarea "x"
type textarea "reel convegno i"
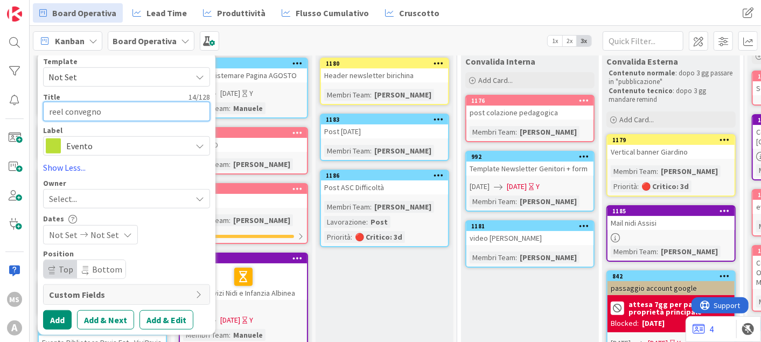
type textarea "x"
type textarea "reel convegno i"
type textarea "x"
type textarea "reel convegno i b"
type textarea "x"
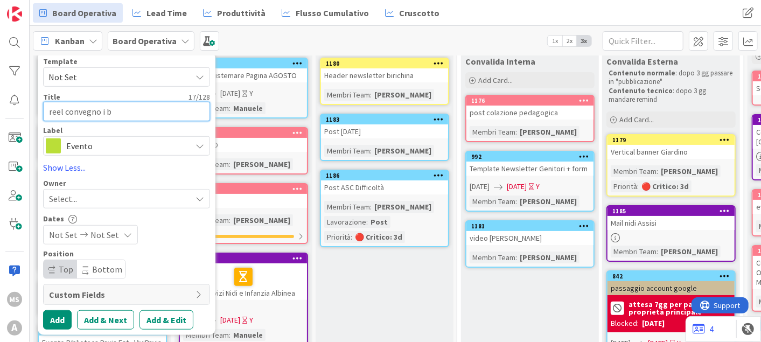
type textarea "reel convegno i ba"
type textarea "x"
type textarea "reel convegno i bam"
type textarea "x"
type textarea "reel convegno i bamb"
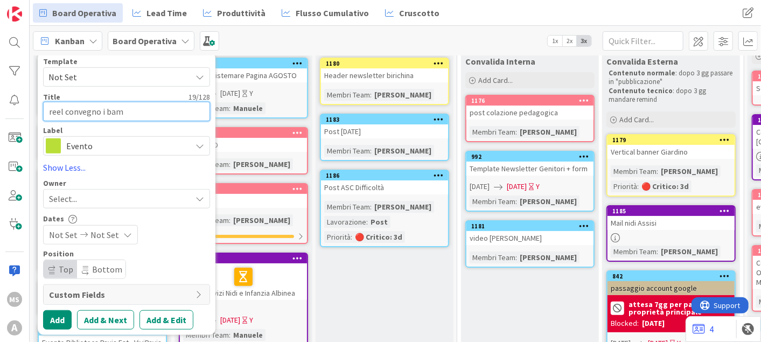
type textarea "x"
type textarea "reel convegno i bambi"
type textarea "x"
type textarea "reel convegno i bambin"
type textarea "x"
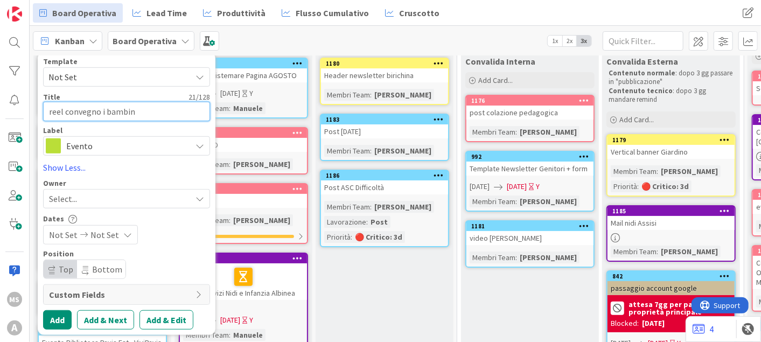
type textarea "reel convegno i bambini"
type textarea "x"
type textarea "reel convegno i bambini"
type textarea "x"
type textarea "reel convegno i bambini c"
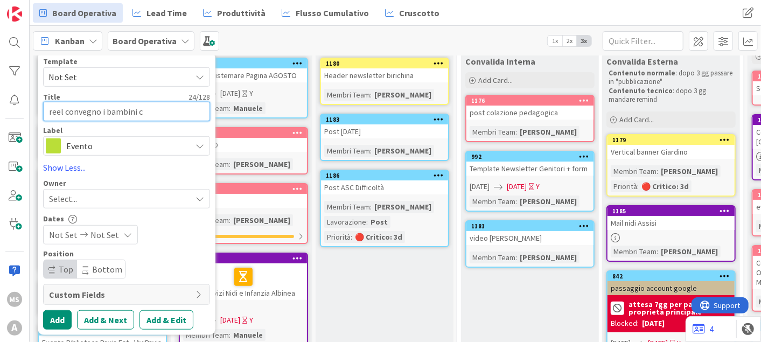
type textarea "x"
type textarea "reel convegno i bambini ca"
type textarea "x"
type textarea "reel convegno i bambini cat"
type textarea "x"
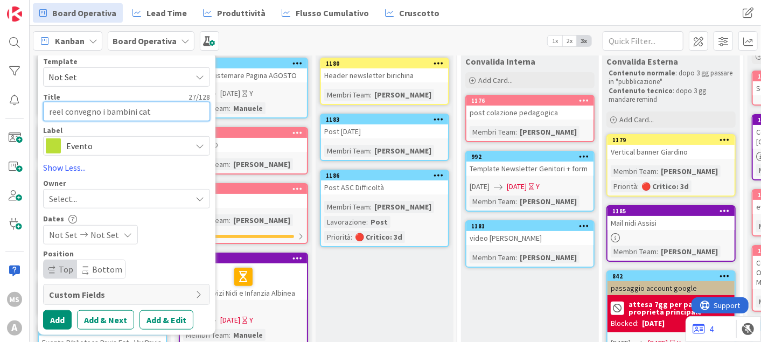
type textarea "reel convegno i bambini catt"
type textarea "x"
type textarea "reel convegno i bambini catti"
type textarea "x"
type textarea "reel convegno i bambini cattiv"
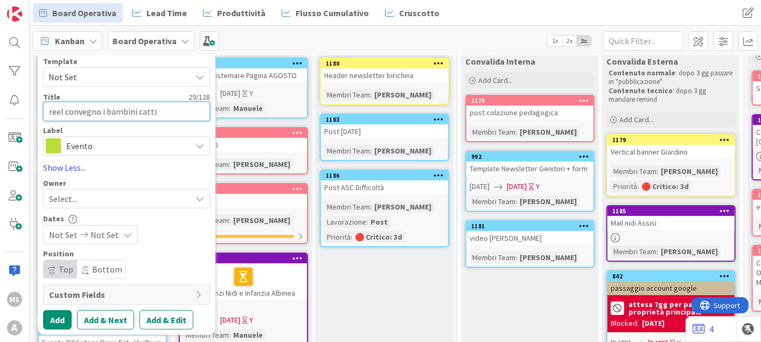
type textarea "x"
type textarea "reel convegno i bambini cattivi"
type textarea "x"
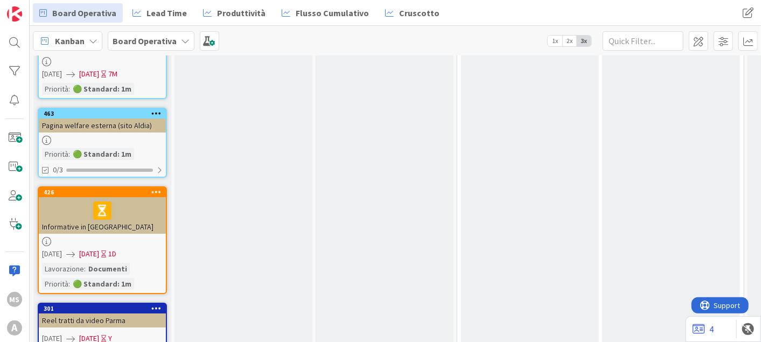
scroll to position [2166, 0]
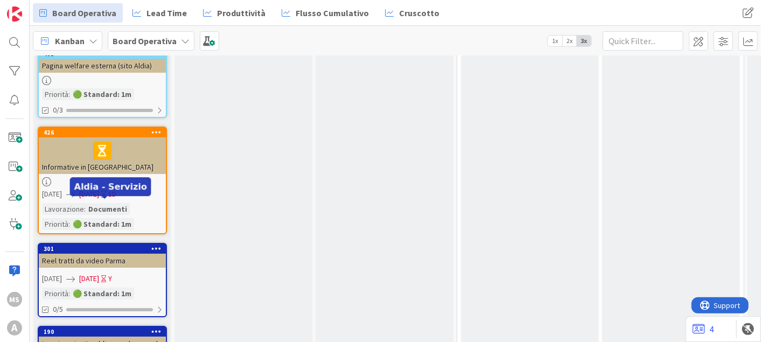
drag, startPoint x: 143, startPoint y: 195, endPoint x: 123, endPoint y: 202, distance: 21.6
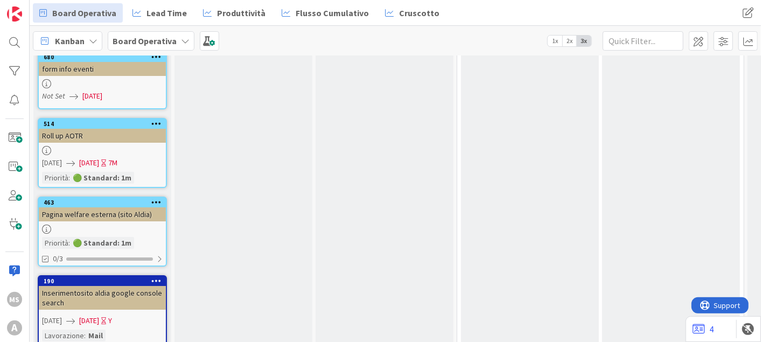
scroll to position [2041, 0]
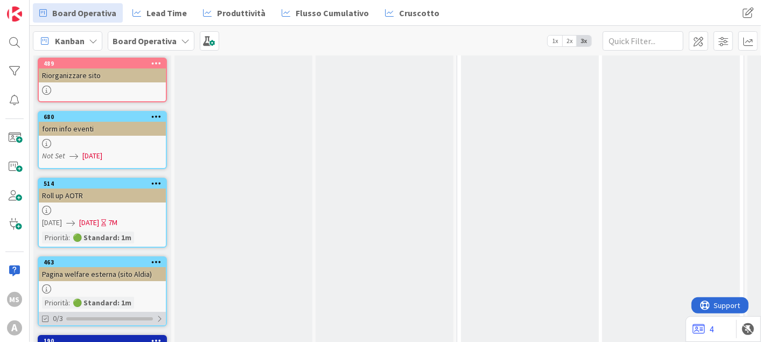
click at [153, 312] on div "0/3" at bounding box center [102, 318] width 127 height 13
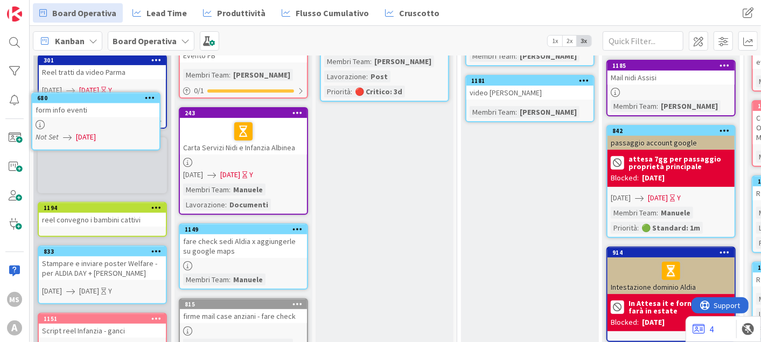
scroll to position [0, 0]
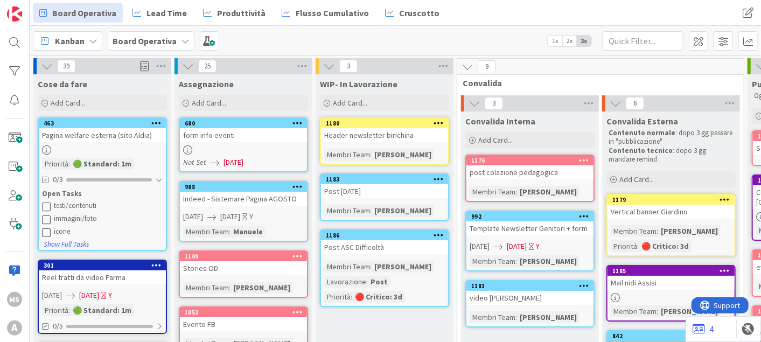
click at [242, 137] on div "form info eventi" at bounding box center [243, 135] width 127 height 14
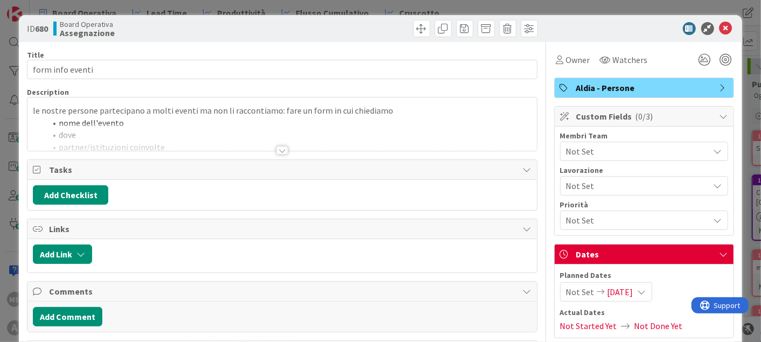
click at [651, 136] on div "Membri Team" at bounding box center [644, 136] width 168 height 8
click at [642, 147] on span "Not Set" at bounding box center [637, 151] width 143 height 13
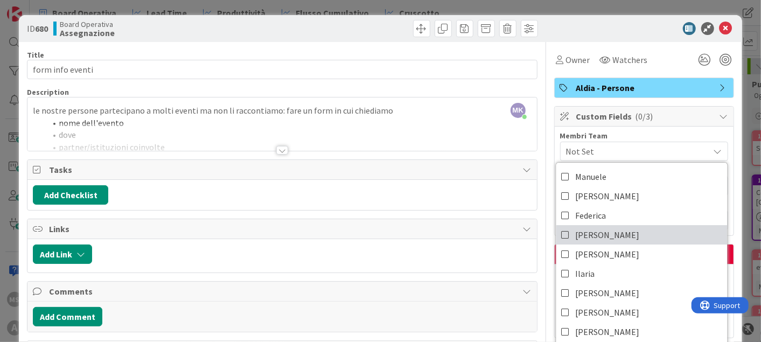
click at [583, 231] on span "[PERSON_NAME]" at bounding box center [607, 235] width 64 height 16
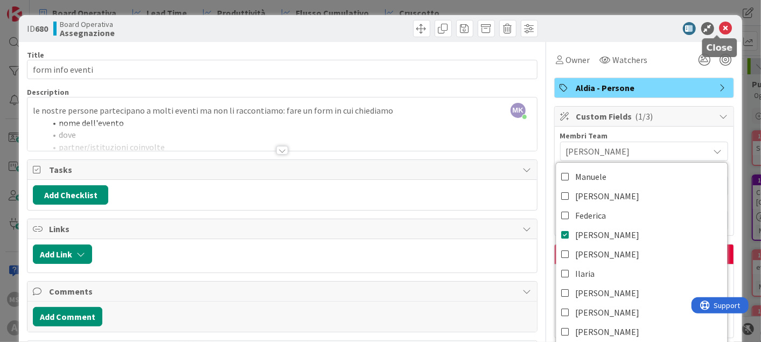
drag, startPoint x: 708, startPoint y: 26, endPoint x: 715, endPoint y: 24, distance: 7.3
click at [715, 24] on div at bounding box center [638, 28] width 191 height 13
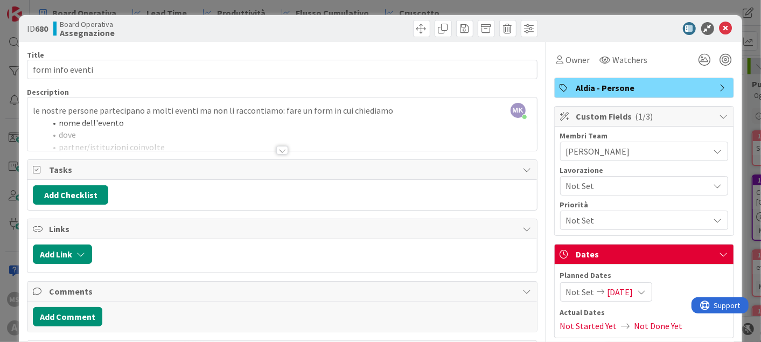
click at [279, 146] on div at bounding box center [282, 150] width 12 height 9
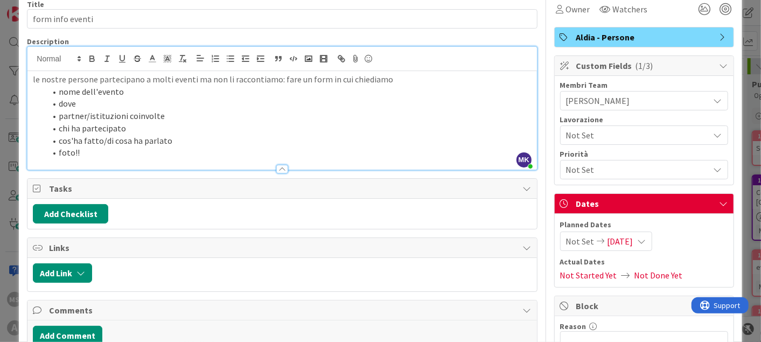
scroll to position [60, 0]
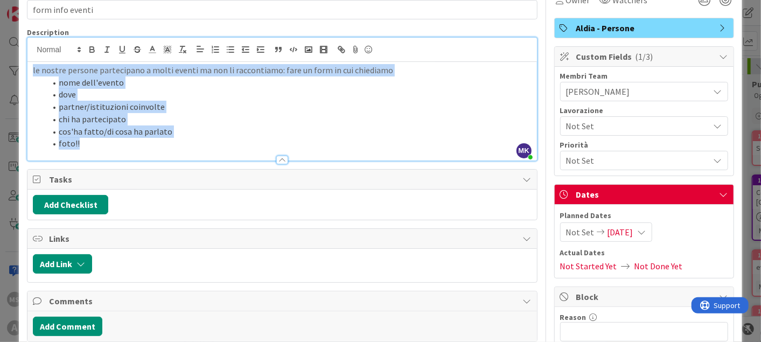
drag, startPoint x: 140, startPoint y: 140, endPoint x: -5, endPoint y: 71, distance: 160.9
click at [0, 71] on html "MS A Board Operativa Lead Time Produttività Flusso Cumulativo Cruscotto Board O…" at bounding box center [380, 171] width 761 height 342
click at [110, 144] on li "foto!!" at bounding box center [288, 143] width 485 height 12
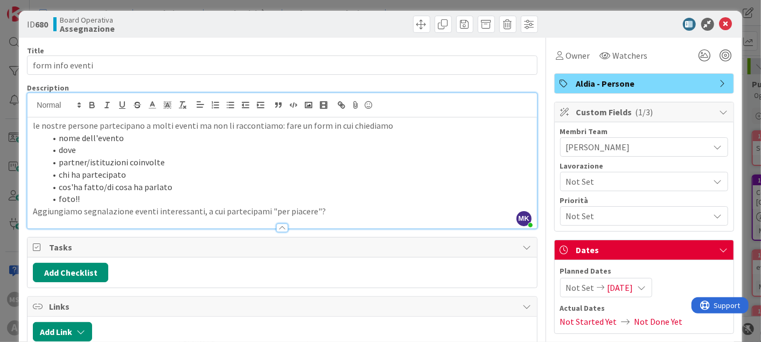
scroll to position [0, 0]
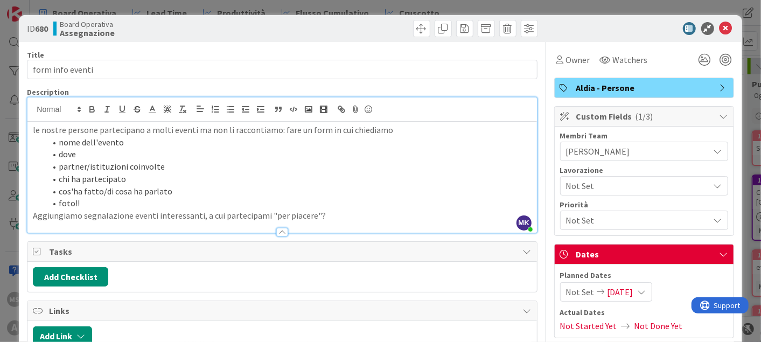
click at [128, 184] on li "chi ha partecipato" at bounding box center [288, 179] width 485 height 12
click at [179, 189] on li "cos'ha fatto/di cosa ha parlato" at bounding box center [288, 191] width 485 height 12
click at [156, 207] on li "foto!!" at bounding box center [288, 203] width 485 height 12
click at [166, 219] on p "Aggiungiamo segnalazione eventi interessanti, a cui partecipami "per piacere"?" at bounding box center [282, 215] width 498 height 12
click at [348, 215] on p "Aggiungiamo segnalazione eventi interessanti, a cui partecipami "per piacere"?" at bounding box center [282, 215] width 498 height 12
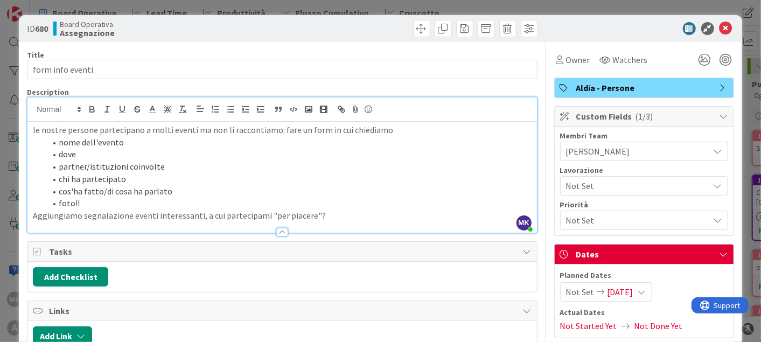
click at [305, 214] on p "Aggiungiamo segnalazione eventi interessanti, a cui partecipami "per piacere"?" at bounding box center [282, 215] width 498 height 12
click at [719, 23] on icon at bounding box center [725, 28] width 13 height 13
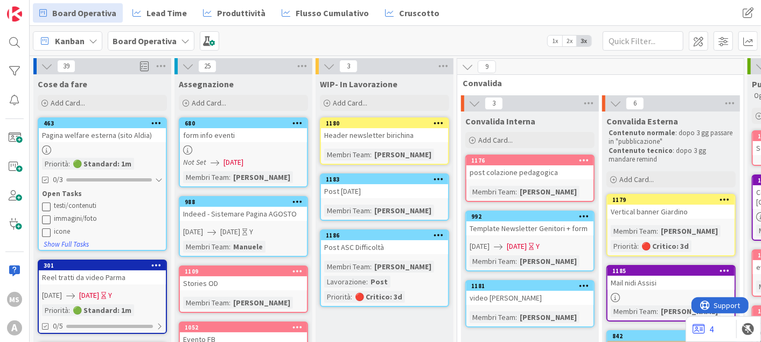
click at [160, 124] on icon at bounding box center [156, 123] width 10 height 8
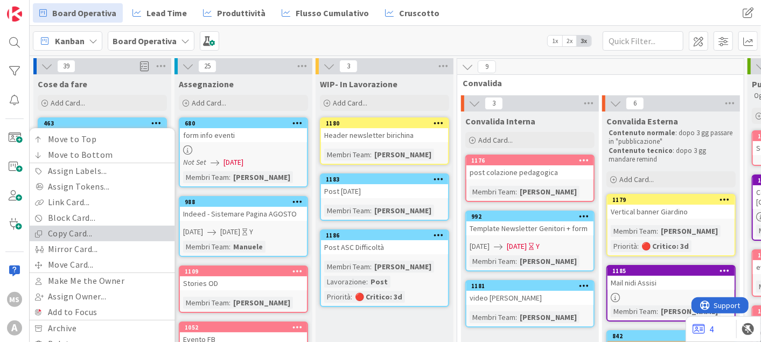
scroll to position [60, 0]
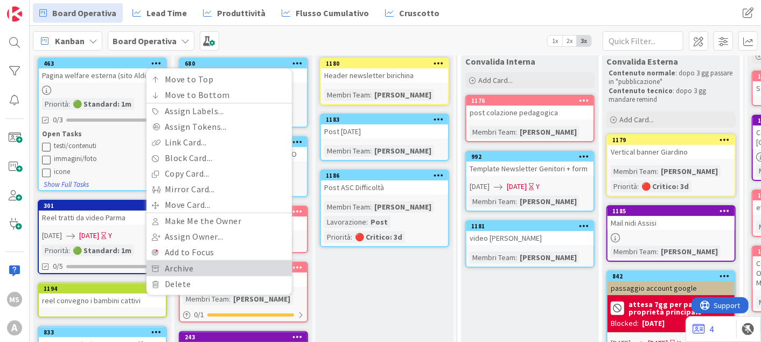
click at [173, 269] on link "Archive" at bounding box center [218, 269] width 145 height 16
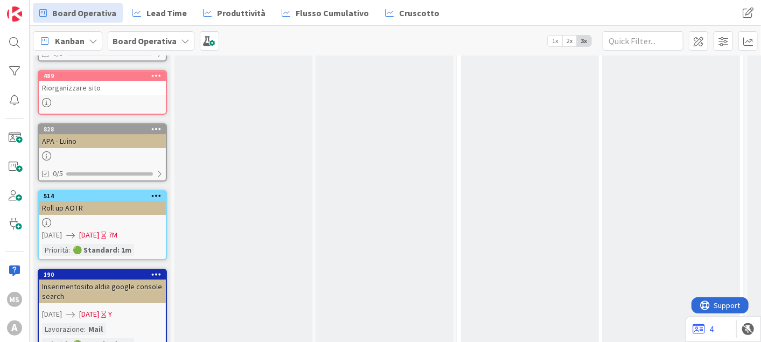
scroll to position [1963, 0]
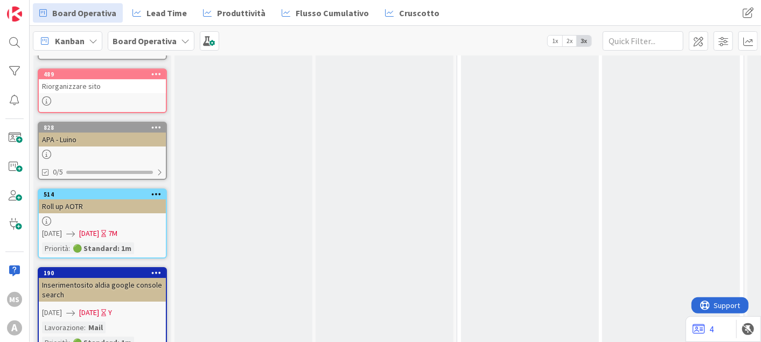
click at [161, 191] on div at bounding box center [155, 195] width 19 height 8
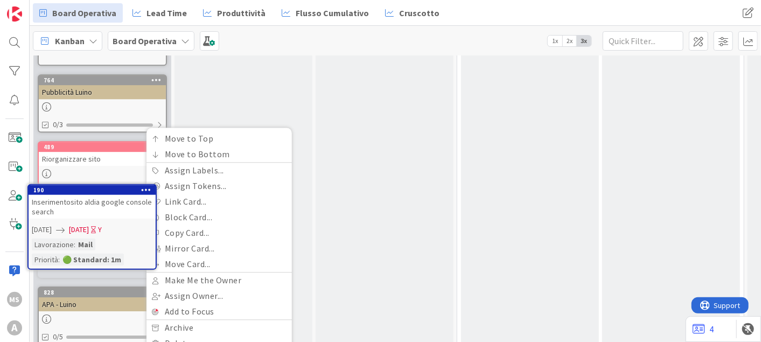
scroll to position [1890, 0]
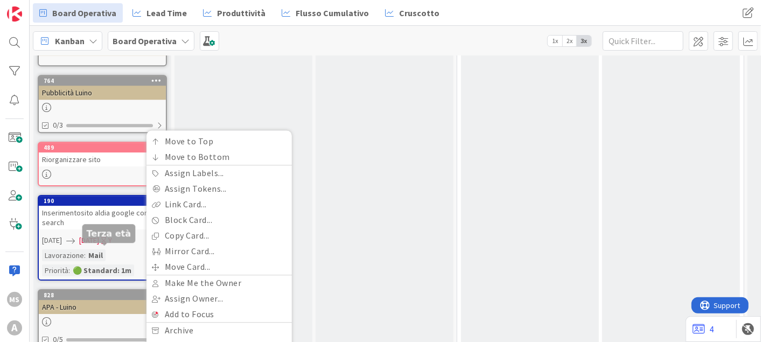
click at [83, 290] on div "828" at bounding box center [102, 295] width 127 height 10
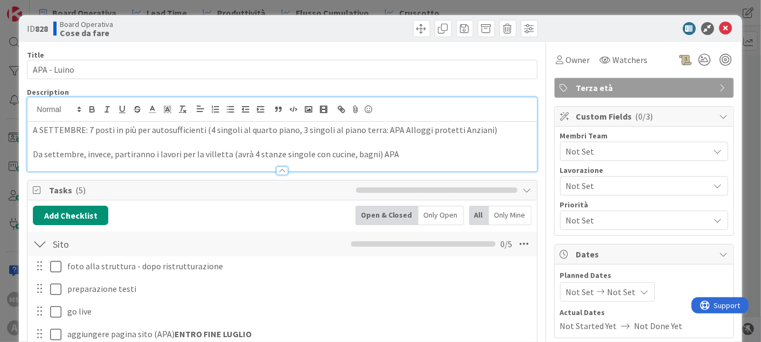
click at [291, 120] on div "A SETTEMBRE: 7 posti in più per autosufficienti (4 singoli al quarto piano, 3 s…" at bounding box center [281, 134] width 509 height 74
click at [272, 166] on div at bounding box center [281, 165] width 509 height 11
click at [250, 122] on div "A SETTEMBRE: 7 posti in più per autosufficienti (4 singoli al quarto piano, 3 s…" at bounding box center [281, 147] width 509 height 50
drag, startPoint x: 326, startPoint y: 142, endPoint x: 371, endPoint y: 173, distance: 54.5
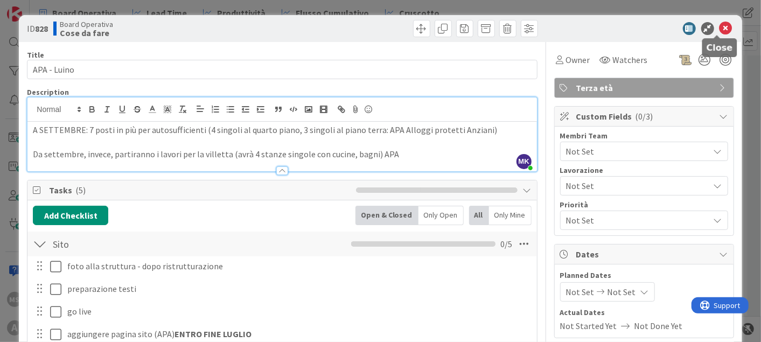
click at [719, 30] on icon at bounding box center [725, 28] width 13 height 13
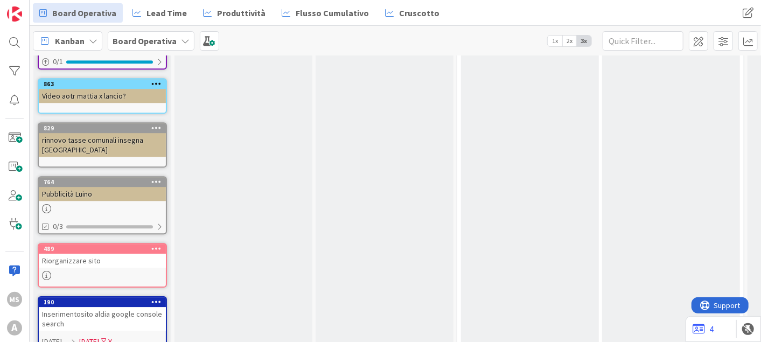
scroll to position [1770, 0]
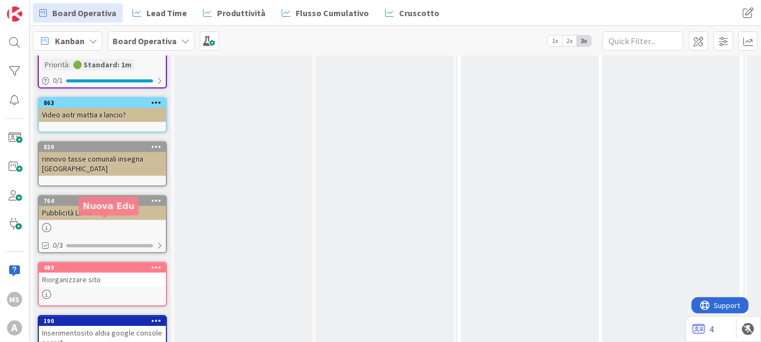
click at [105, 264] on div "489" at bounding box center [105, 268] width 122 height 8
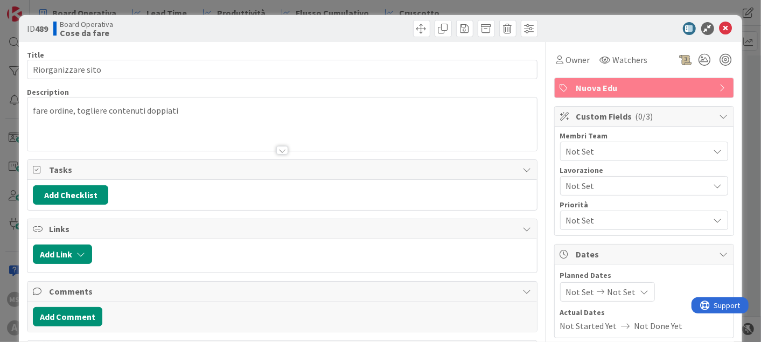
click at [560, 155] on div "Not Set" at bounding box center [644, 151] width 168 height 19
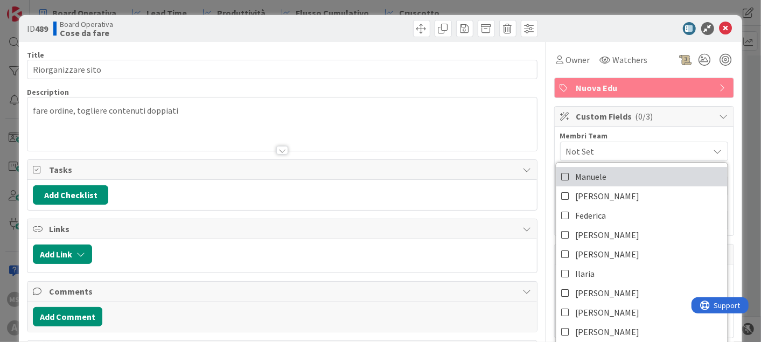
click at [583, 169] on span "Manuele" at bounding box center [590, 177] width 31 height 16
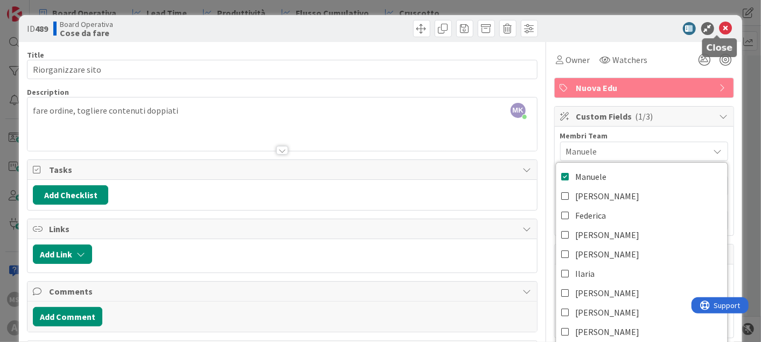
click at [719, 22] on icon at bounding box center [725, 28] width 13 height 13
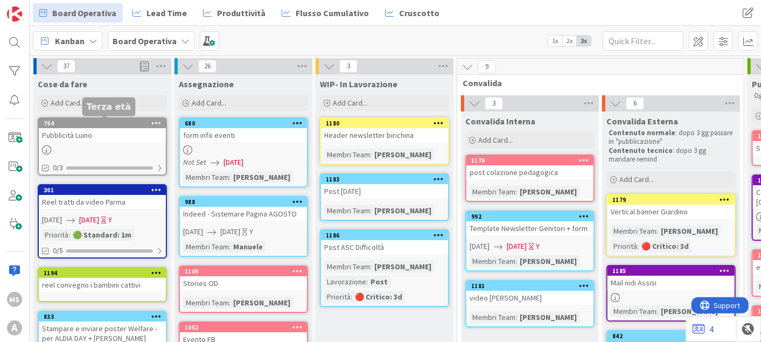
click at [76, 128] on div "Pubblicità Luino" at bounding box center [102, 135] width 127 height 14
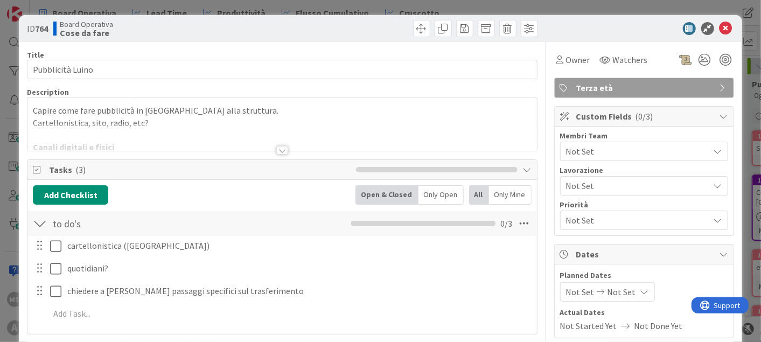
click at [237, 122] on div "Capire come fare pubblicità in [GEOGRAPHIC_DATA] alla struttura. Cartellonistic…" at bounding box center [281, 126] width 509 height 48
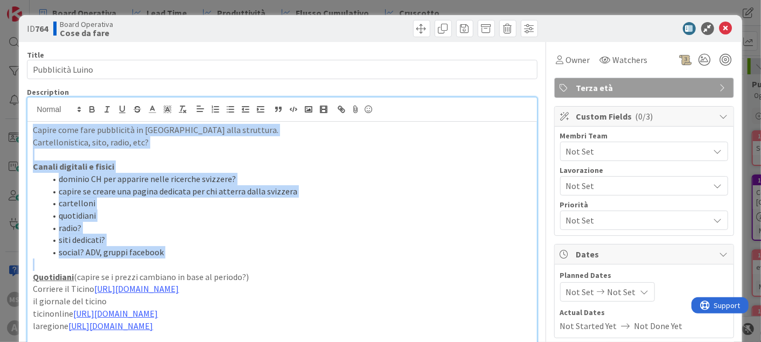
drag, startPoint x: 177, startPoint y: 258, endPoint x: 30, endPoint y: 135, distance: 191.9
click at [30, 135] on div "Capire come fare pubblicità in [GEOGRAPHIC_DATA] alla struttura. Cartellonistic…" at bounding box center [281, 330] width 509 height 417
click at [240, 205] on li "cartelloni" at bounding box center [288, 203] width 485 height 12
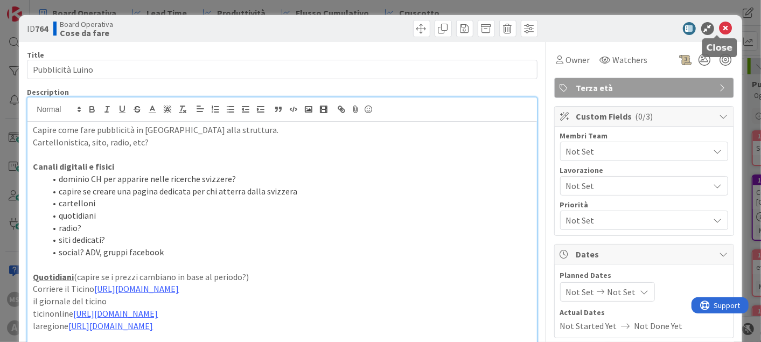
click at [719, 31] on icon at bounding box center [725, 28] width 13 height 13
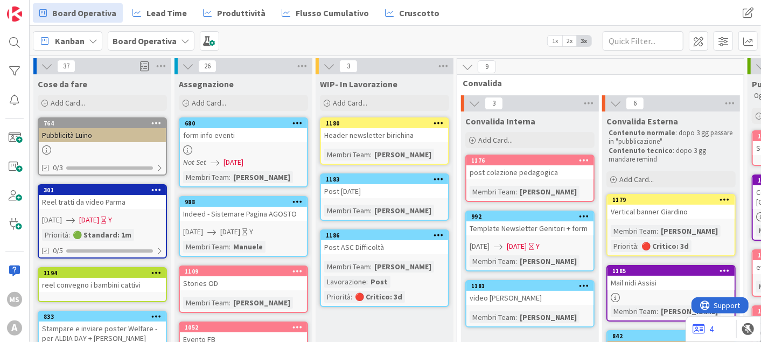
click at [135, 118] on div "764" at bounding box center [102, 123] width 127 height 10
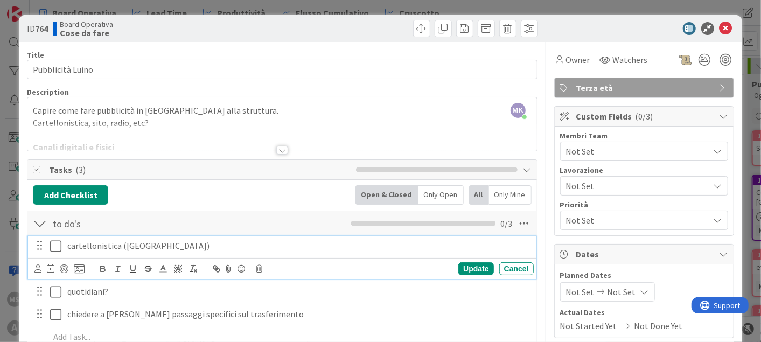
click at [53, 246] on icon at bounding box center [55, 246] width 11 height 13
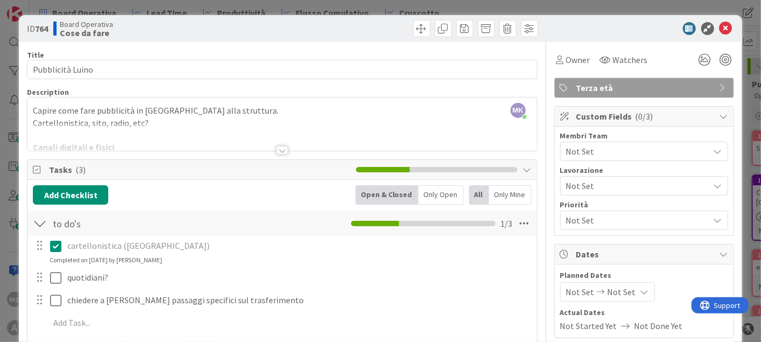
click at [60, 249] on icon at bounding box center [55, 246] width 11 height 13
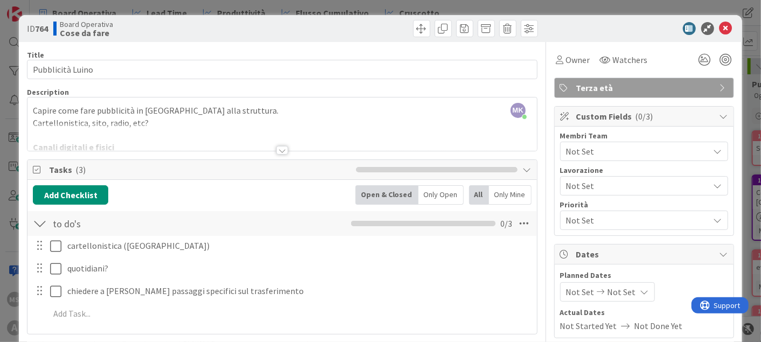
click at [296, 133] on div at bounding box center [281, 136] width 509 height 27
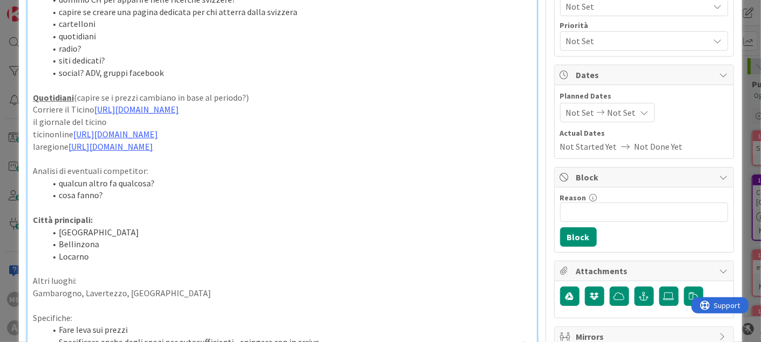
scroll to position [239, 0]
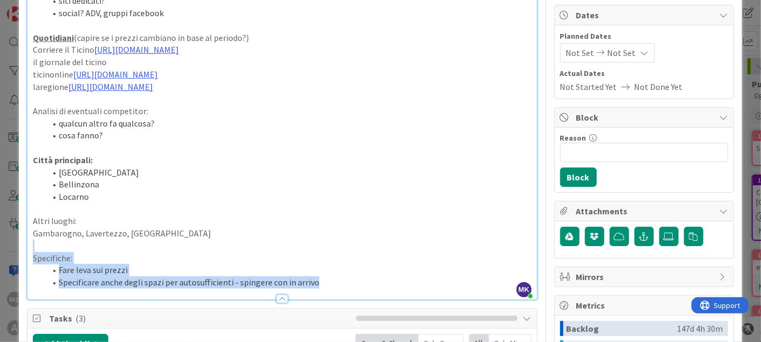
drag, startPoint x: 353, startPoint y: 285, endPoint x: 495, endPoint y: 239, distance: 149.5
click at [216, 237] on div "Capire come fare pubblicità in [GEOGRAPHIC_DATA] alla struttura. Cartellonistic…" at bounding box center [281, 91] width 509 height 417
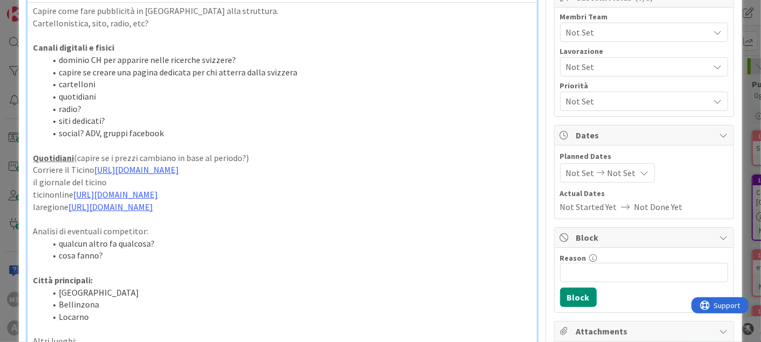
scroll to position [60, 0]
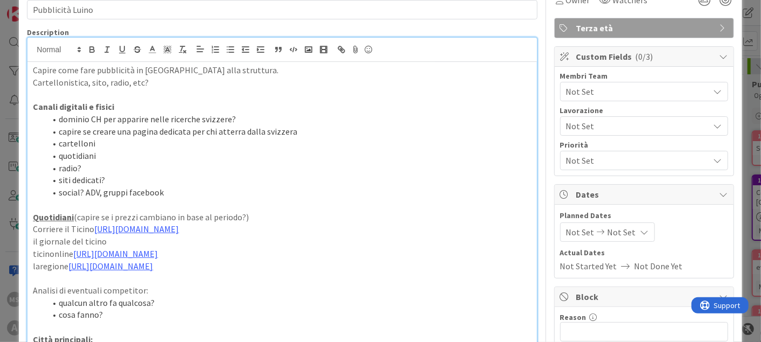
click at [393, 155] on li "quotidiani" at bounding box center [288, 156] width 485 height 12
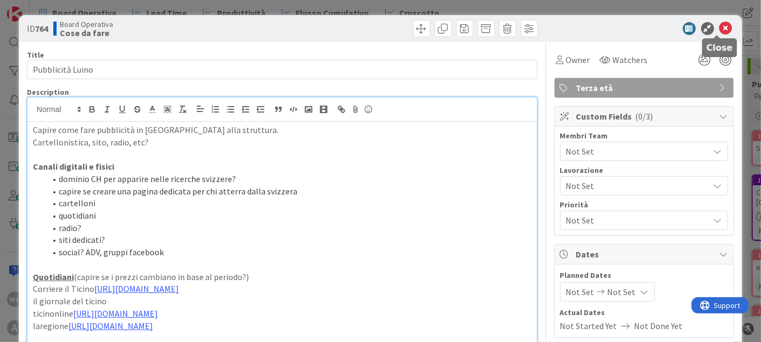
click at [719, 23] on icon at bounding box center [725, 28] width 13 height 13
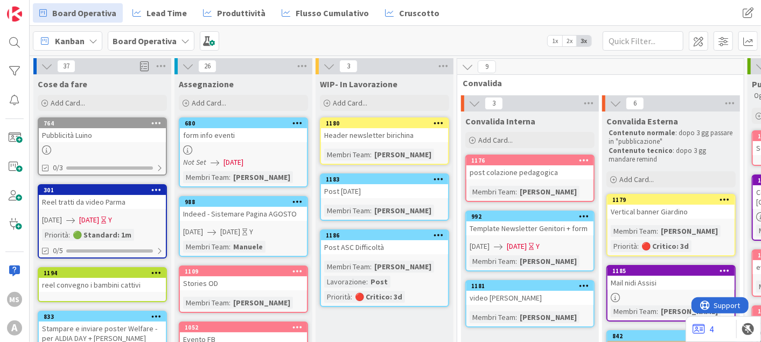
click at [154, 121] on icon at bounding box center [156, 123] width 10 height 8
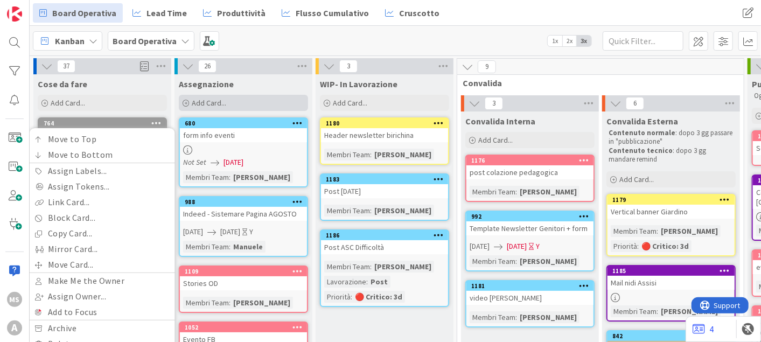
click at [202, 95] on div "Add Card..." at bounding box center [243, 103] width 129 height 16
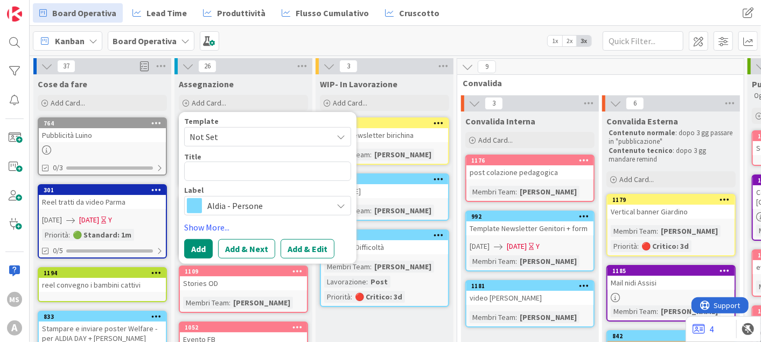
click at [231, 167] on textarea at bounding box center [267, 171] width 167 height 19
click at [263, 202] on span "Aldia - Persone" at bounding box center [267, 205] width 120 height 15
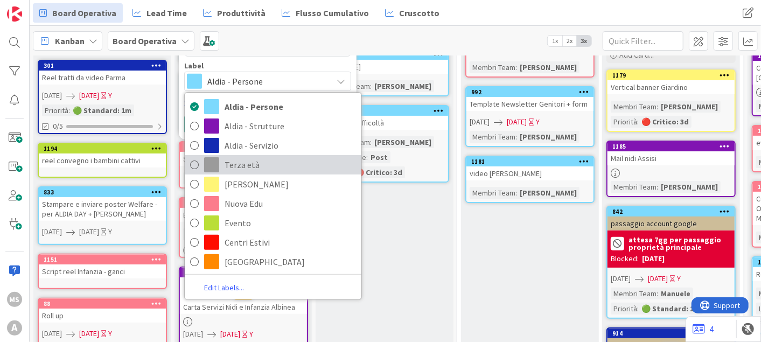
scroll to position [93, 0]
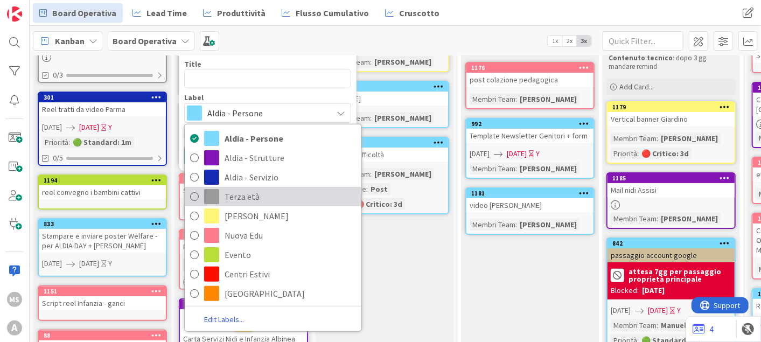
click at [202, 200] on link "Terza età" at bounding box center [273, 196] width 177 height 19
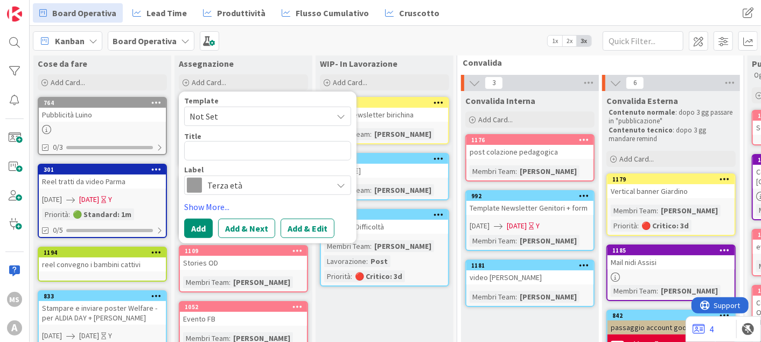
scroll to position [0, 0]
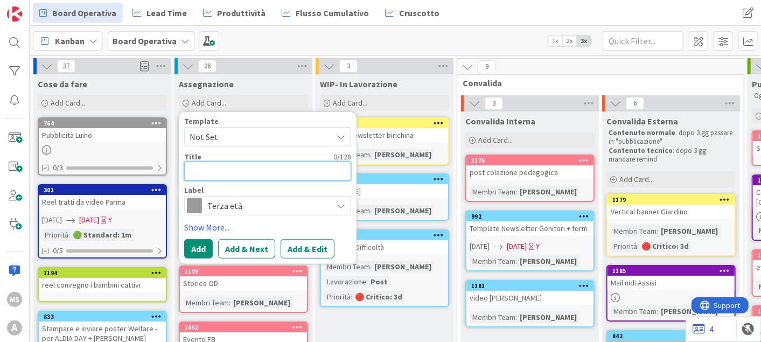
click at [237, 178] on textarea at bounding box center [267, 171] width 167 height 19
type textarea "x"
type textarea "c"
type textarea "x"
type textarea "cj"
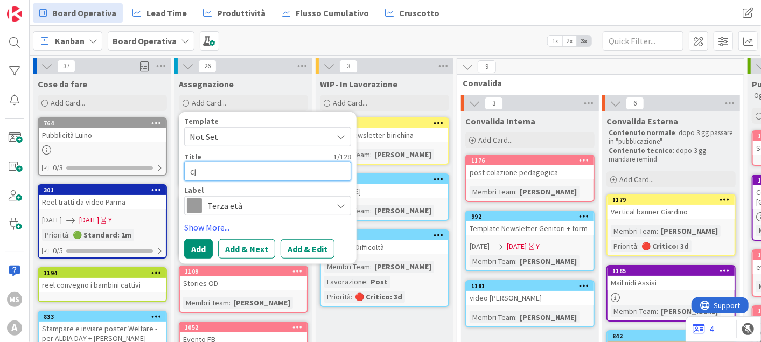
type textarea "x"
type textarea "cjh"
type textarea "x"
type textarea "cjhi"
type textarea "x"
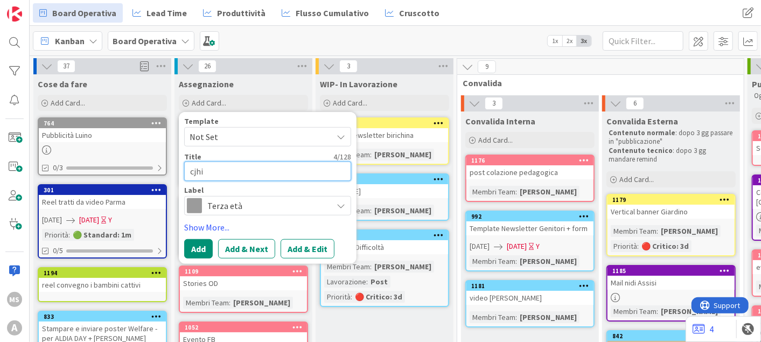
type textarea "cjh"
type textarea "x"
type textarea "cj"
type textarea "x"
type textarea "c"
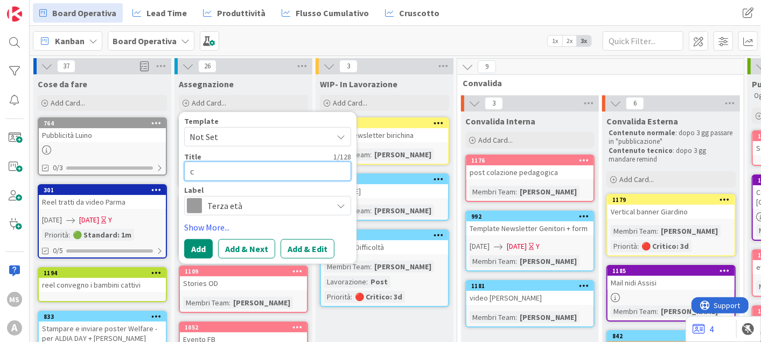
type textarea "x"
type textarea "cc"
type textarea "x"
type textarea "cch"
type textarea "x"
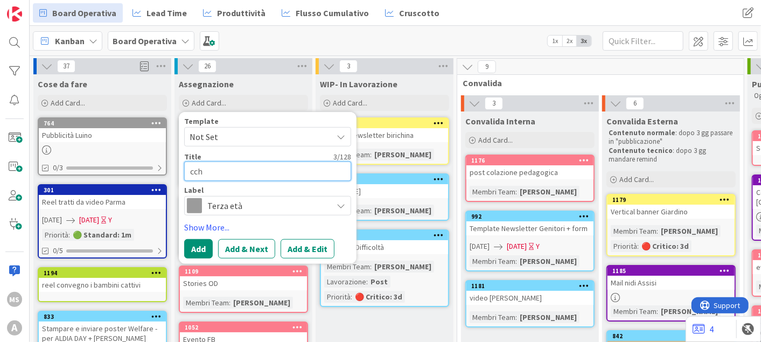
type textarea "cchi"
type textarea "x"
type textarea "cchia"
type textarea "x"
type textarea "cchiam"
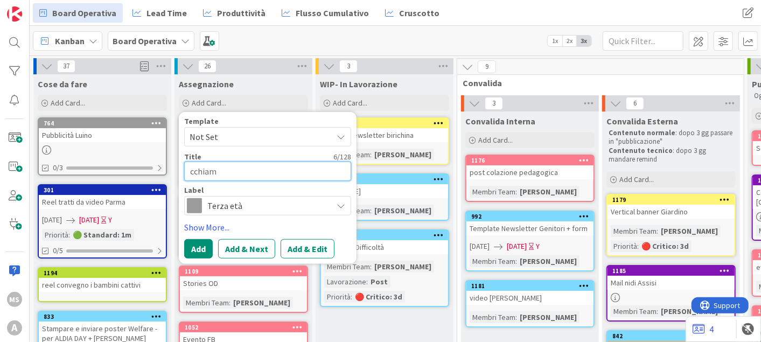
type textarea "x"
type textarea "cchiamar"
type textarea "x"
type textarea "cchiamare"
type textarea "x"
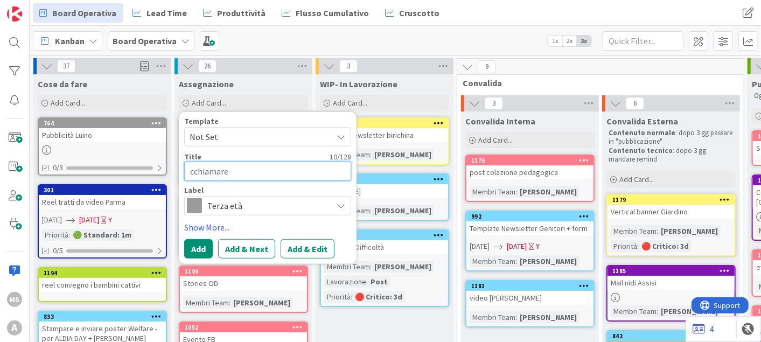
type textarea "cchiamare"
type textarea "x"
type textarea "cchiamar"
type textarea "x"
type textarea "cchiama"
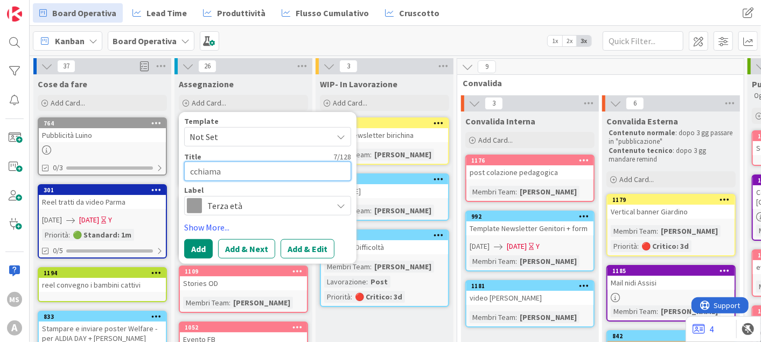
type textarea "x"
type textarea "cchiam"
type textarea "x"
type textarea "cchia"
type textarea "x"
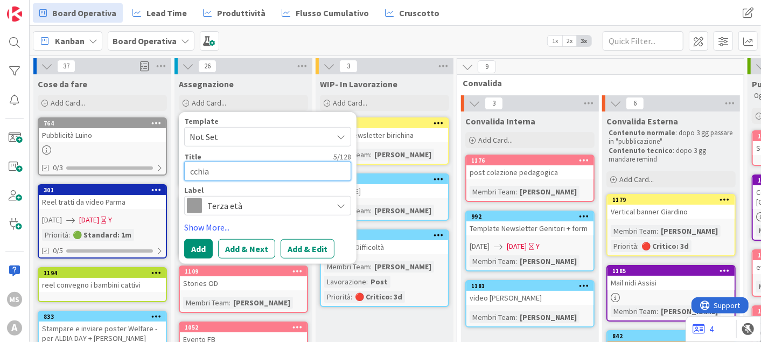
type textarea "cchiam"
type textarea "x"
type textarea "cchiama"
type textarea "x"
type textarea "cchiamar"
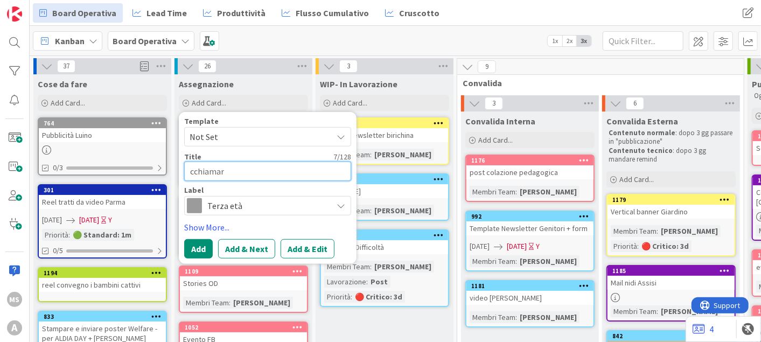
type textarea "x"
type textarea "cchiamare"
type textarea "x"
type textarea "cchiamare"
type textarea "x"
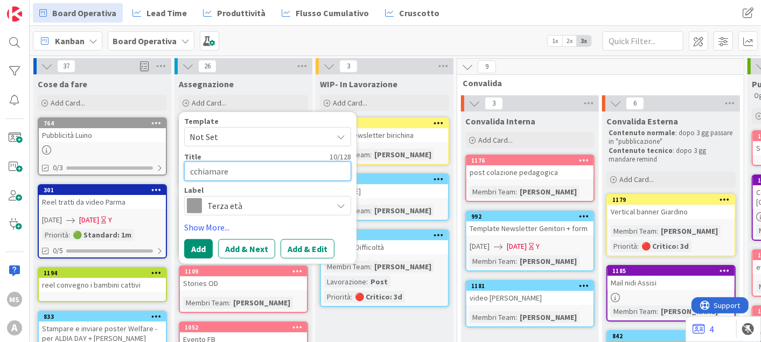
type textarea "cchiamare e"
type textarea "x"
type textarea "cchiamare el"
type textarea "x"
type textarea "cchiamare elen"
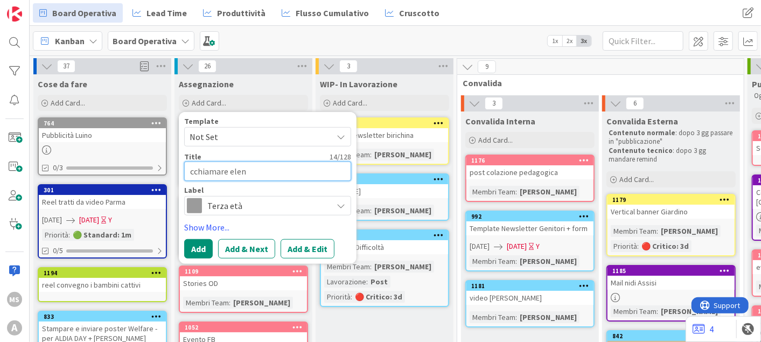
type textarea "x"
type textarea "cchiamare elena"
type textarea "x"
type textarea "cchiamare elena"
type textarea "x"
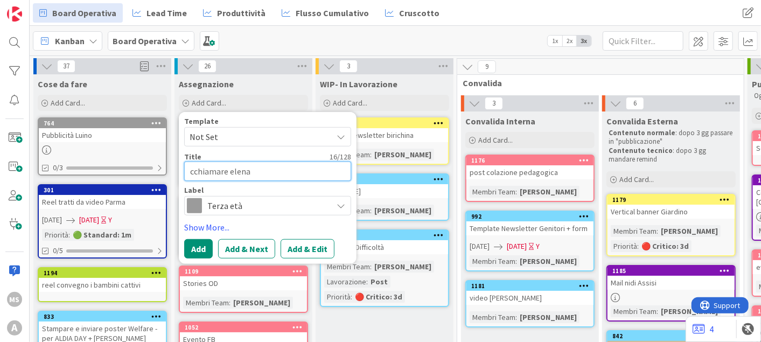
type textarea "cchiamare [PERSON_NAME]"
type textarea "x"
type textarea "cchiamare [PERSON_NAME]"
type textarea "x"
type textarea "cchiamare [PERSON_NAME]"
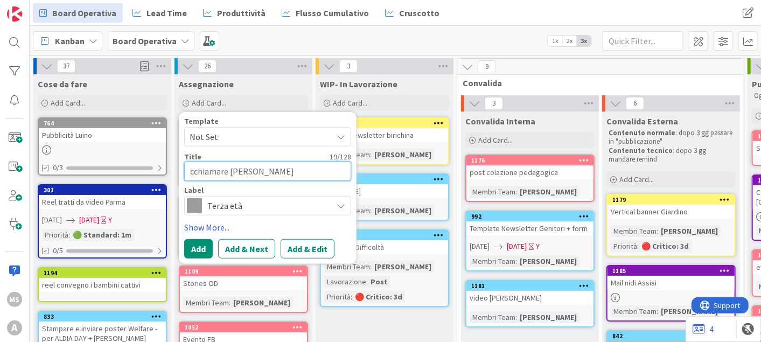
type textarea "x"
type textarea "cchiamare [PERSON_NAME]"
type textarea "x"
type textarea "cchiamare [PERSON_NAME]"
type textarea "x"
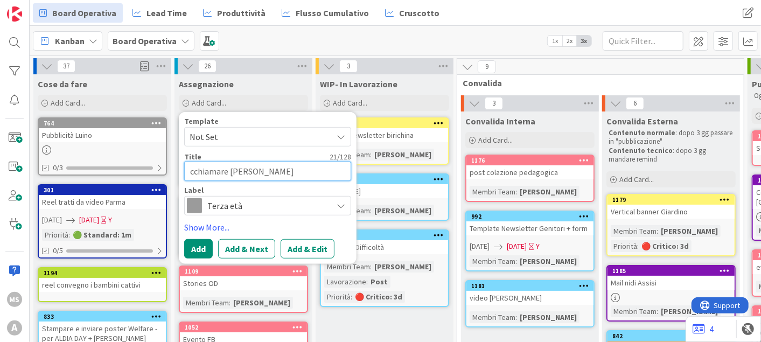
type textarea "cchiamare [PERSON_NAME]"
type textarea "x"
type textarea "cchiamare [PERSON_NAME]"
type textarea "x"
type textarea "cchiamare [PERSON_NAME]"
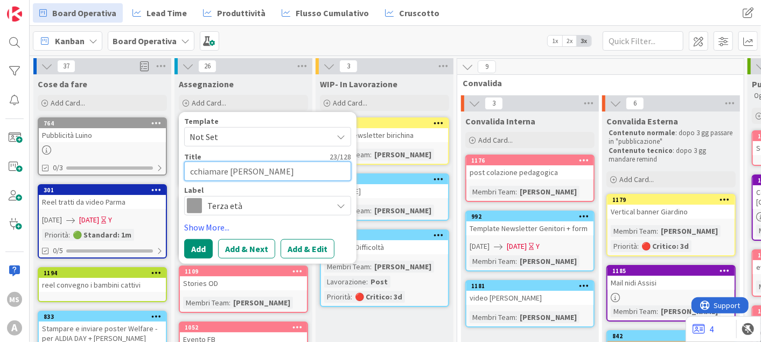
type textarea "x"
type textarea "cchiamare [PERSON_NAME]"
type textarea "x"
type textarea "cchiamare [PERSON_NAME]"
type textarea "x"
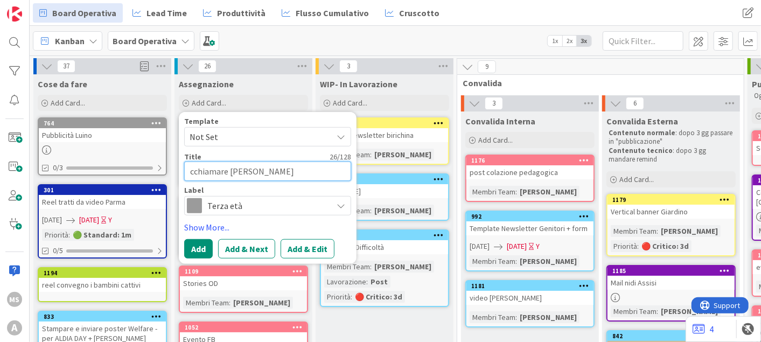
type textarea "cchiamare [PERSON_NAME] co"
type textarea "x"
type textarea "cchiamare [PERSON_NAME] con"
type textarea "x"
type textarea "cchiamare [PERSON_NAME] conf"
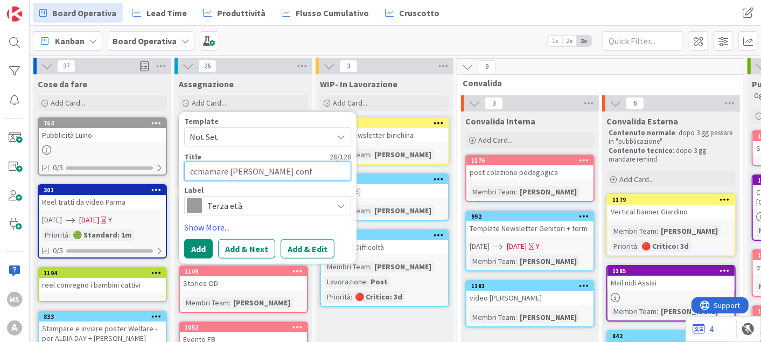
type textarea "x"
type textarea "cchiamare [PERSON_NAME] confe"
type textarea "x"
type textarea "cchiamare [PERSON_NAME]"
type textarea "x"
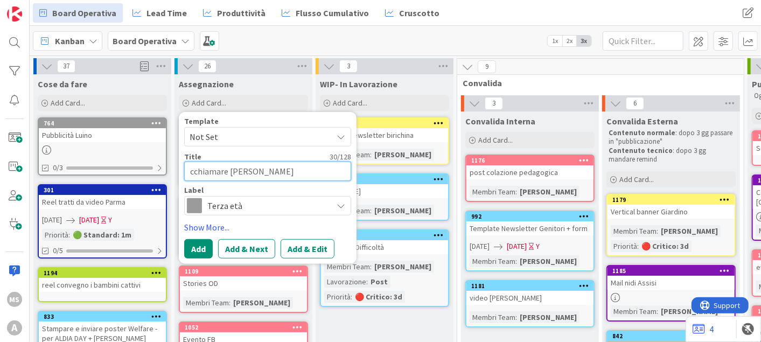
type textarea "cchiamare [PERSON_NAME] conferma"
type textarea "x"
type textarea "cchiamare [PERSON_NAME] conferma"
type textarea "x"
type textarea "cchiamare [PERSON_NAME] conferma s"
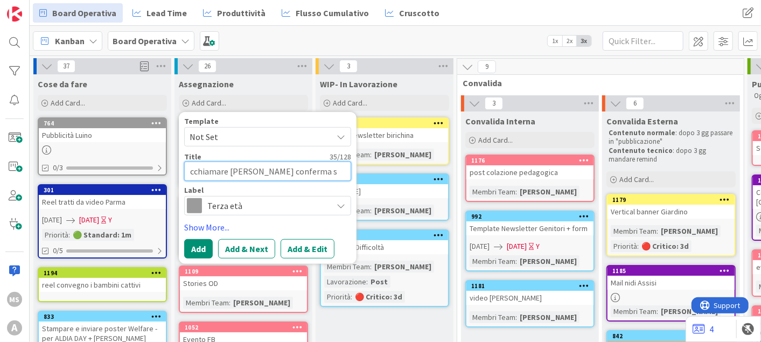
type textarea "x"
type textarea "cchiamare [PERSON_NAME] conferma"
type textarea "x"
type textarea "cchiamare [PERSON_NAME] conferma t"
type textarea "x"
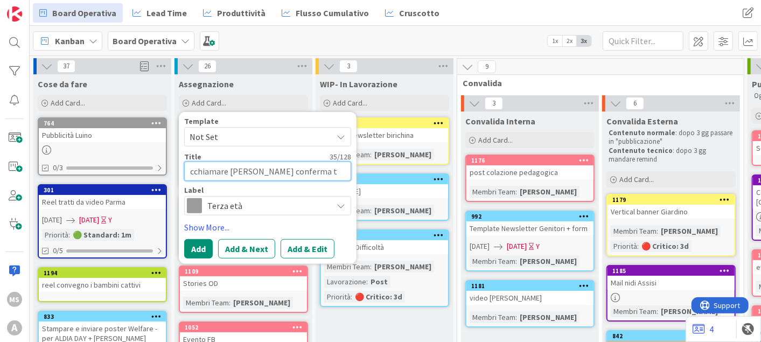
type textarea "cchiamare [PERSON_NAME] conferma tr"
type textarea "x"
type textarea "cchiamare [PERSON_NAME] conferma tra"
type textarea "x"
type textarea "cchiamare [PERSON_NAME] conferma tras"
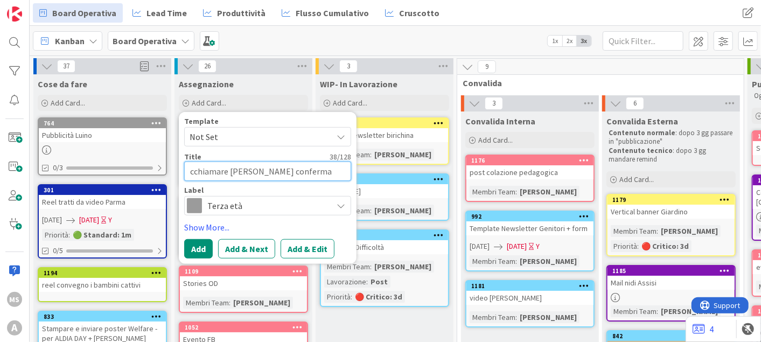
type textarea "x"
type textarea "cchiamare [PERSON_NAME] conferma trasf"
type textarea "x"
type textarea "cchiamare [PERSON_NAME] conferma trasfe"
type textarea "x"
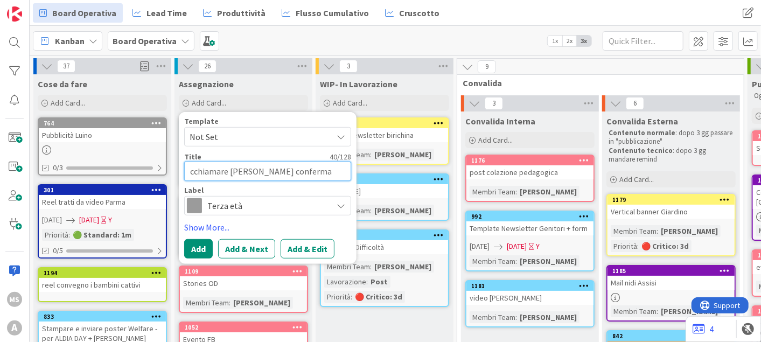
type textarea "cchiamare [PERSON_NAME] conferma trasfer"
type textarea "x"
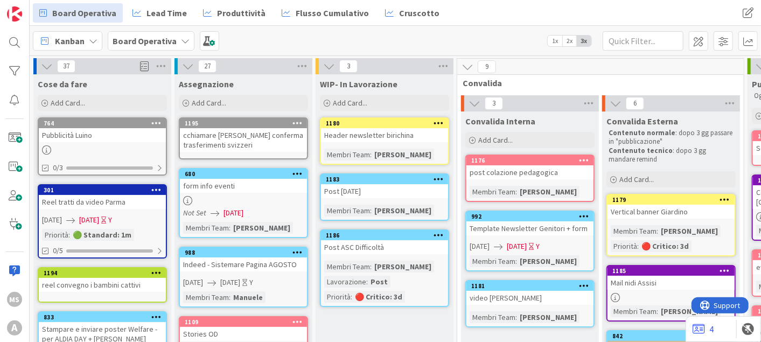
click at [225, 128] on div "1195" at bounding box center [243, 123] width 127 height 10
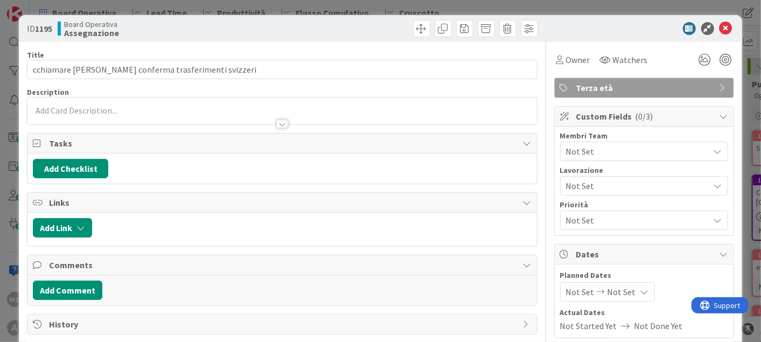
click at [132, 105] on p at bounding box center [282, 110] width 498 height 12
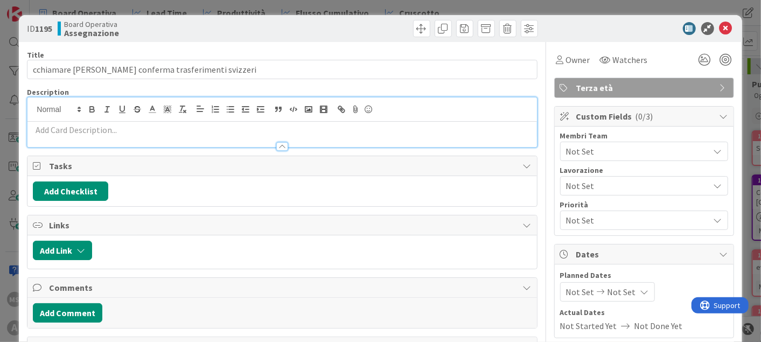
click at [108, 122] on div at bounding box center [281, 134] width 509 height 25
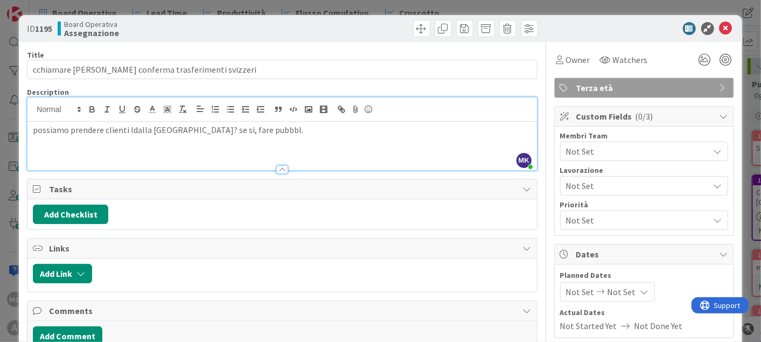
click at [325, 166] on div at bounding box center [281, 164] width 509 height 11
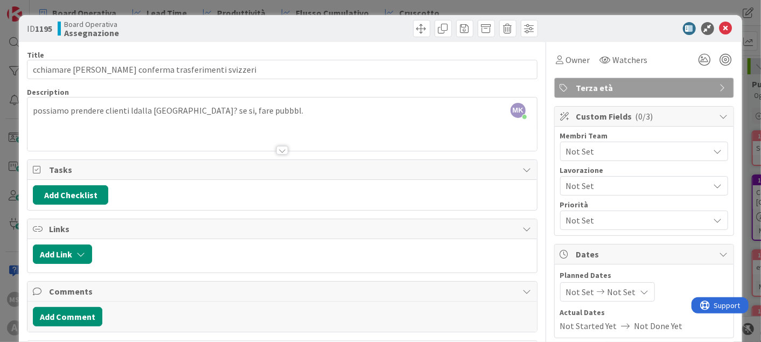
click at [661, 159] on div "Not Set" at bounding box center [644, 151] width 168 height 19
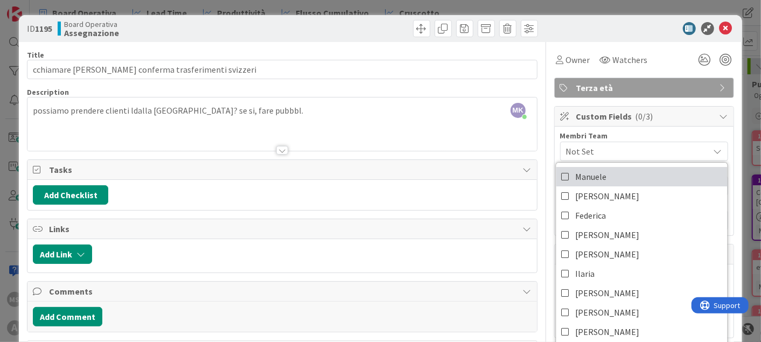
drag, startPoint x: 640, startPoint y: 176, endPoint x: 668, endPoint y: 149, distance: 39.2
click at [640, 176] on link "Manuele" at bounding box center [641, 176] width 171 height 19
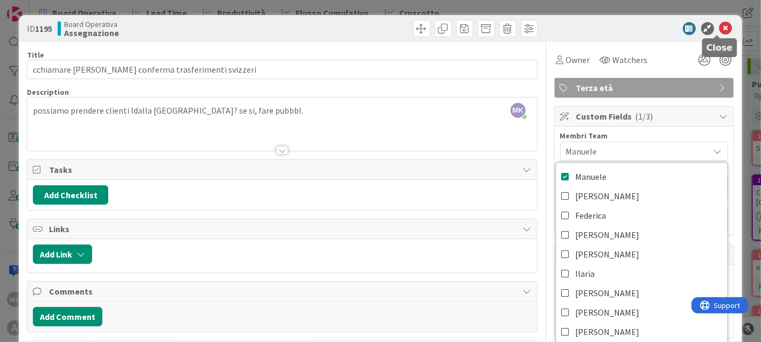
click at [719, 26] on icon at bounding box center [725, 28] width 13 height 13
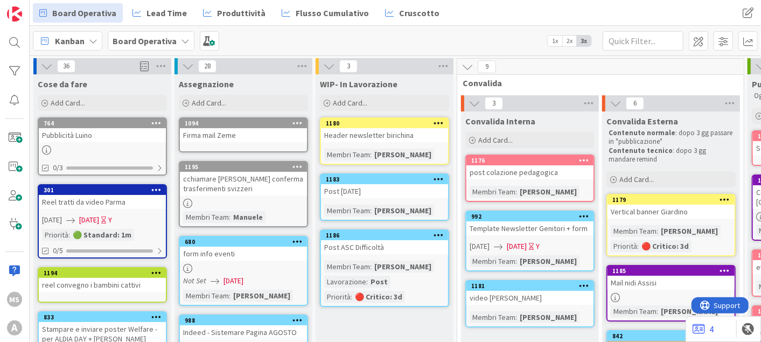
click at [215, 135] on div "Firma mail Zeme" at bounding box center [243, 135] width 127 height 14
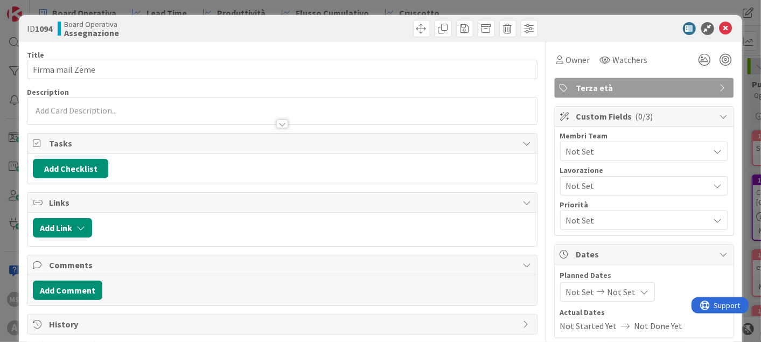
click at [584, 153] on span "Not Set" at bounding box center [637, 151] width 143 height 13
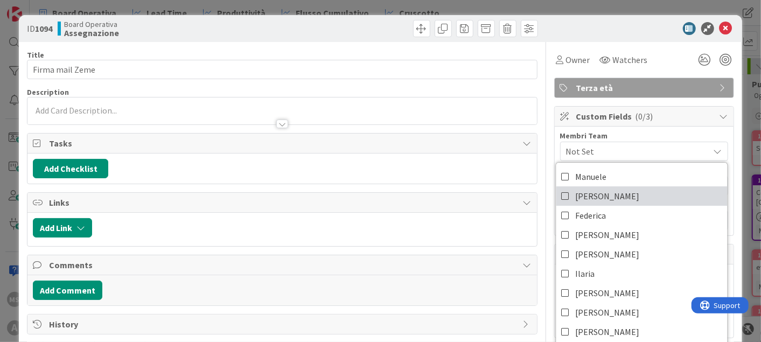
click at [561, 200] on icon at bounding box center [565, 196] width 9 height 16
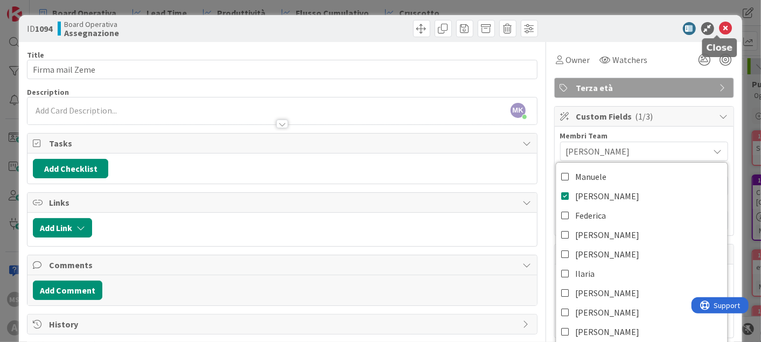
click at [719, 25] on icon at bounding box center [725, 28] width 13 height 13
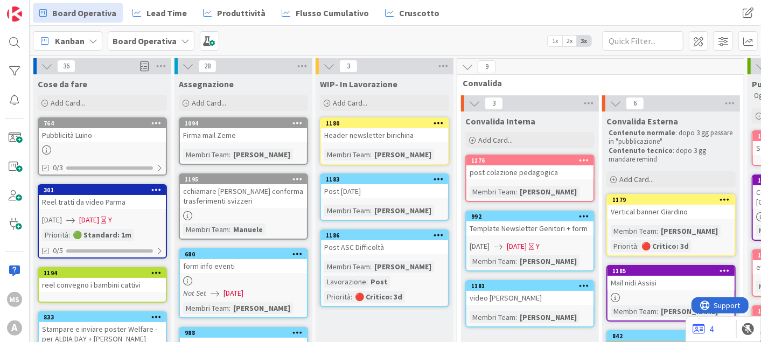
click at [297, 125] on icon at bounding box center [297, 123] width 10 height 8
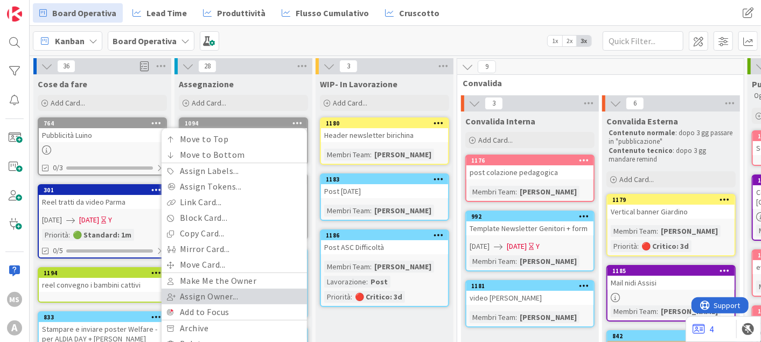
scroll to position [120, 0]
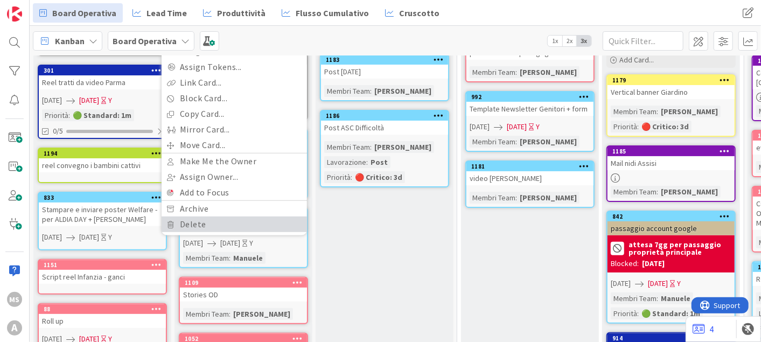
click at [207, 221] on link "Delete" at bounding box center [234, 224] width 145 height 16
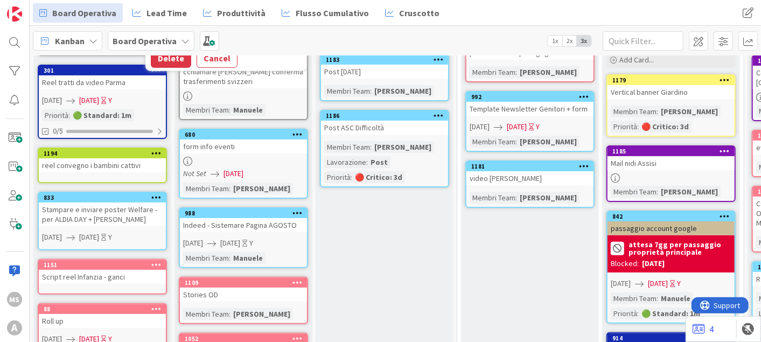
scroll to position [0, 0]
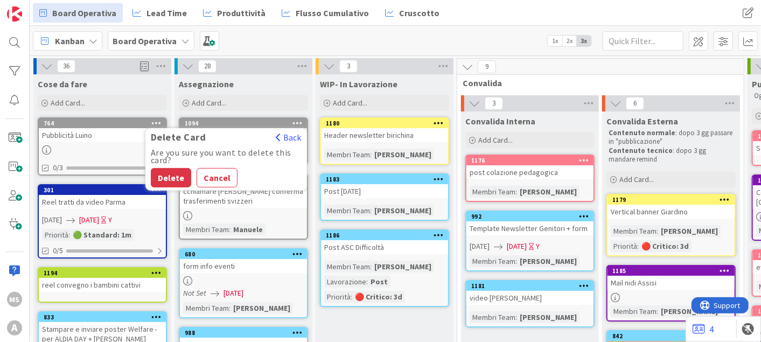
click at [156, 165] on div "Are you sure you want to delete this card? Delete Cancel" at bounding box center [226, 168] width 162 height 39
click at [164, 170] on button "Delete" at bounding box center [171, 177] width 40 height 19
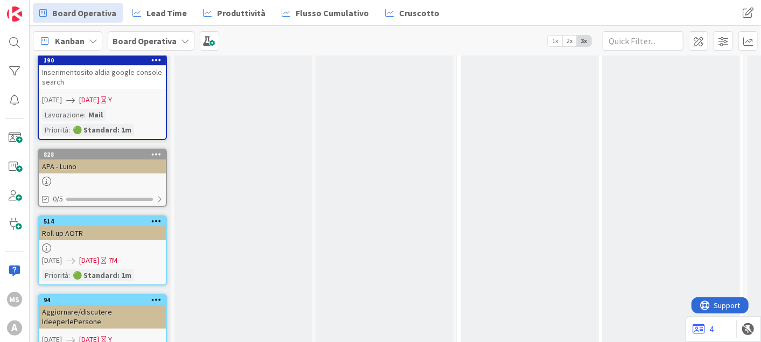
scroll to position [1928, 0]
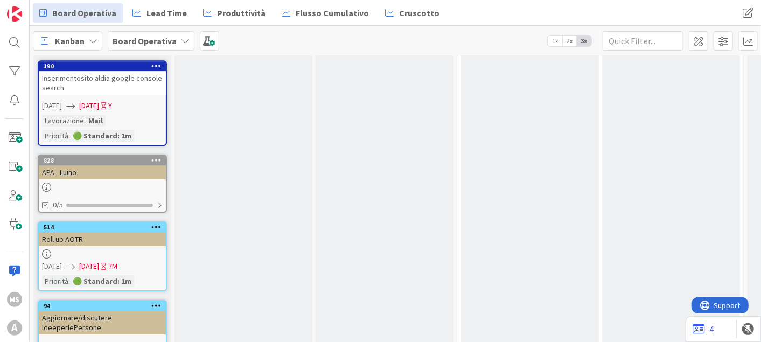
click at [155, 223] on icon at bounding box center [156, 227] width 10 height 8
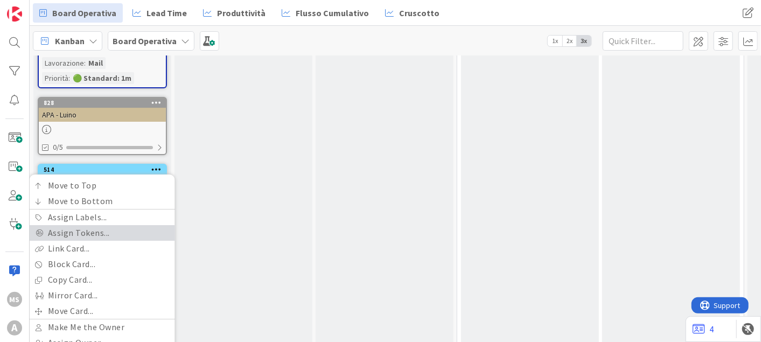
scroll to position [2008, 0]
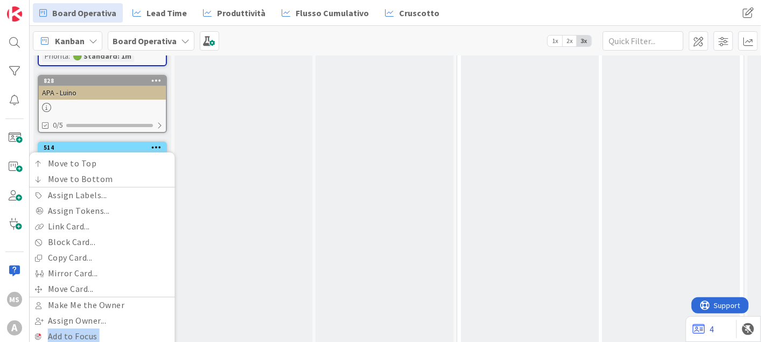
drag, startPoint x: 72, startPoint y: 298, endPoint x: 50, endPoint y: 305, distance: 23.5
click at [50, 305] on div "Move to Top Move to Bottom Assign Labels... Assign Tokens... Link Card... Block…" at bounding box center [102, 266] width 145 height 220
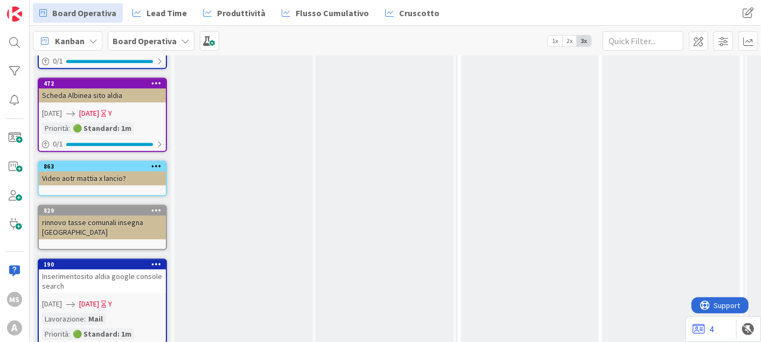
scroll to position [1670, 0]
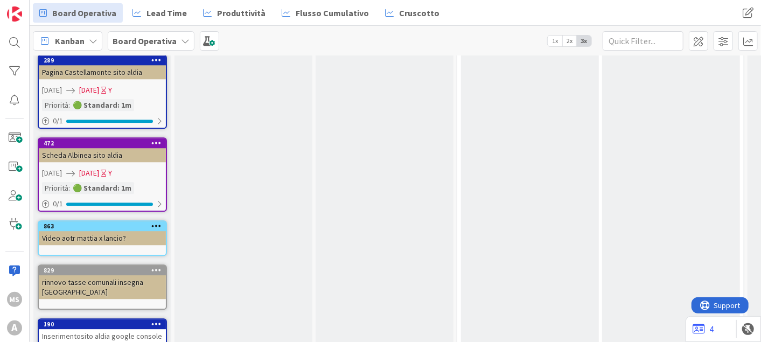
click at [154, 222] on icon at bounding box center [156, 226] width 10 height 8
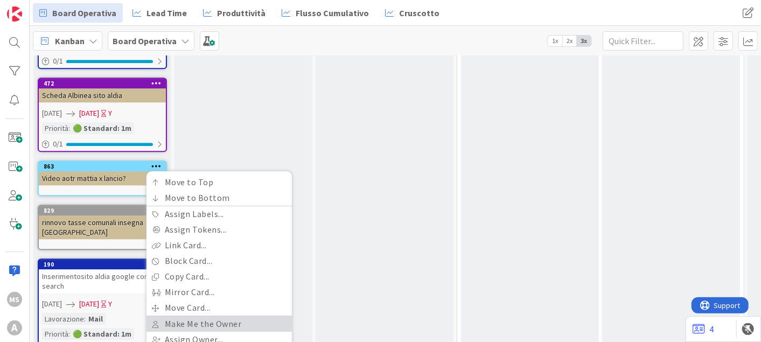
scroll to position [1790, 0]
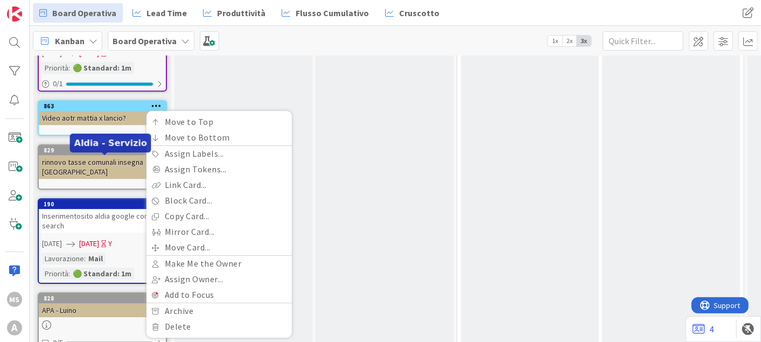
click at [117, 200] on div "190" at bounding box center [105, 204] width 122 height 8
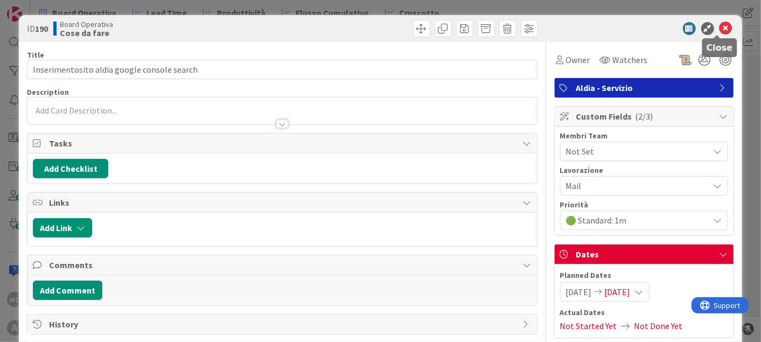
click at [722, 23] on icon at bounding box center [725, 28] width 13 height 13
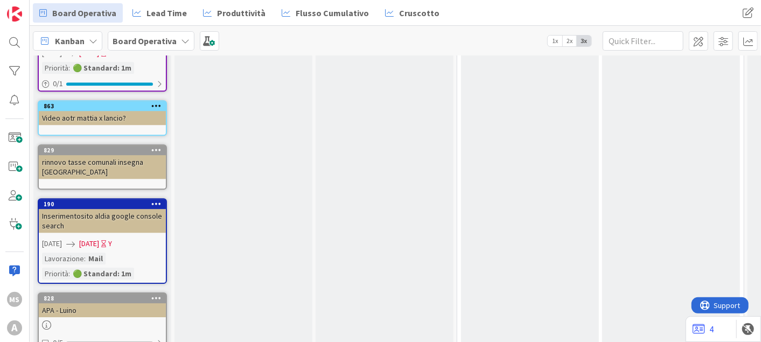
click at [159, 200] on icon at bounding box center [156, 204] width 10 height 8
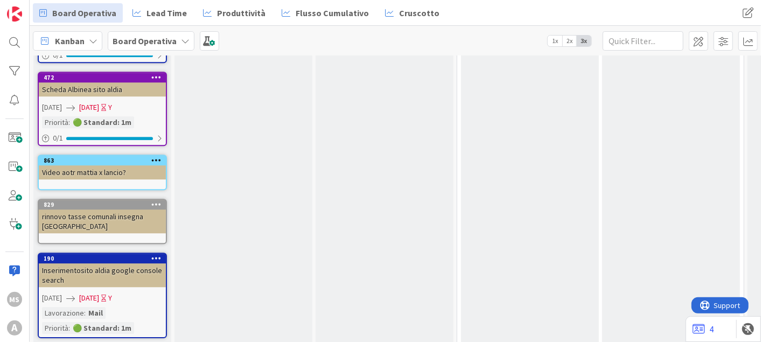
scroll to position [1730, 0]
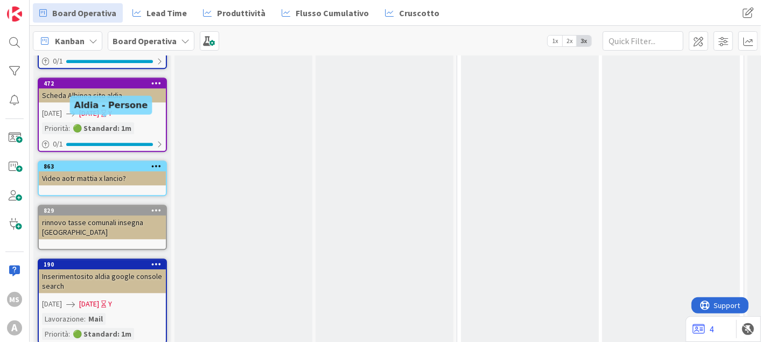
click at [155, 162] on icon at bounding box center [156, 166] width 10 height 8
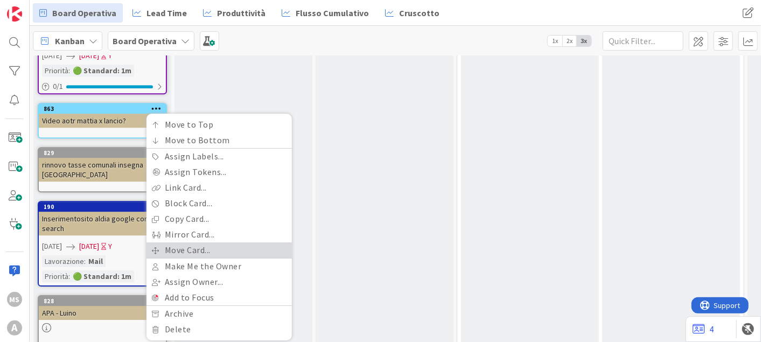
scroll to position [1790, 0]
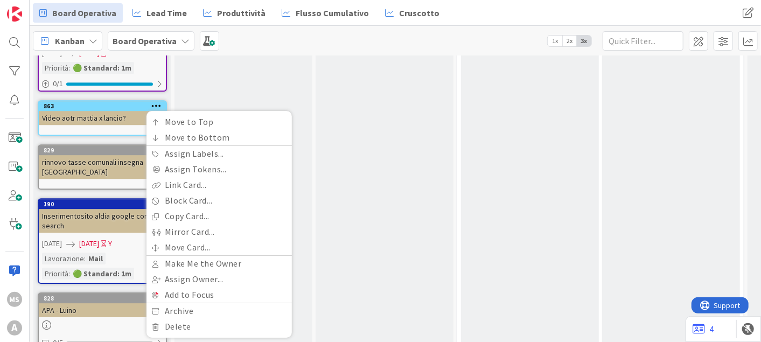
click at [106, 145] on div "829" at bounding box center [102, 150] width 127 height 10
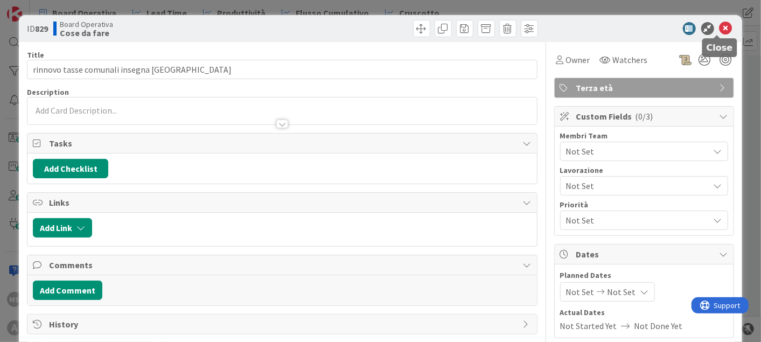
click at [719, 27] on icon at bounding box center [725, 28] width 13 height 13
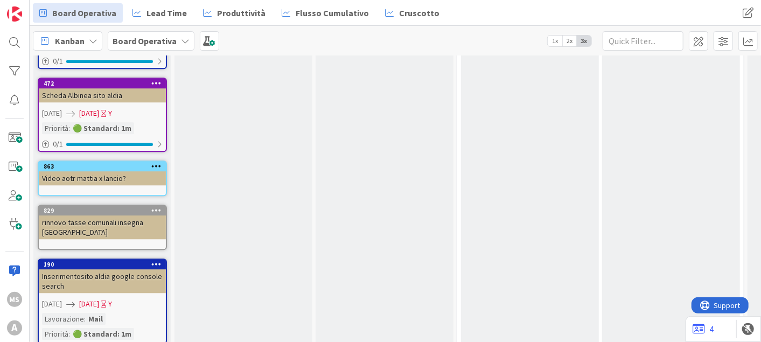
click at [155, 162] on icon at bounding box center [156, 166] width 10 height 8
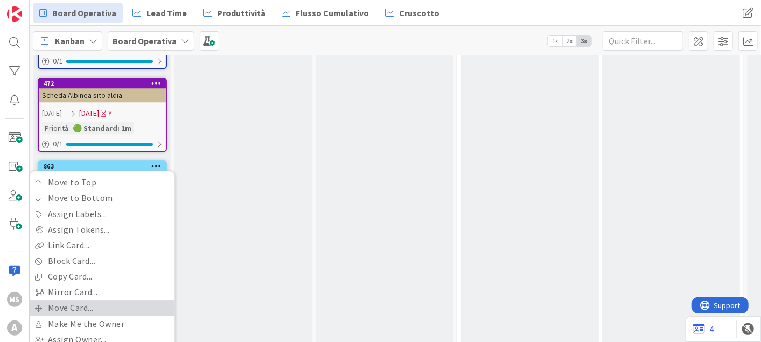
scroll to position [1790, 0]
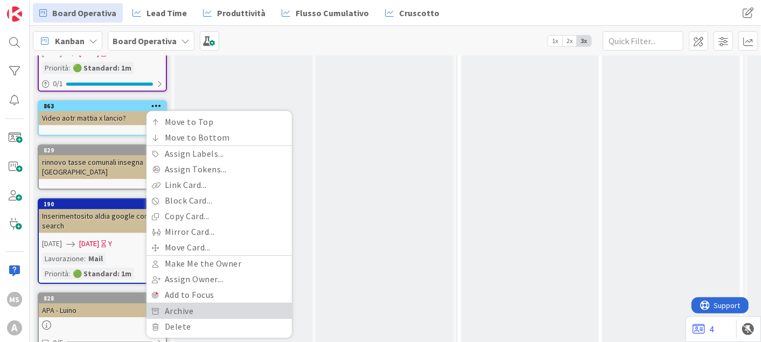
click at [170, 303] on link "Archive" at bounding box center [218, 311] width 145 height 16
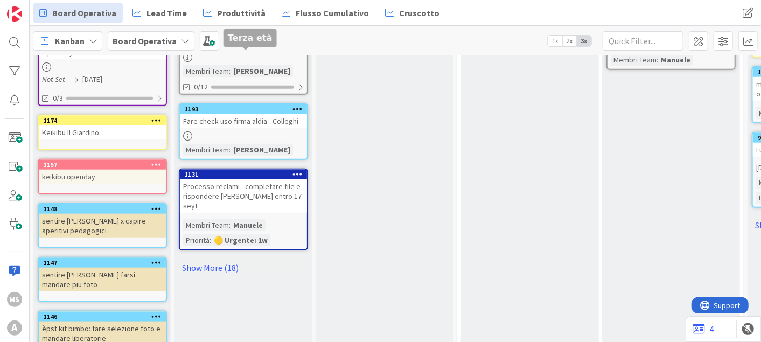
scroll to position [658, 0]
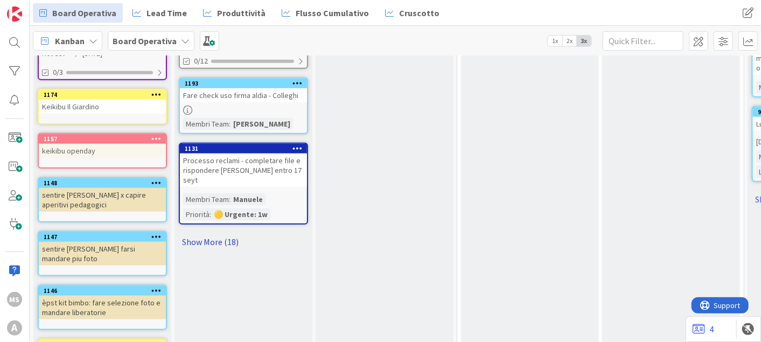
click at [218, 233] on link "Show More (18)" at bounding box center [243, 241] width 129 height 17
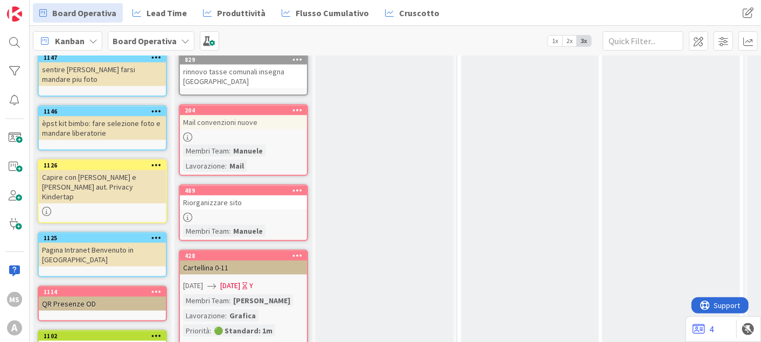
scroll to position [0, 0]
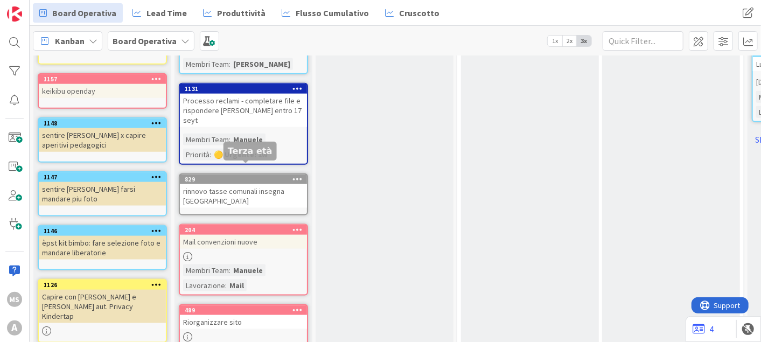
click at [223, 184] on div "rinnovo tasse comunali insegna [GEOGRAPHIC_DATA]" at bounding box center [243, 196] width 127 height 24
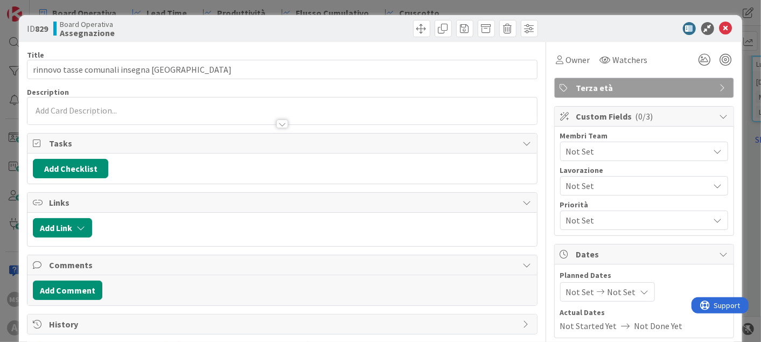
click at [585, 158] on div "Not Set" at bounding box center [644, 151] width 168 height 19
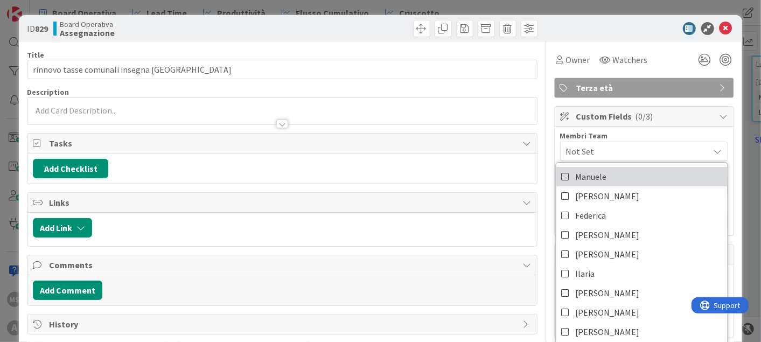
click at [577, 174] on span "Manuele" at bounding box center [590, 177] width 31 height 16
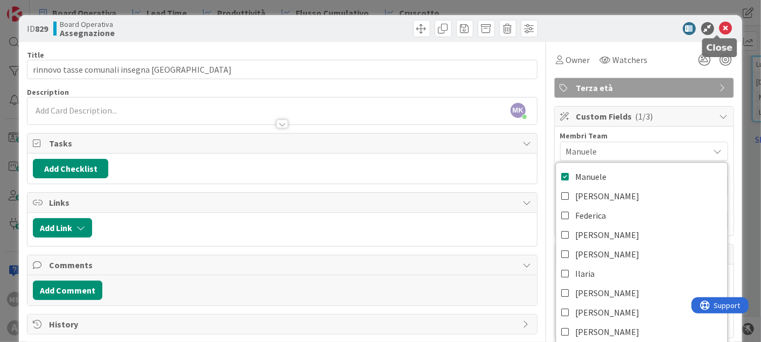
click at [721, 28] on icon at bounding box center [725, 28] width 13 height 13
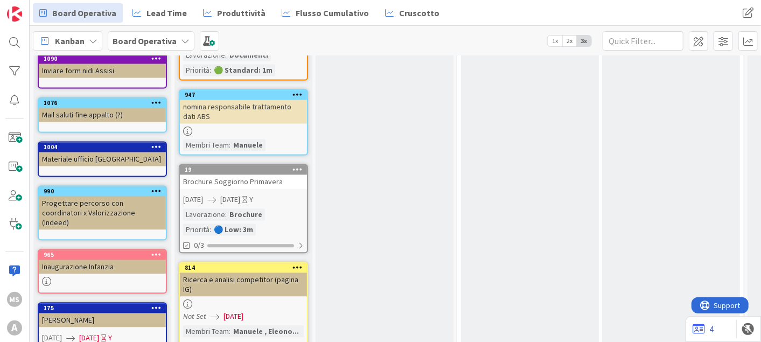
click at [154, 250] on icon at bounding box center [156, 254] width 10 height 8
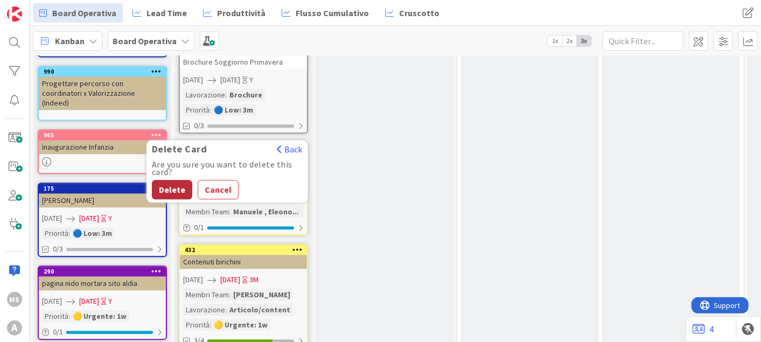
click at [170, 180] on button "Delete" at bounding box center [172, 189] width 40 height 19
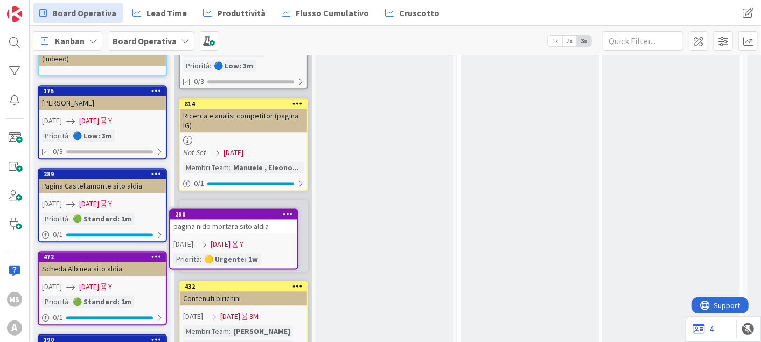
scroll to position [1424, 0]
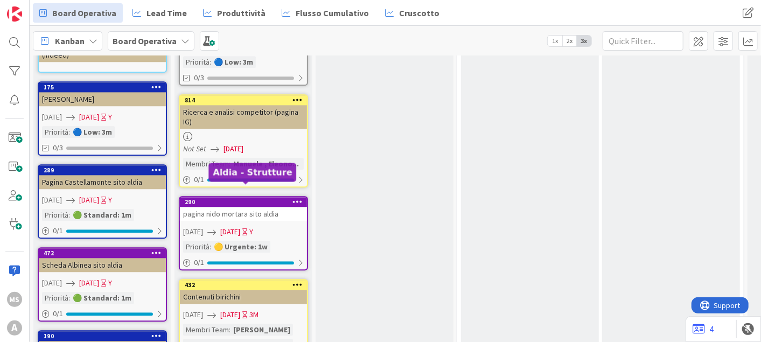
click at [249, 198] on div "290" at bounding box center [246, 202] width 122 height 8
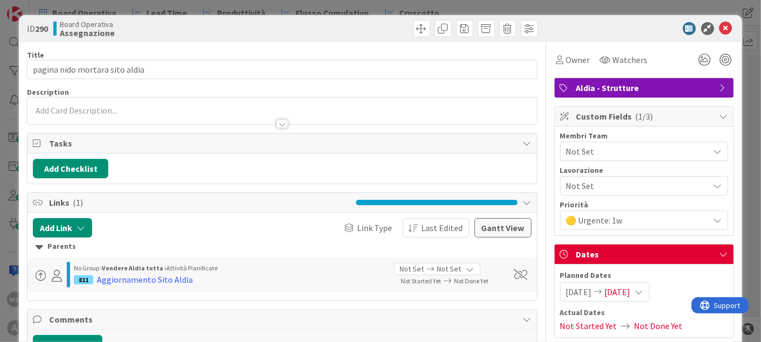
click at [619, 146] on span "Not Set" at bounding box center [637, 151] width 143 height 13
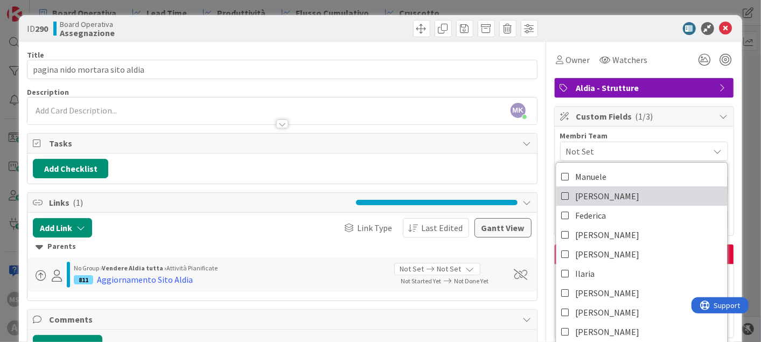
click at [588, 191] on span "[PERSON_NAME]" at bounding box center [607, 196] width 64 height 16
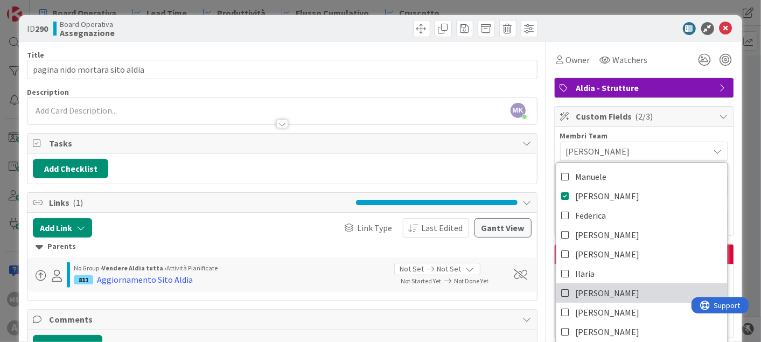
scroll to position [60, 0]
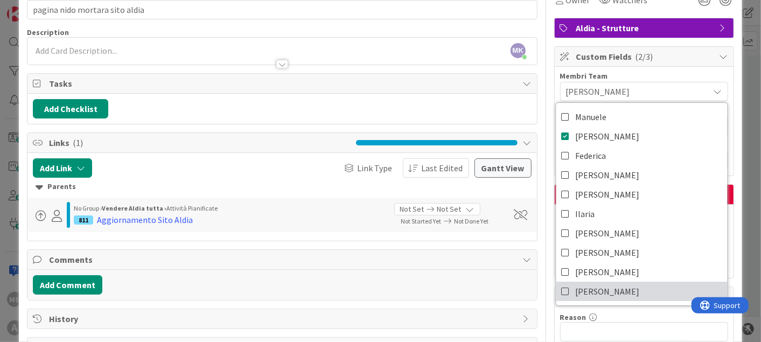
click at [561, 290] on icon at bounding box center [565, 291] width 9 height 16
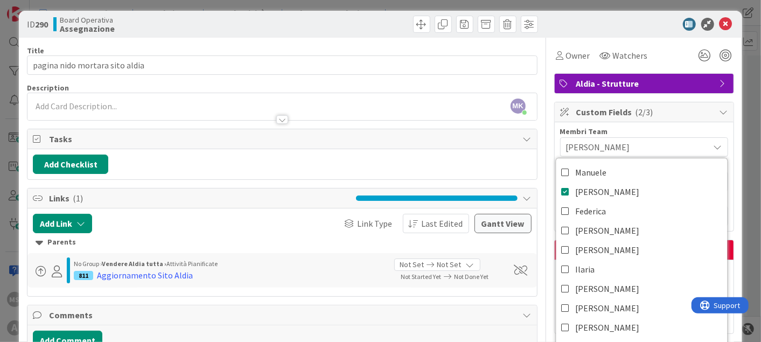
scroll to position [0, 0]
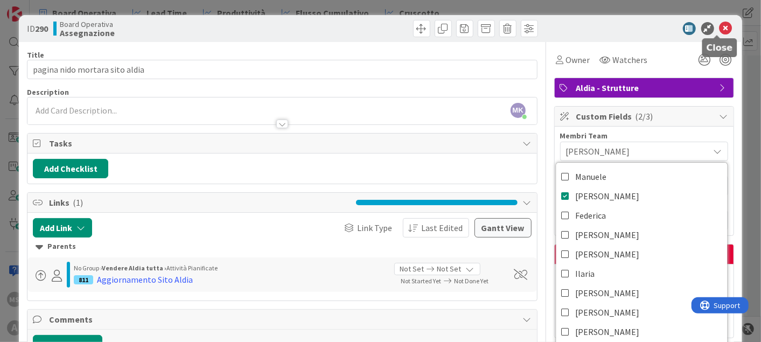
click at [719, 28] on icon at bounding box center [725, 28] width 13 height 13
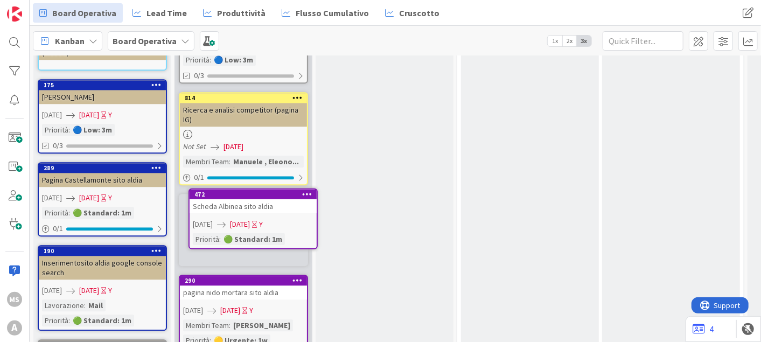
scroll to position [1429, 0]
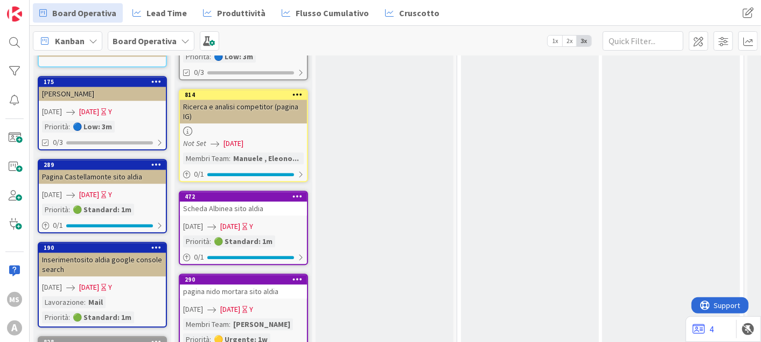
click at [216, 201] on div "Scheda Albinea sito aldia" at bounding box center [243, 208] width 127 height 14
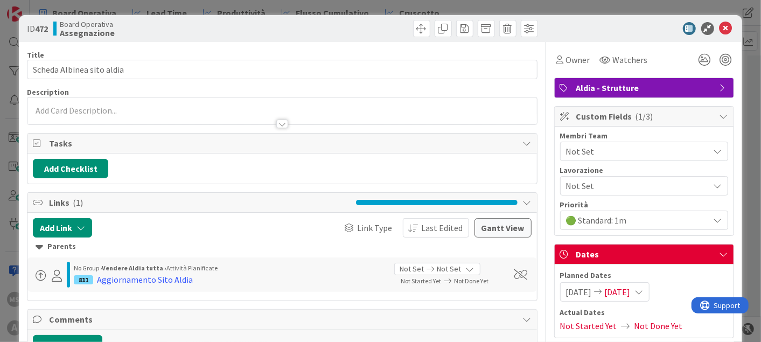
click at [622, 142] on div "Not Set" at bounding box center [644, 151] width 168 height 19
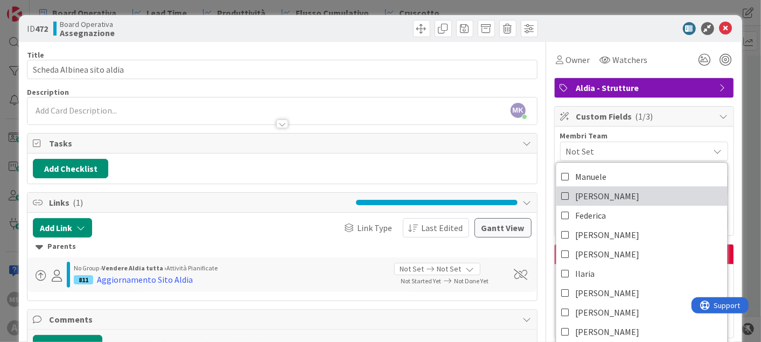
click at [561, 191] on icon at bounding box center [565, 196] width 9 height 16
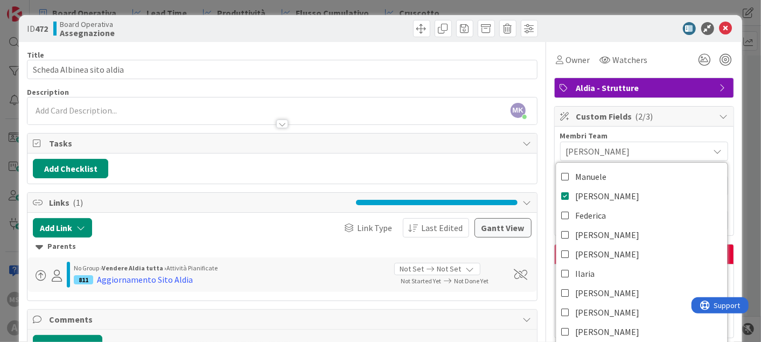
click at [132, 113] on div at bounding box center [281, 118] width 509 height 11
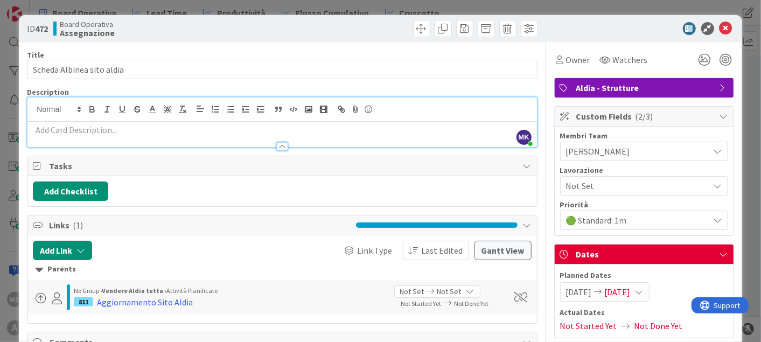
click at [131, 123] on div at bounding box center [281, 134] width 509 height 25
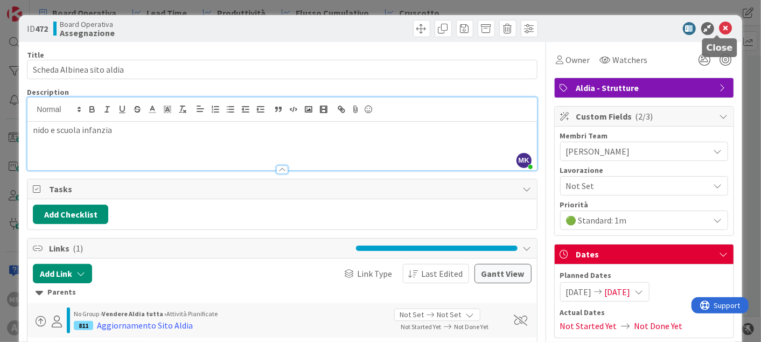
click at [719, 29] on icon at bounding box center [725, 28] width 13 height 13
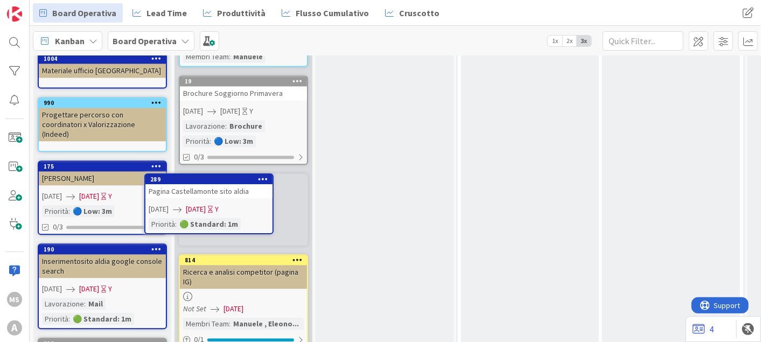
scroll to position [1340, 0]
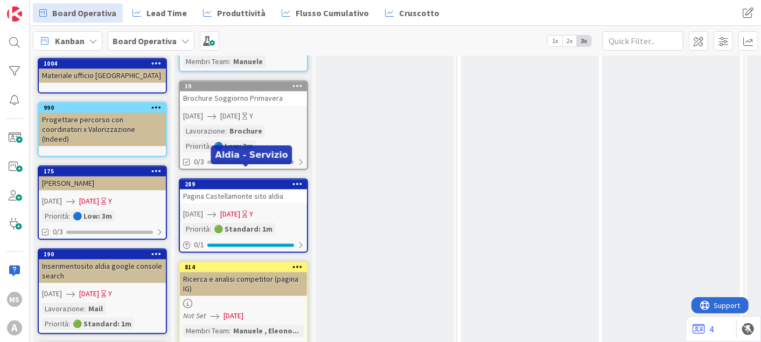
click at [259, 180] on div "289" at bounding box center [246, 184] width 122 height 8
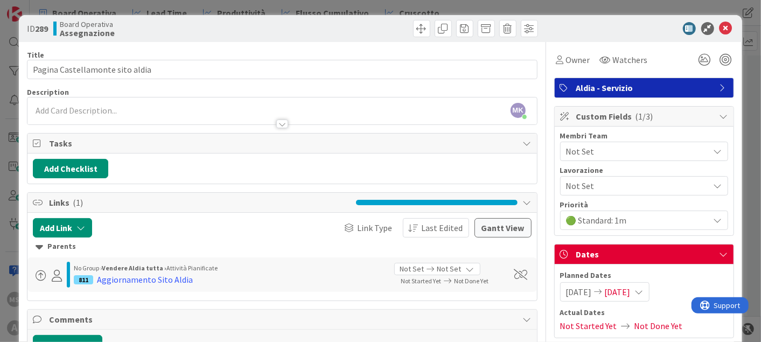
click at [575, 145] on span "Not Set" at bounding box center [637, 151] width 143 height 13
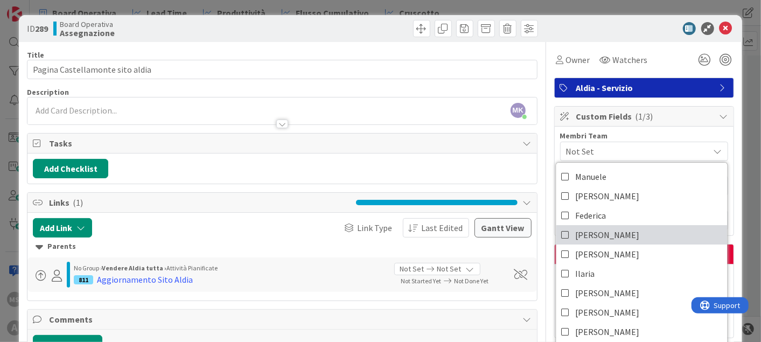
click at [561, 234] on icon at bounding box center [565, 235] width 9 height 16
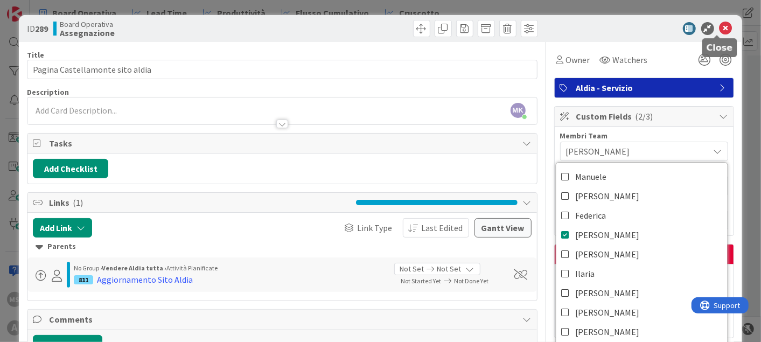
click at [719, 32] on icon at bounding box center [725, 28] width 13 height 13
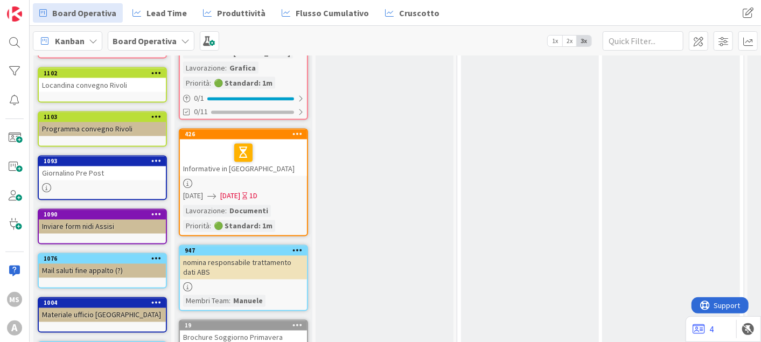
scroll to position [1040, 0]
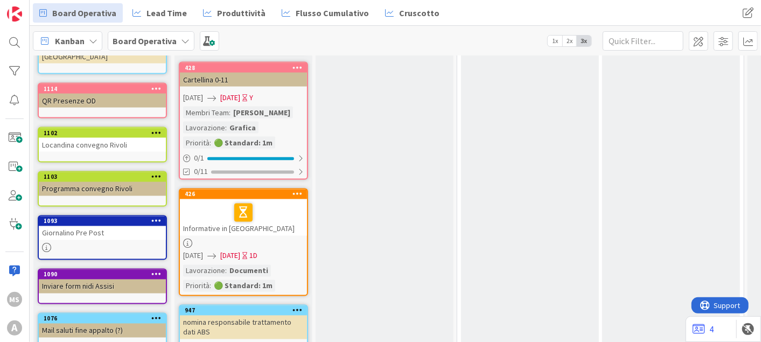
click at [107, 216] on div "1093" at bounding box center [102, 221] width 127 height 10
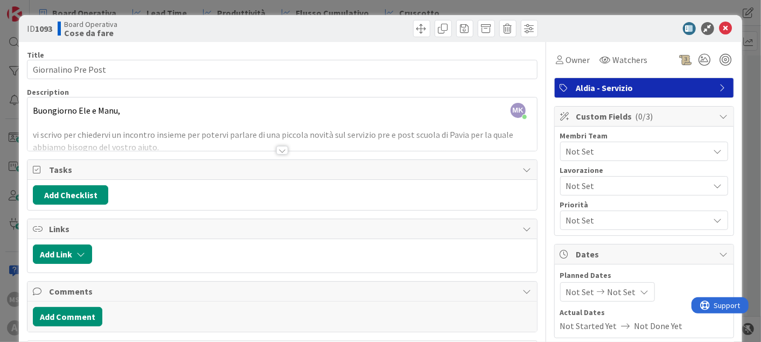
click at [615, 290] on span "Not Set" at bounding box center [621, 291] width 29 height 13
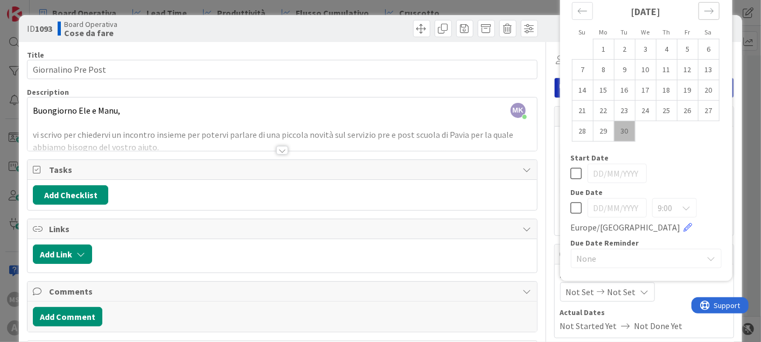
click at [698, 15] on div "Move forward to switch to the next month." at bounding box center [708, 11] width 21 height 18
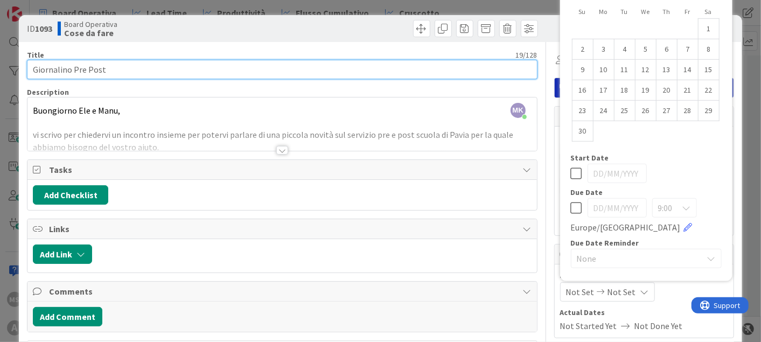
click at [157, 74] on input "Giornalino Pre Post" at bounding box center [282, 69] width 510 height 19
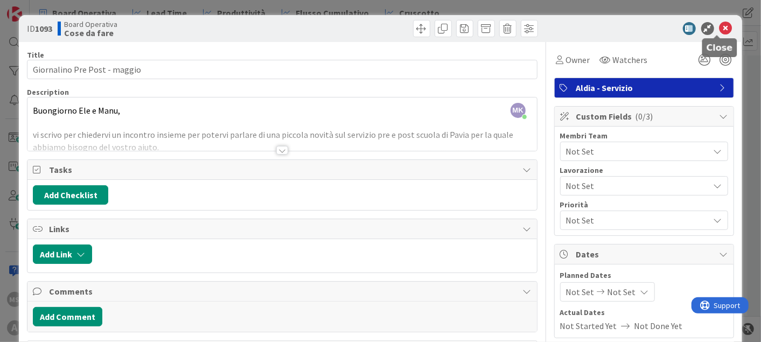
click at [719, 27] on icon at bounding box center [725, 28] width 13 height 13
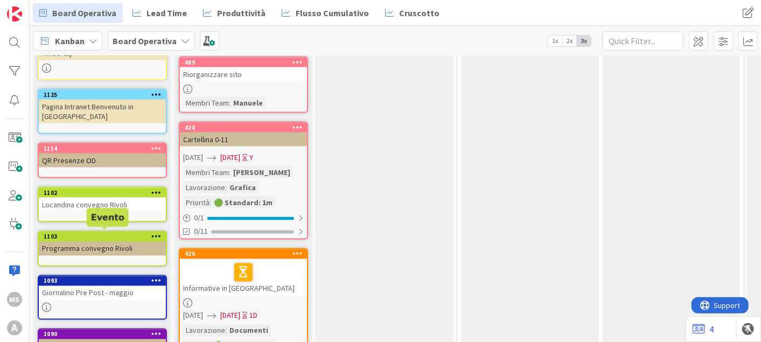
scroll to position [921, 0]
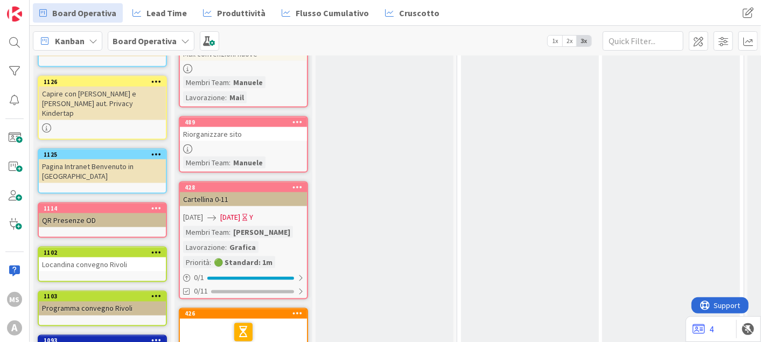
click at [156, 78] on icon at bounding box center [156, 82] width 10 height 8
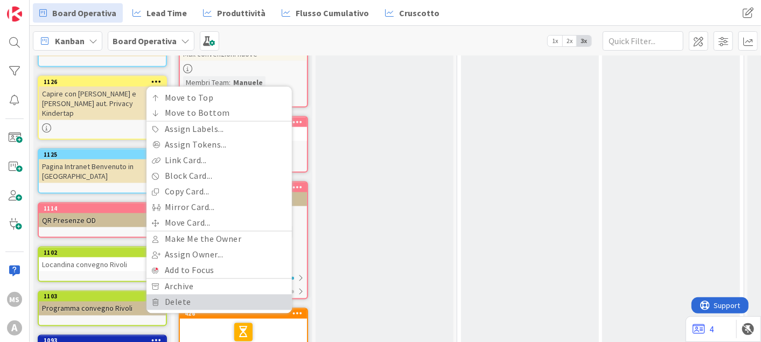
click at [164, 295] on link "Delete" at bounding box center [218, 303] width 145 height 16
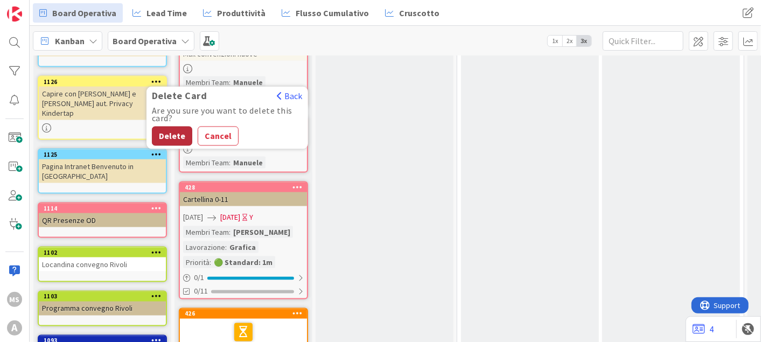
click at [167, 127] on button "Delete" at bounding box center [172, 136] width 40 height 19
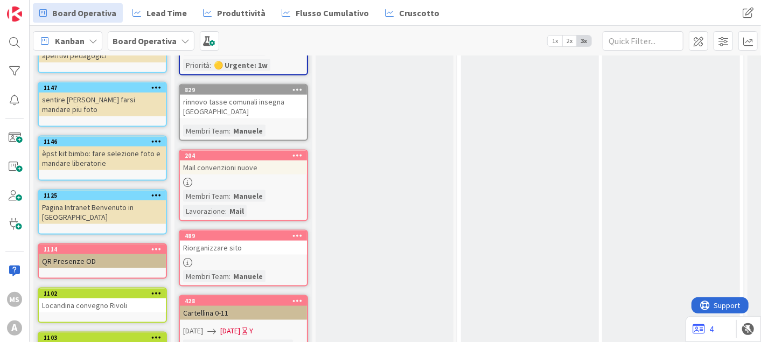
scroll to position [798, 0]
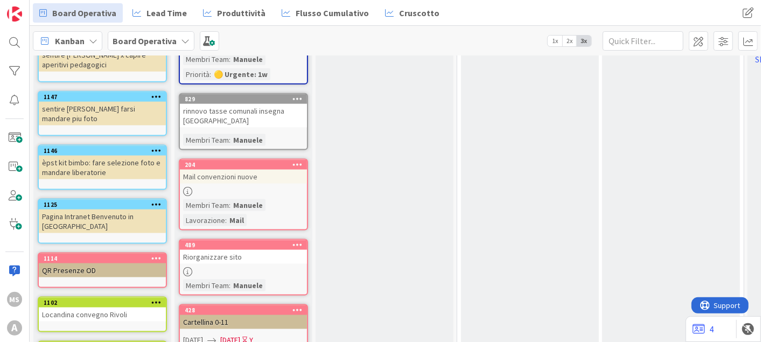
click at [89, 156] on div "èpst kit bimbo: fare selezione foto e mandare liberatorie" at bounding box center [102, 168] width 127 height 24
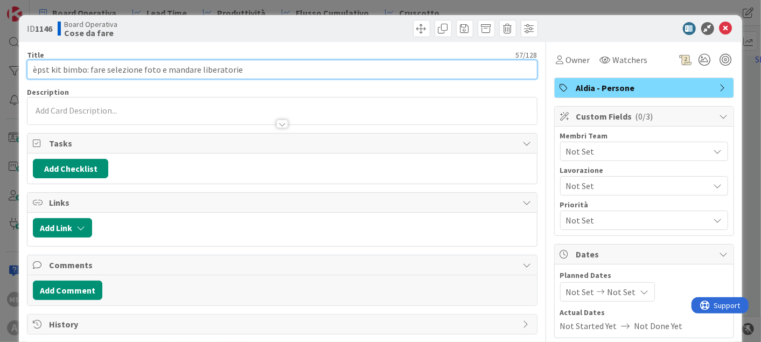
click at [34, 69] on input "èpst kit bimbo: fare selezione foto e mandare liberatorie" at bounding box center [282, 69] width 510 height 19
drag, startPoint x: 44, startPoint y: 72, endPoint x: 8, endPoint y: 74, distance: 36.1
click at [8, 74] on div "ID 1146 Board Operativa Cose da fare Title 57 / 128 èpst kit bimbo: fare selezi…" at bounding box center [380, 171] width 761 height 342
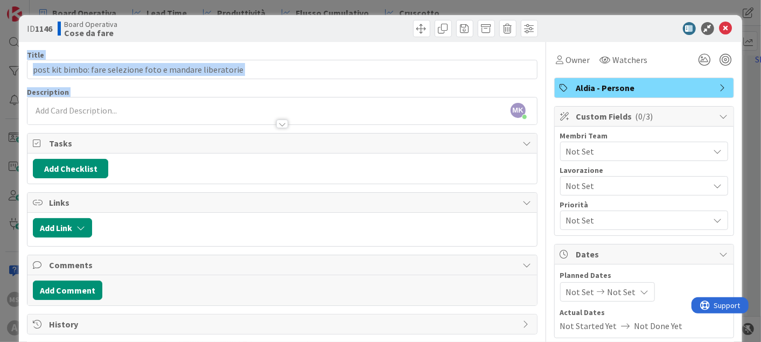
drag, startPoint x: 716, startPoint y: 28, endPoint x: 35, endPoint y: 104, distance: 684.9
click at [34, 68] on input "post kit bimbo: fare selezione foto e mandare liberatorie" at bounding box center [282, 69] width 510 height 19
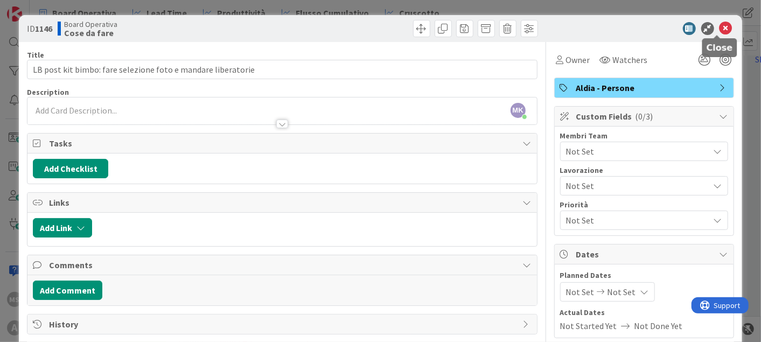
click at [719, 28] on icon at bounding box center [725, 28] width 13 height 13
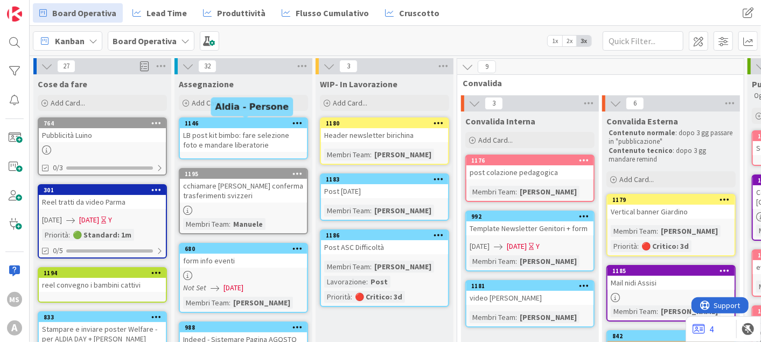
click at [228, 125] on div "1146" at bounding box center [246, 124] width 122 height 8
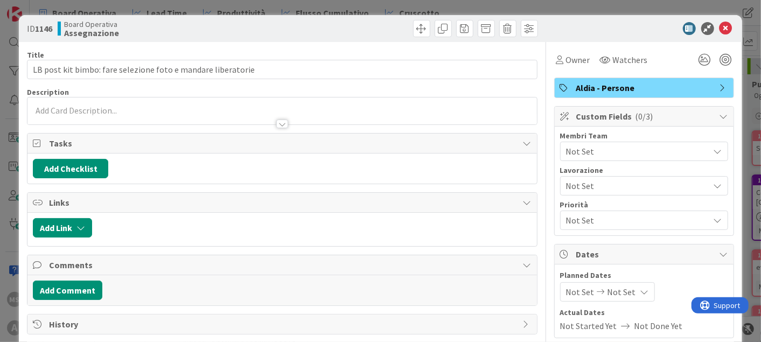
click at [597, 140] on div "Membri Team Not Set" at bounding box center [644, 146] width 168 height 29
click at [597, 145] on span "Not Set" at bounding box center [637, 151] width 143 height 13
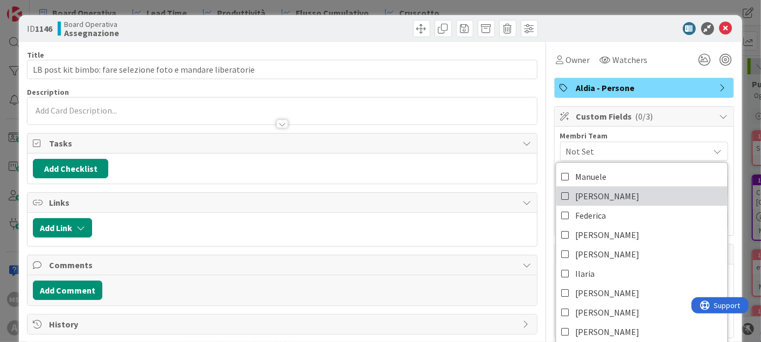
click at [575, 194] on span "[PERSON_NAME]" at bounding box center [607, 196] width 64 height 16
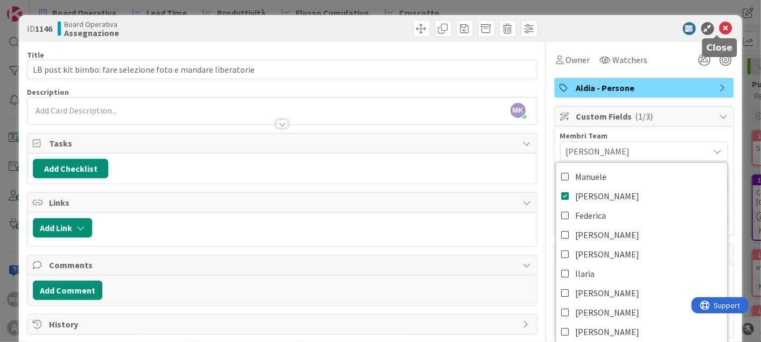
click at [719, 27] on icon at bounding box center [725, 28] width 13 height 13
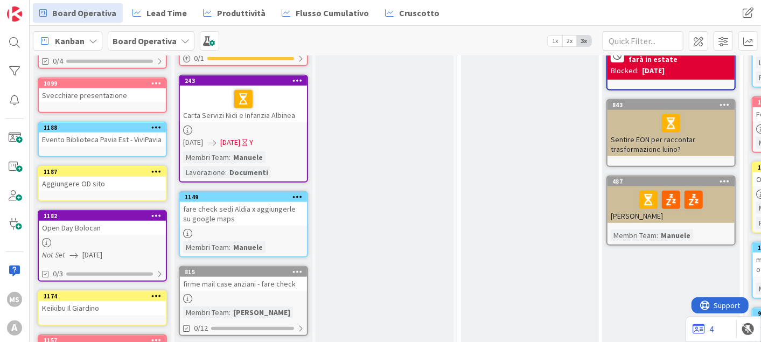
scroll to position [418, 0]
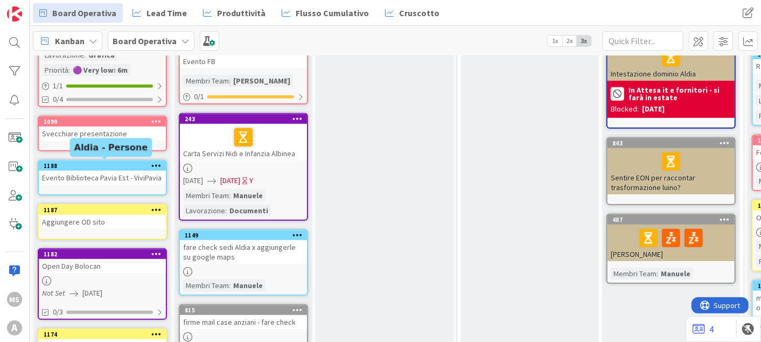
click at [103, 171] on div "Evento Biblioteca Pavia Est - ViviPavia" at bounding box center [102, 178] width 127 height 14
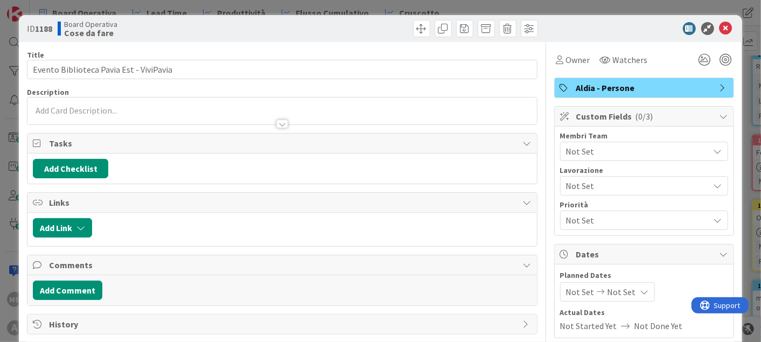
click at [181, 113] on div at bounding box center [281, 118] width 509 height 11
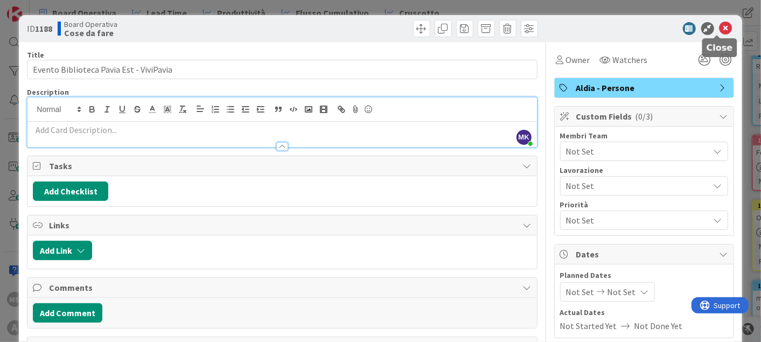
click at [719, 27] on icon at bounding box center [725, 28] width 13 height 13
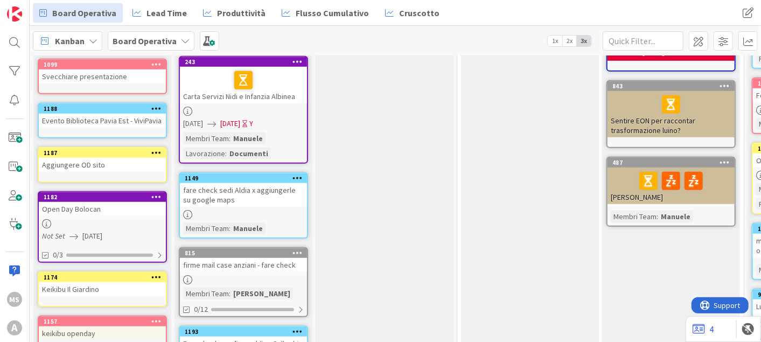
scroll to position [478, 0]
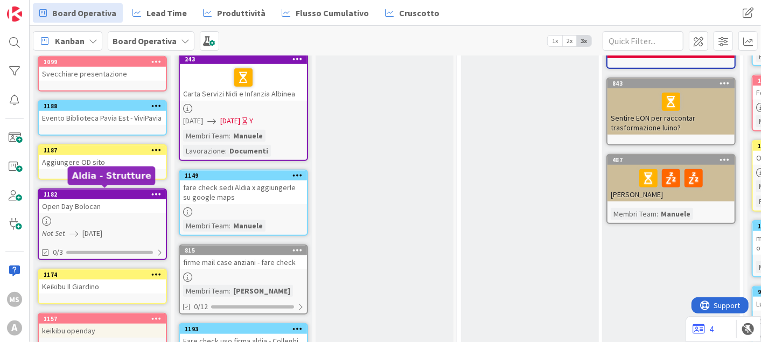
click at [75, 192] on div "1182" at bounding box center [105, 195] width 122 height 8
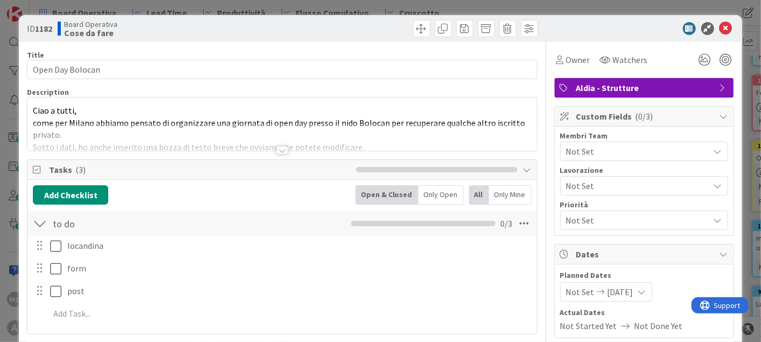
click at [164, 135] on div at bounding box center [281, 136] width 509 height 27
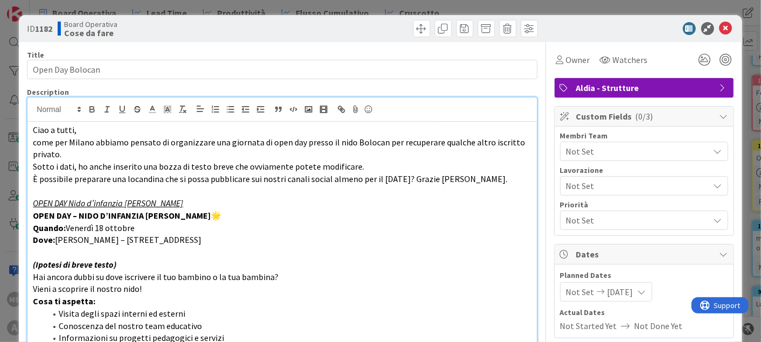
drag, startPoint x: 119, startPoint y: 233, endPoint x: 29, endPoint y: 195, distance: 98.0
click at [29, 195] on div "Ciao a tutti, come per Milano abbiamo pensato di organizzare una giornata di op…" at bounding box center [281, 269] width 509 height 295
click at [722, 22] on icon at bounding box center [725, 28] width 13 height 13
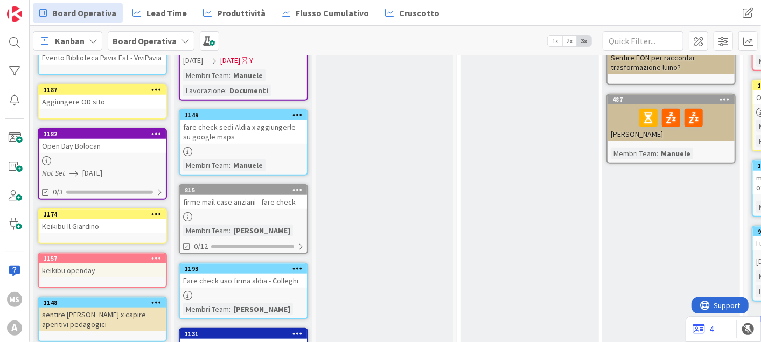
scroll to position [598, 0]
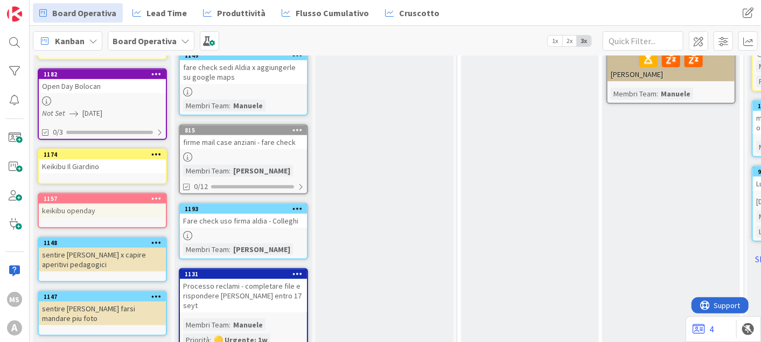
click at [153, 150] on icon at bounding box center [156, 154] width 10 height 8
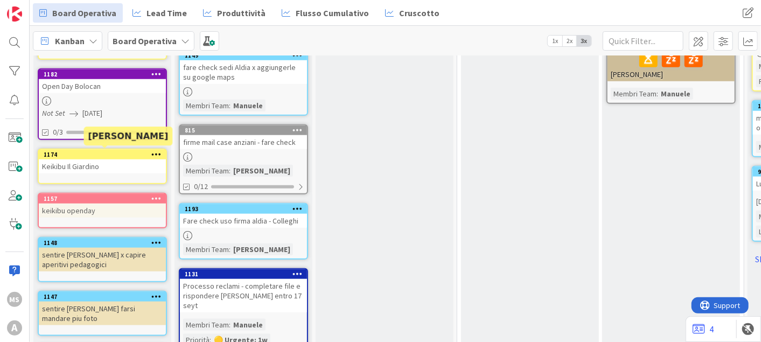
click at [83, 154] on div "1174" at bounding box center [105, 155] width 122 height 8
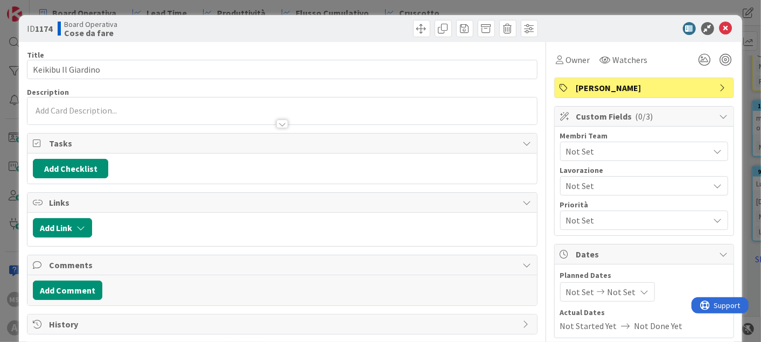
click at [614, 143] on div "Not Set" at bounding box center [644, 151] width 168 height 19
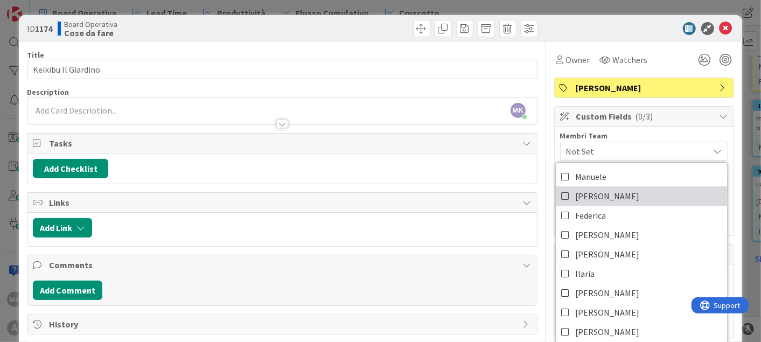
click at [582, 196] on span "[PERSON_NAME]" at bounding box center [607, 196] width 64 height 16
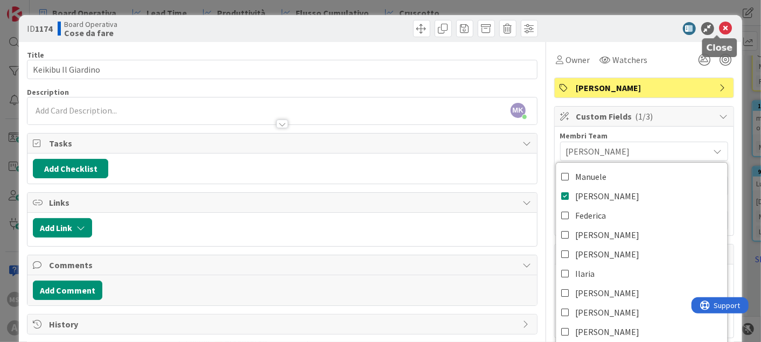
click at [719, 30] on icon at bounding box center [725, 28] width 13 height 13
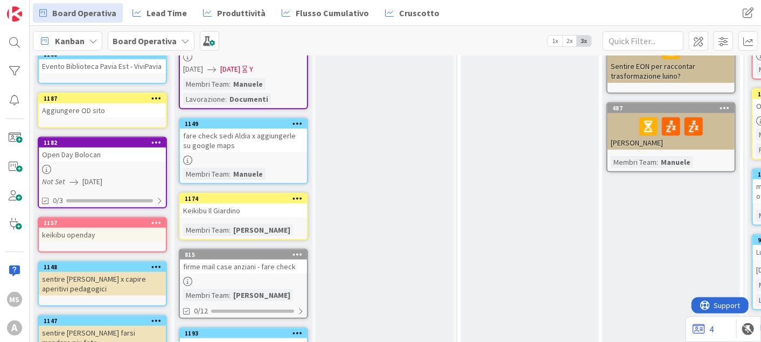
click at [84, 232] on div "keikibu openday" at bounding box center [102, 235] width 127 height 14
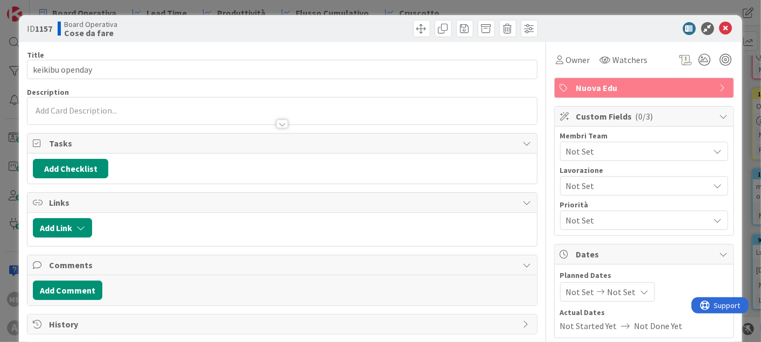
click at [641, 142] on div "Not Set" at bounding box center [644, 151] width 168 height 19
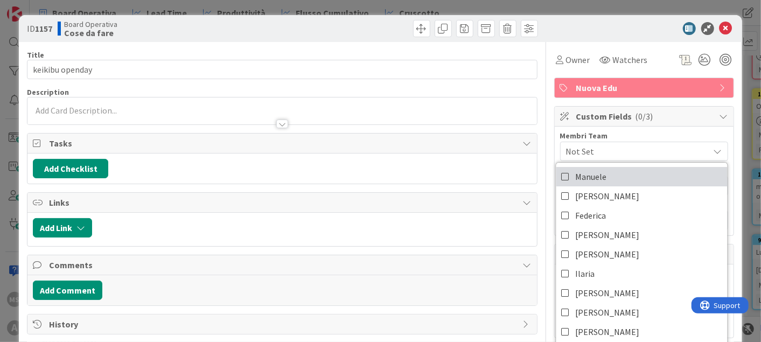
click at [599, 183] on link "Manuele" at bounding box center [641, 176] width 171 height 19
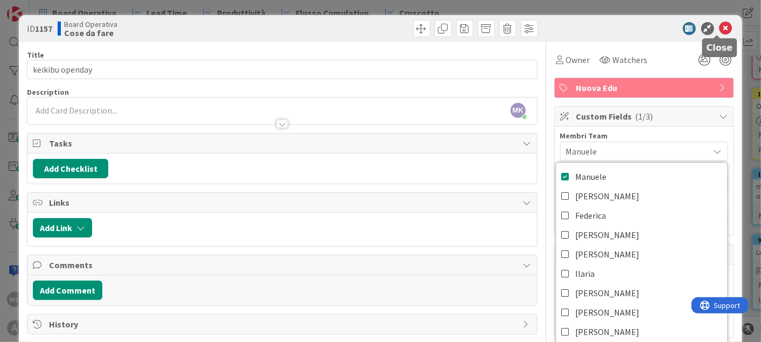
click at [720, 27] on icon at bounding box center [725, 28] width 13 height 13
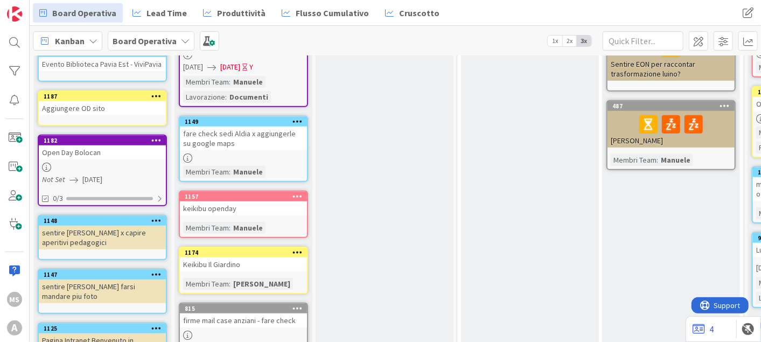
click at [152, 219] on icon at bounding box center [156, 220] width 10 height 8
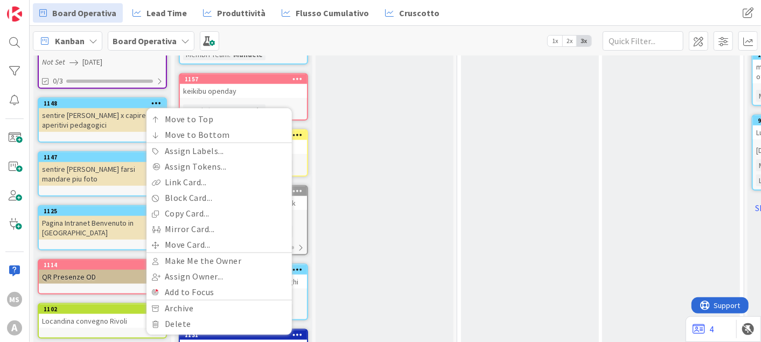
scroll to position [652, 0]
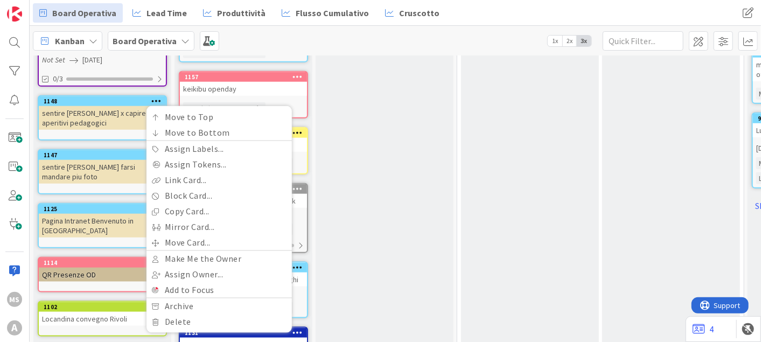
click at [81, 160] on div "sentire [PERSON_NAME] farsi mandare piu foto" at bounding box center [102, 172] width 127 height 24
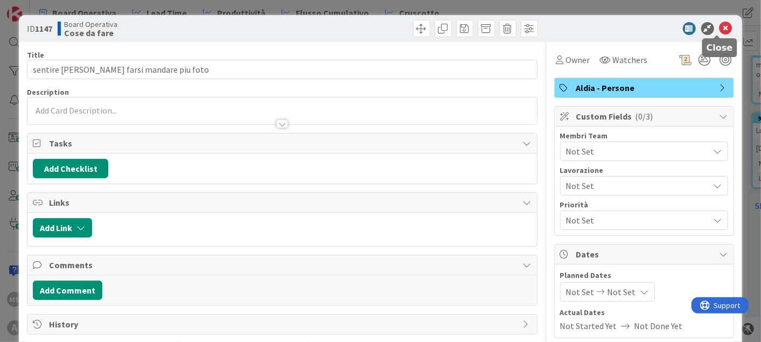
click at [719, 24] on icon at bounding box center [725, 28] width 13 height 13
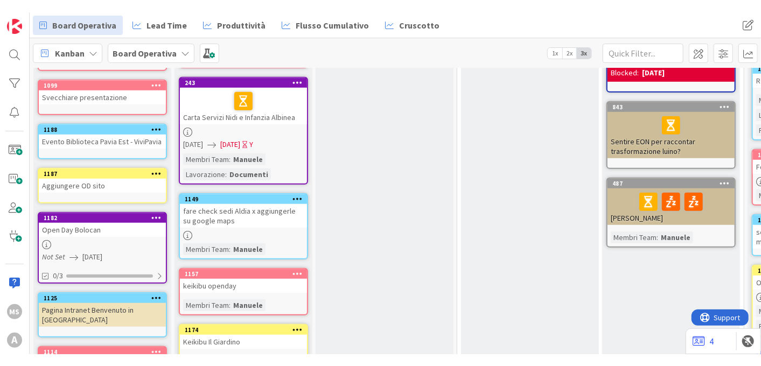
scroll to position [766, 0]
